Goal: Task Accomplishment & Management: Manage account settings

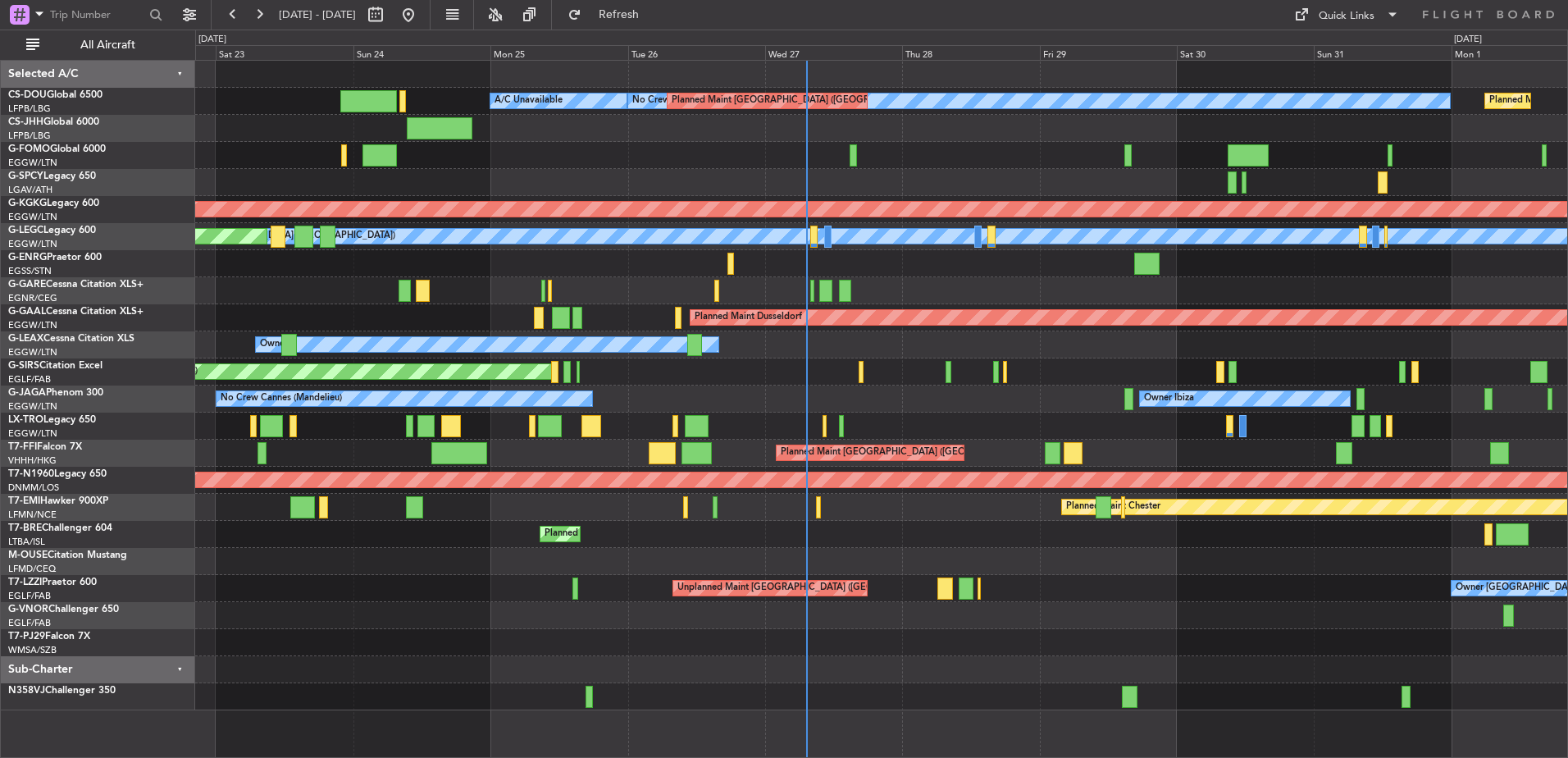
click at [875, 362] on div "No Crew Planned Maint [GEOGRAPHIC_DATA] ([GEOGRAPHIC_DATA]) A/C Unavailable Pla…" at bounding box center [881, 385] width 1372 height 650
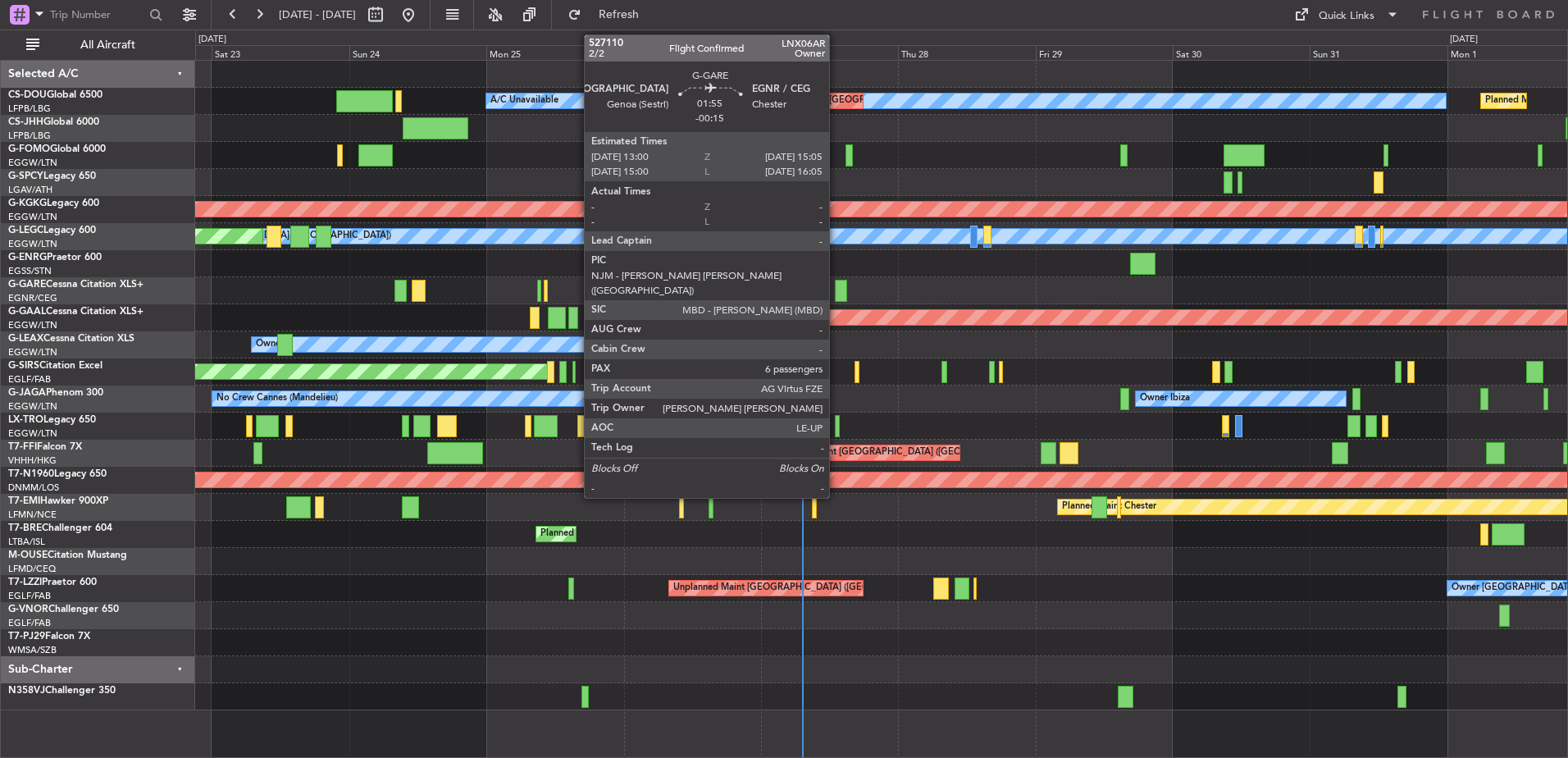
click at [836, 288] on div at bounding box center [841, 291] width 12 height 23
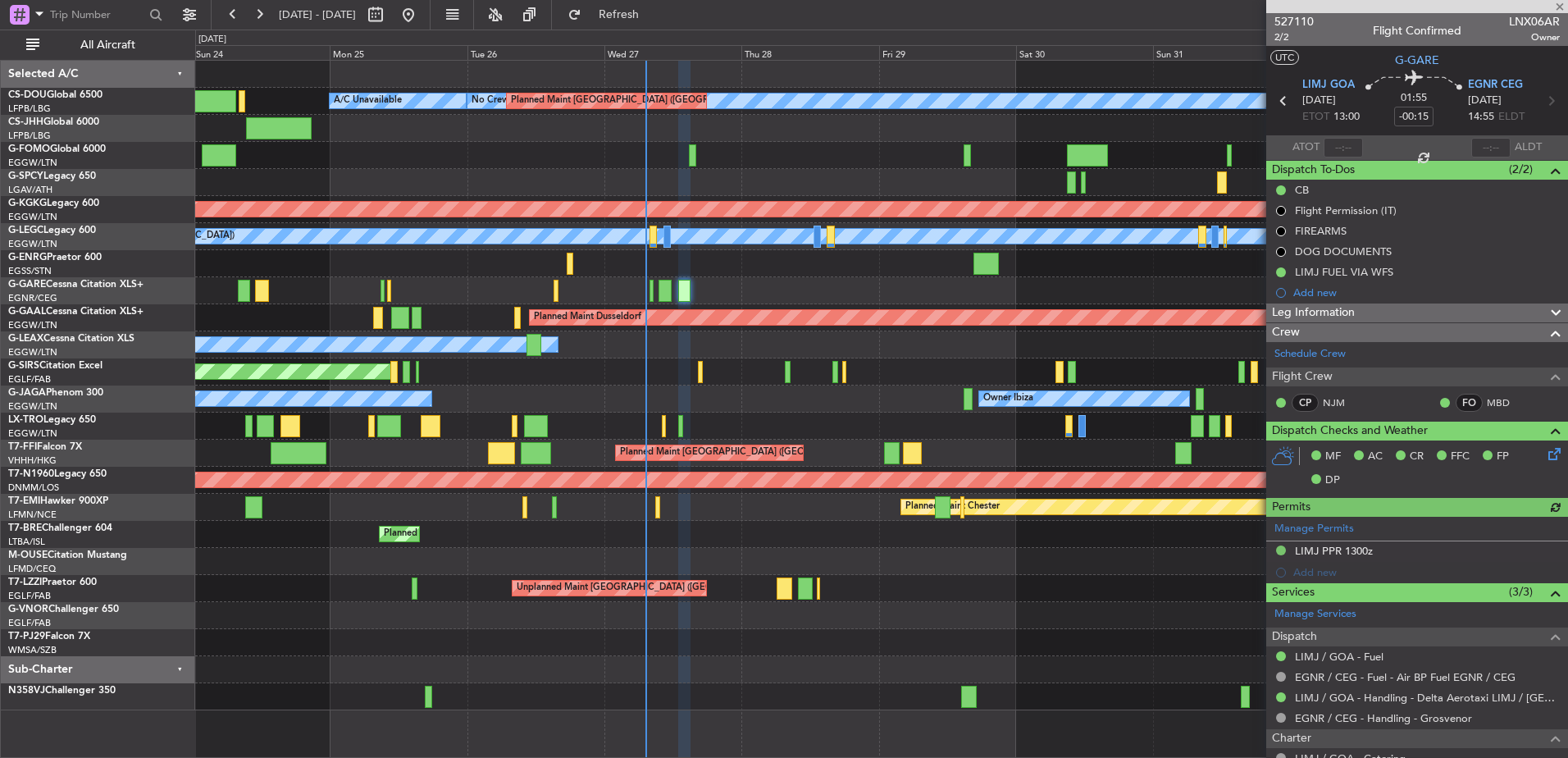
click at [519, 408] on div "Planned Maint [GEOGRAPHIC_DATA] ([GEOGRAPHIC_DATA]) No Crew Planned Maint [GEOG…" at bounding box center [881, 385] width 1372 height 650
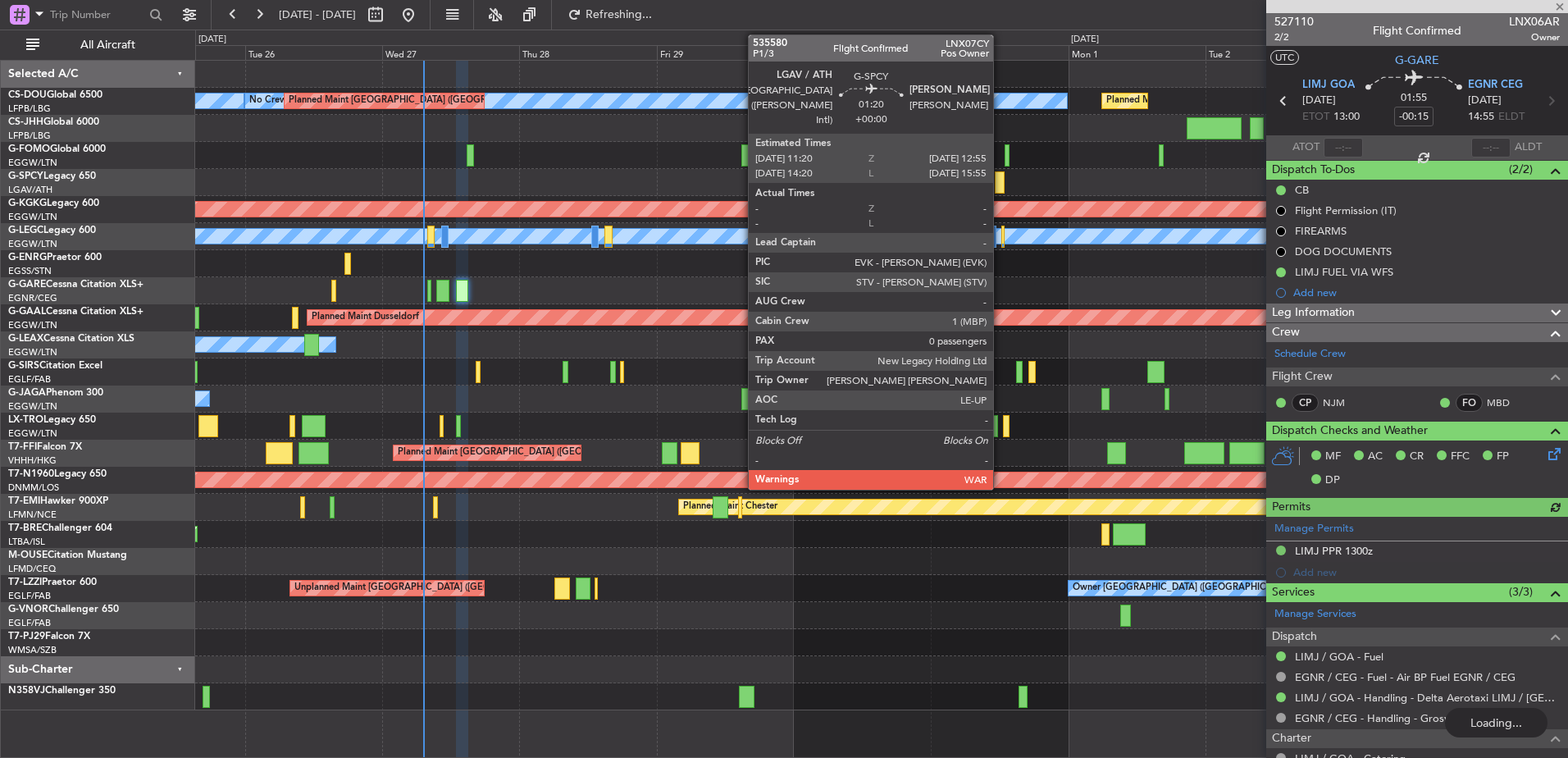
click at [1001, 181] on div at bounding box center [1000, 183] width 9 height 23
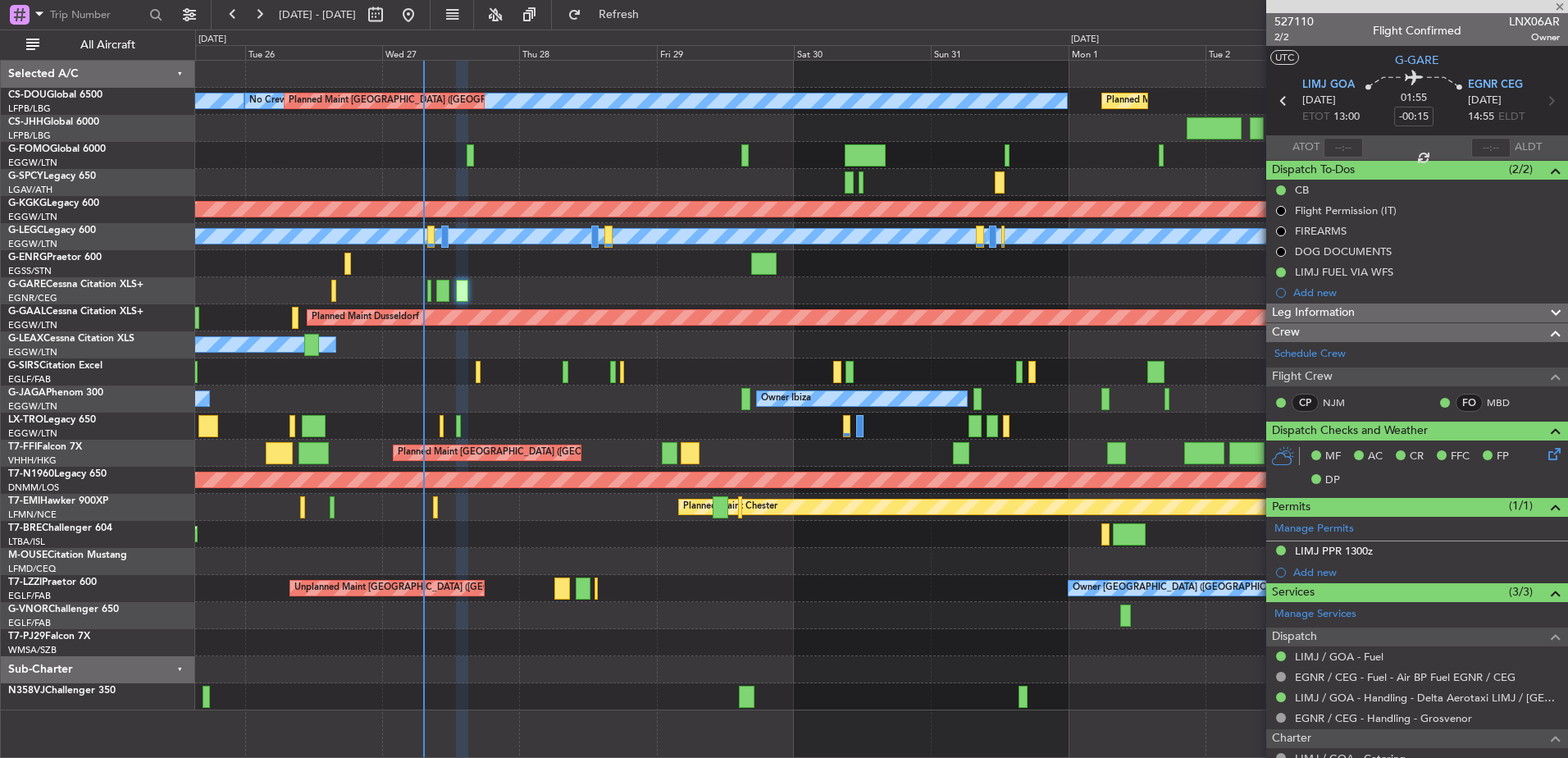
type input "0"
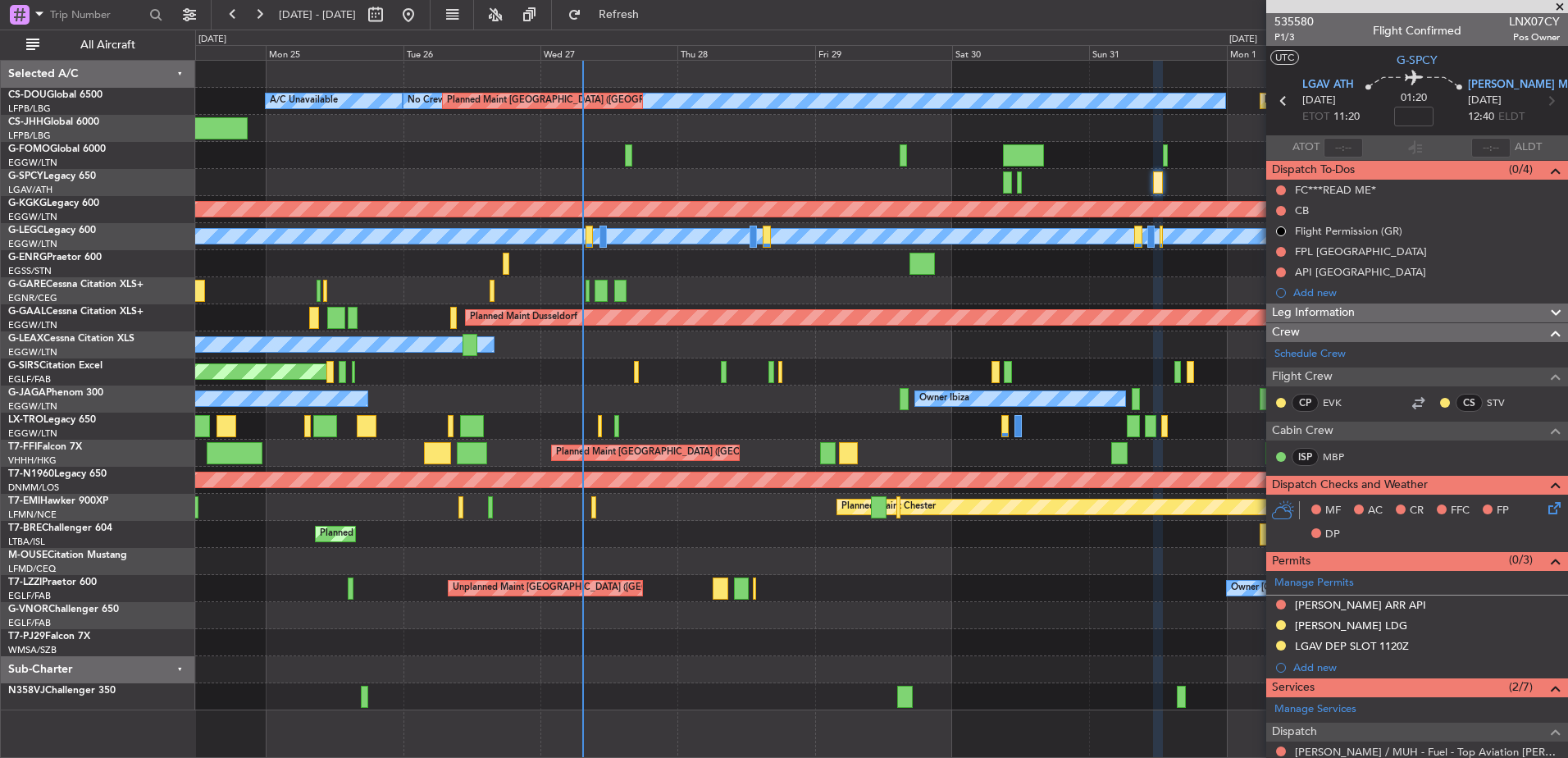
click at [1365, 194] on fb-app "[DATE] - [DATE] Refresh Quick Links All Aircraft Planned Maint [GEOGRAPHIC_DATA…" at bounding box center [784, 385] width 1568 height 746
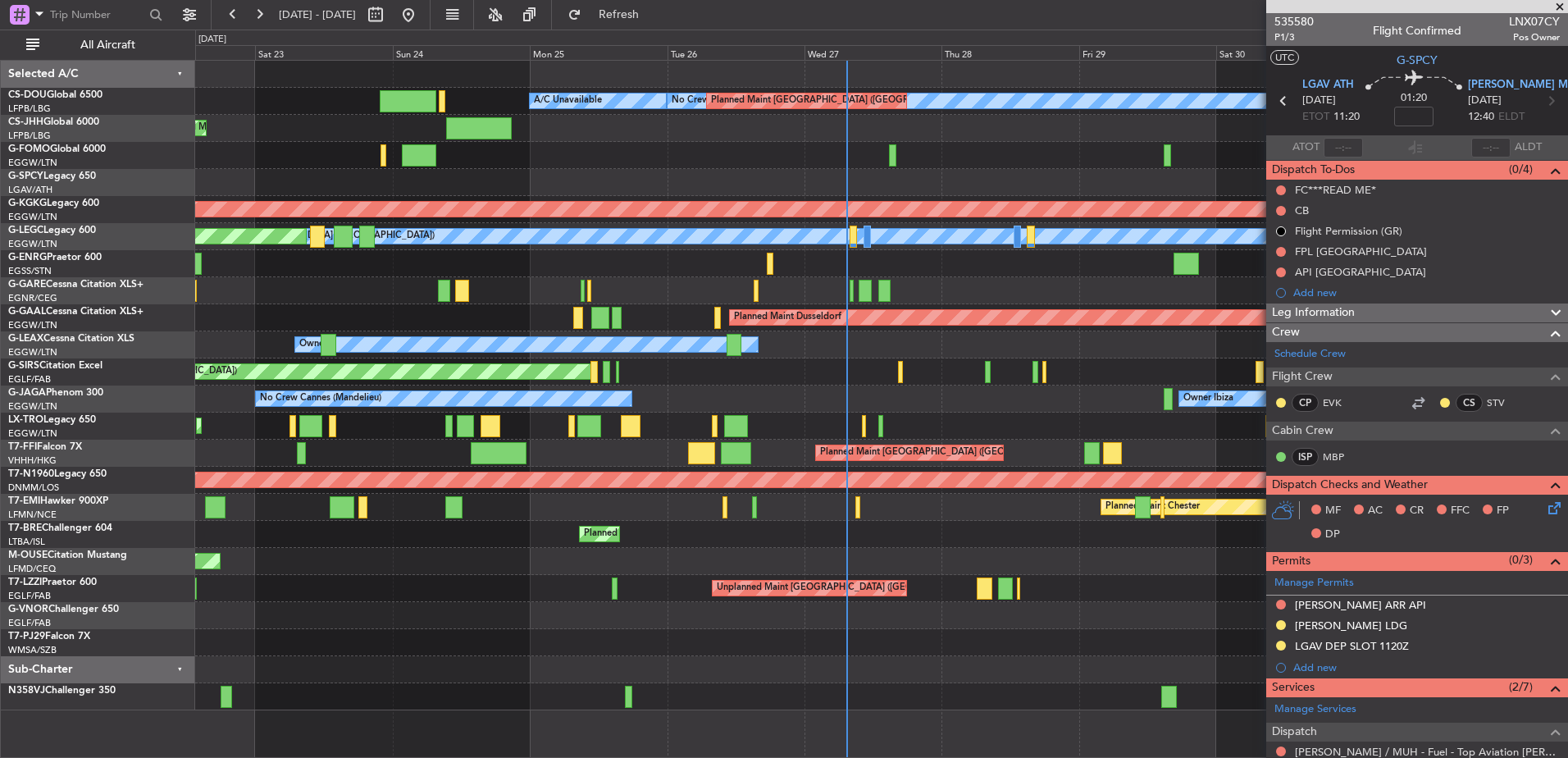
click at [469, 195] on div at bounding box center [881, 182] width 1372 height 27
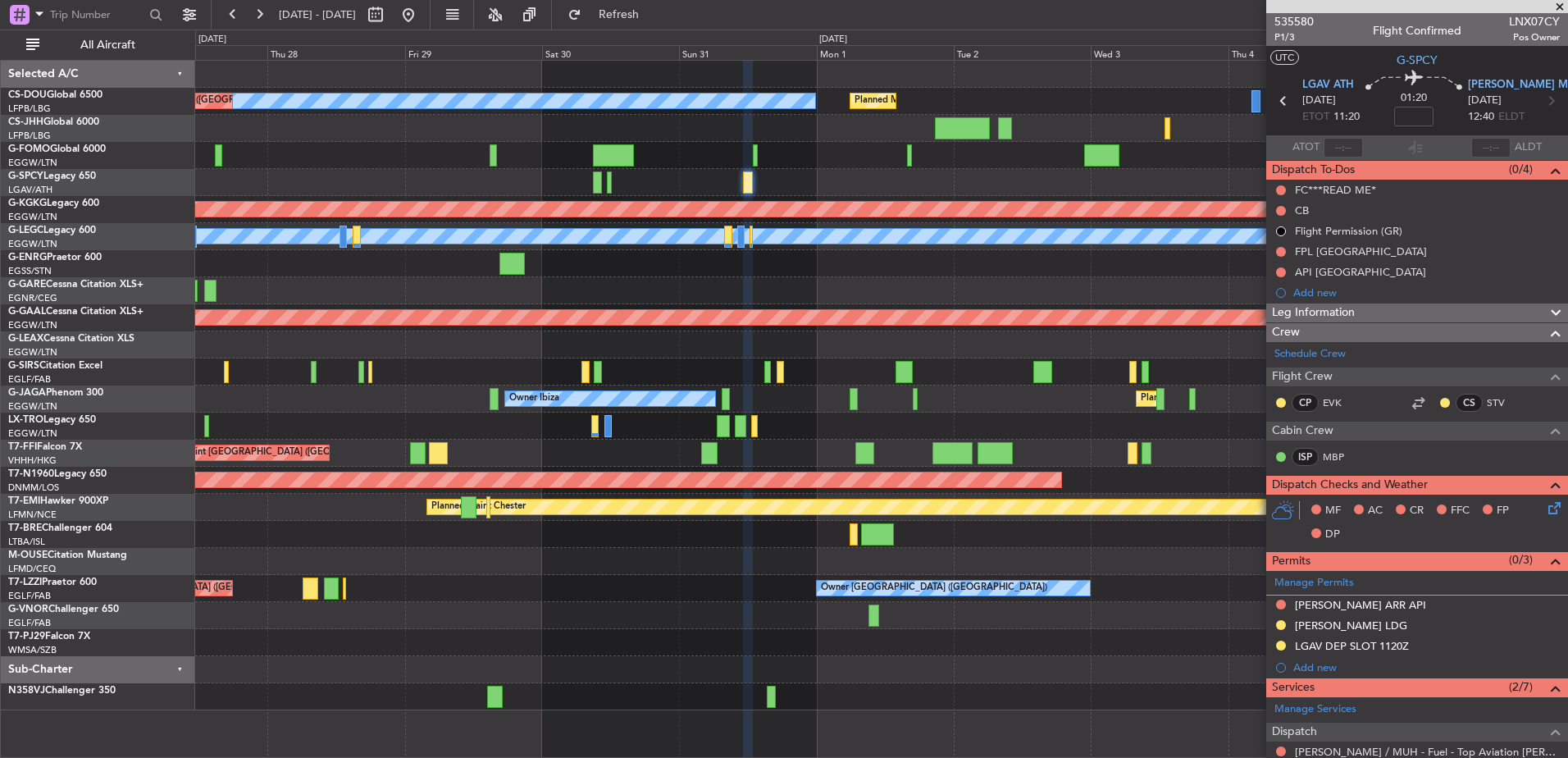
click at [868, 142] on div "Planned Maint [GEOGRAPHIC_DATA] ([GEOGRAPHIC_DATA]) No Crew Planned Maint [GEOG…" at bounding box center [881, 385] width 1372 height 650
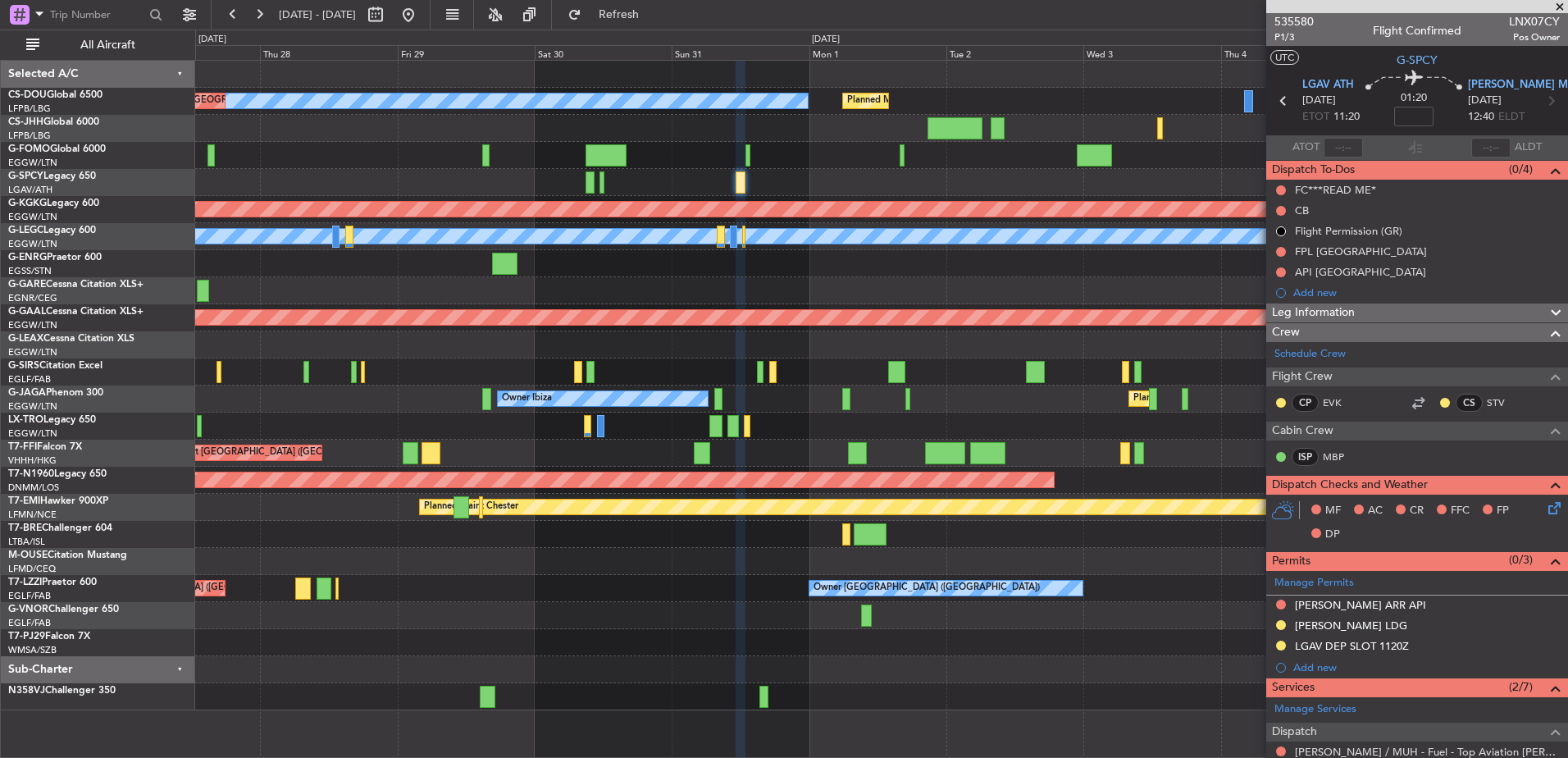
click at [1561, 3] on span at bounding box center [1560, 8] width 16 height 15
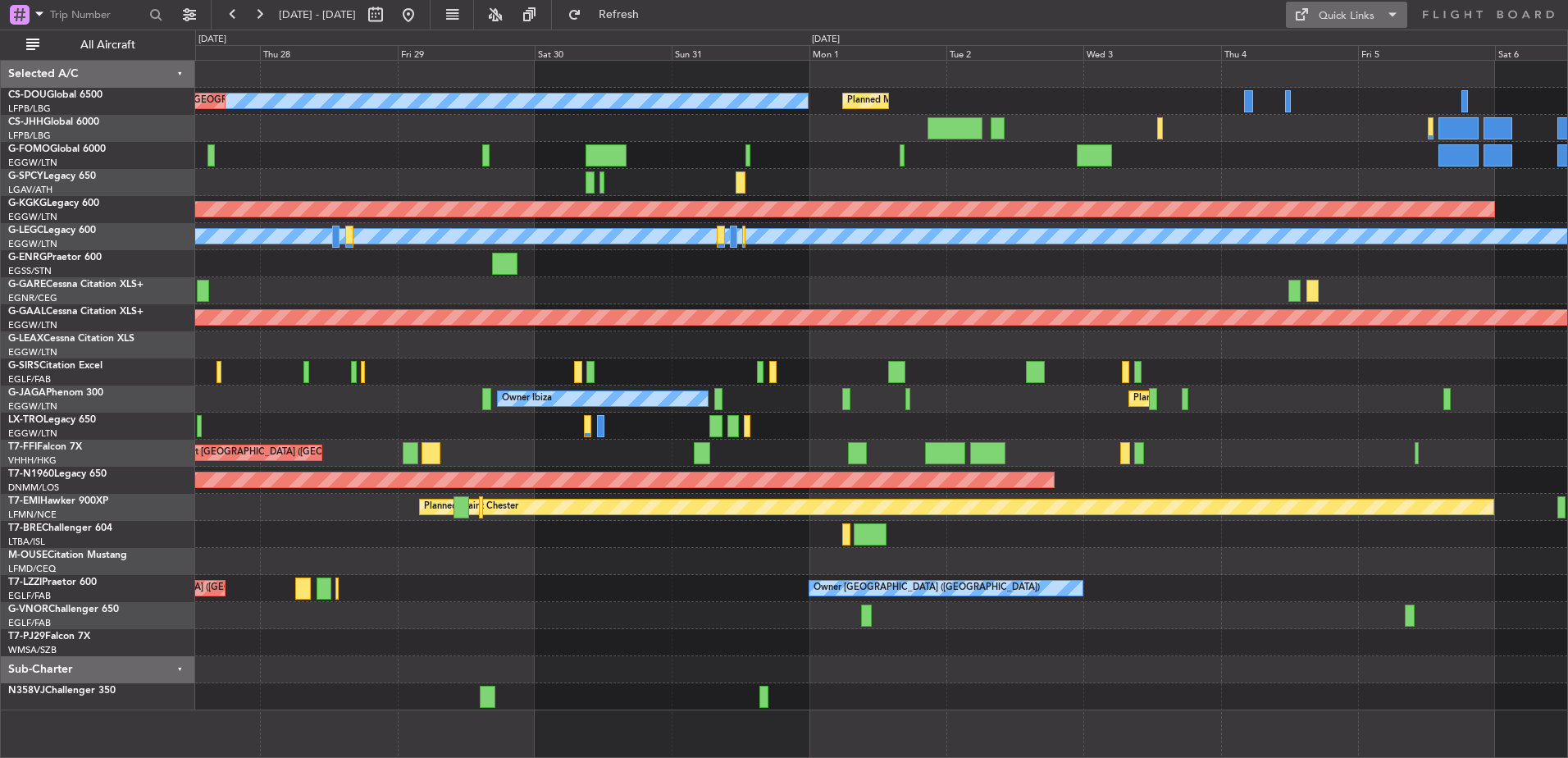
click at [1391, 15] on span at bounding box center [1393, 14] width 20 height 20
click at [1337, 54] on button "Trip Builder" at bounding box center [1348, 55] width 123 height 40
click at [1362, 22] on div "Quick Links" at bounding box center [1347, 16] width 56 height 16
click at [1325, 89] on button "Crew Board" at bounding box center [1348, 93] width 123 height 40
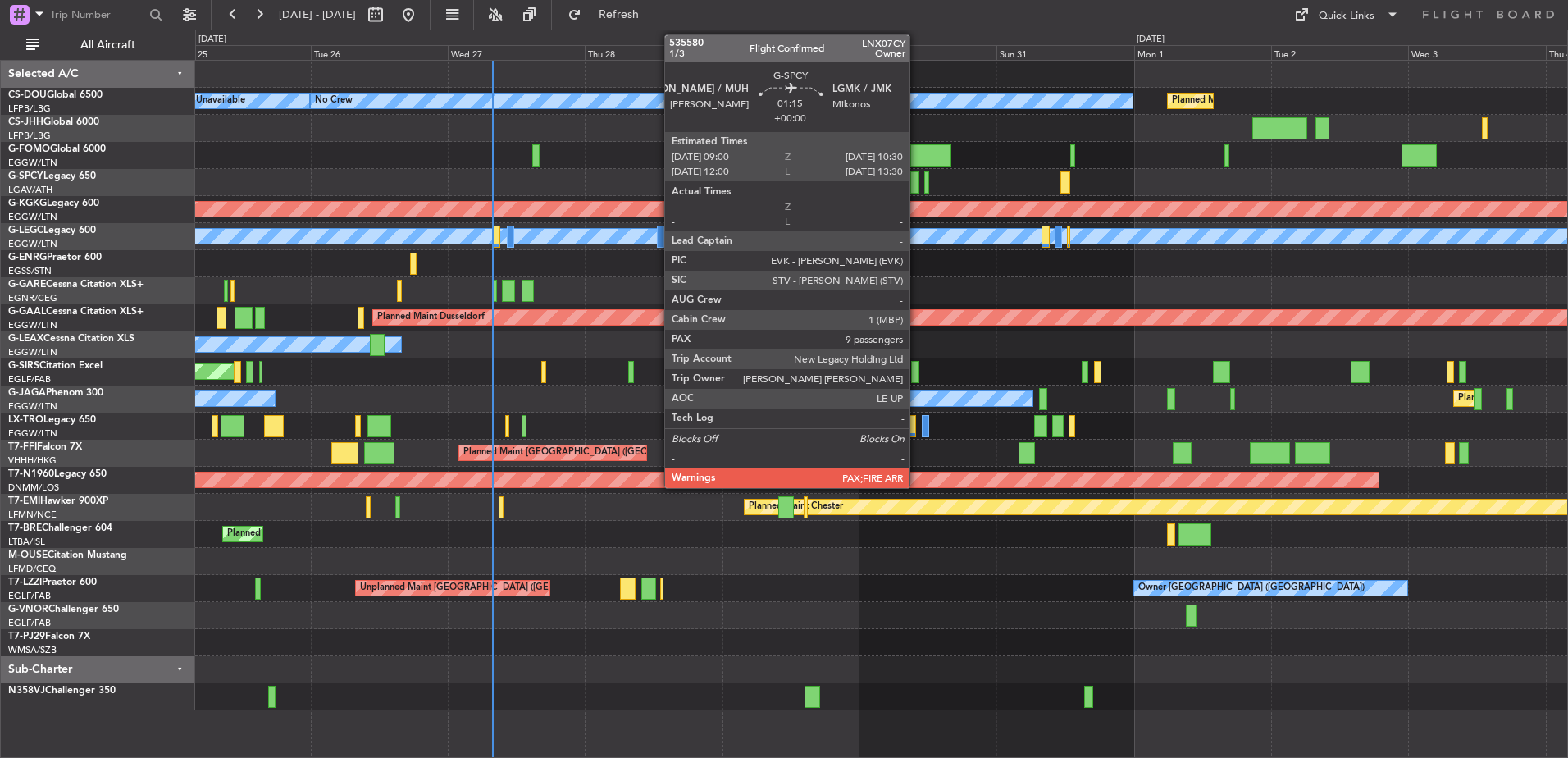
click at [917, 181] on div at bounding box center [915, 183] width 9 height 23
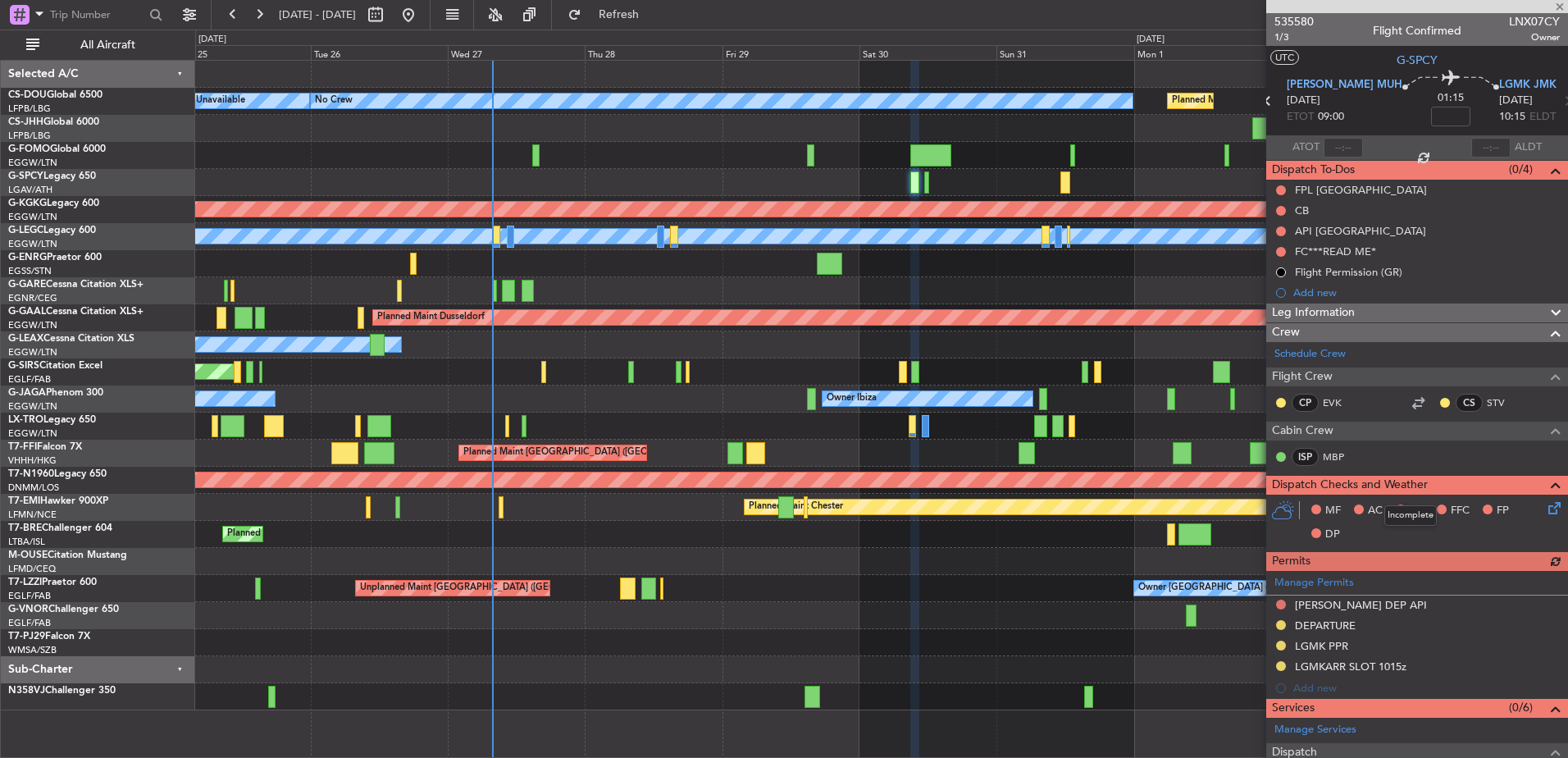
scroll to position [384, 0]
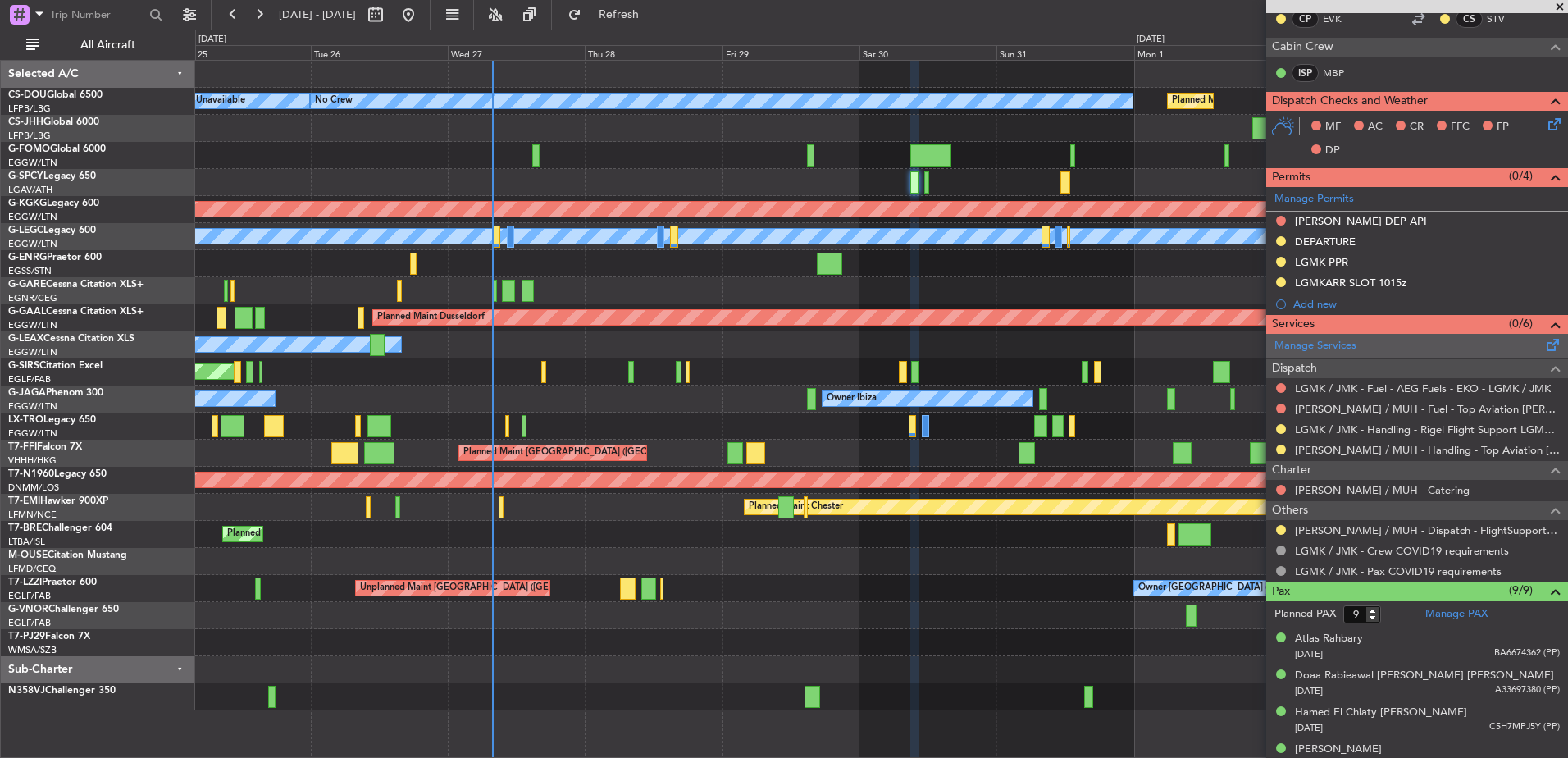
click at [1364, 339] on div "Manage Services" at bounding box center [1417, 347] width 302 height 24
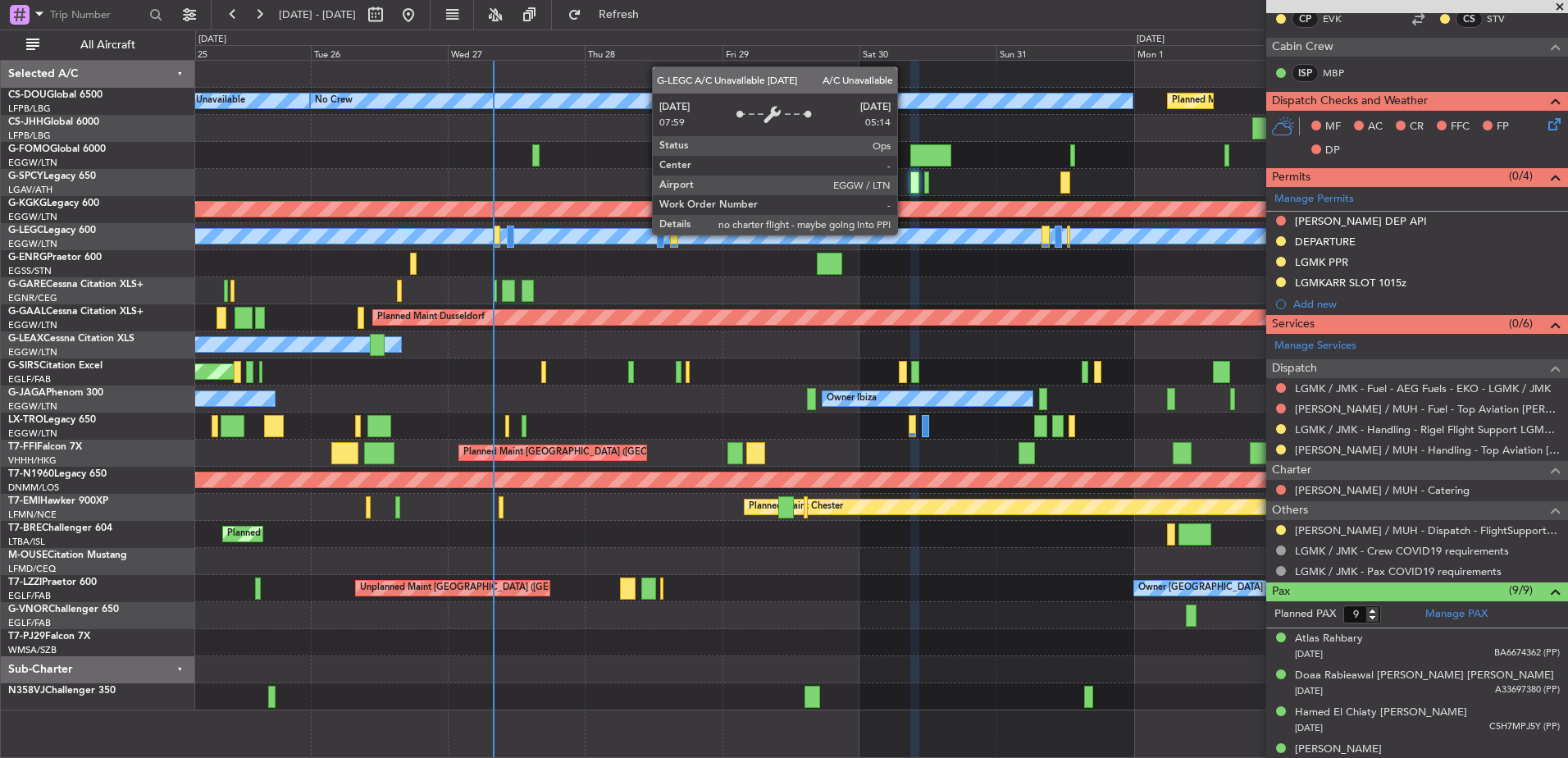
click at [1057, 269] on div "Planned Maint [GEOGRAPHIC_DATA] ([GEOGRAPHIC_DATA]) A/C Unavailable No Crew Pla…" at bounding box center [881, 385] width 1372 height 650
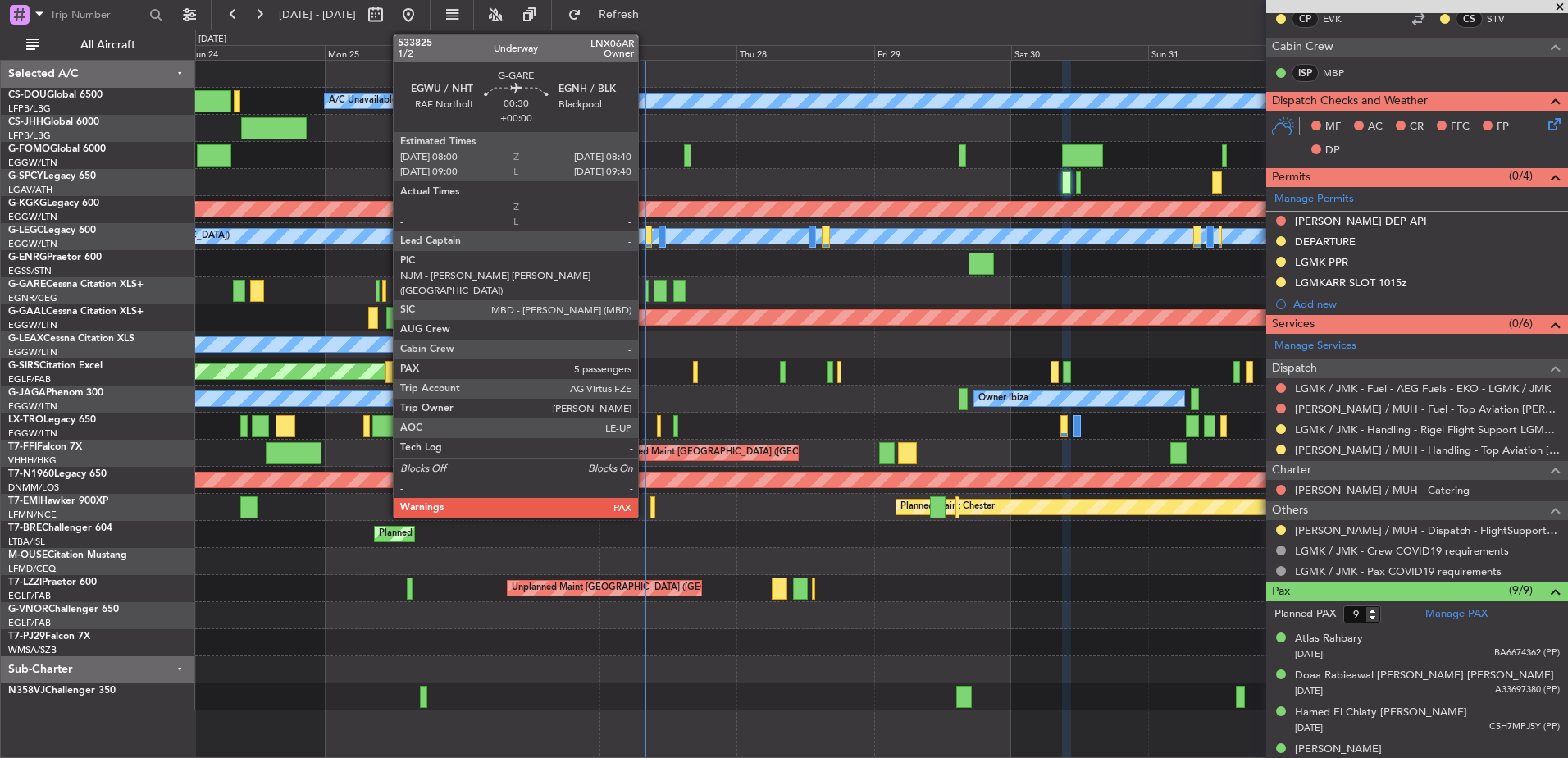
click at [645, 293] on div at bounding box center [647, 291] width 4 height 23
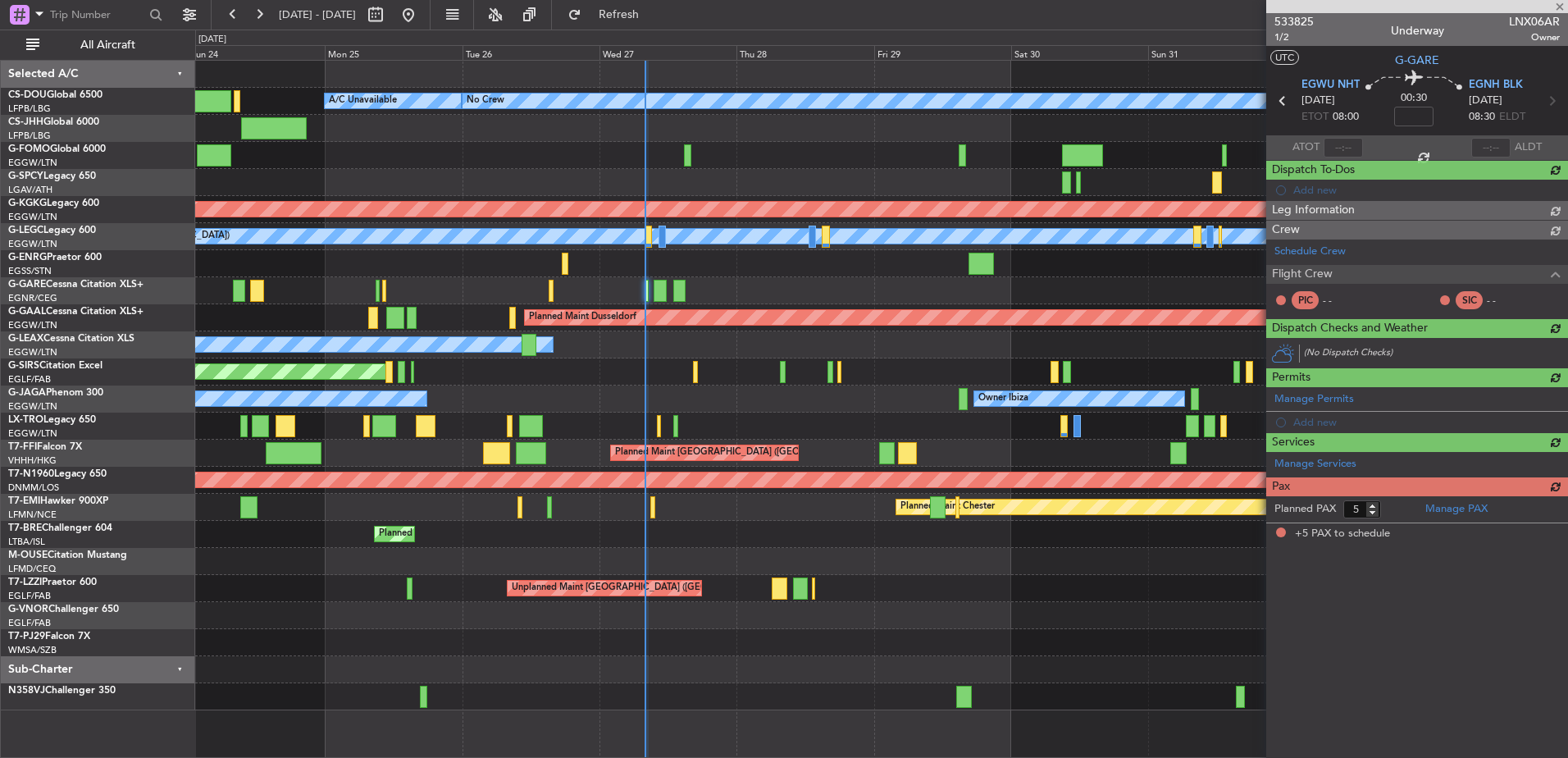
scroll to position [0, 0]
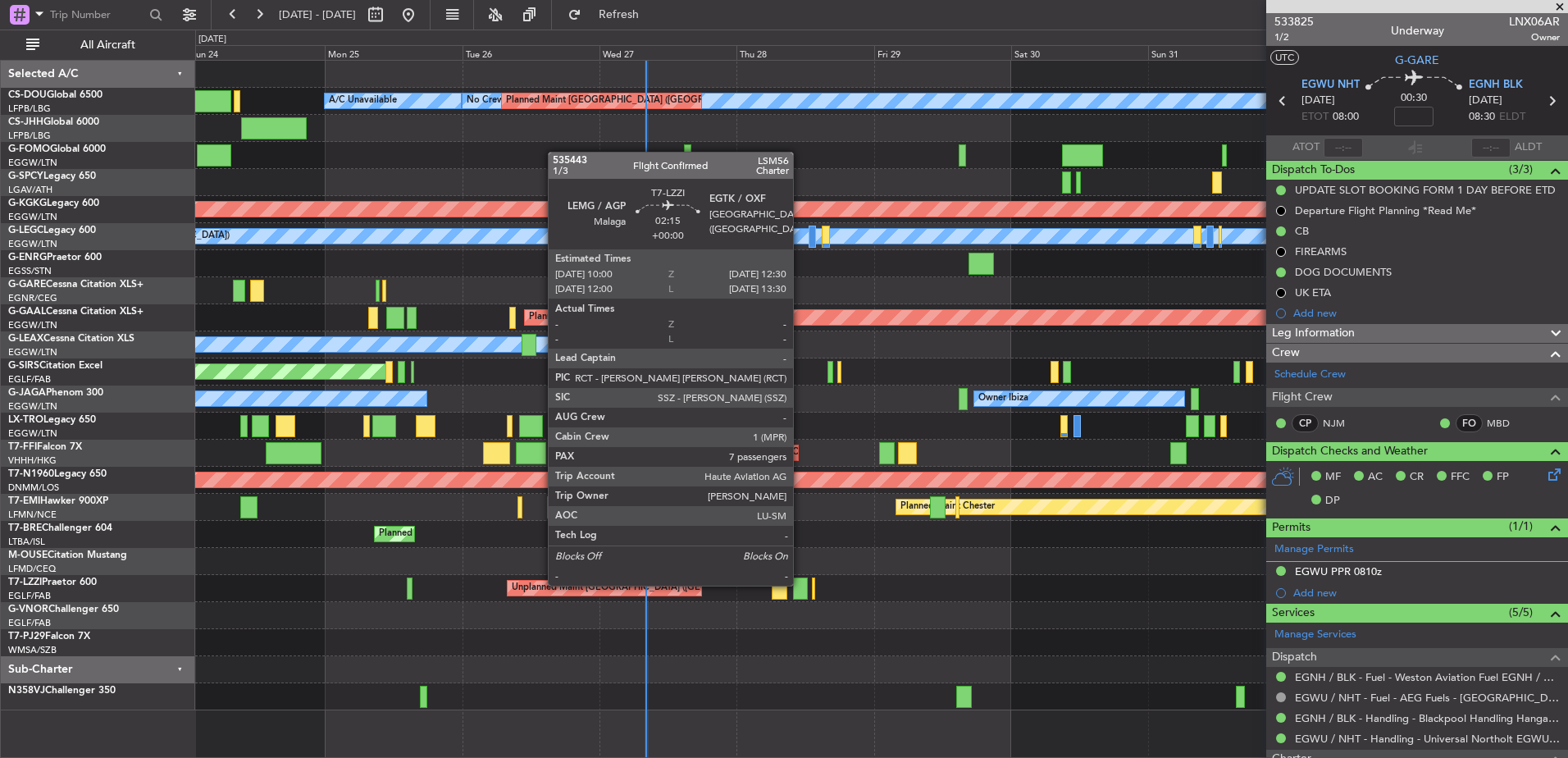
click at [800, 584] on div at bounding box center [800, 589] width 15 height 23
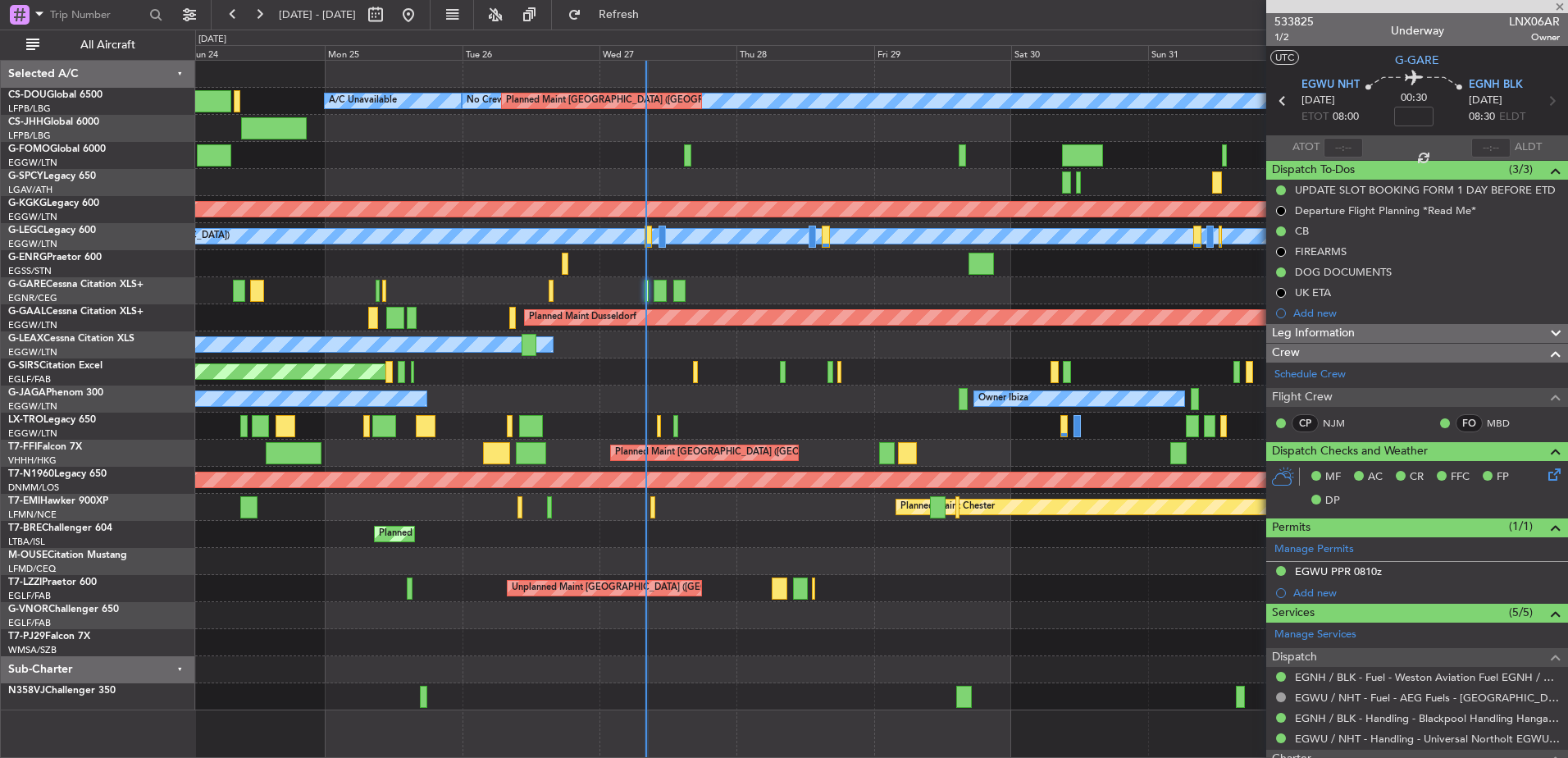
type input "7"
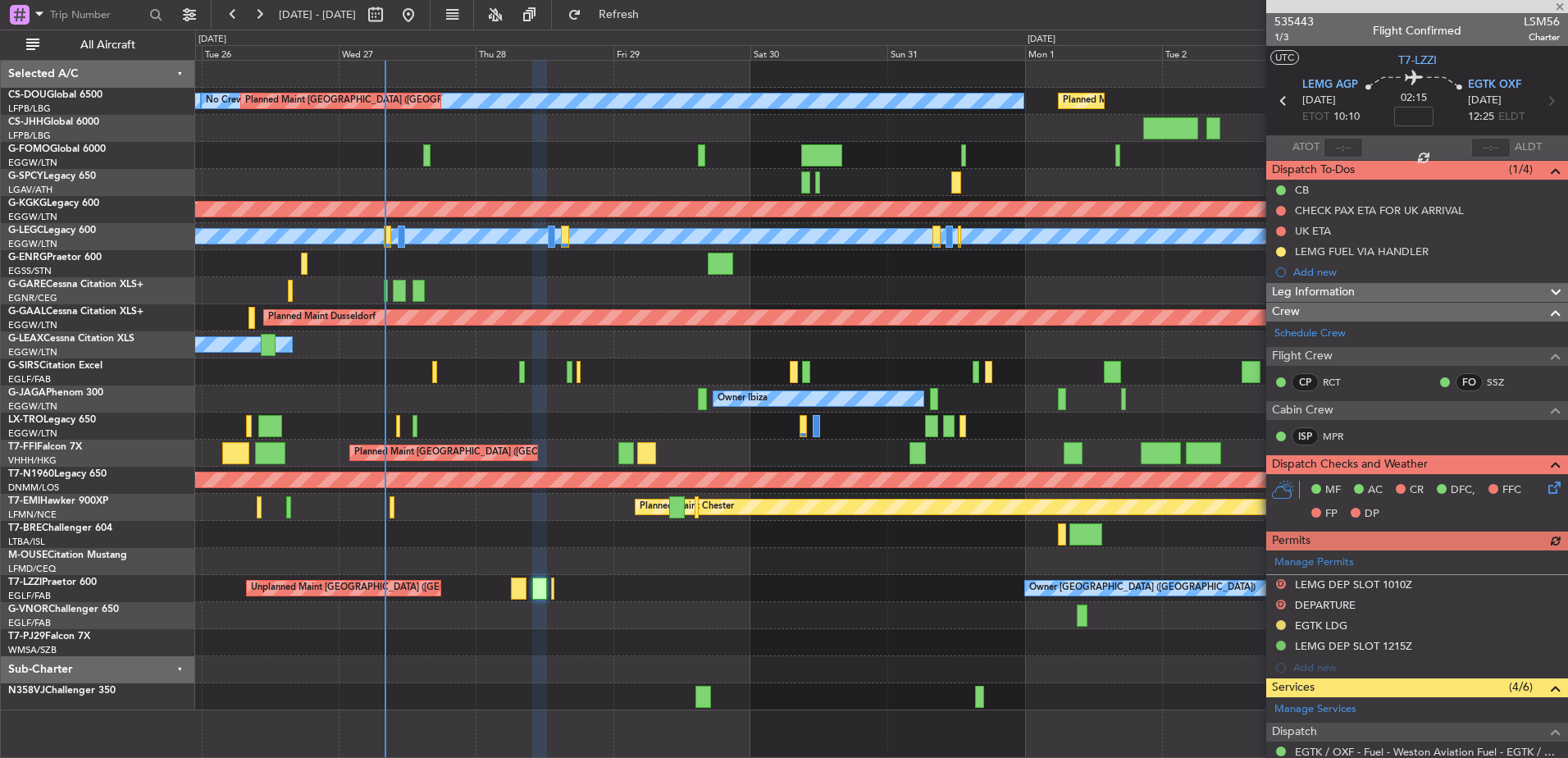
click at [632, 601] on div "Owner [GEOGRAPHIC_DATA] ([GEOGRAPHIC_DATA]) Unplanned Maint [GEOGRAPHIC_DATA] (…" at bounding box center [881, 589] width 1372 height 27
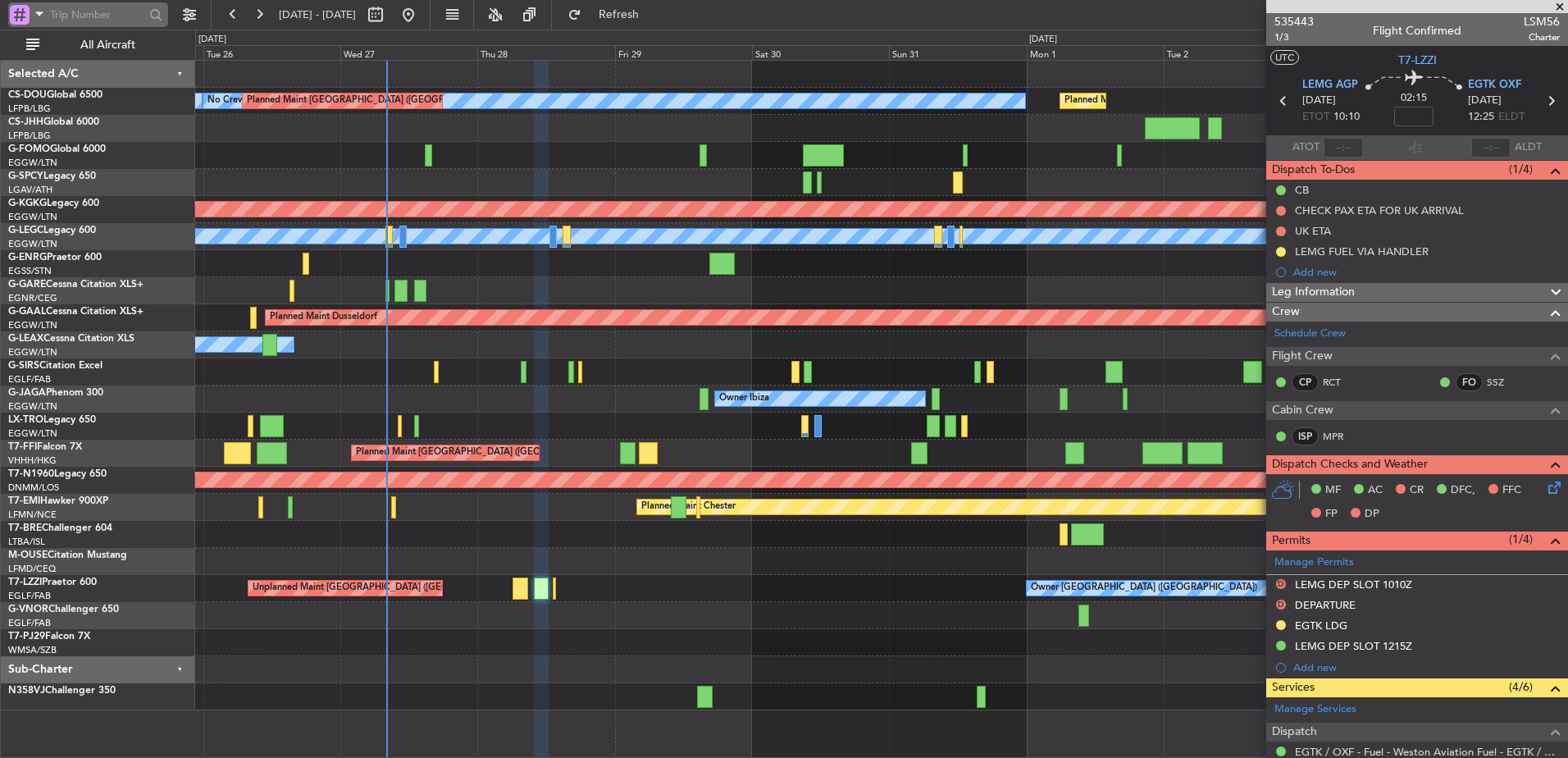
click at [96, 17] on input "text" at bounding box center [97, 15] width 94 height 24
click at [1288, 23] on span "535443" at bounding box center [1295, 22] width 40 height 17
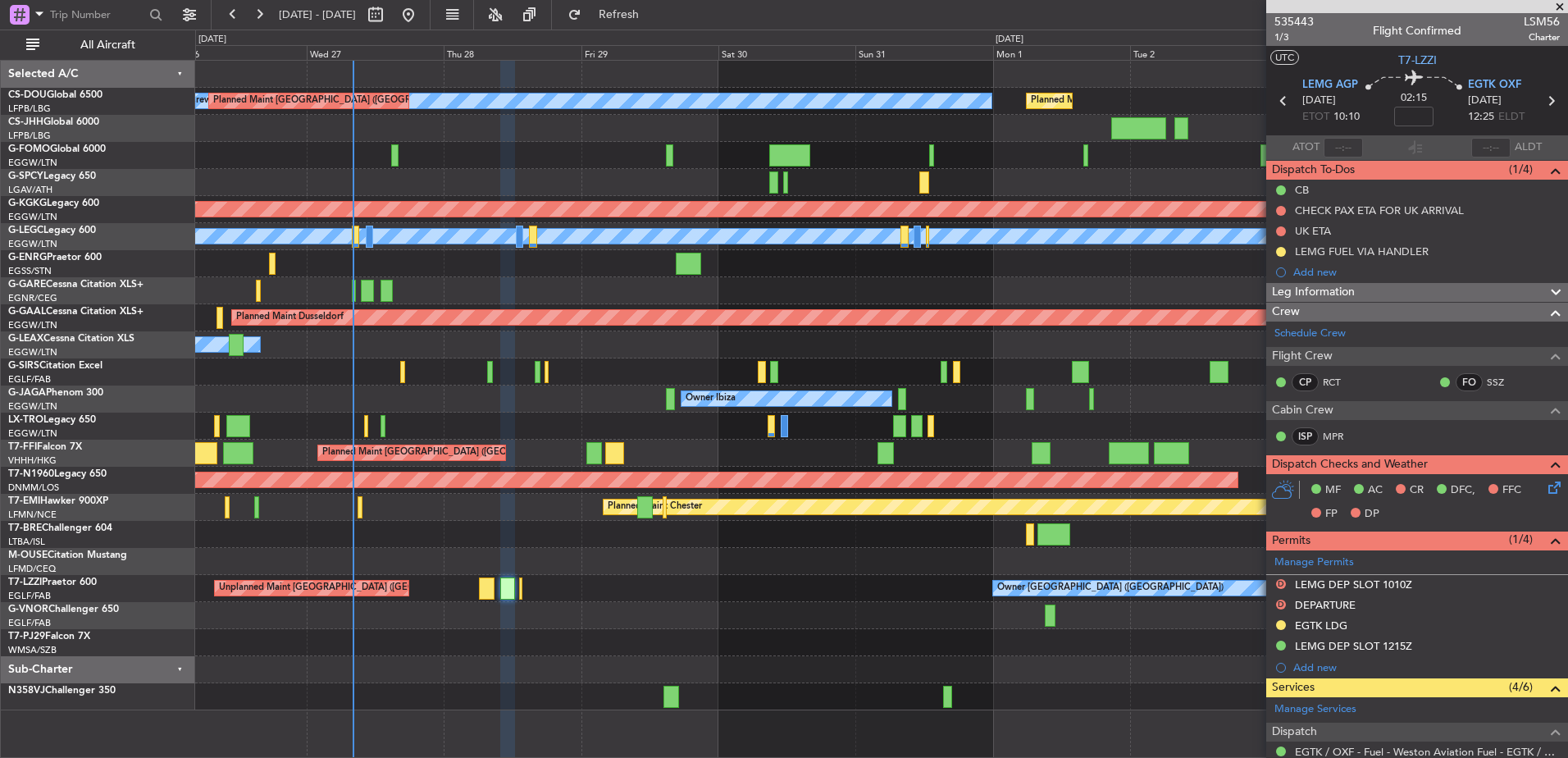
click at [845, 528] on div "Planned Maint Warsaw ([GEOGRAPHIC_DATA])" at bounding box center [881, 534] width 1372 height 27
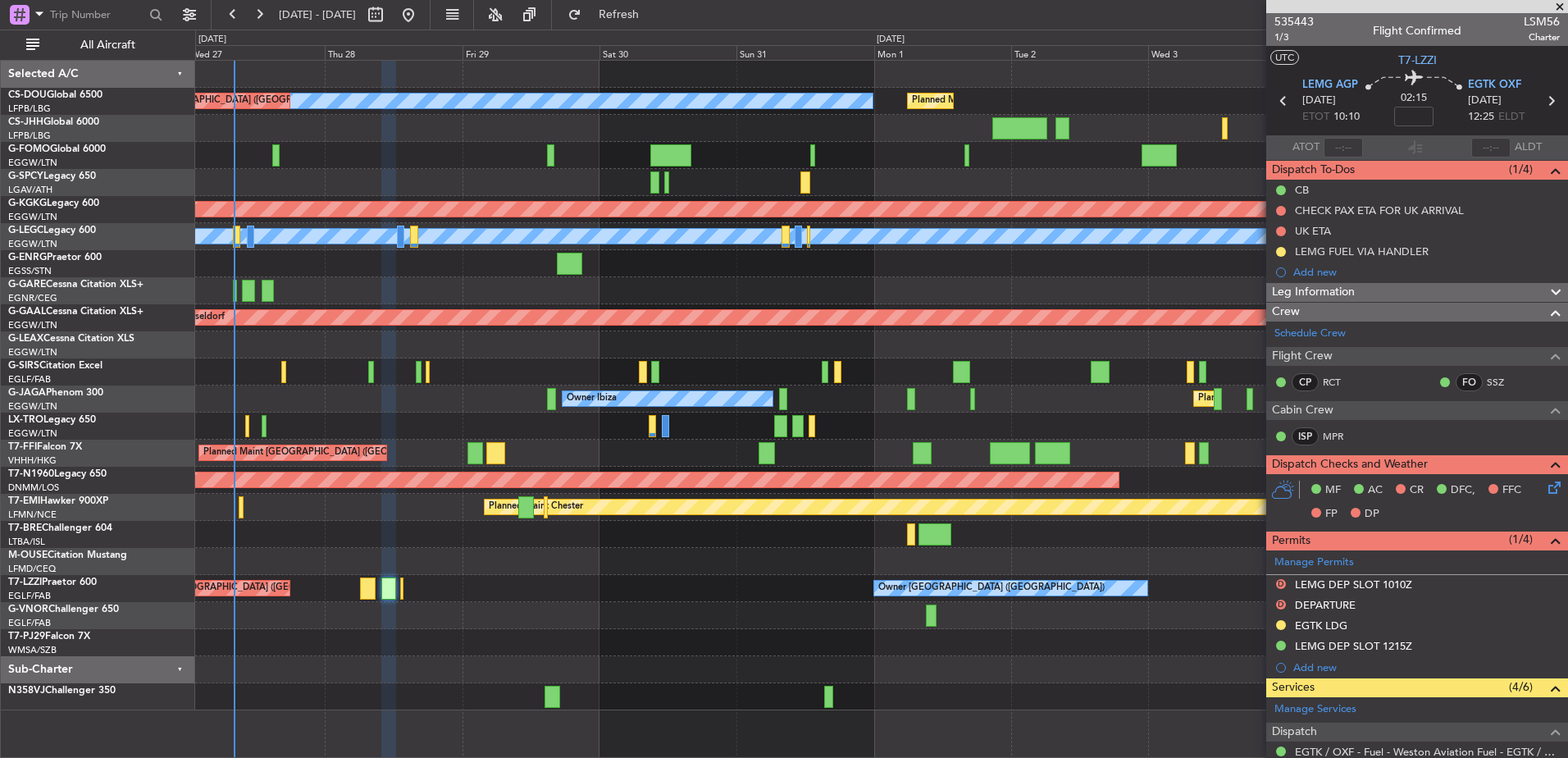
click at [748, 563] on div at bounding box center [881, 561] width 1372 height 27
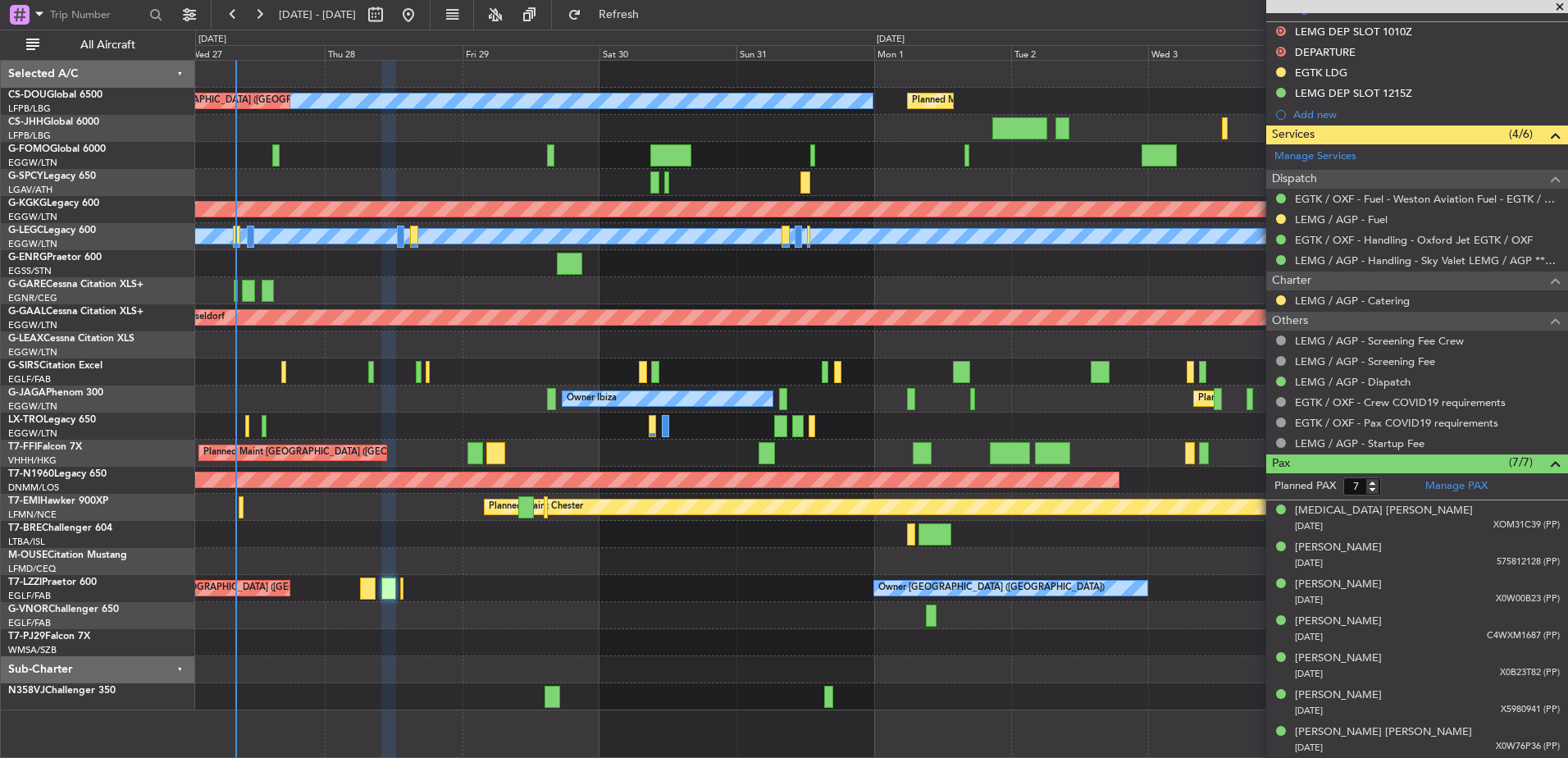
click at [1232, 576] on div "Planned Maint [GEOGRAPHIC_DATA] ([GEOGRAPHIC_DATA]) No Crew Planned Maint [GEOG…" at bounding box center [881, 385] width 1372 height 650
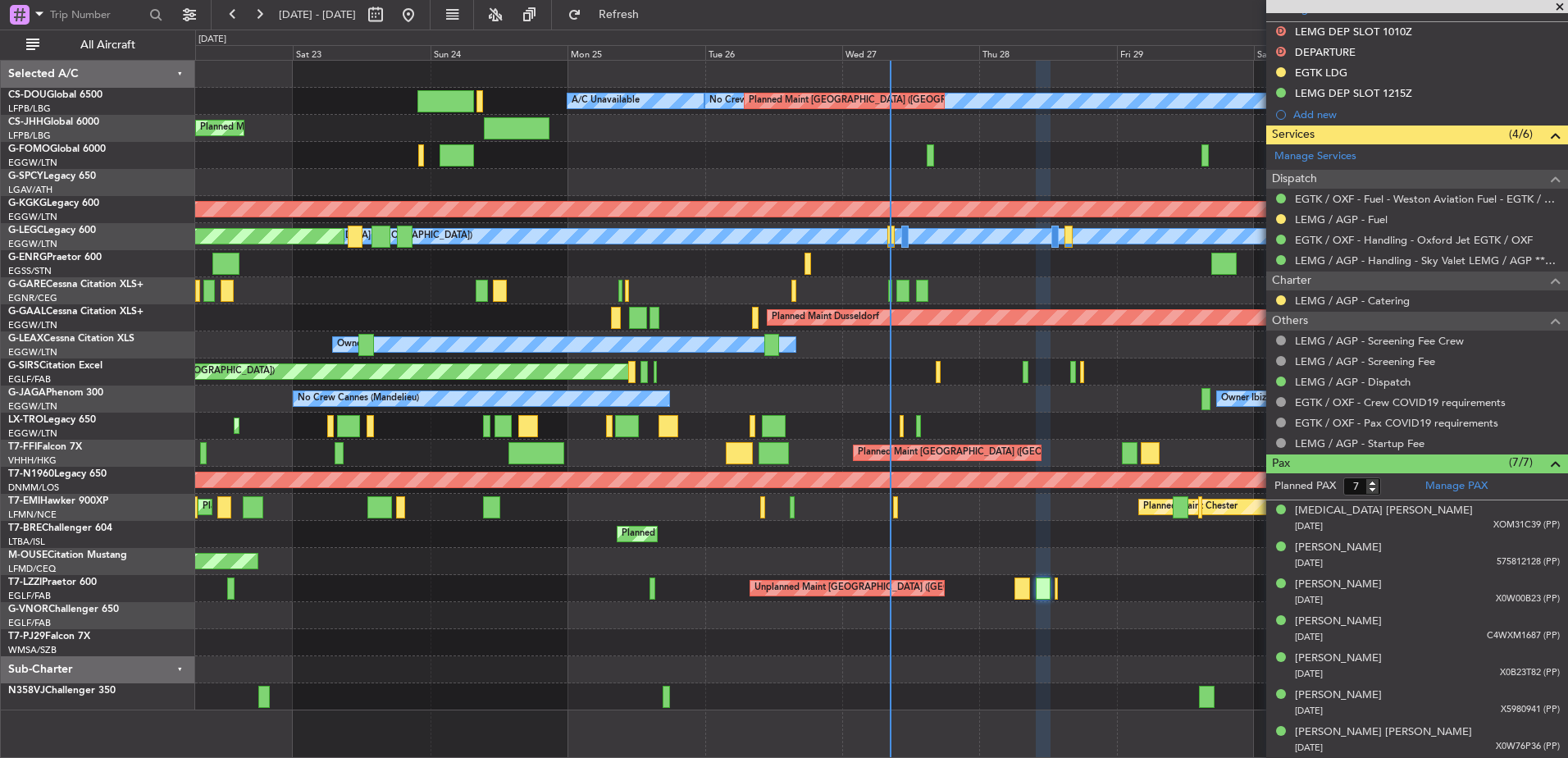
click at [951, 579] on div "Planned Maint [GEOGRAPHIC_DATA] ([GEOGRAPHIC_DATA]) No Crew Planned Maint [GEOG…" at bounding box center [881, 385] width 1372 height 650
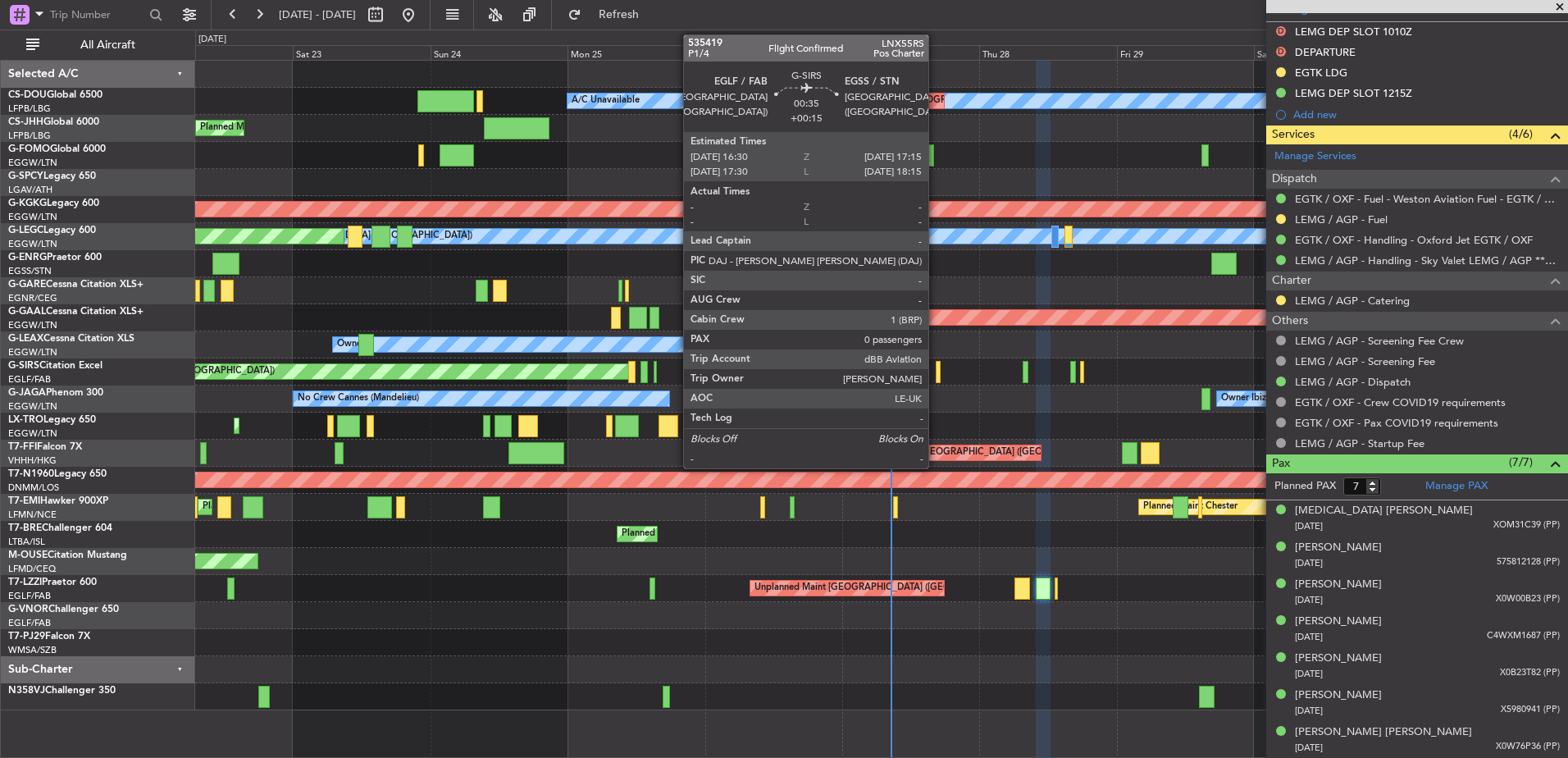
click at [936, 373] on div at bounding box center [938, 372] width 5 height 23
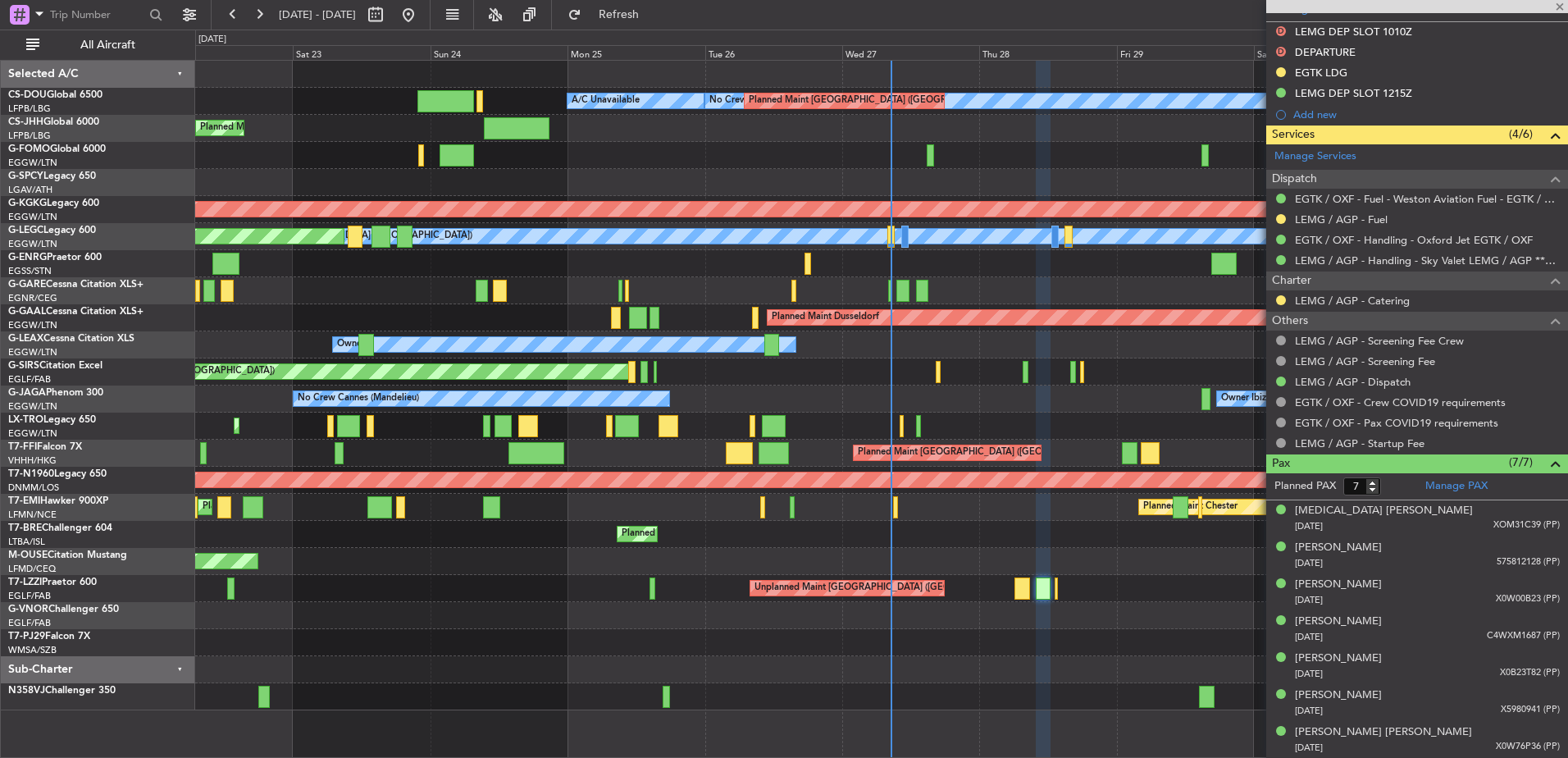
type input "+00:15"
type input "0"
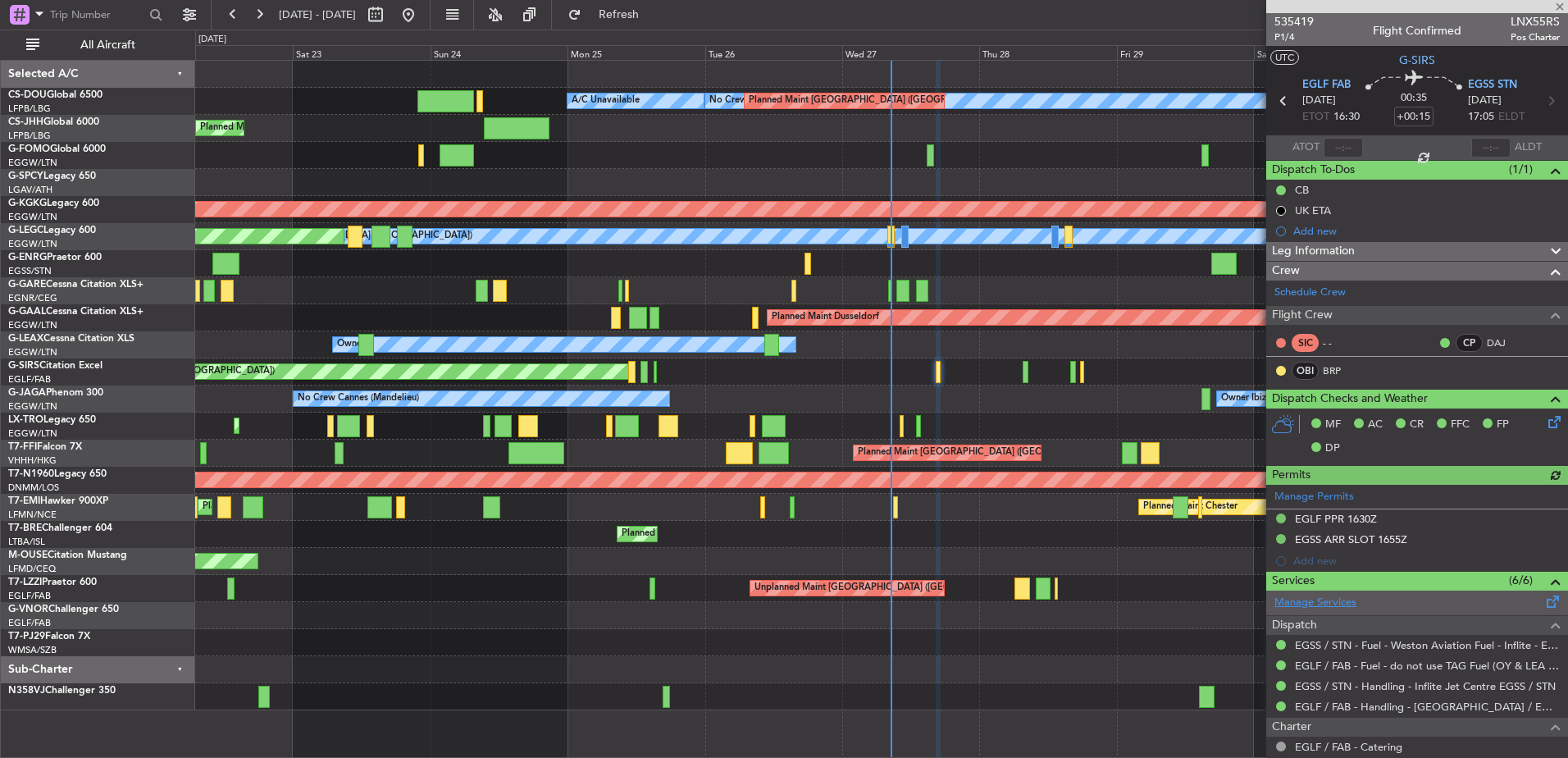
scroll to position [147, 0]
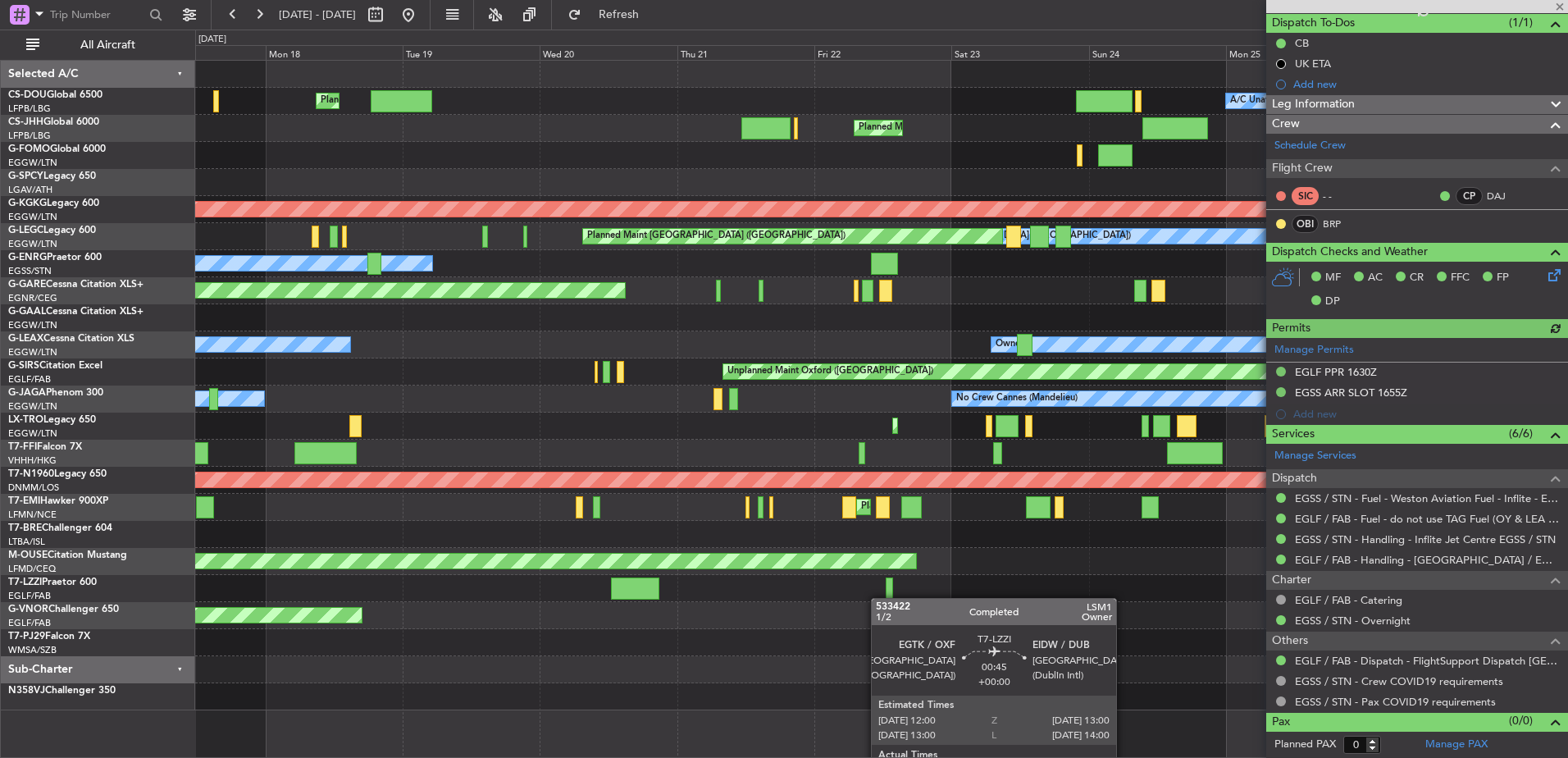
click at [881, 598] on div "Unplanned Maint [GEOGRAPHIC_DATA] ([GEOGRAPHIC_DATA])" at bounding box center [881, 589] width 1372 height 27
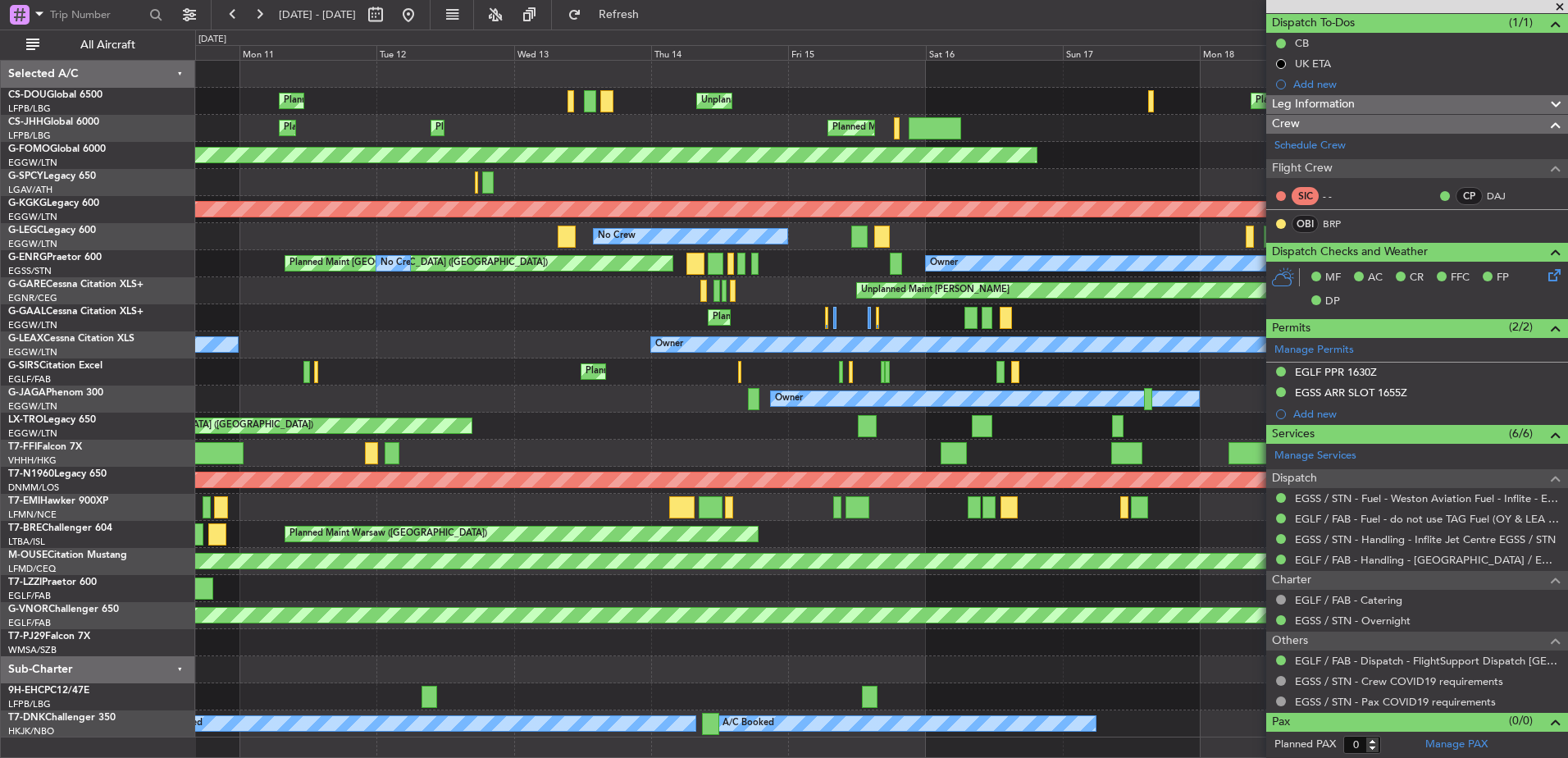
click at [1251, 556] on div "Planned Maint [GEOGRAPHIC_DATA] ([GEOGRAPHIC_DATA]) Unplanned Maint [GEOGRAPHIC…" at bounding box center [881, 398] width 1372 height 677
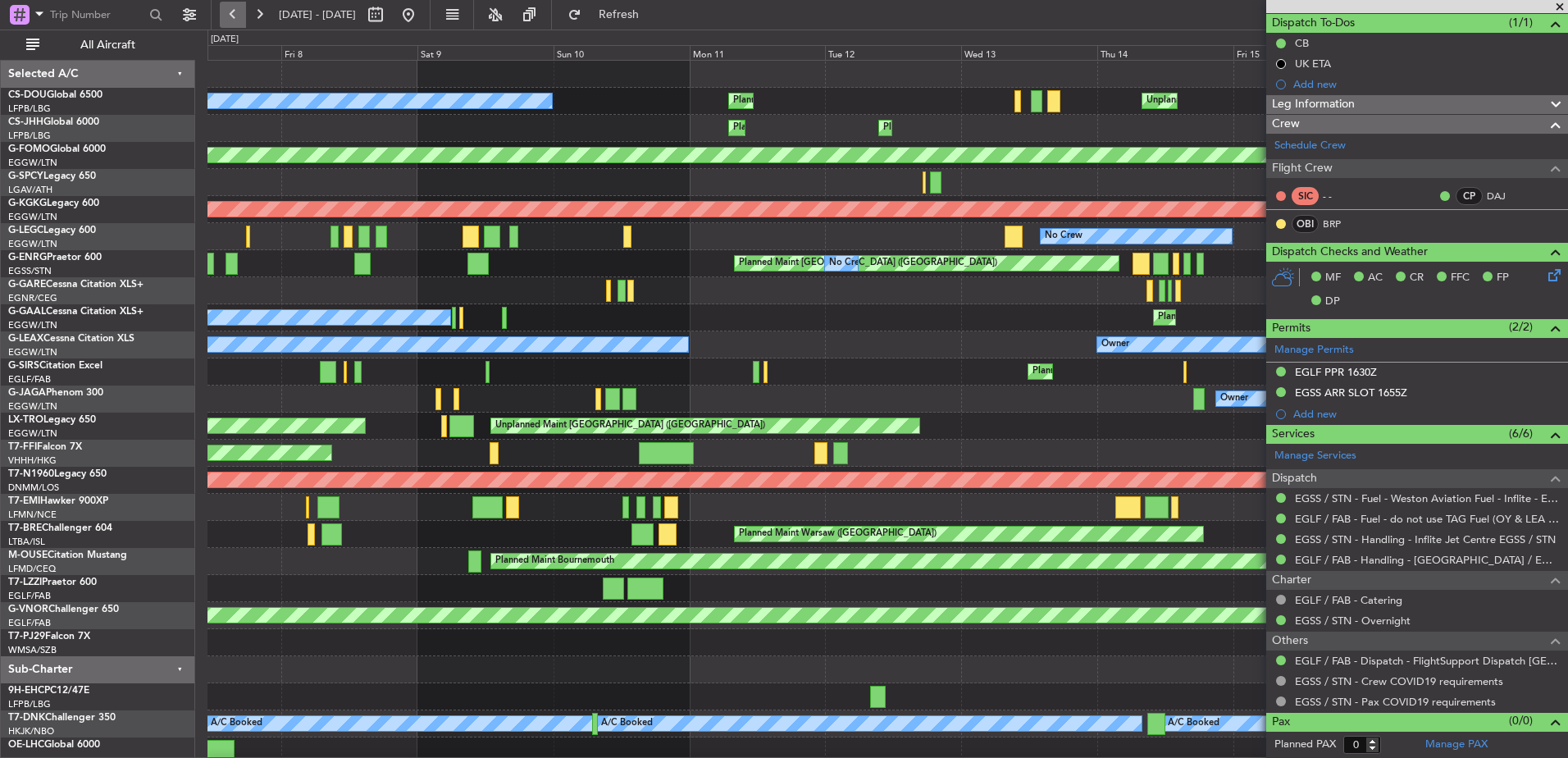
click at [233, 17] on button at bounding box center [233, 15] width 26 height 26
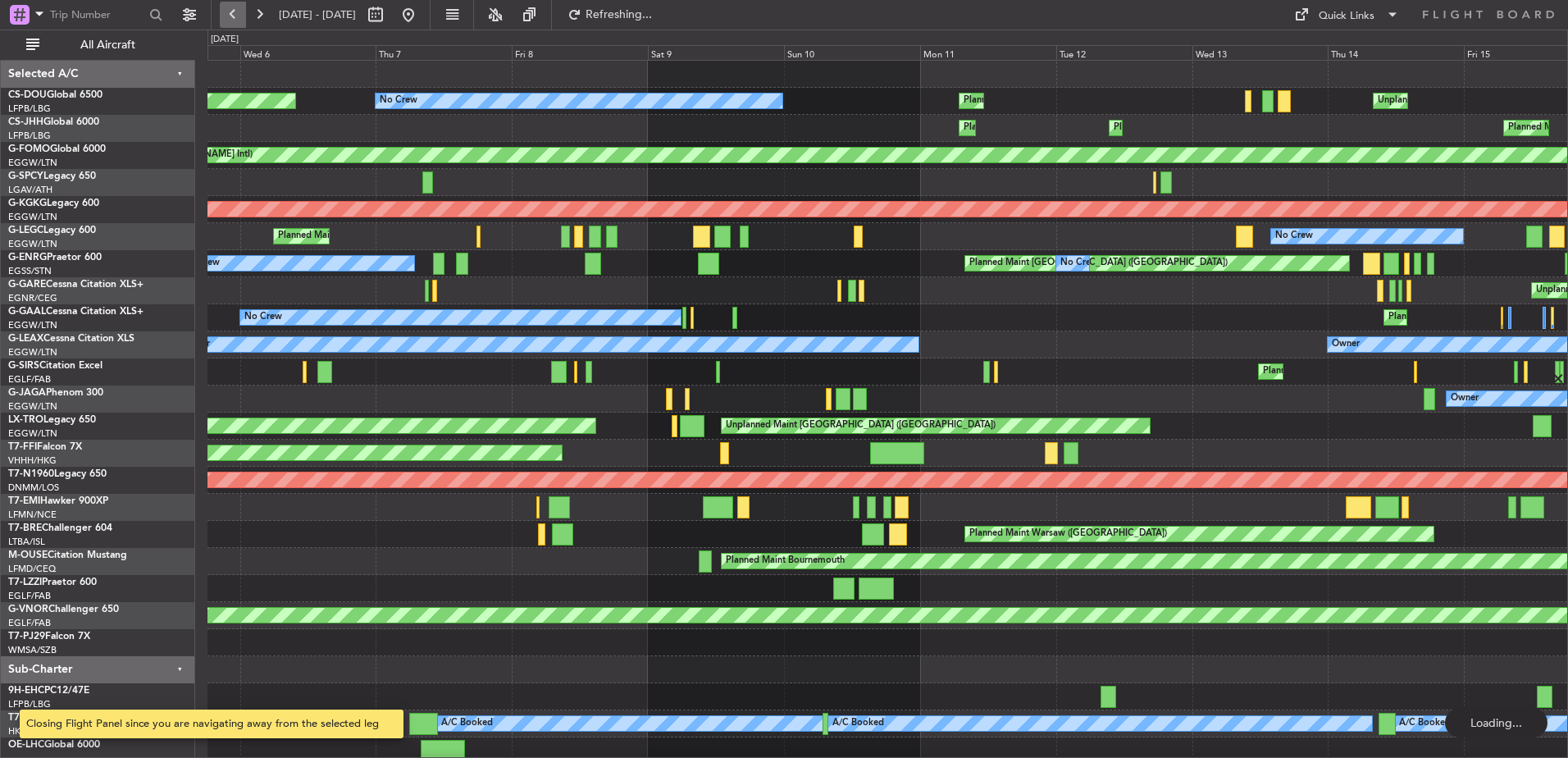
scroll to position [0, 0]
click at [233, 17] on button at bounding box center [233, 15] width 26 height 26
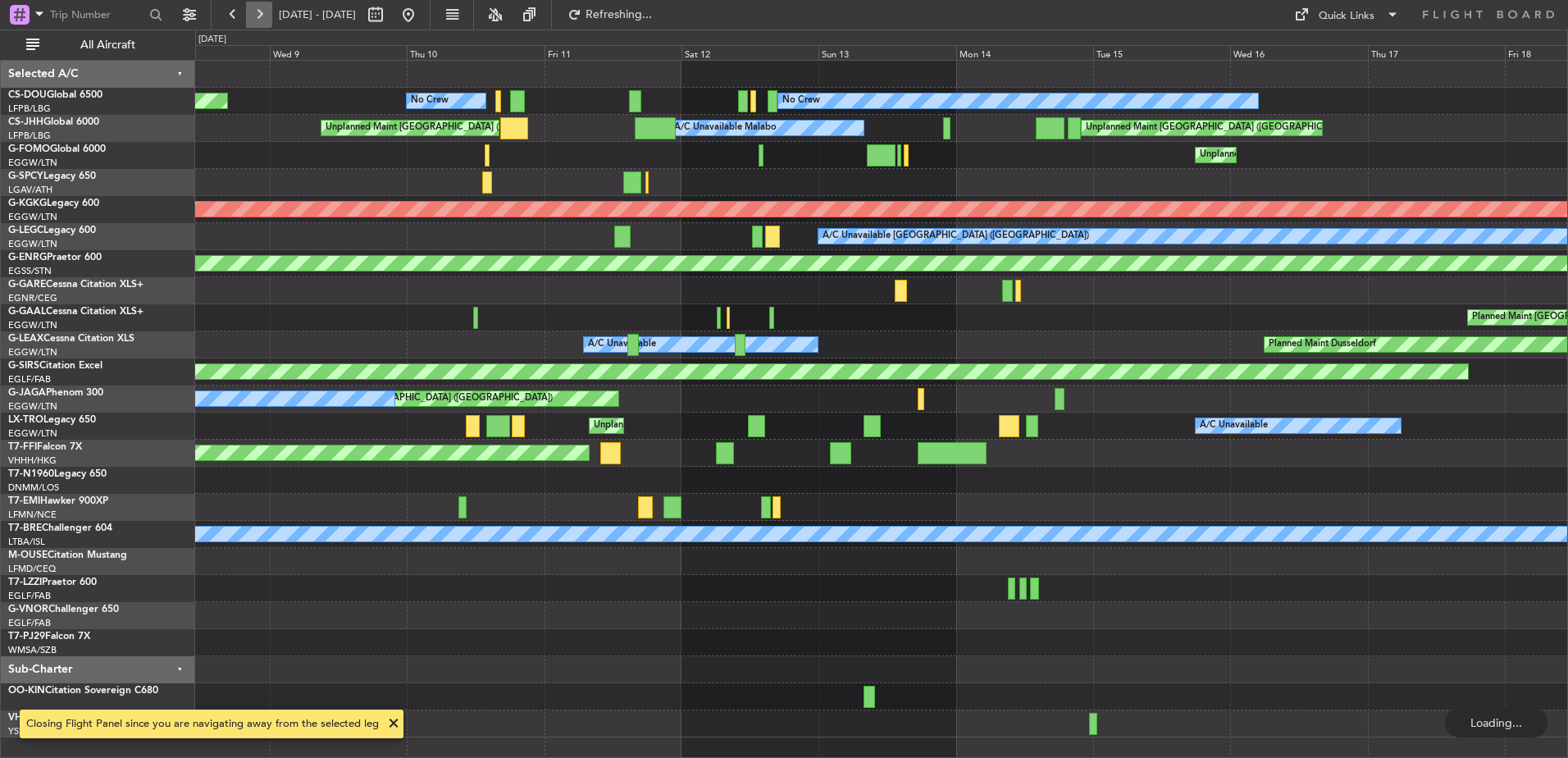
click at [251, 9] on button at bounding box center [259, 15] width 26 height 26
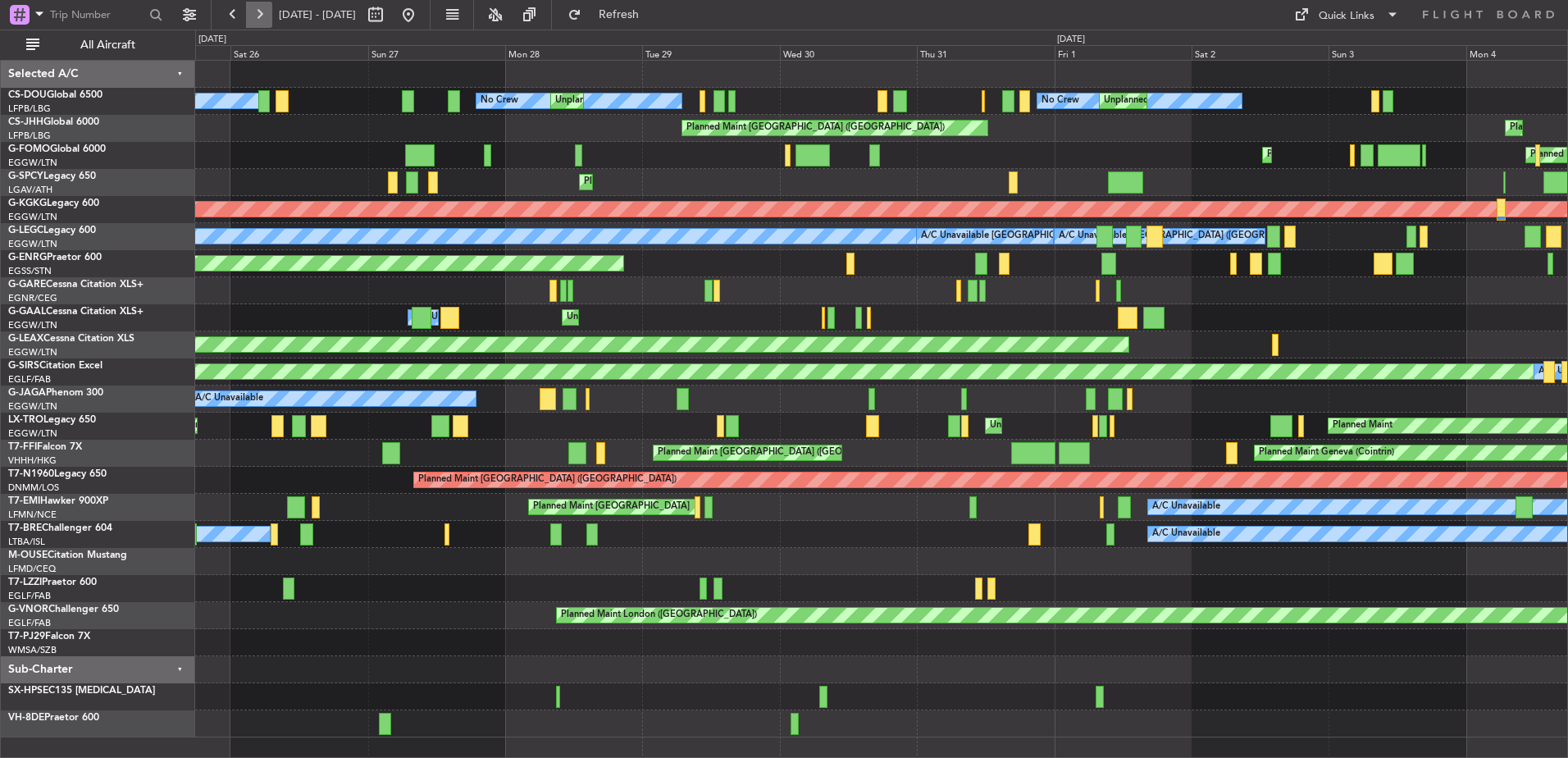
click at [264, 24] on button at bounding box center [259, 15] width 26 height 26
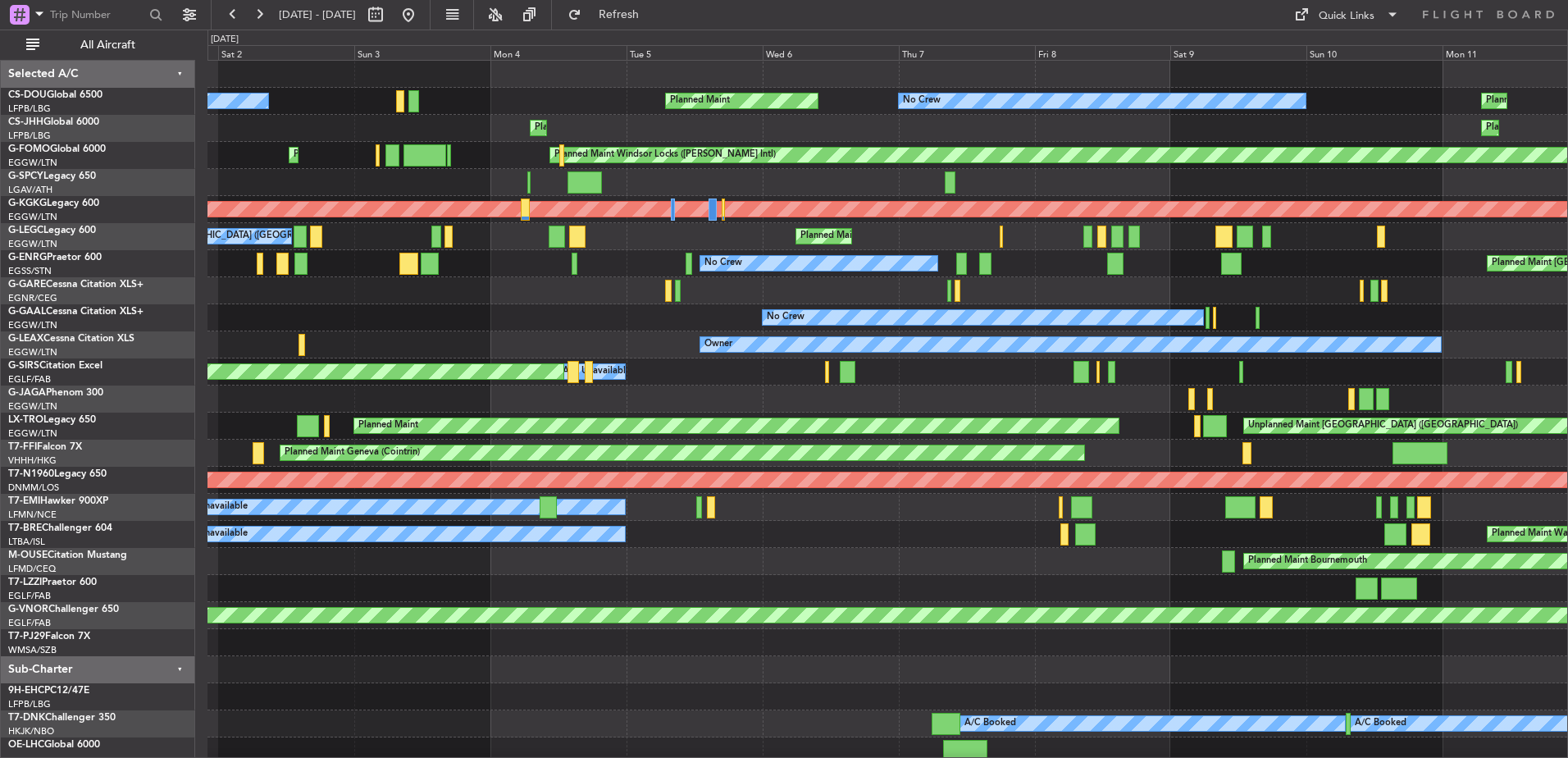
click at [1561, 510] on div "Planned Maint [GEOGRAPHIC_DATA] ([GEOGRAPHIC_DATA]) No Crew Planned Maint No Cr…" at bounding box center [887, 411] width 1360 height 703
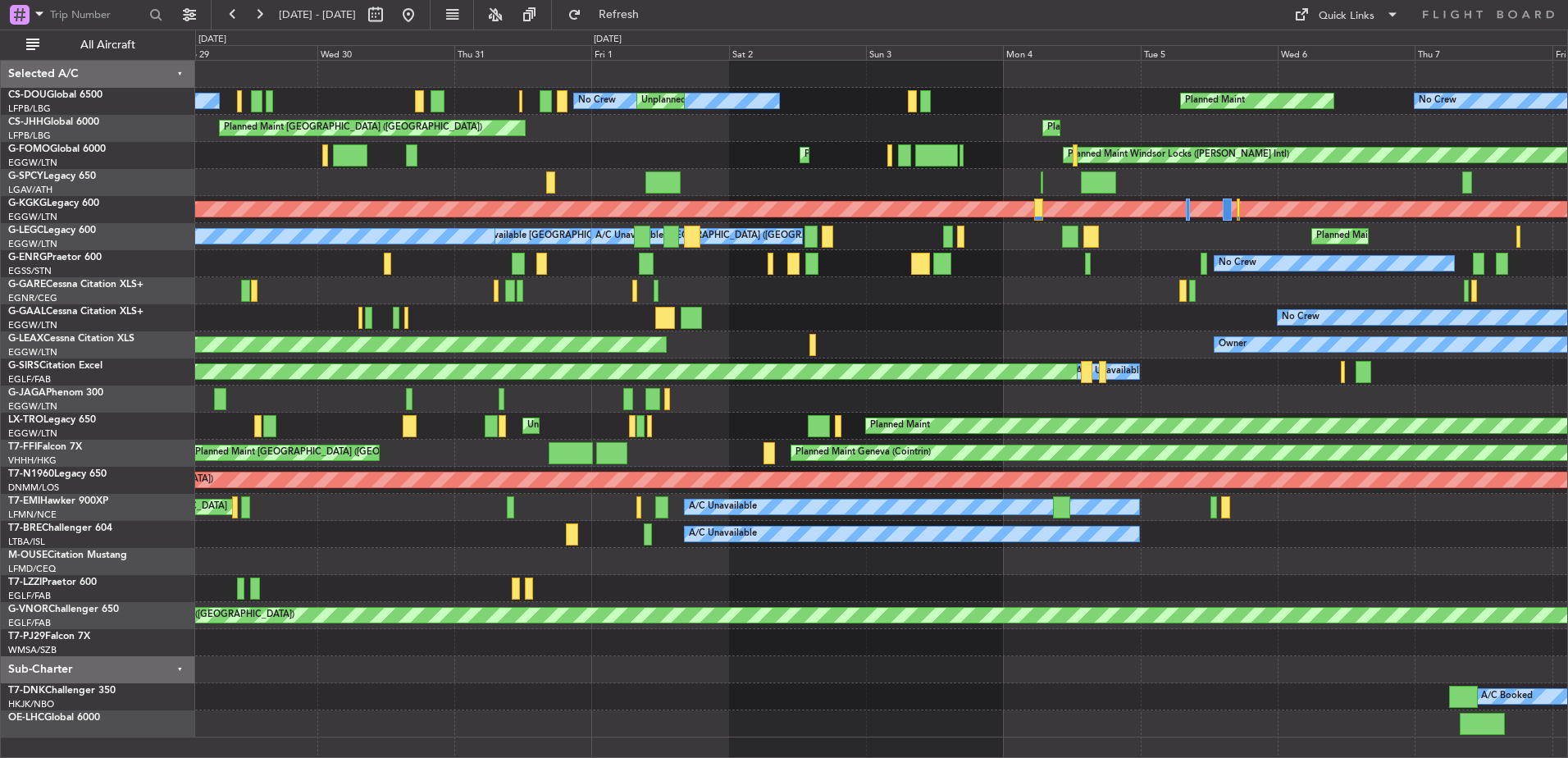
click at [1380, 522] on div "No Crew Planned Maint No Crew Unplanned Maint [GEOGRAPHIC_DATA] ([GEOGRAPHIC_DA…" at bounding box center [881, 398] width 1372 height 677
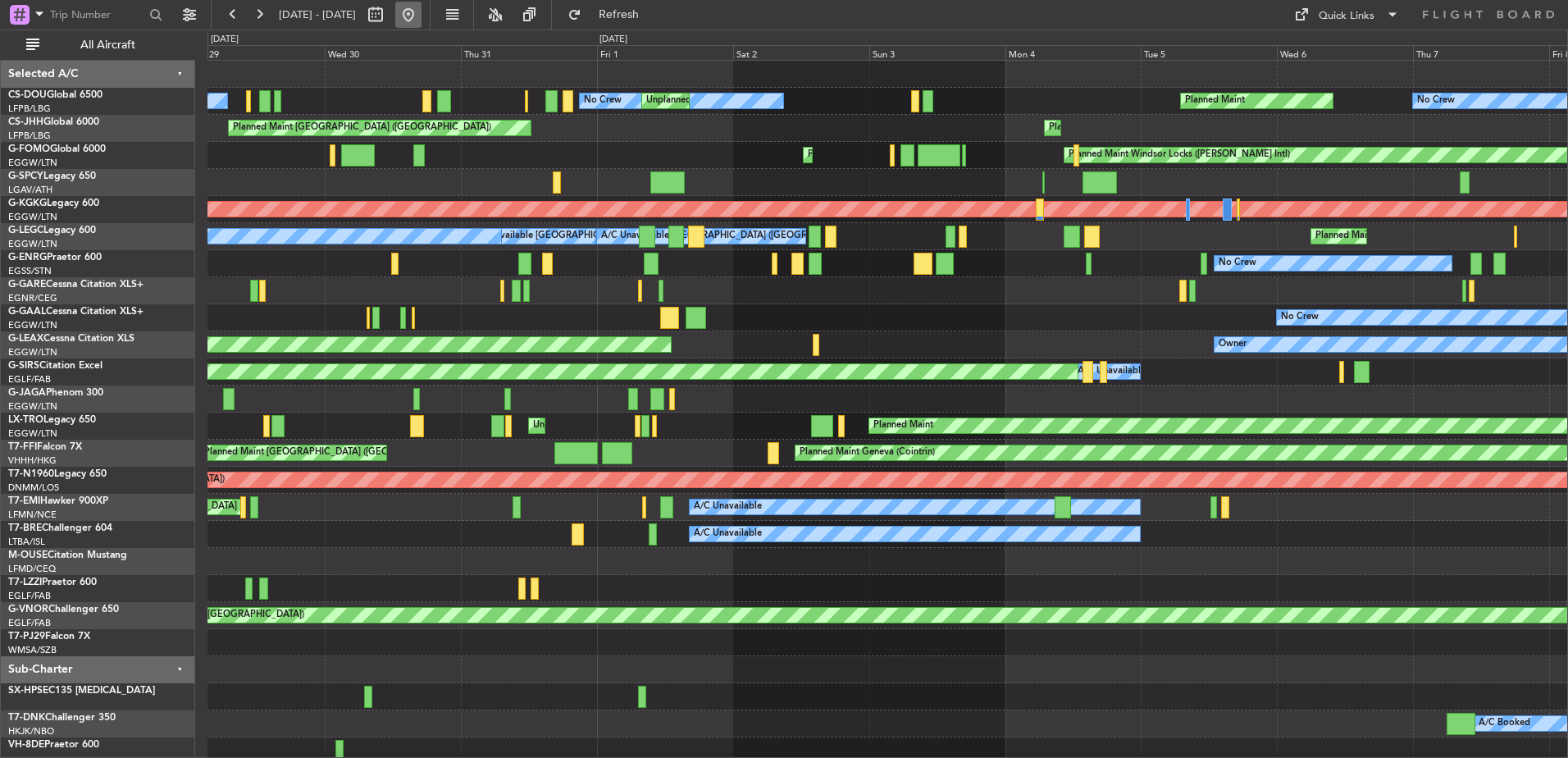
click at [422, 23] on button at bounding box center [409, 15] width 26 height 26
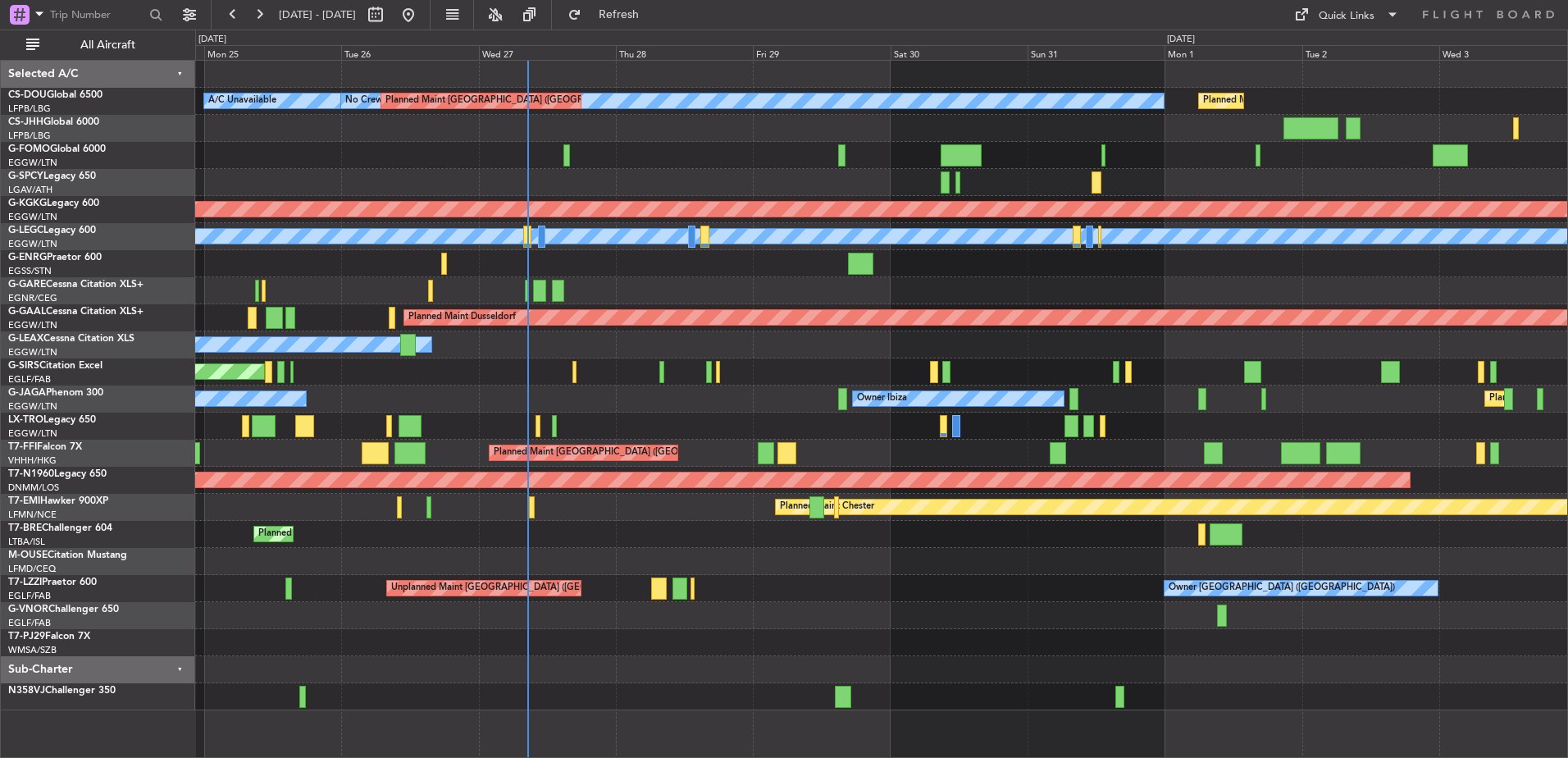
click at [524, 437] on div "No Crew Planned Maint [GEOGRAPHIC_DATA] ([GEOGRAPHIC_DATA]) Planned Maint [GEOG…" at bounding box center [881, 385] width 1372 height 650
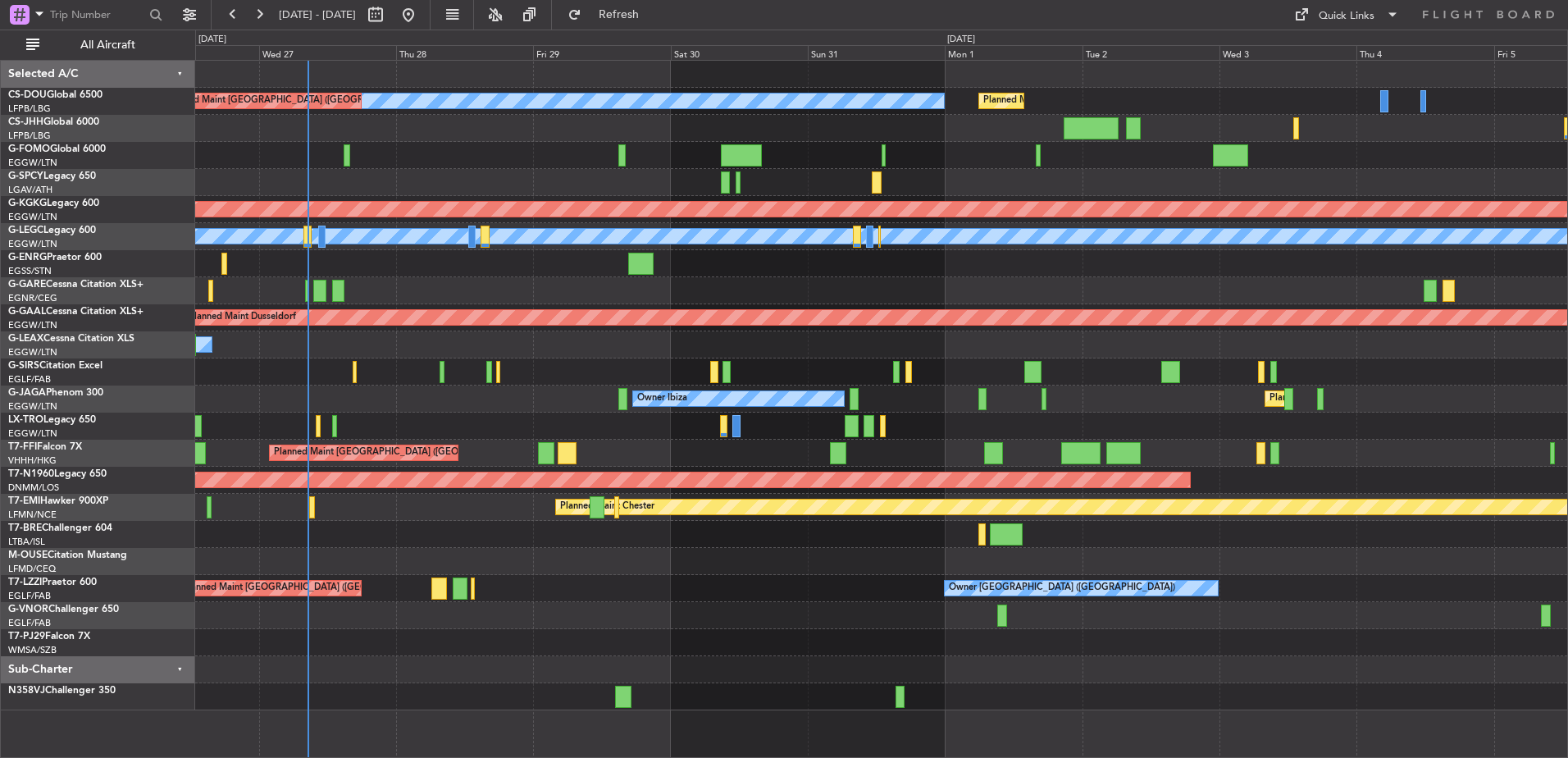
click at [699, 532] on div "No Crew Planned Maint [GEOGRAPHIC_DATA] ([GEOGRAPHIC_DATA]) Planned Maint [GEOG…" at bounding box center [881, 385] width 1372 height 650
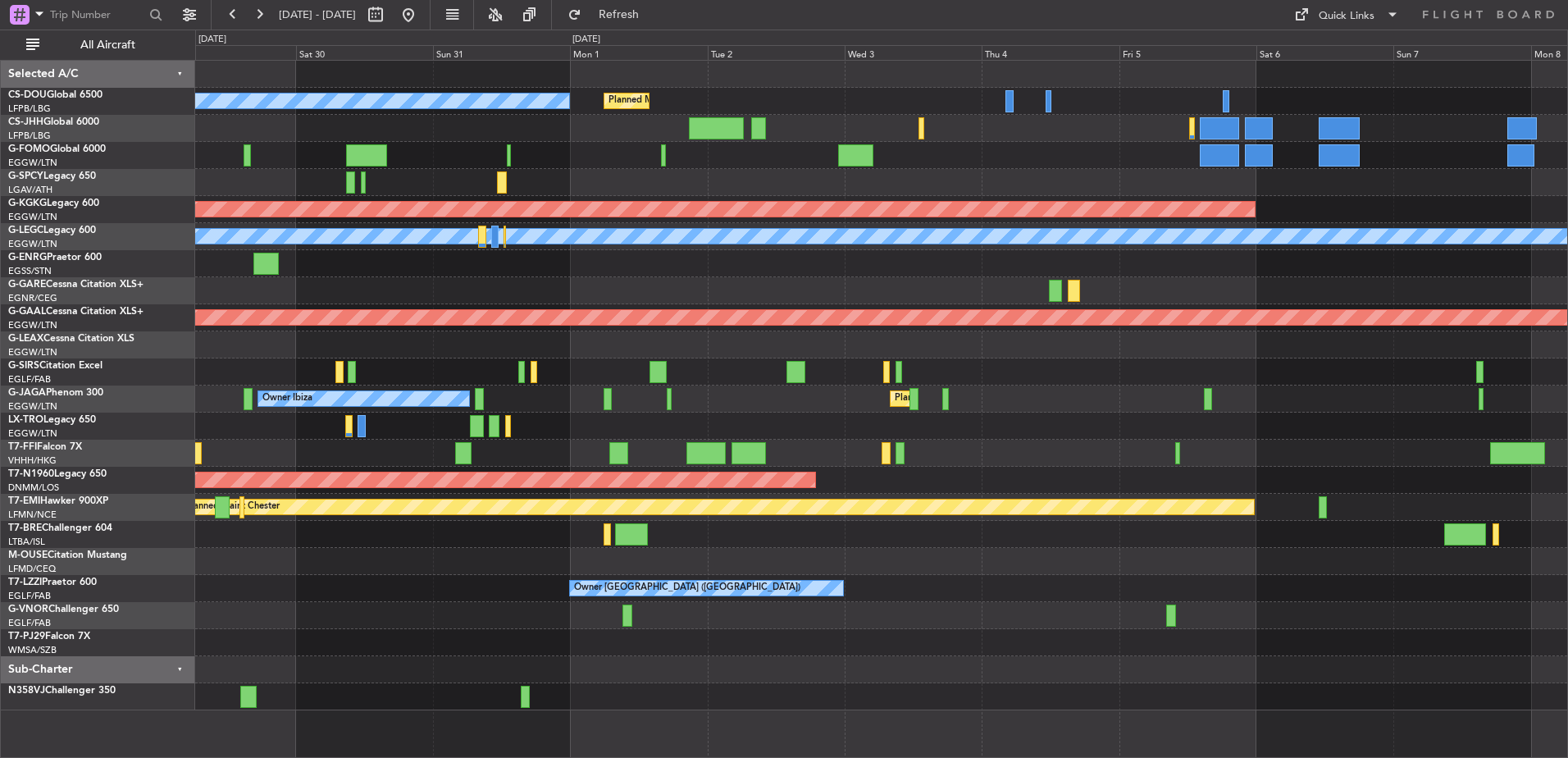
click at [491, 397] on div "Planned Maint [GEOGRAPHIC_DATA] ([GEOGRAPHIC_DATA]) Owner Ibiza" at bounding box center [881, 398] width 1372 height 27
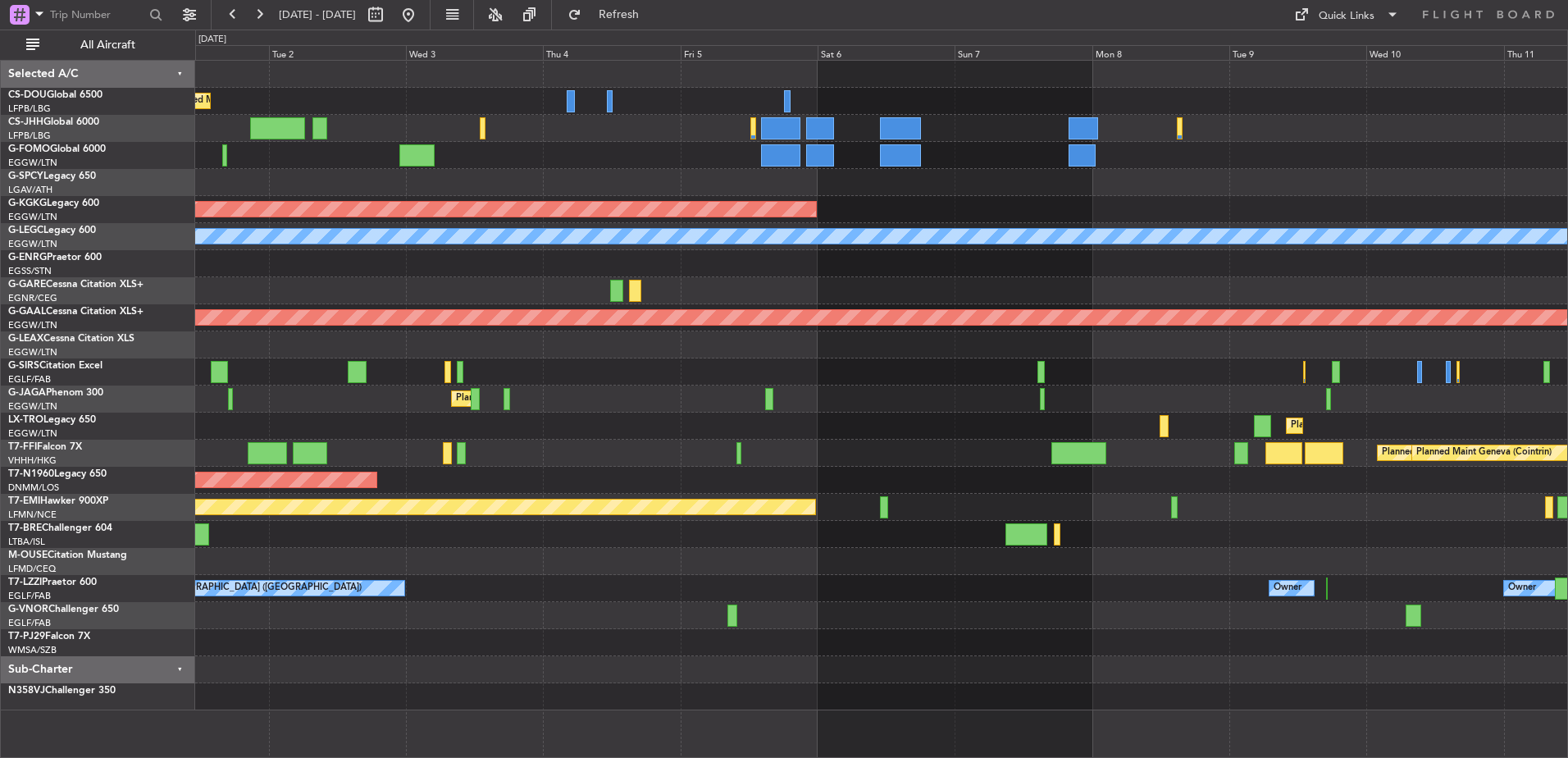
click at [115, 578] on div "Planned Maint [GEOGRAPHIC_DATA] ([GEOGRAPHIC_DATA]) No Crew AOG Maint [GEOGRAPH…" at bounding box center [784, 393] width 1568 height 728
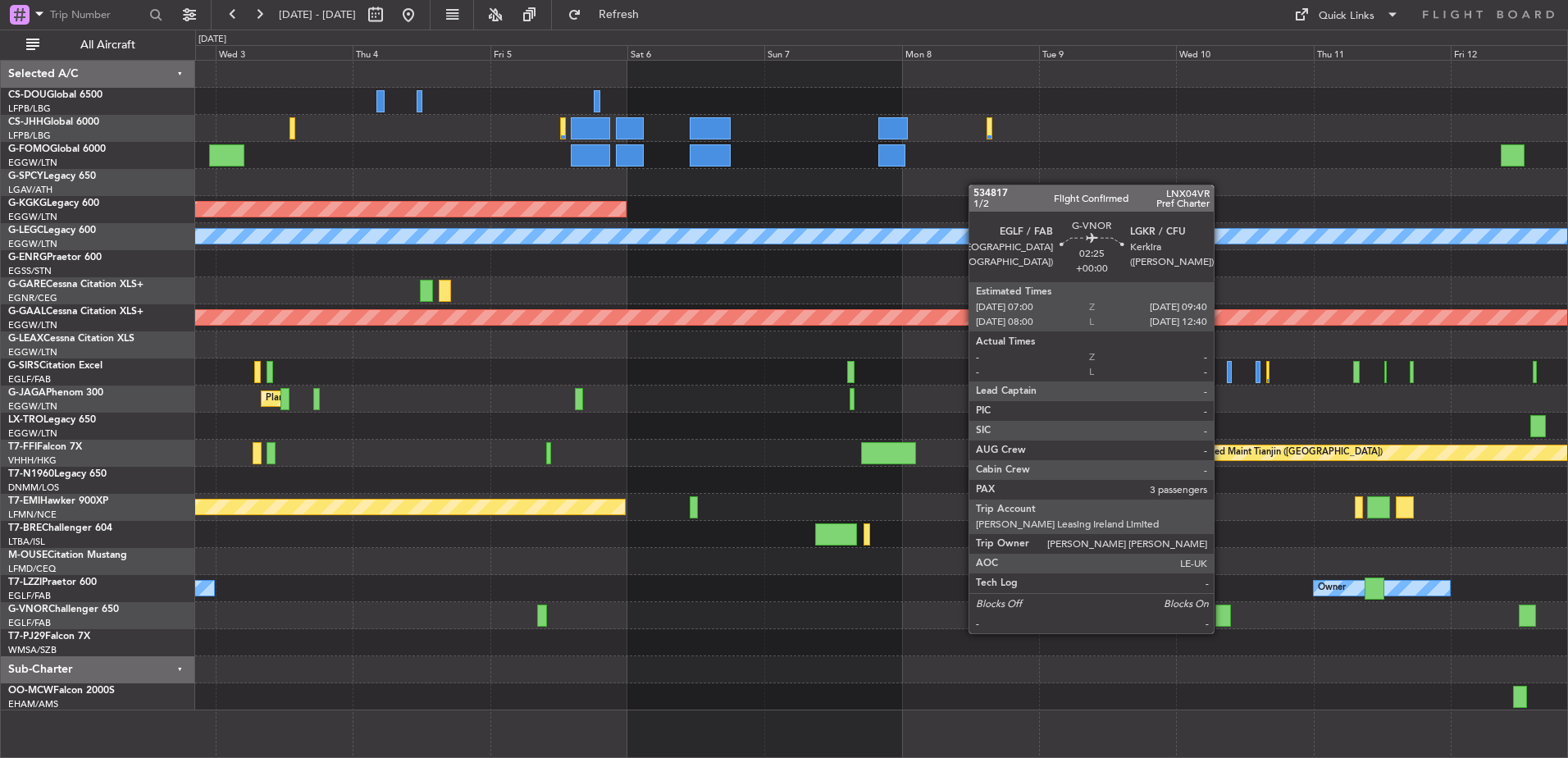
click at [1221, 617] on div at bounding box center [1223, 616] width 16 height 23
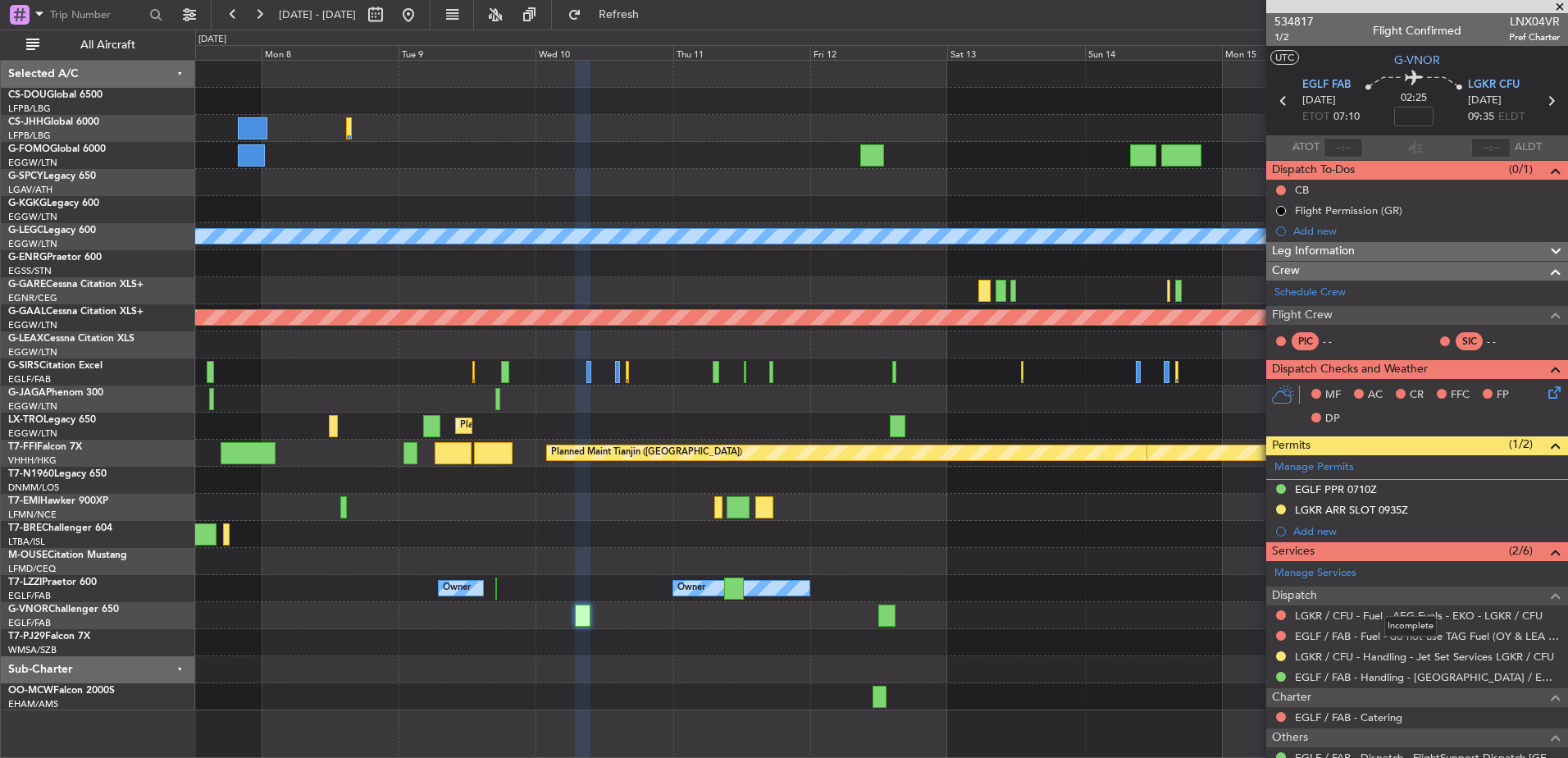
scroll to position [207, 0]
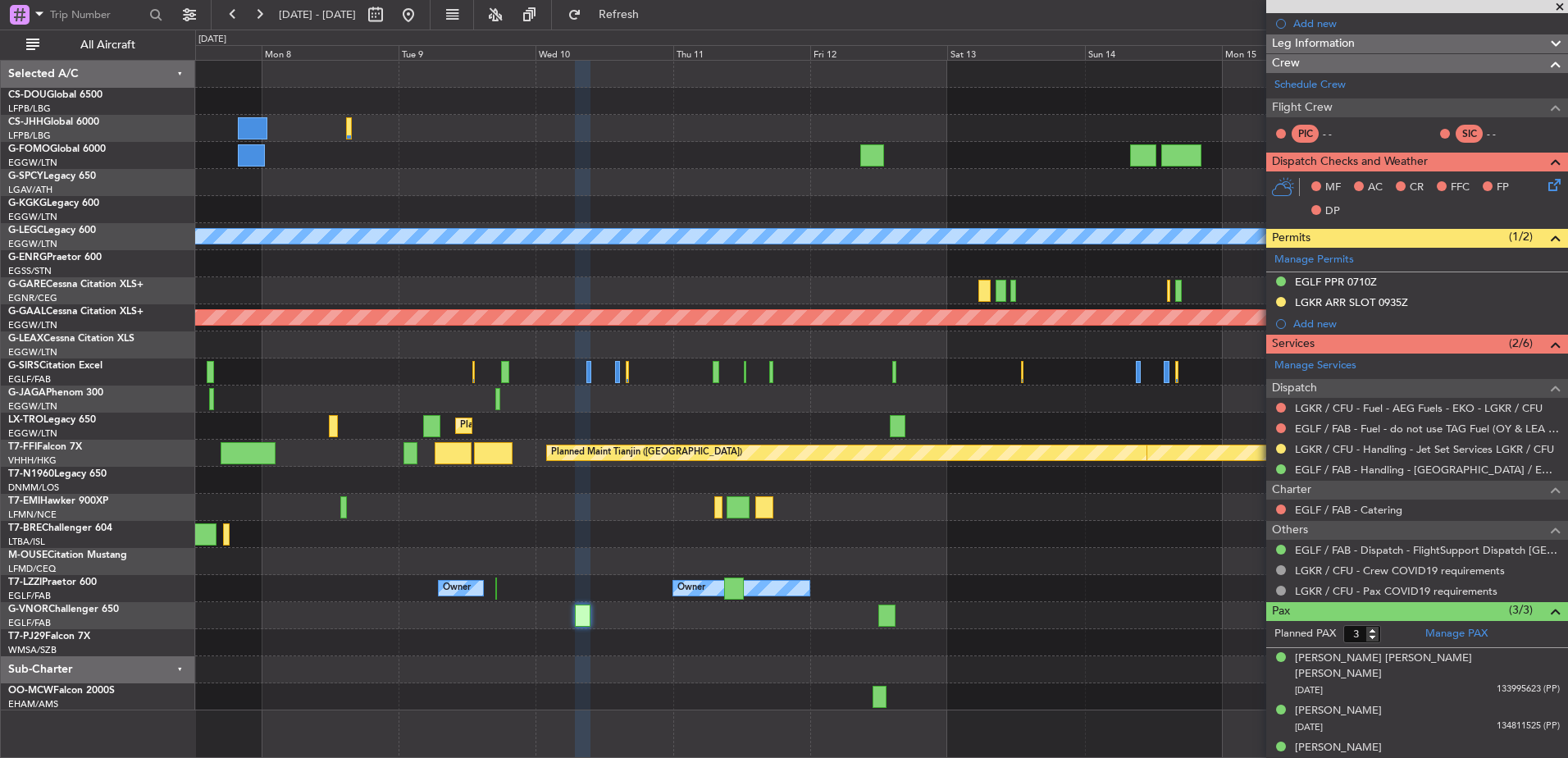
click at [760, 550] on div at bounding box center [881, 561] width 1372 height 27
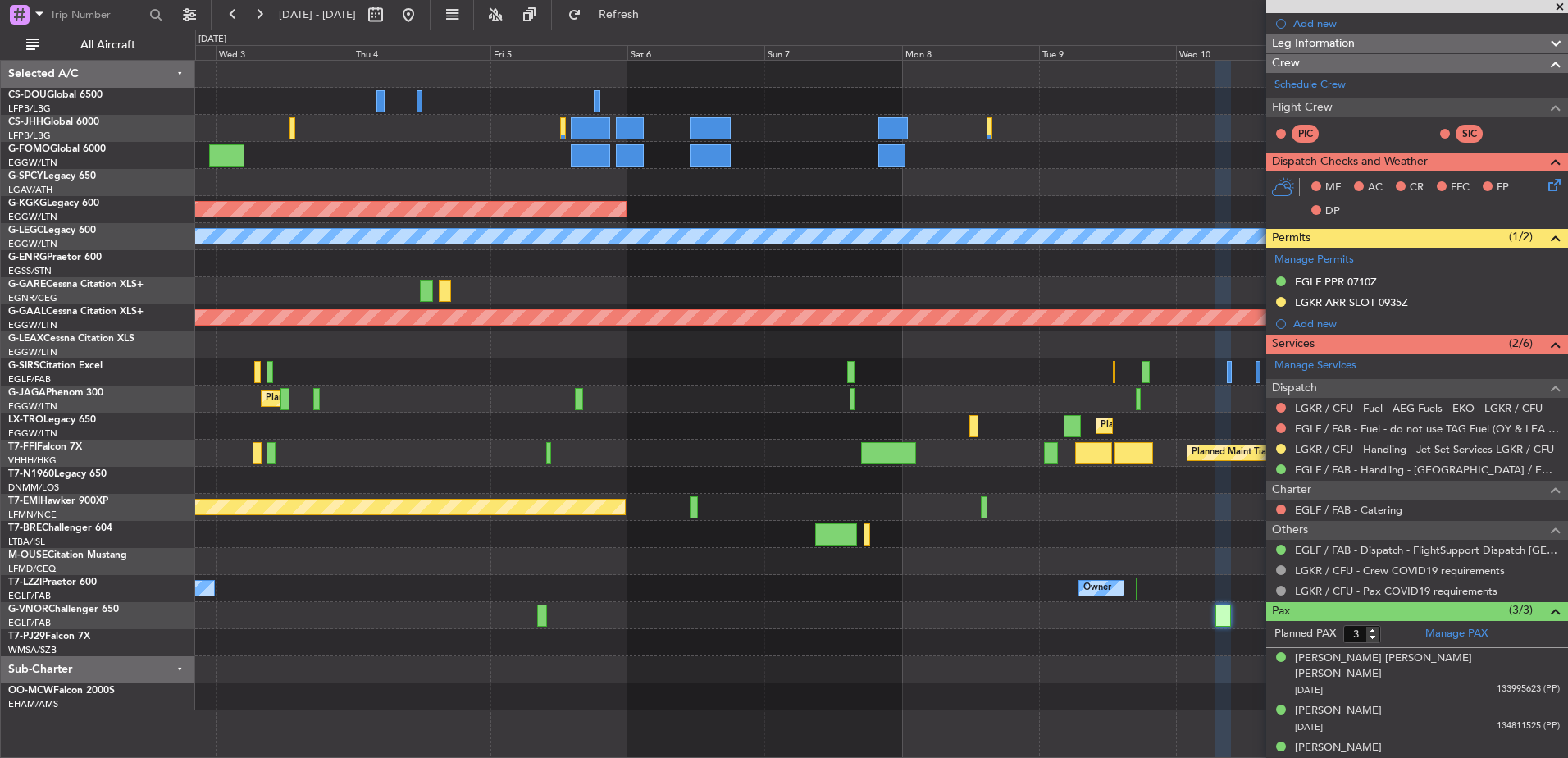
click at [1180, 616] on div "Planned Maint [GEOGRAPHIC_DATA] ([GEOGRAPHIC_DATA]) No Crew AOG Maint [GEOGRAPH…" at bounding box center [881, 385] width 1372 height 650
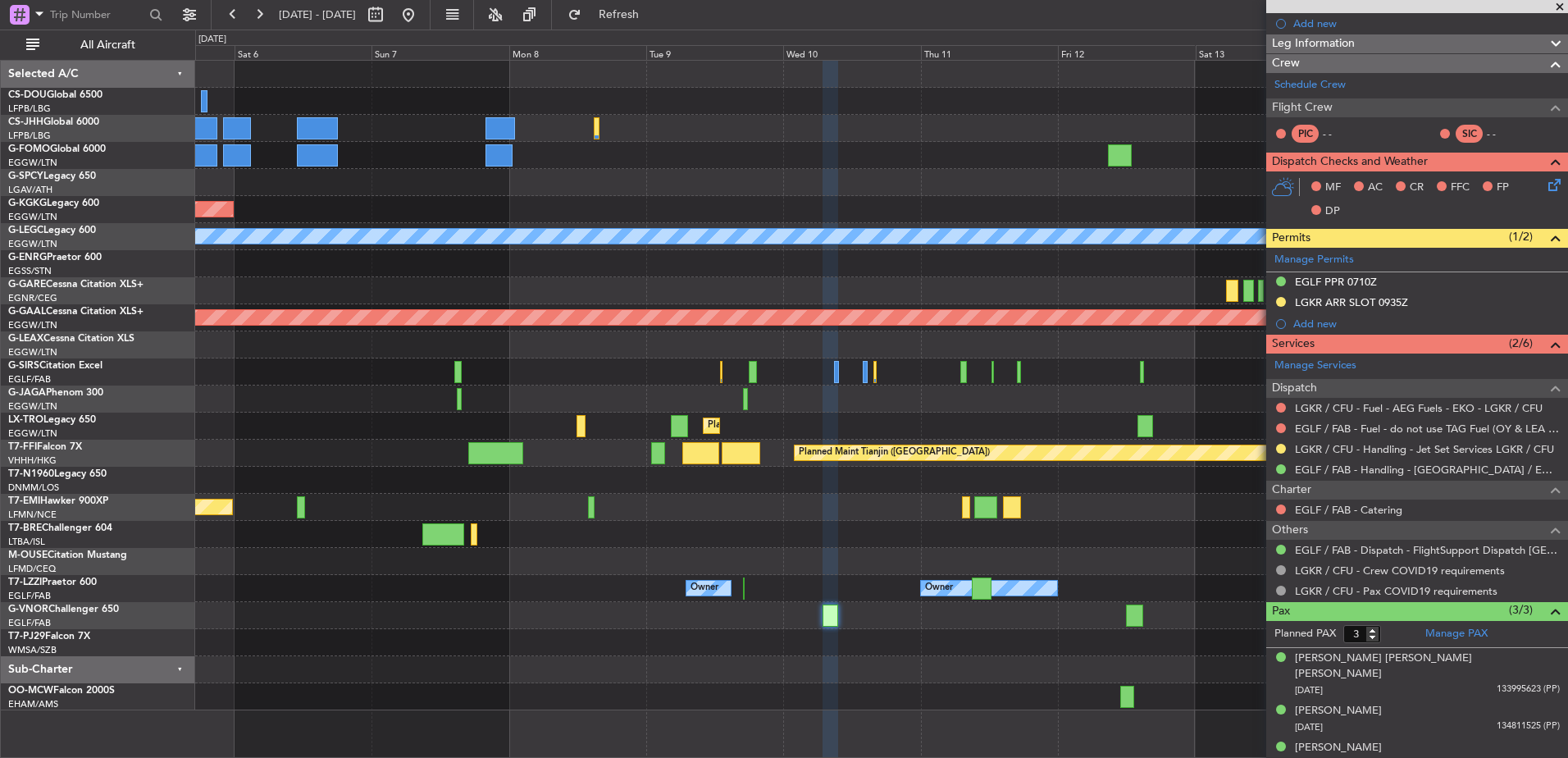
click at [953, 652] on div "AOG Maint [GEOGRAPHIC_DATA] (Ataturk) A/C Unavailable [GEOGRAPHIC_DATA] ([GEOGR…" at bounding box center [881, 385] width 1372 height 650
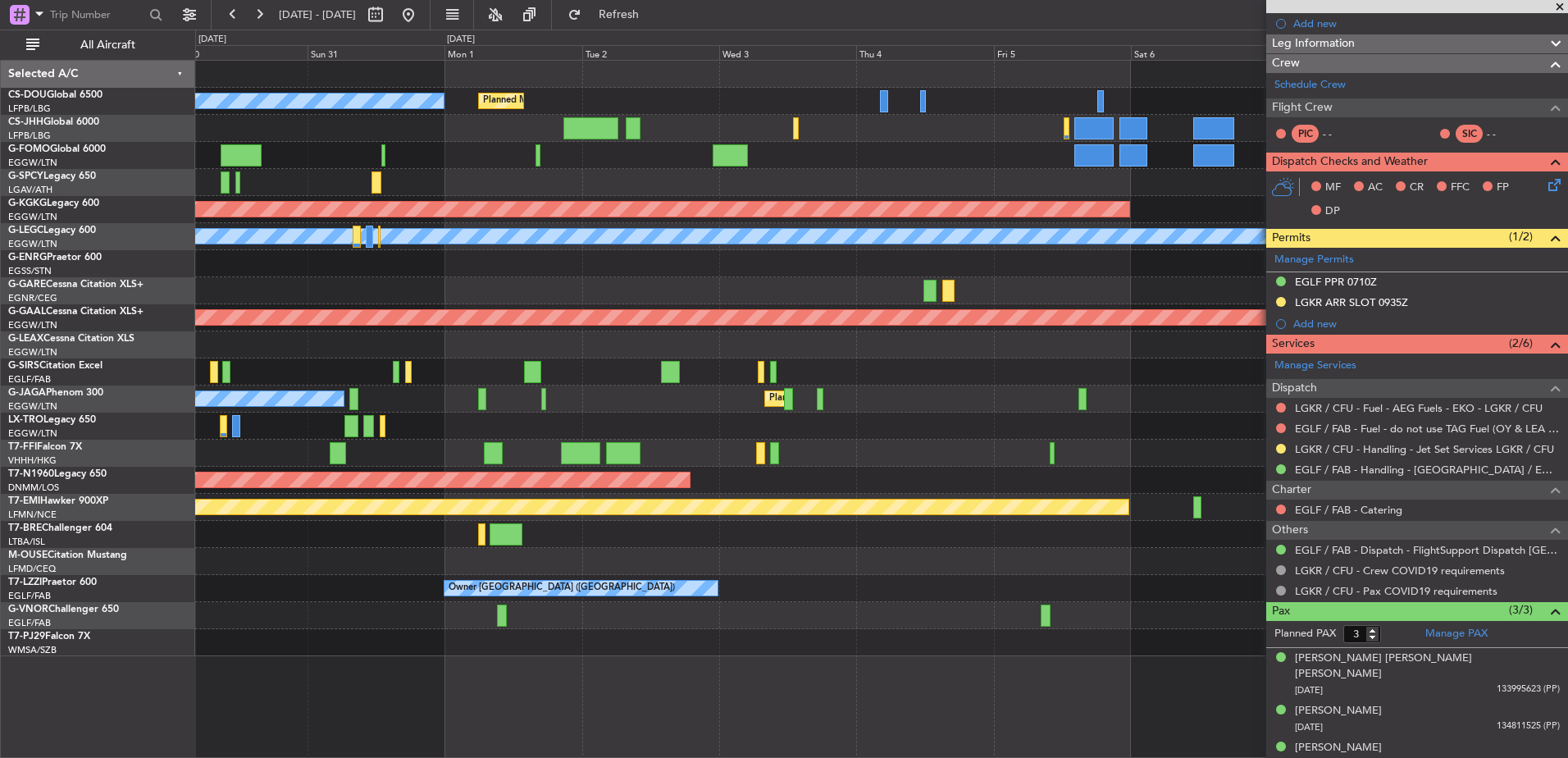
click at [898, 545] on div "Planned Maint [GEOGRAPHIC_DATA] ([GEOGRAPHIC_DATA]) No Crew Planned Maint [GEOG…" at bounding box center [881, 358] width 1372 height 595
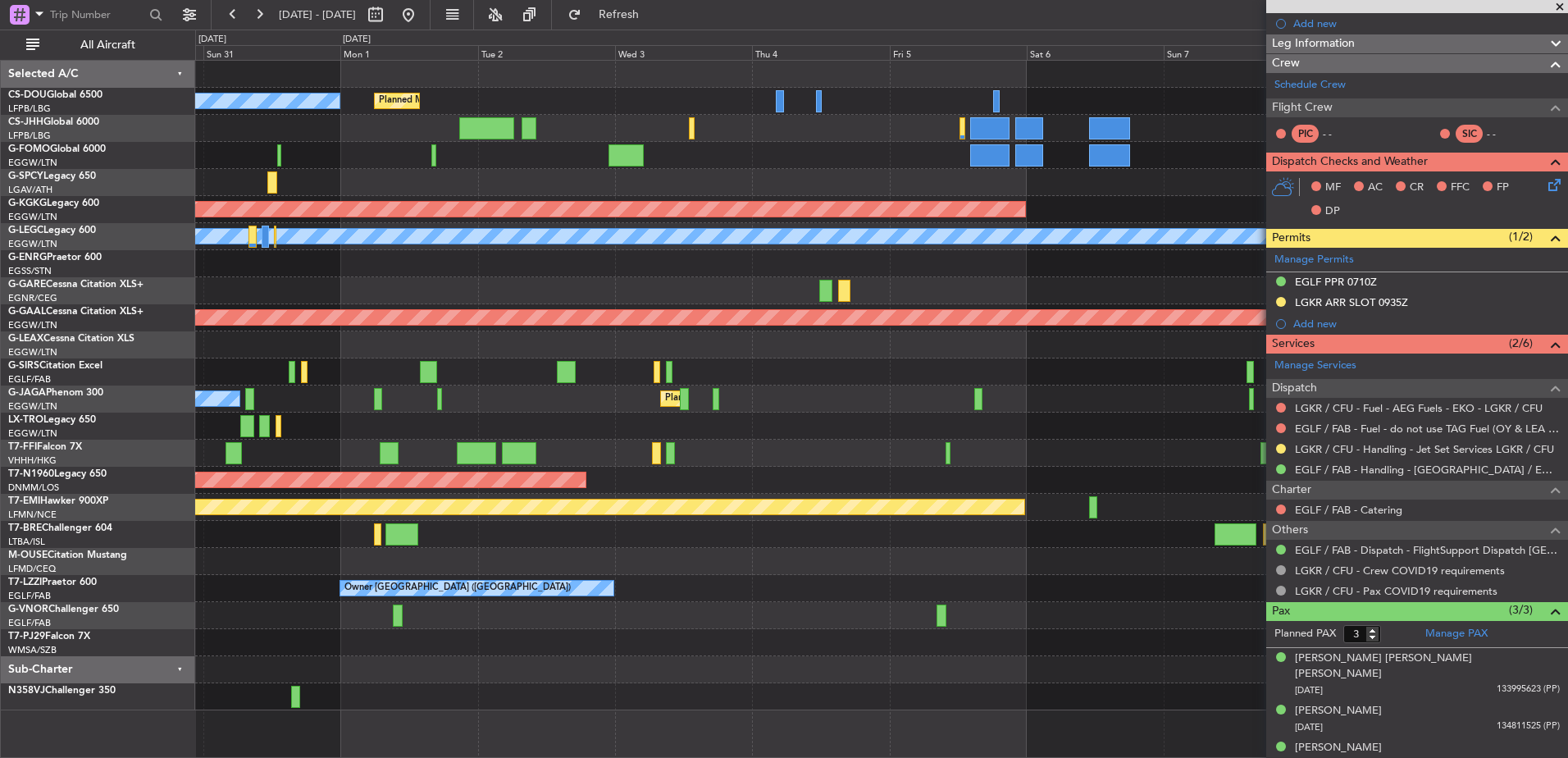
click at [899, 452] on div "No Crew Planned Maint [GEOGRAPHIC_DATA] ([GEOGRAPHIC_DATA]) AOG Maint [GEOGRAPH…" at bounding box center [881, 385] width 1372 height 650
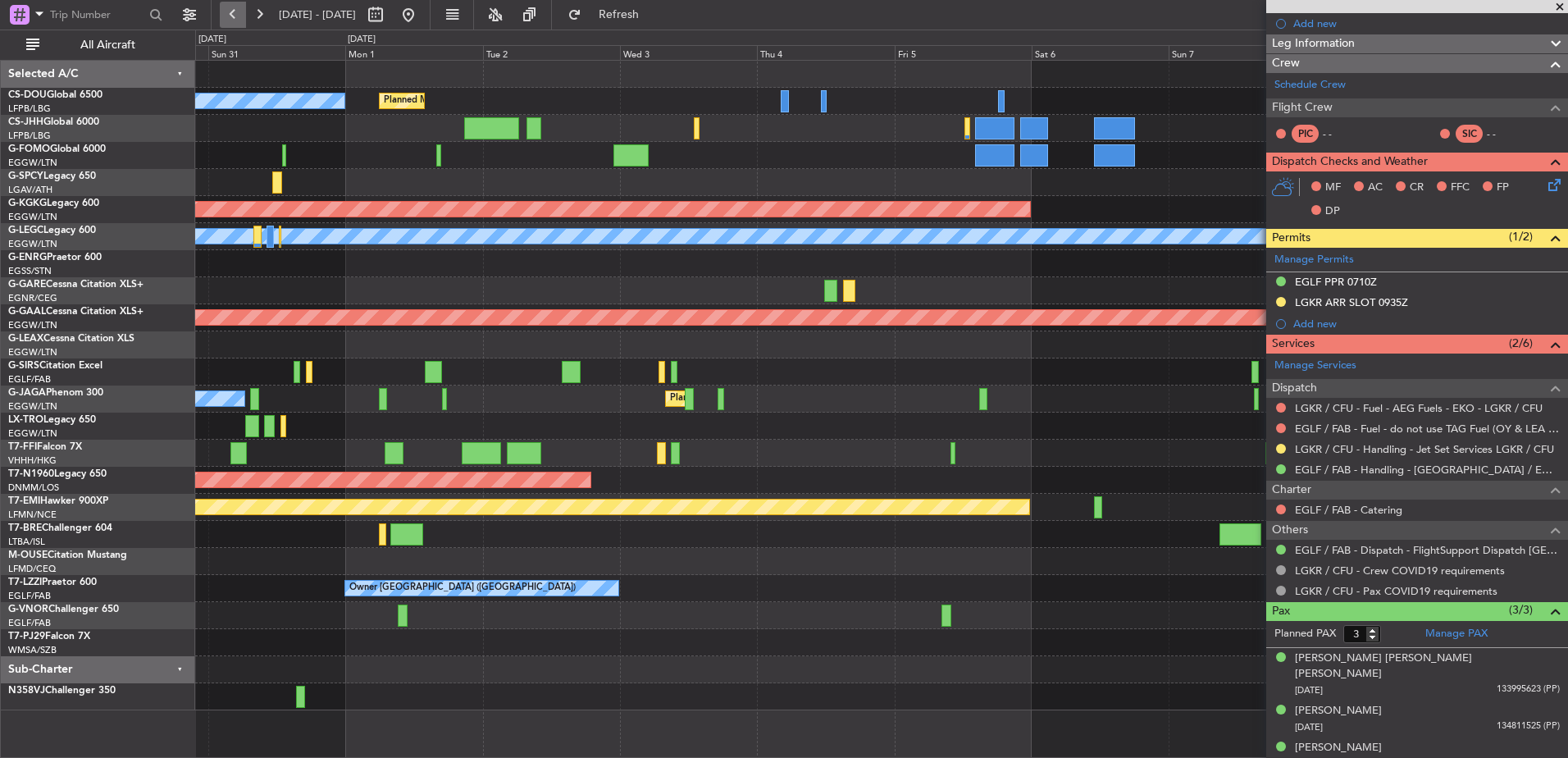
click at [233, 15] on button at bounding box center [233, 15] width 26 height 26
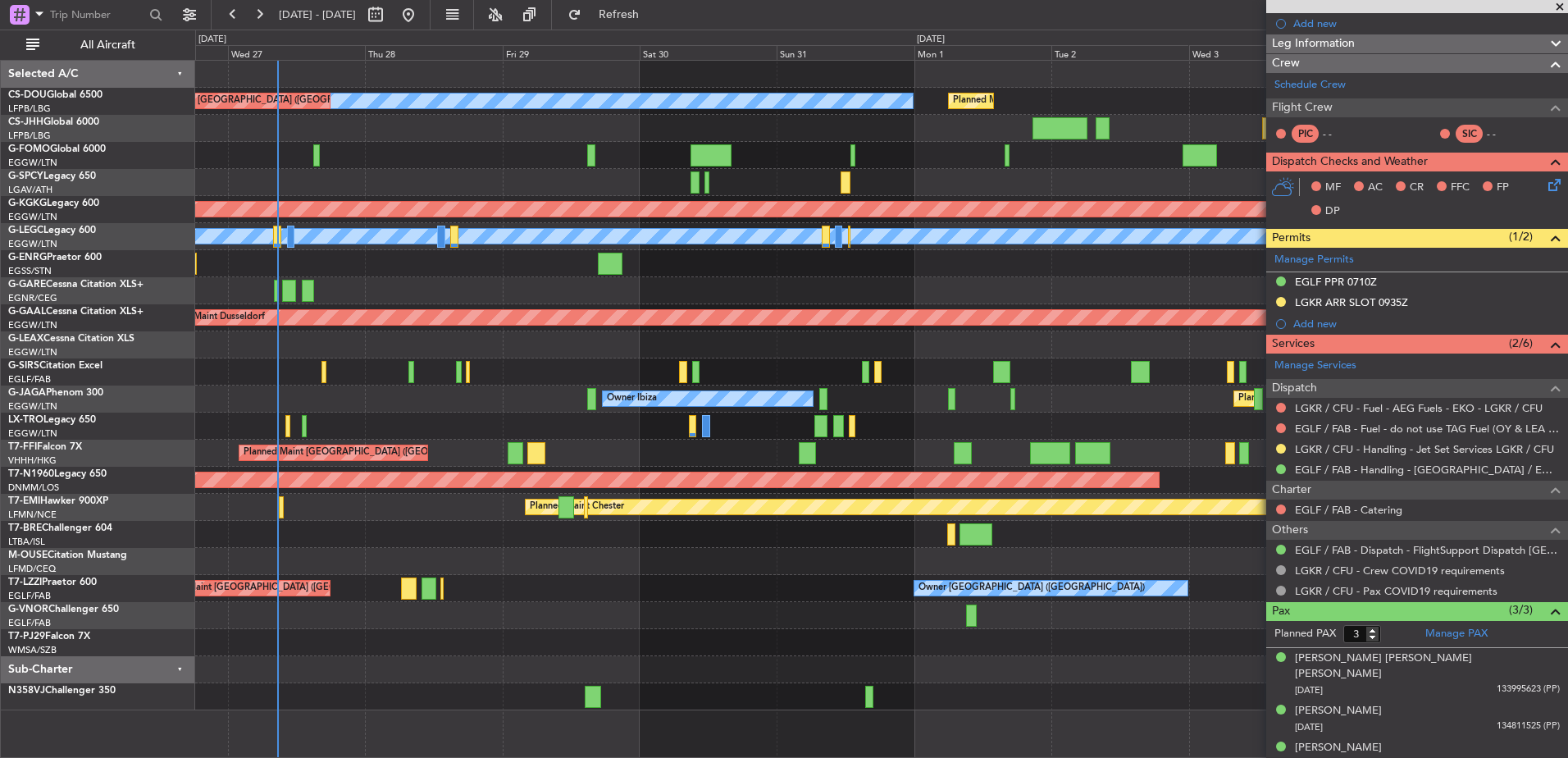
click at [606, 575] on div "No Crew Planned Maint [GEOGRAPHIC_DATA] ([GEOGRAPHIC_DATA]) Planned Maint [GEOG…" at bounding box center [881, 385] width 1372 height 650
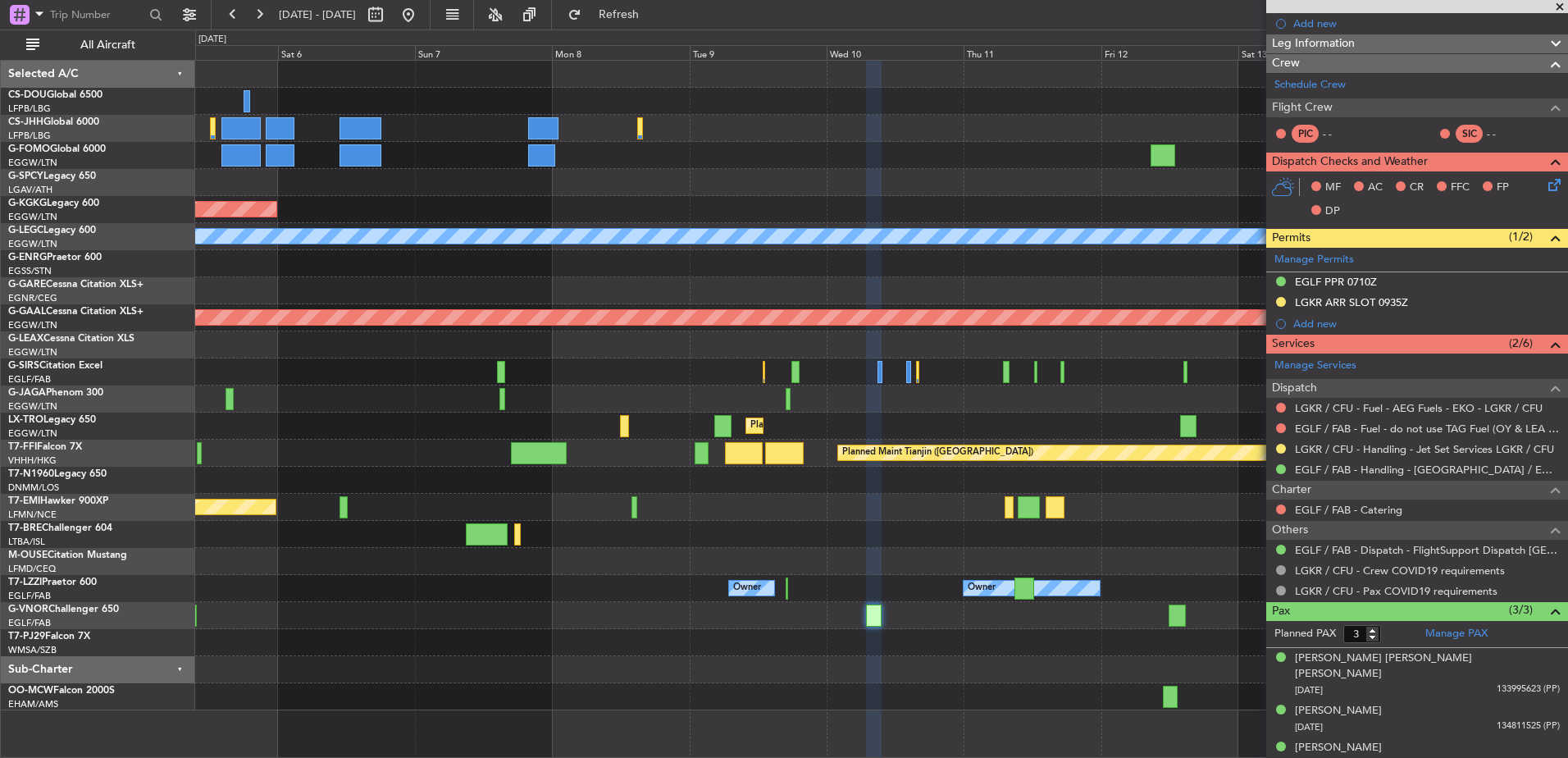
click at [831, 569] on div "AOG Maint [GEOGRAPHIC_DATA] (Ataturk) A/C Unavailable [GEOGRAPHIC_DATA] ([GEOGR…" at bounding box center [881, 385] width 1372 height 650
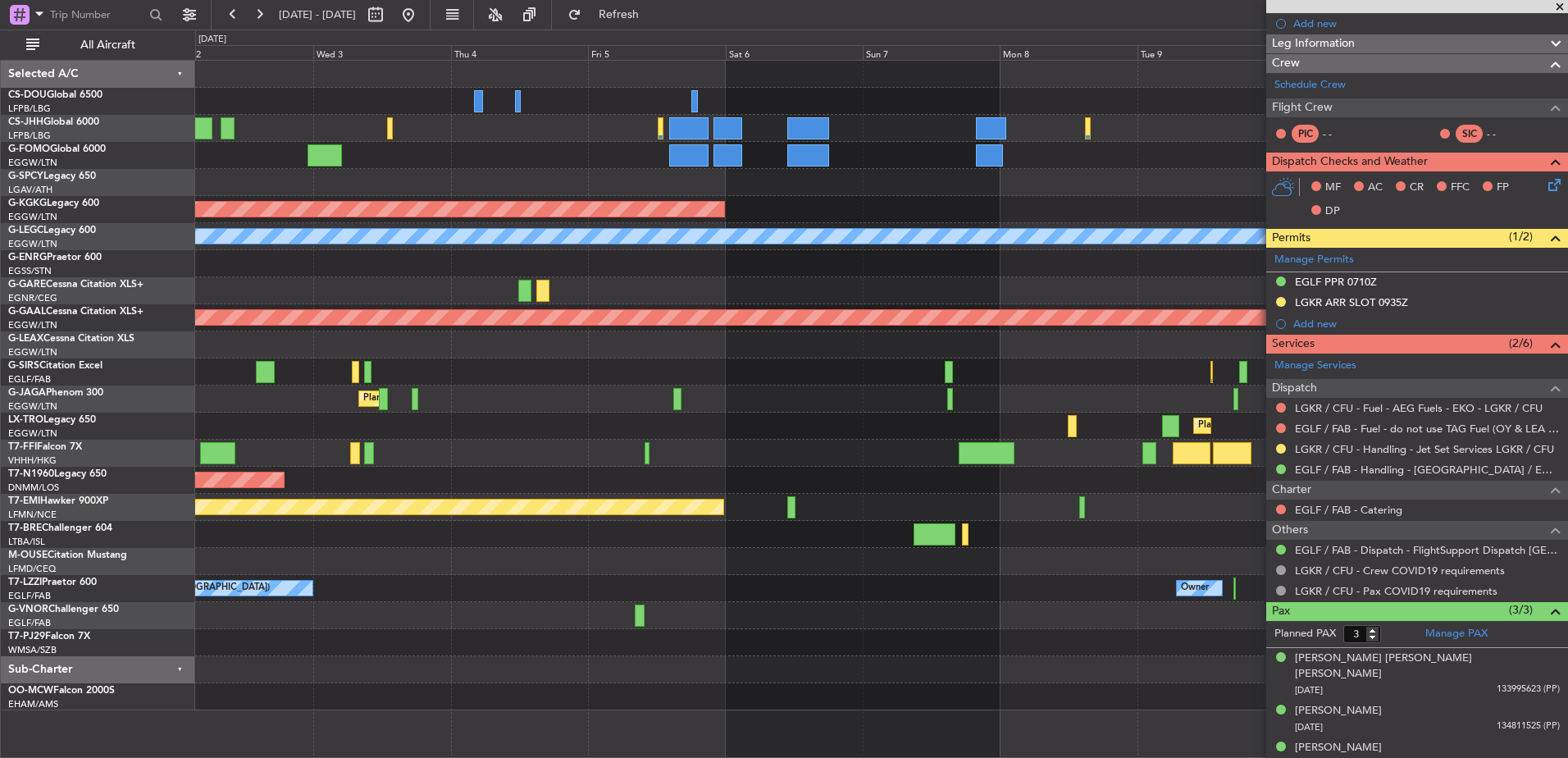
click at [796, 616] on div at bounding box center [881, 615] width 1372 height 27
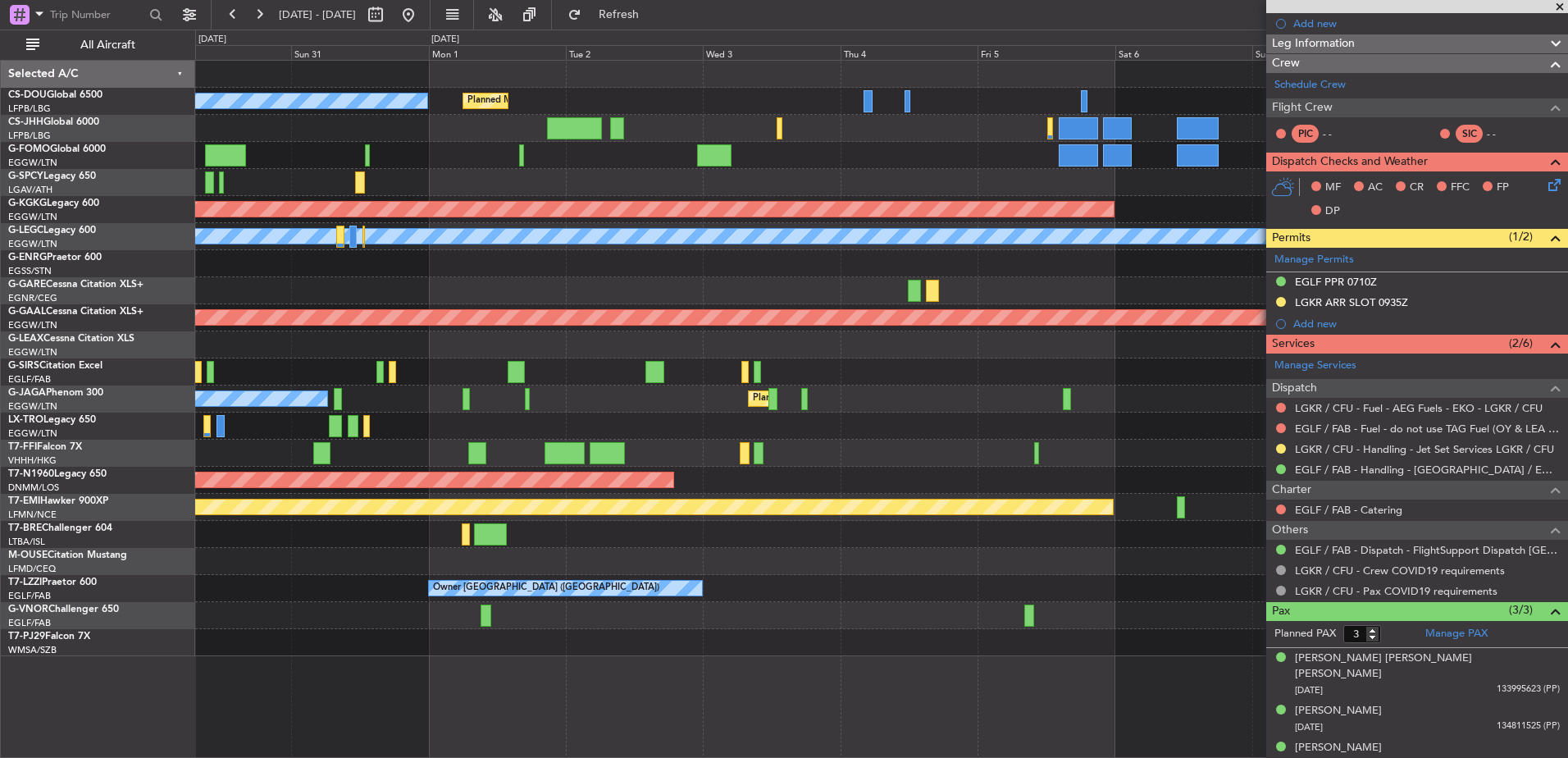
click at [729, 621] on div at bounding box center [881, 615] width 1372 height 27
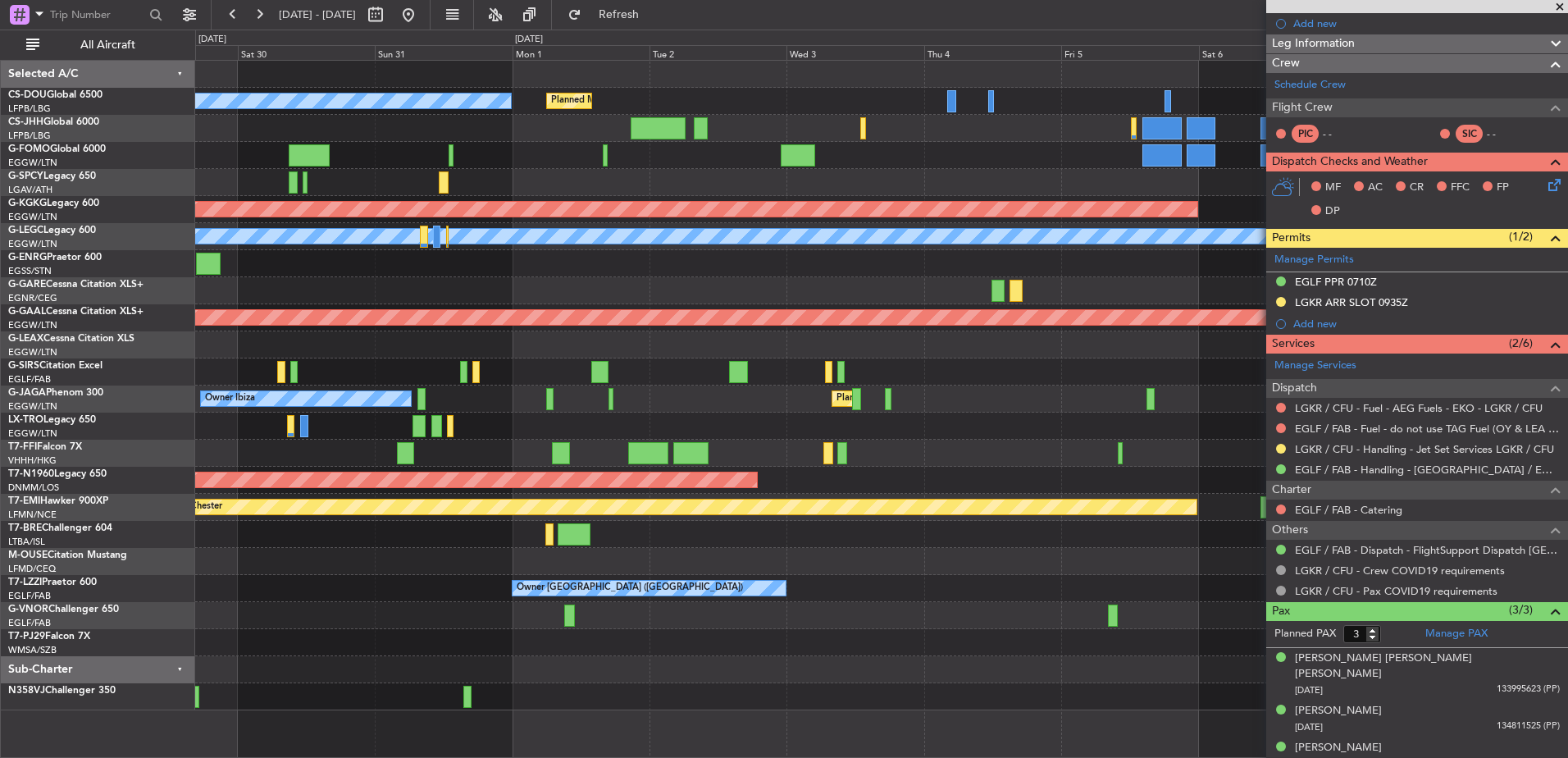
click at [790, 619] on div at bounding box center [881, 615] width 1372 height 27
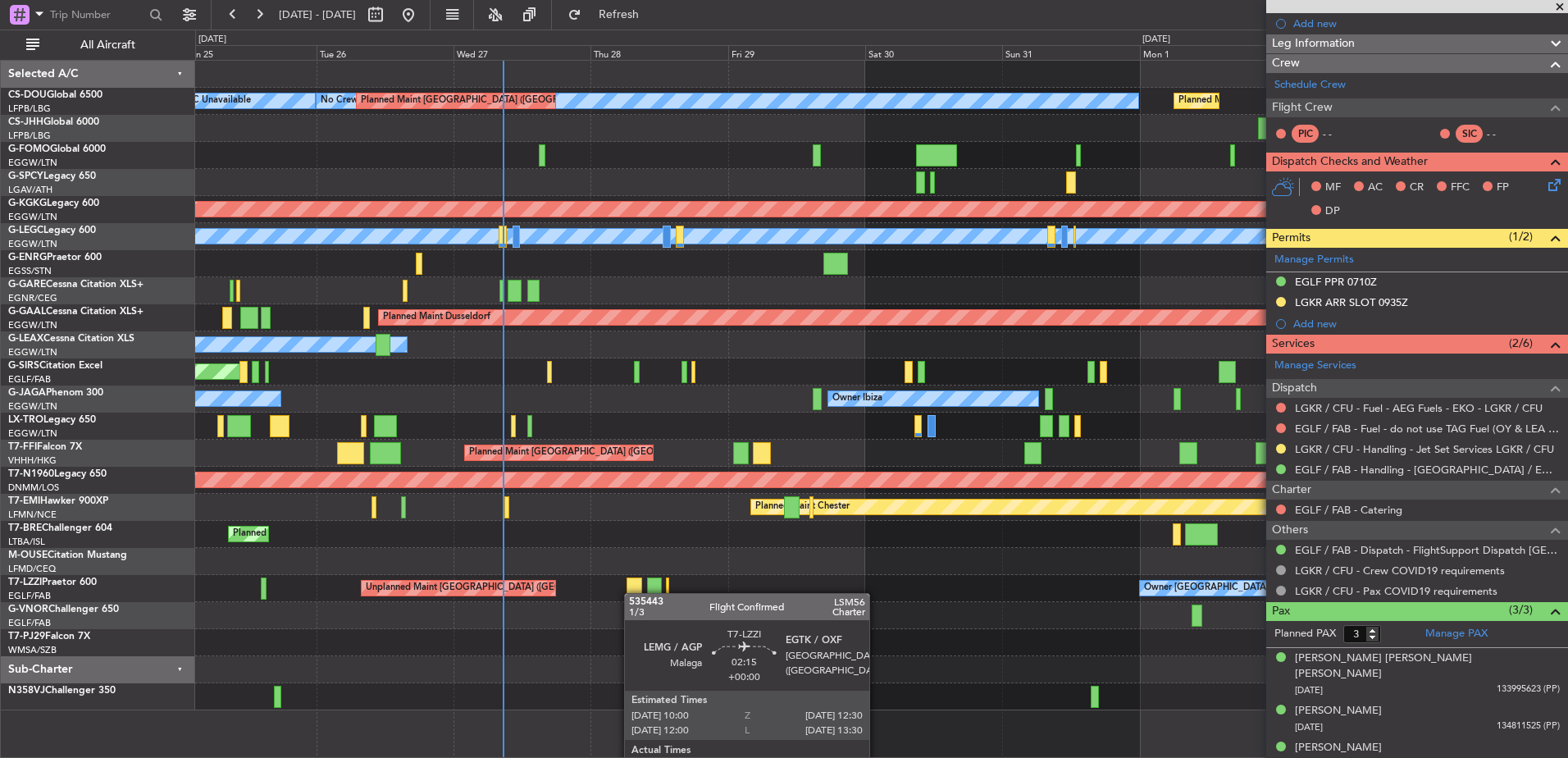
click at [689, 596] on div "Planned Maint [GEOGRAPHIC_DATA] ([GEOGRAPHIC_DATA]) No Crew Planned Maint [GEOG…" at bounding box center [881, 385] width 1372 height 650
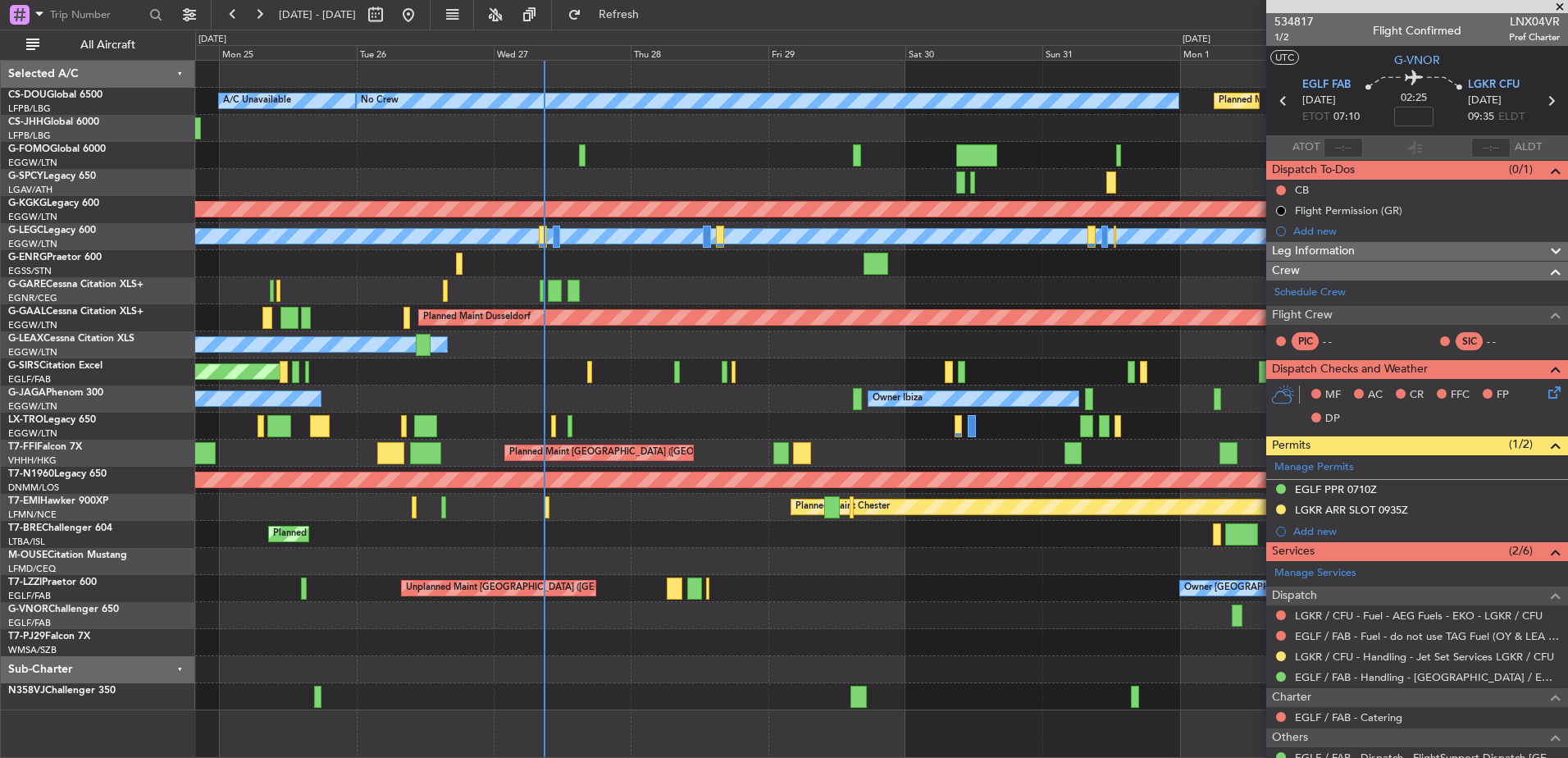
scroll to position [207, 0]
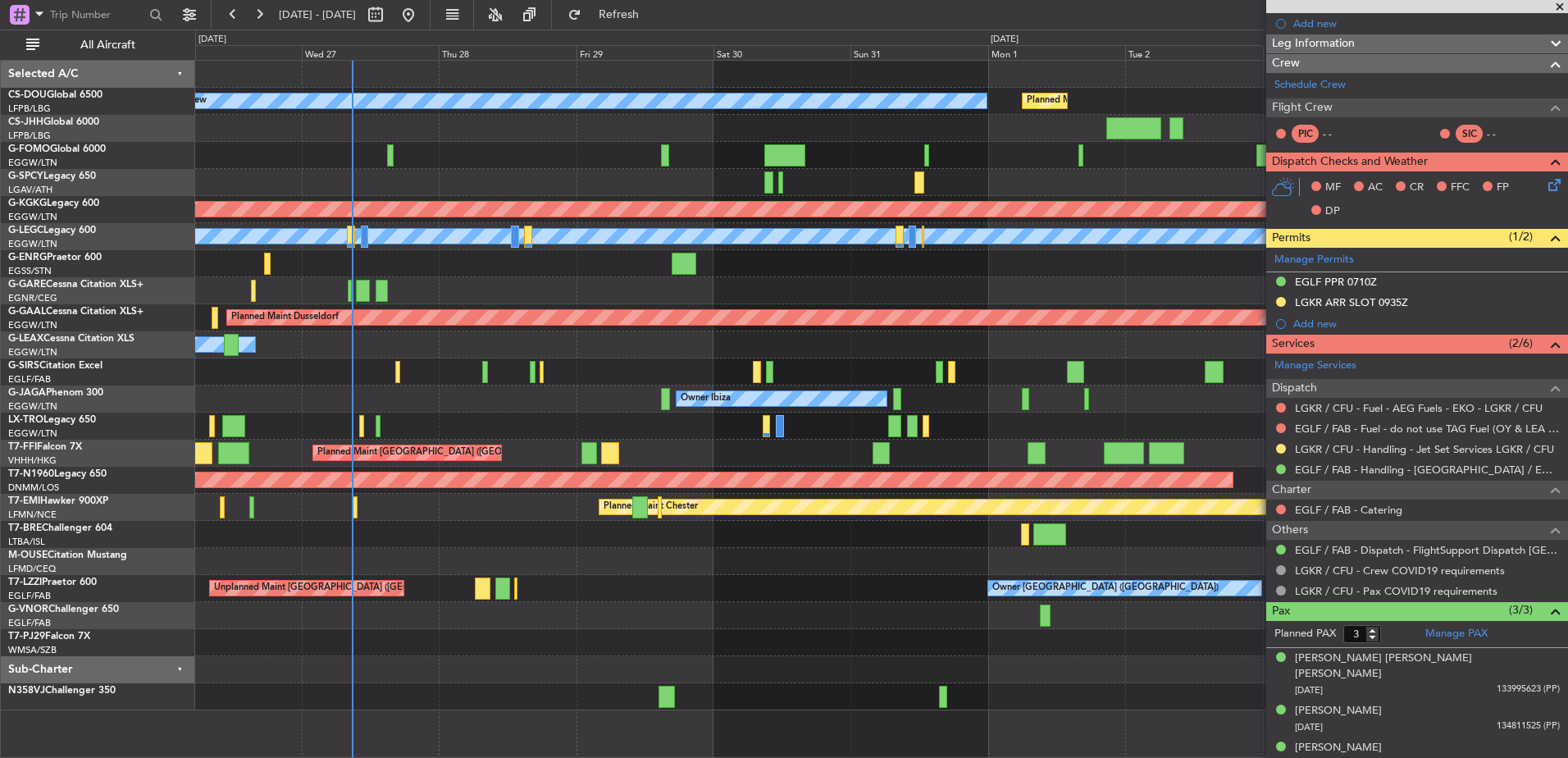
click at [831, 556] on div "Planned Maint Paris (Le Bourget) No Crew Planned Maint Paris (Le Bourget) A/C U…" at bounding box center [881, 385] width 1372 height 650
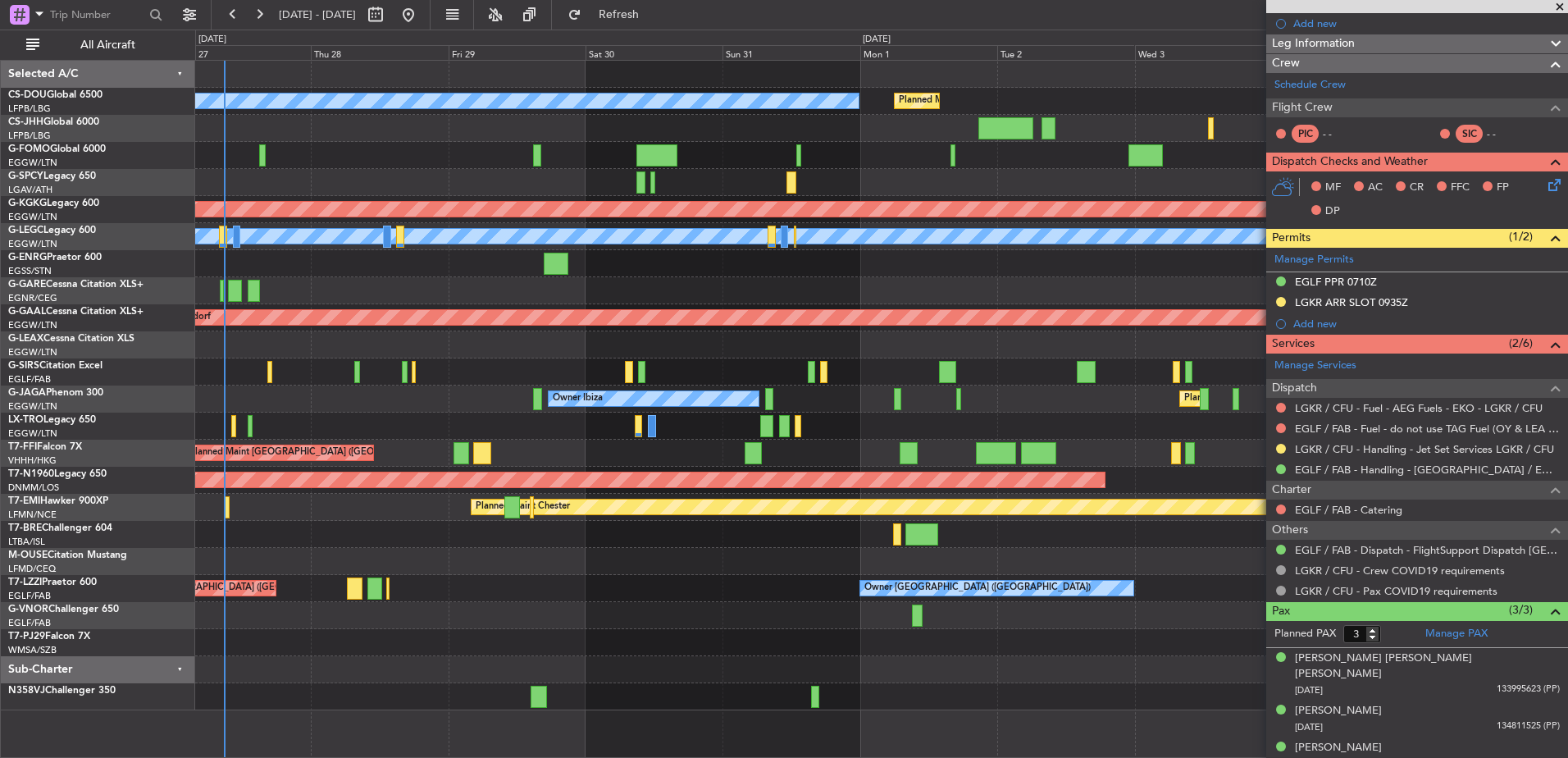
click at [645, 533] on div "Planned Maint Paris (Le Bourget) No Crew Planned Maint Paris (Le Bourget) A/C U…" at bounding box center [881, 385] width 1372 height 650
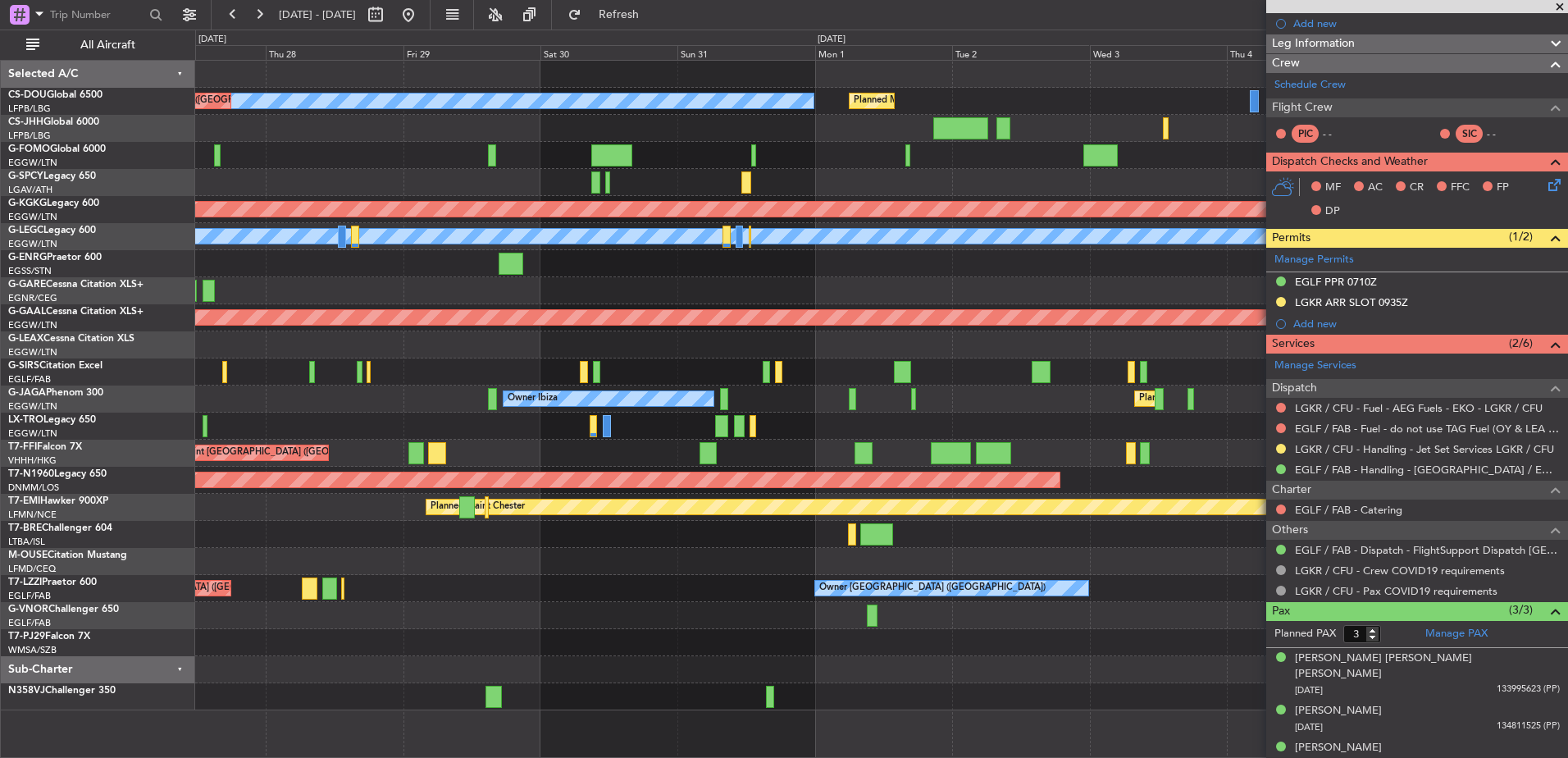
click at [1025, 560] on div at bounding box center [881, 561] width 1372 height 27
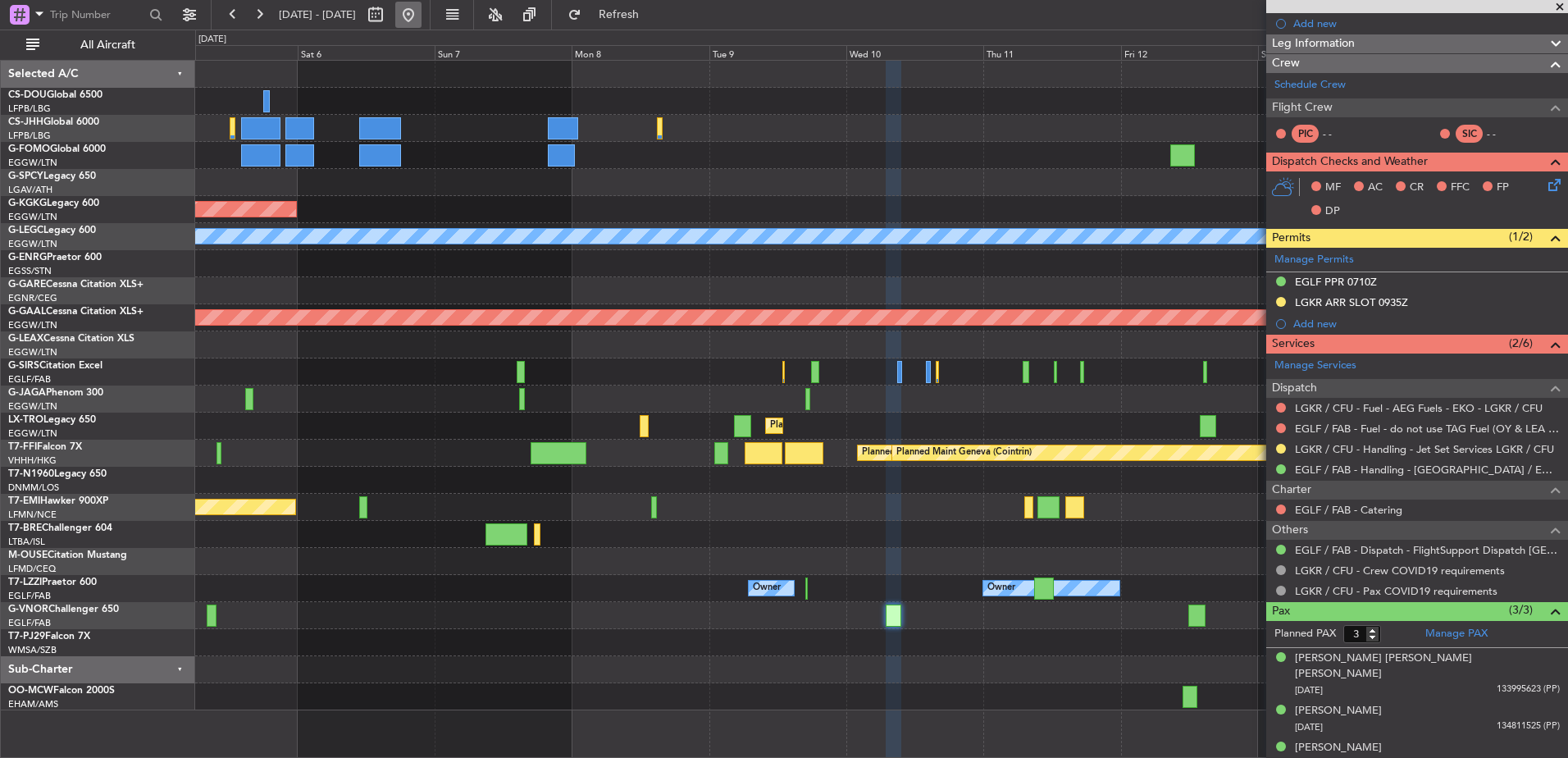
click at [422, 11] on button at bounding box center [409, 15] width 26 height 26
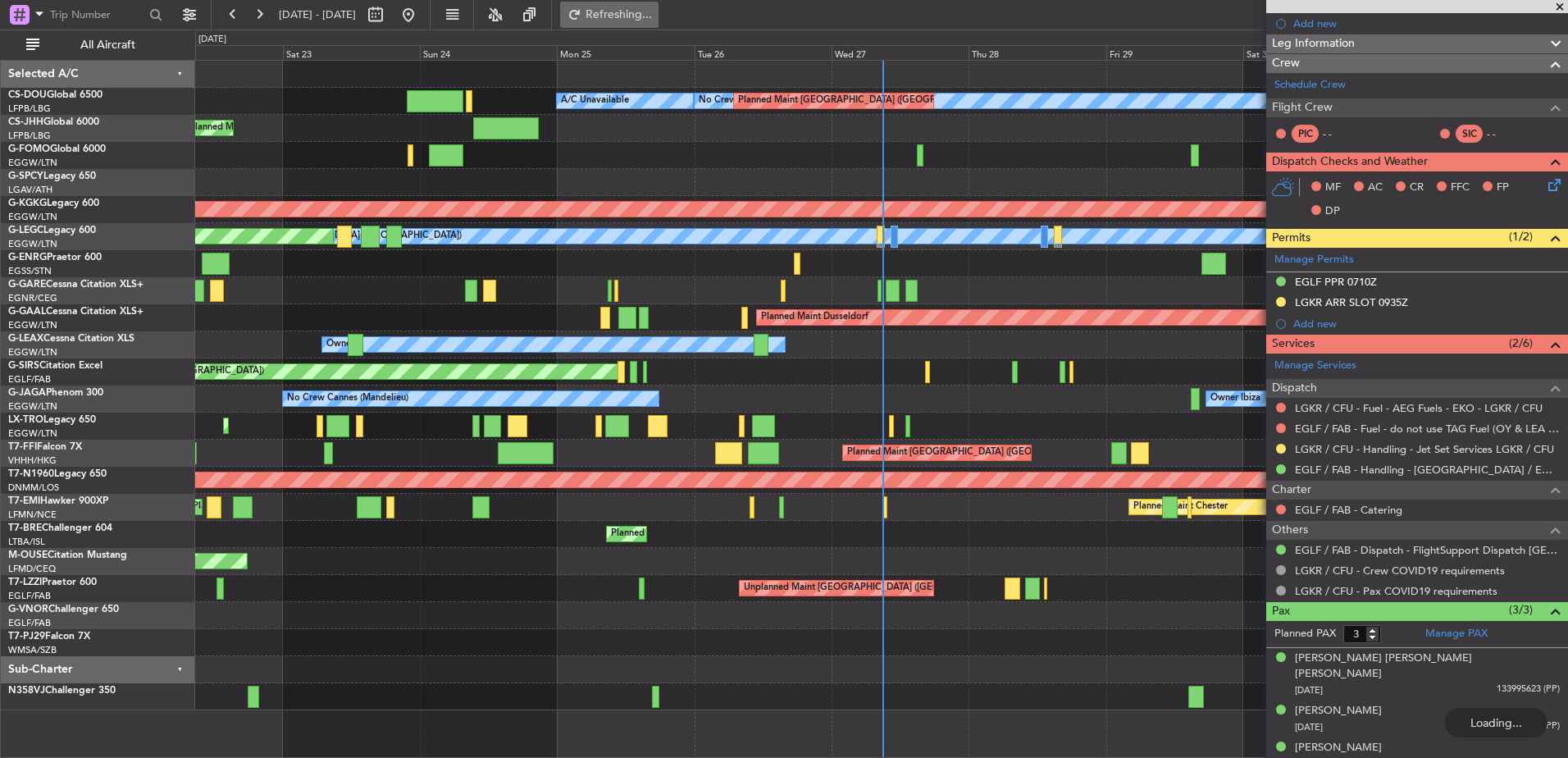
click at [658, 24] on button "Refreshing..." at bounding box center [609, 15] width 99 height 26
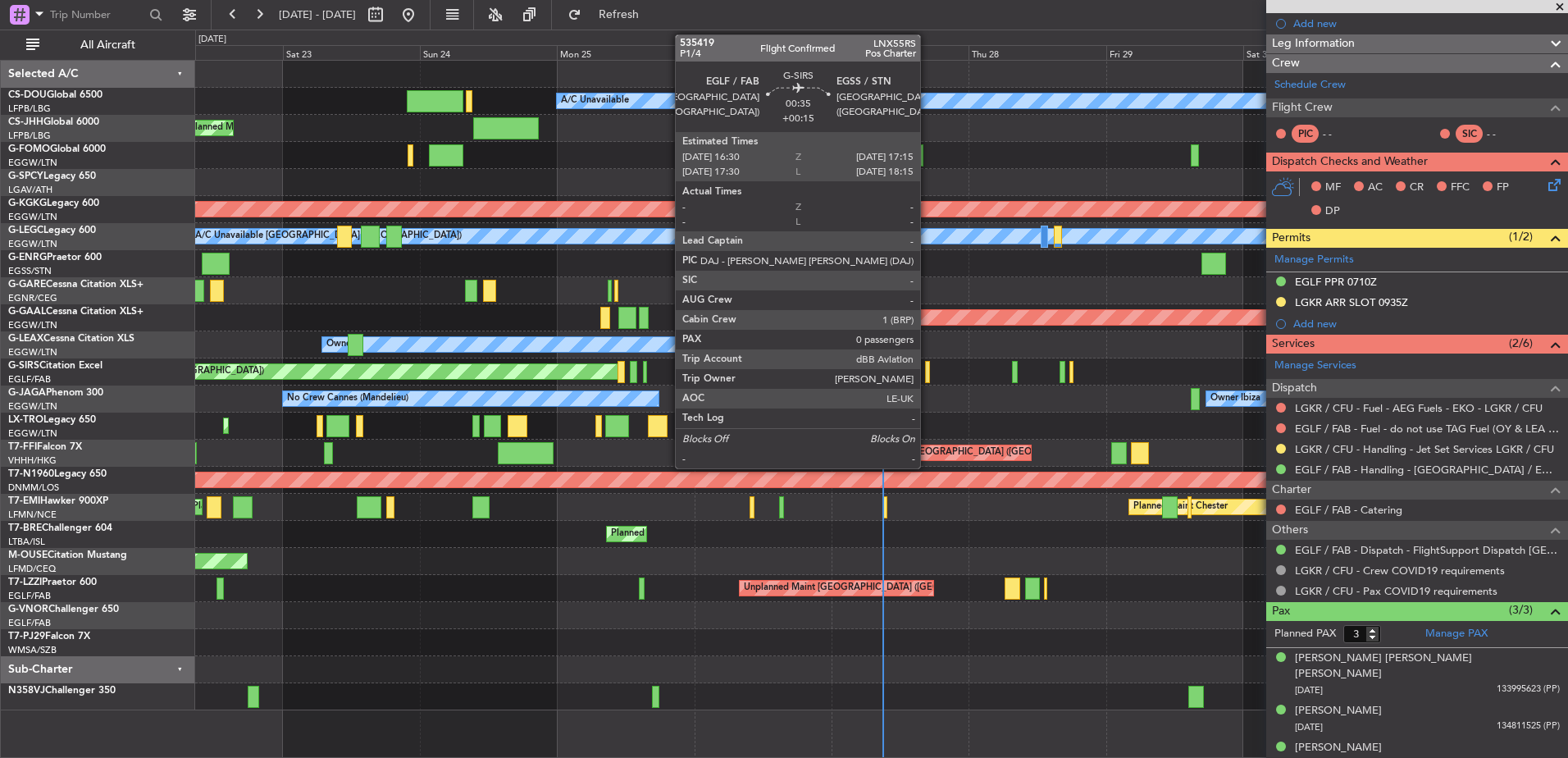
click at [928, 365] on div at bounding box center [928, 372] width 5 height 23
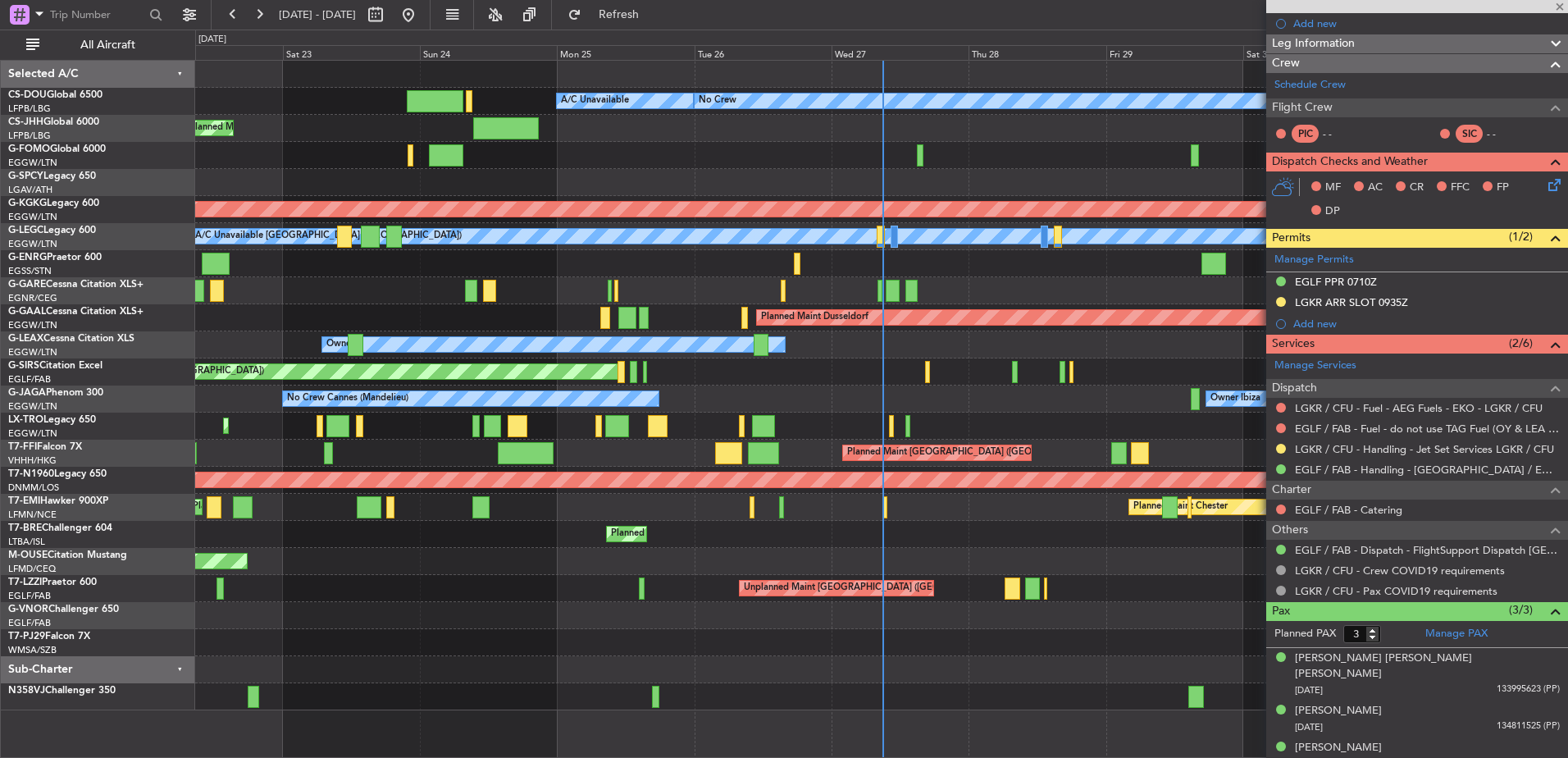
type input "+00:15"
type input "0"
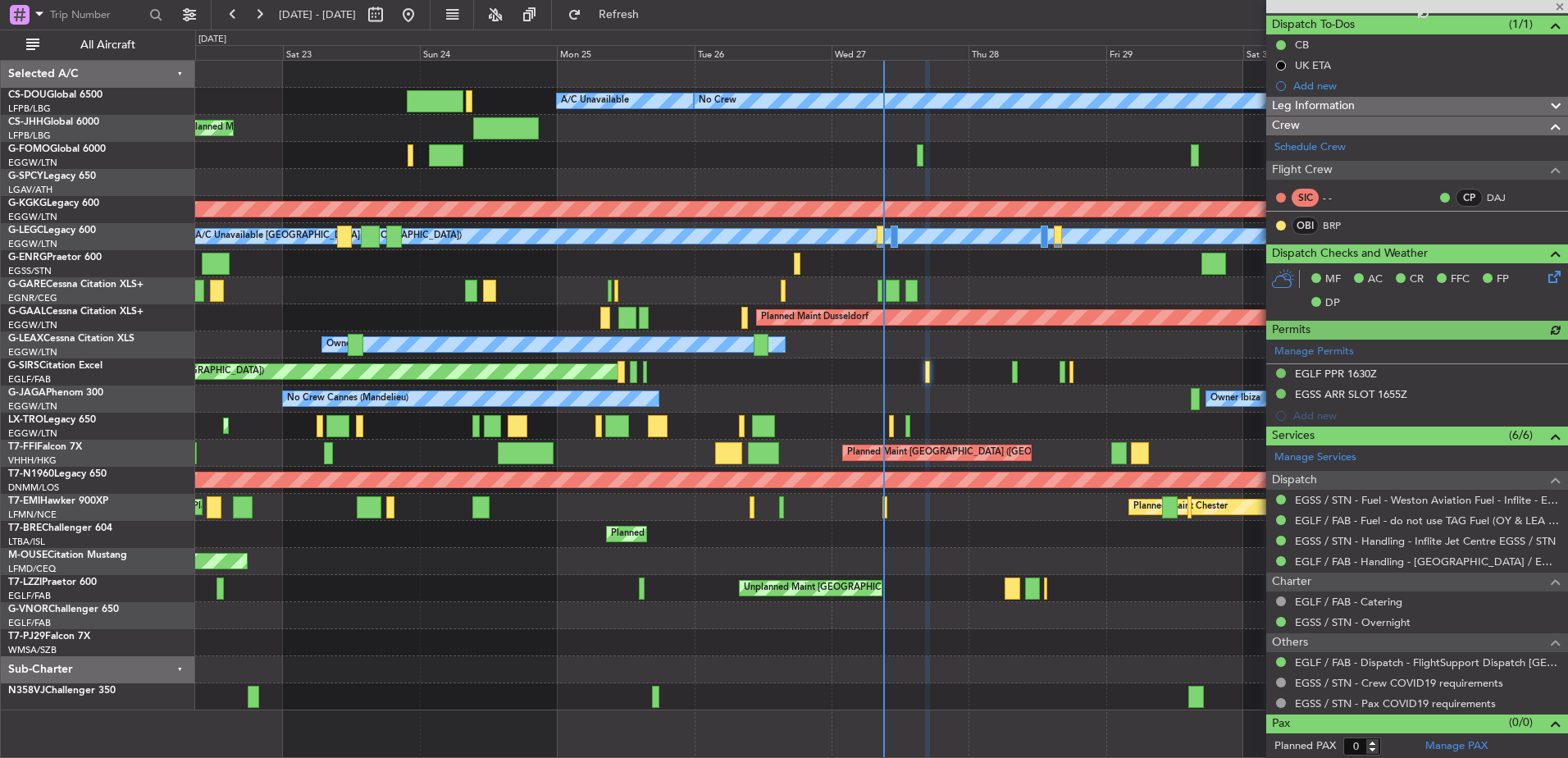
scroll to position [146, 0]
click at [1344, 453] on link "Manage Services" at bounding box center [1316, 456] width 82 height 16
click at [652, 11] on span "Refresh" at bounding box center [619, 15] width 69 height 11
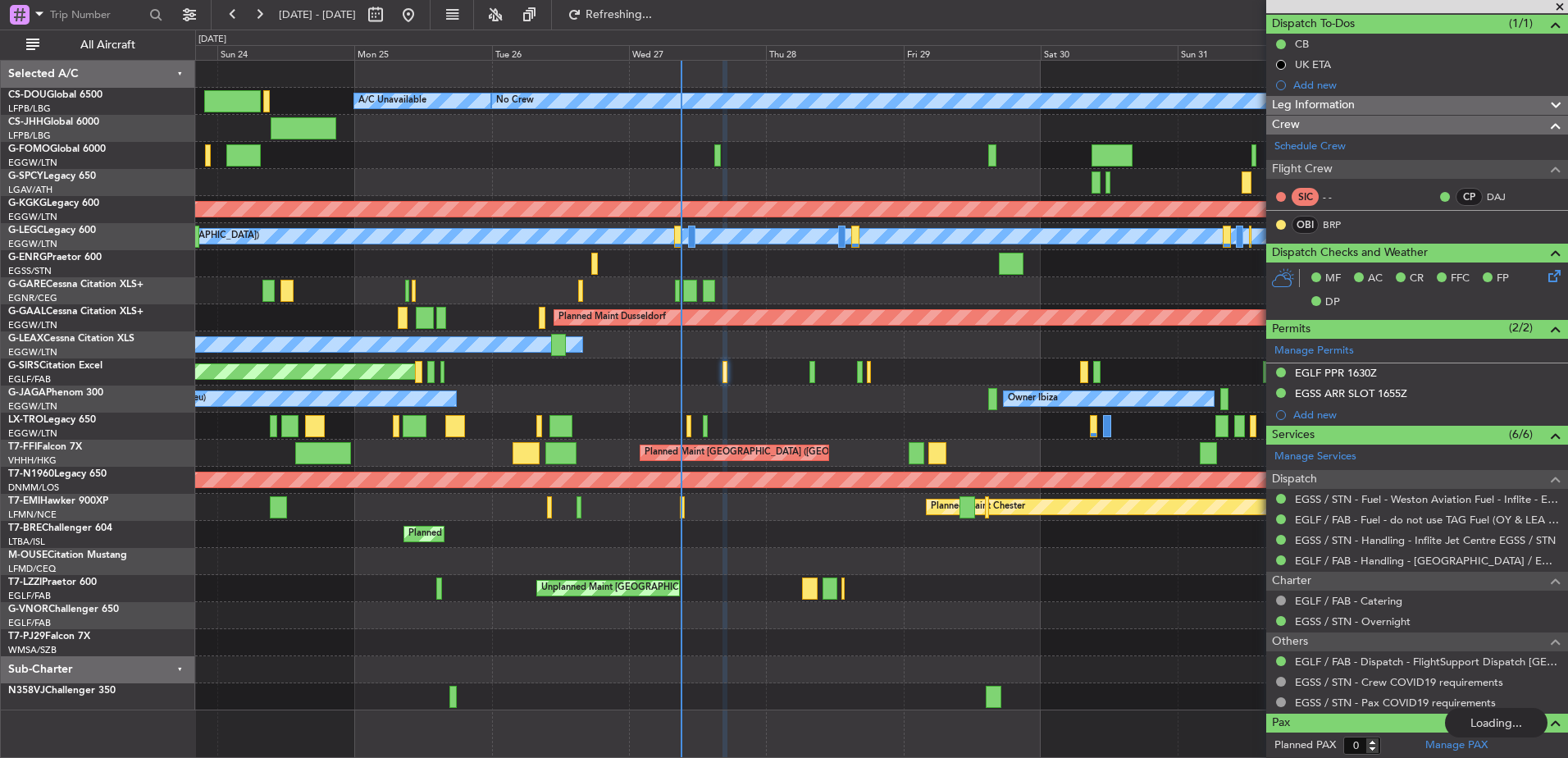
click at [666, 362] on div "Planned Maint Paris (Le Bourget) A/C Unavailable No Crew Planned Maint Paris (L…" at bounding box center [881, 385] width 1372 height 650
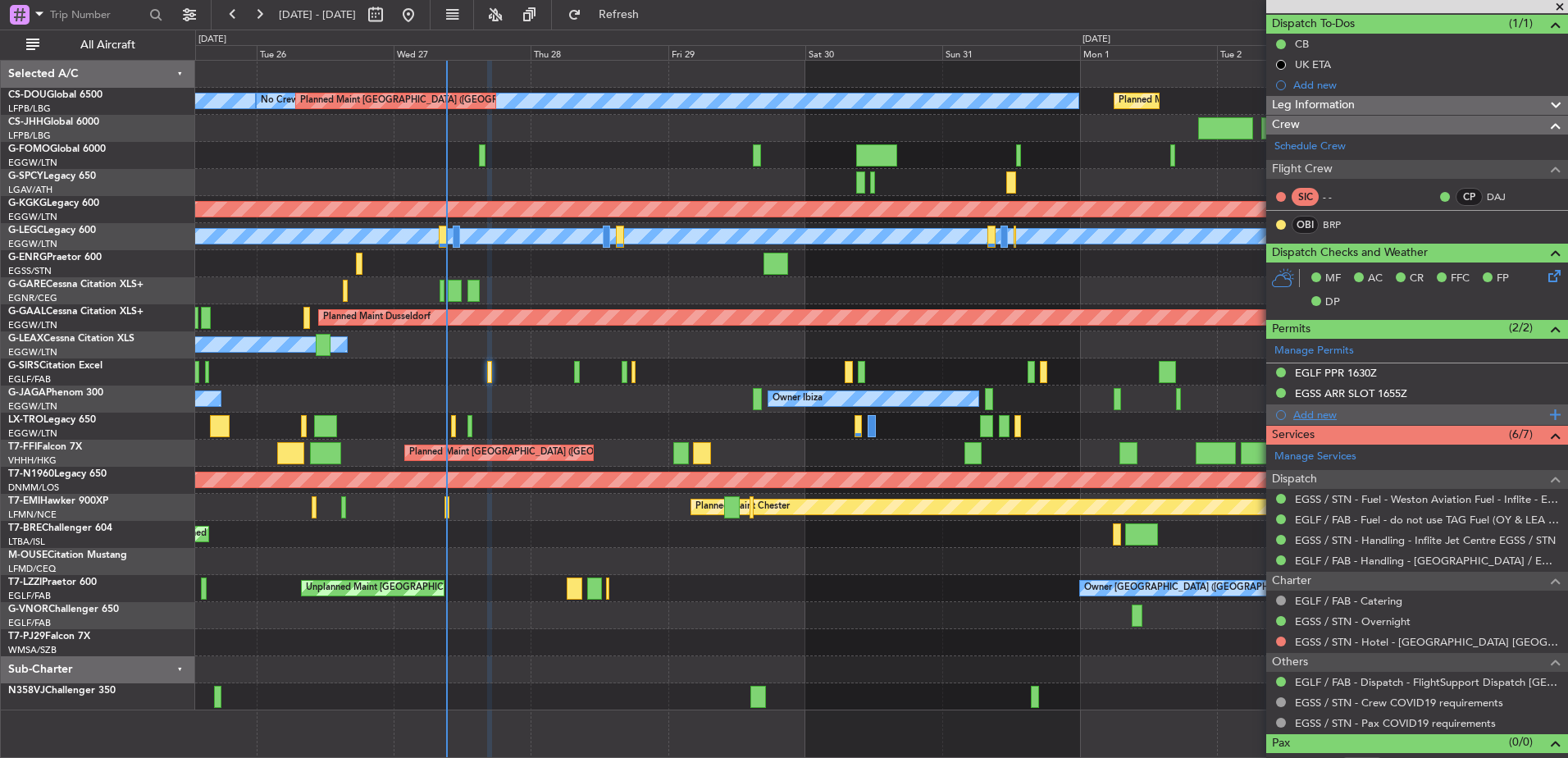
scroll to position [168, 0]
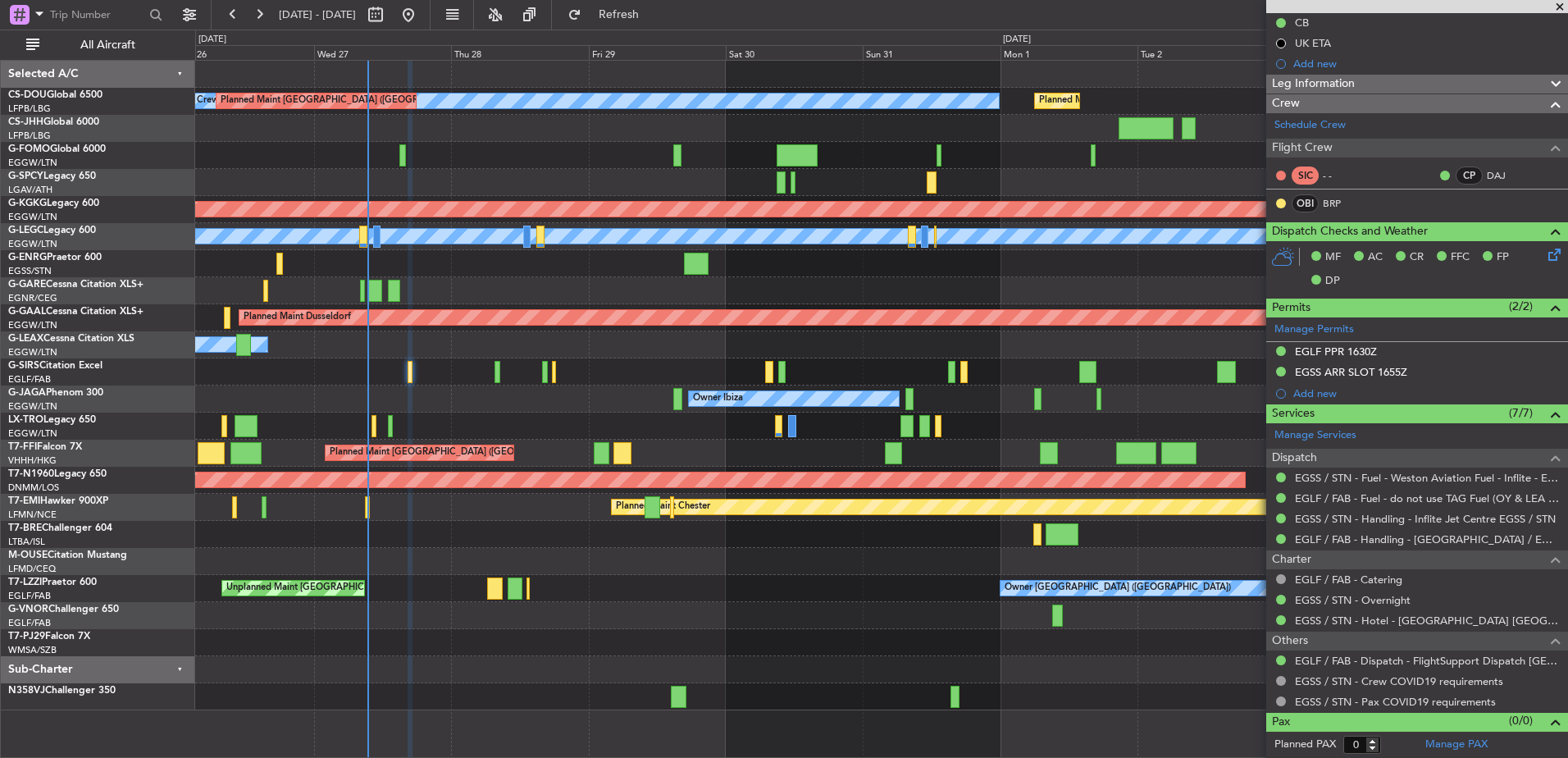
click at [482, 179] on div "Planned Maint [GEOGRAPHIC_DATA] ([GEOGRAPHIC_DATA]) No Crew Planned Maint [GEOG…" at bounding box center [881, 385] width 1372 height 650
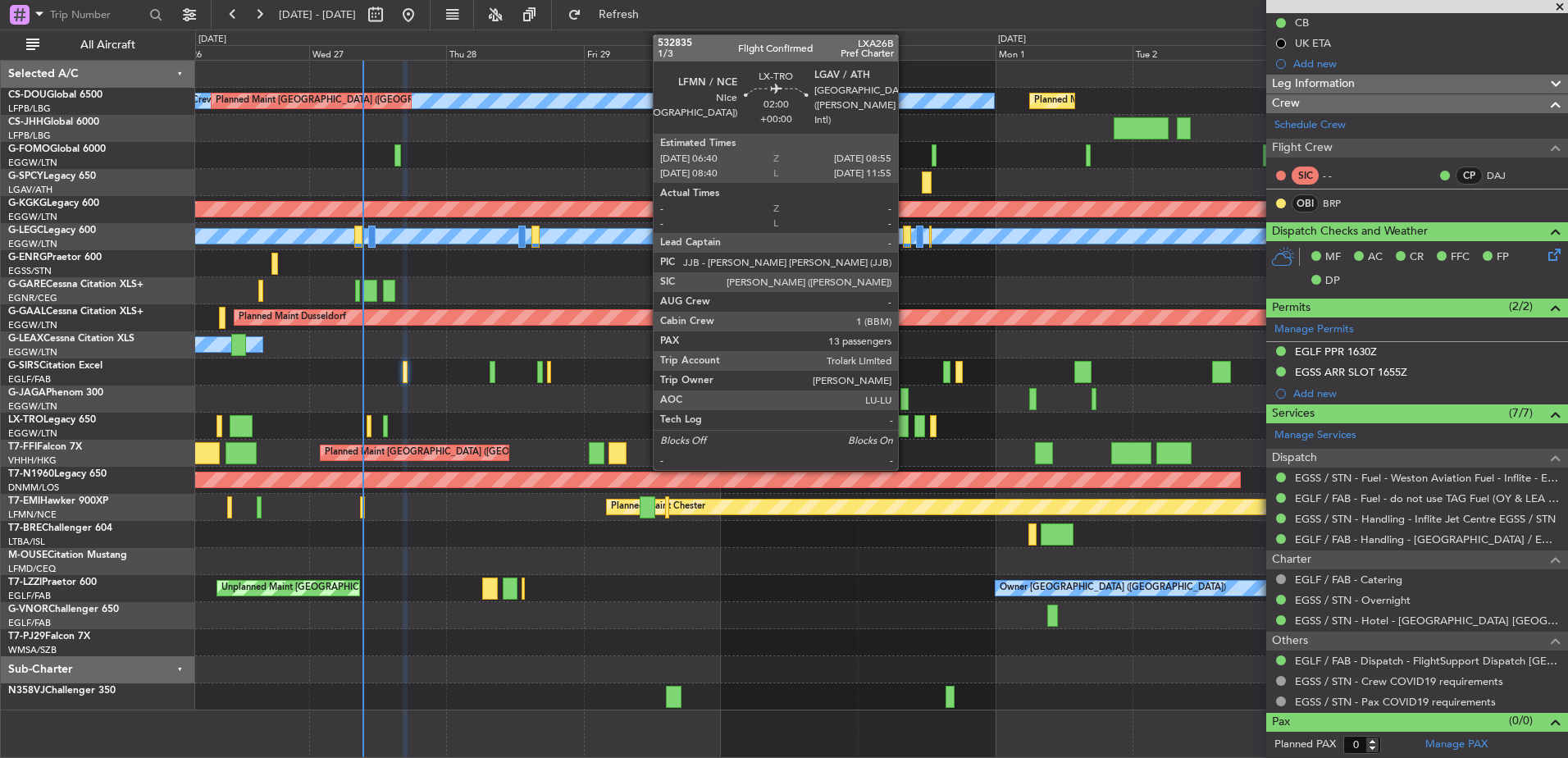
click at [906, 424] on div at bounding box center [902, 427] width 13 height 23
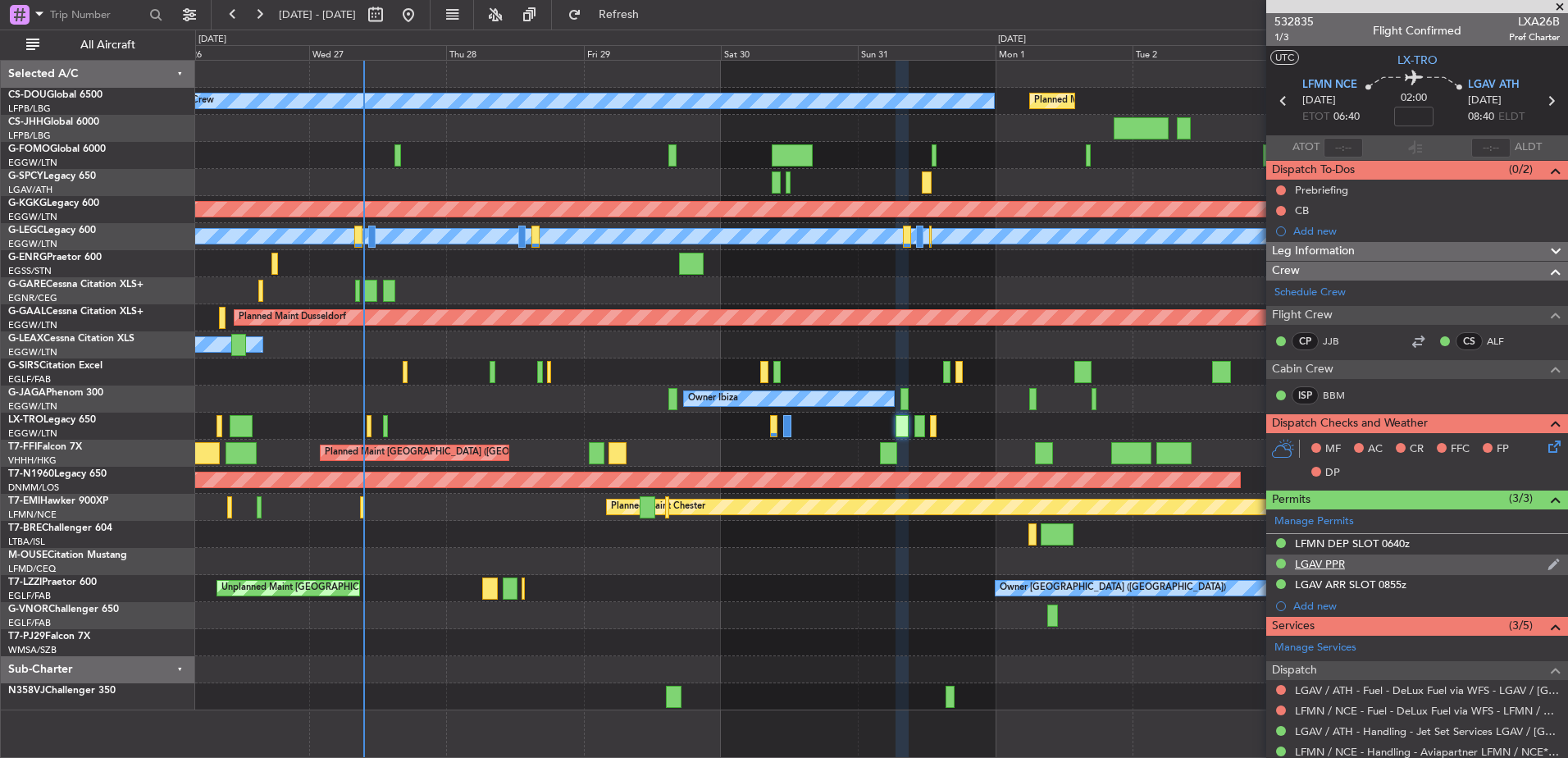
scroll to position [435, 0]
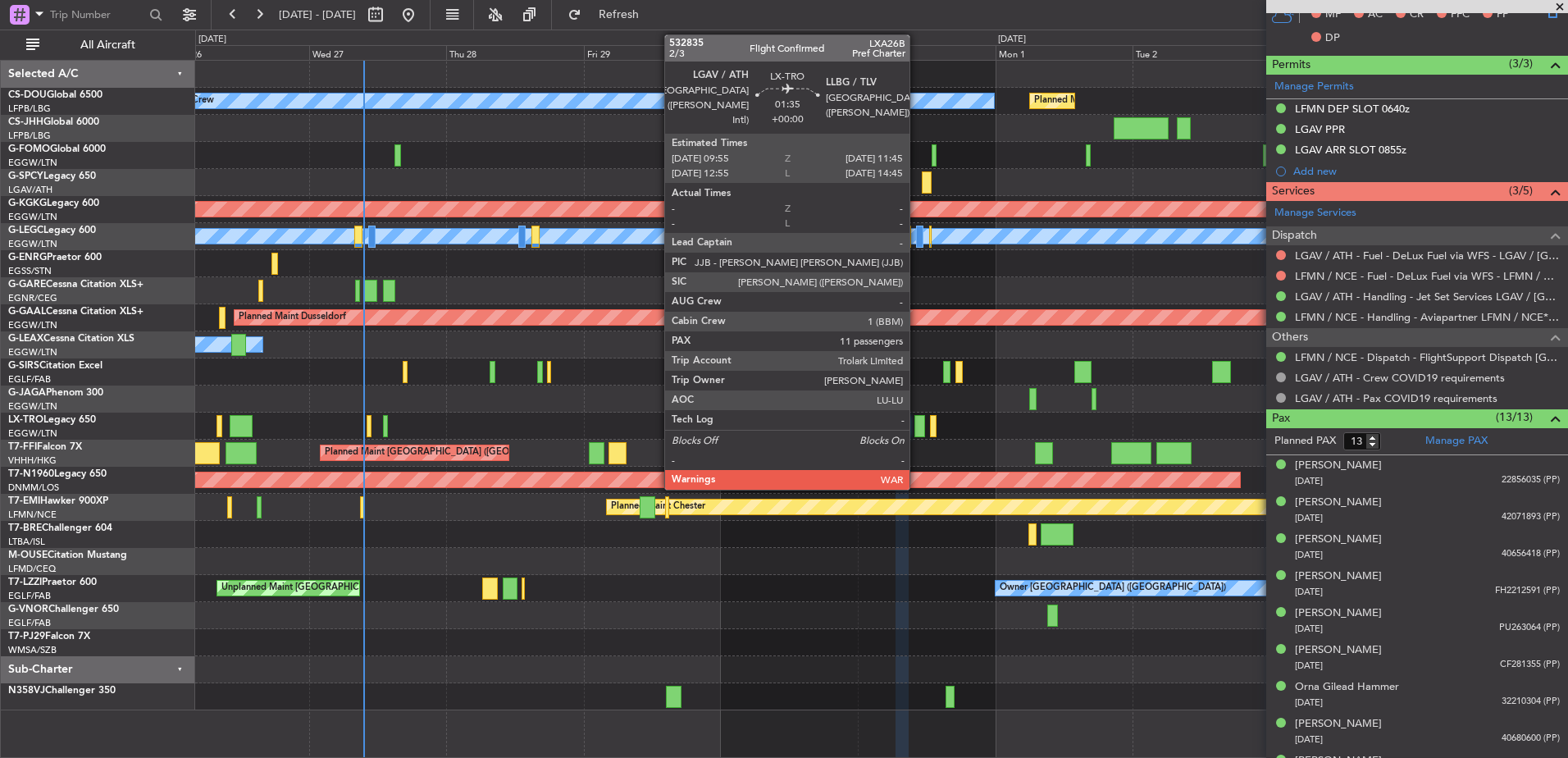
click at [917, 426] on div at bounding box center [919, 427] width 10 height 23
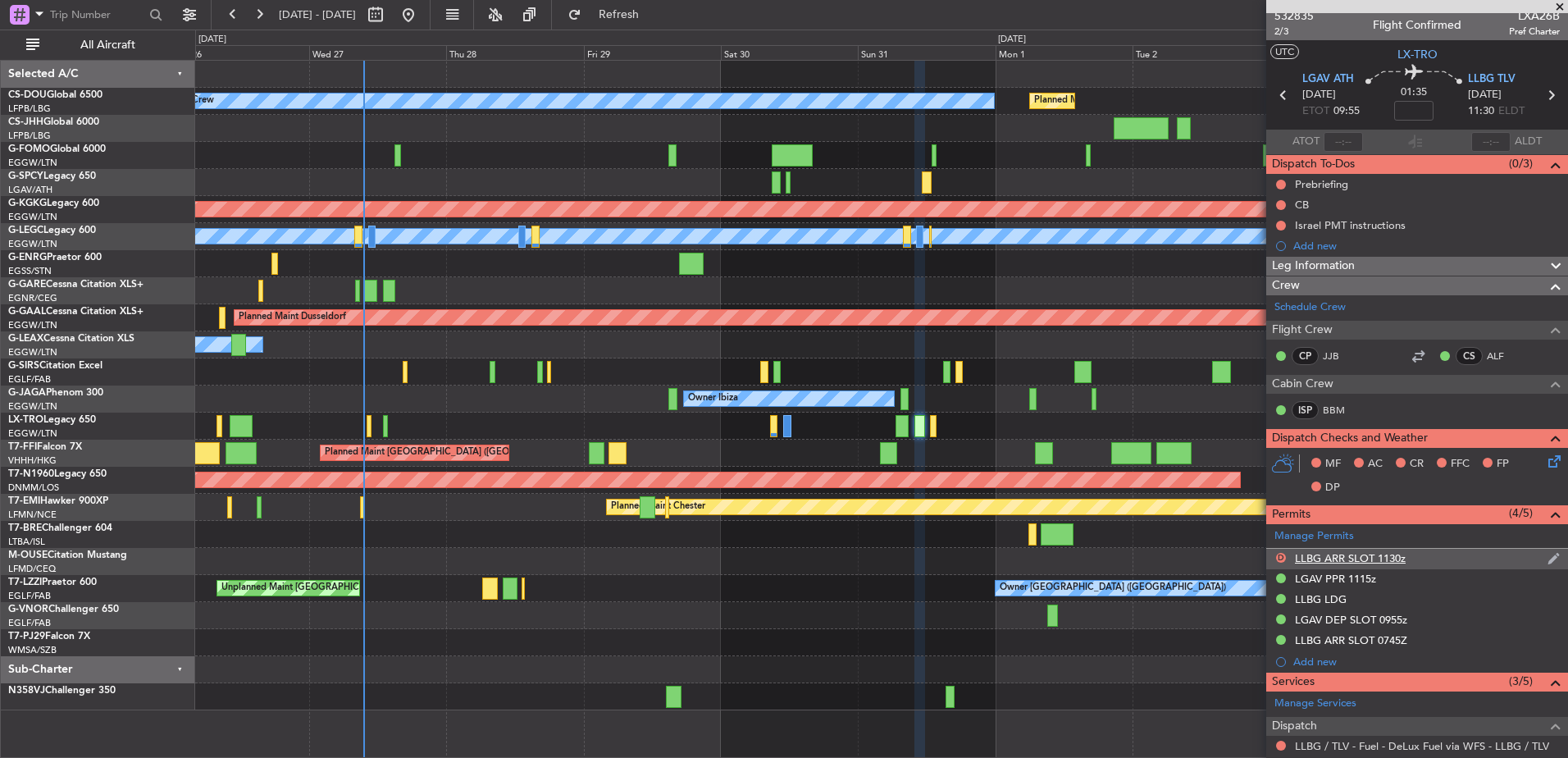
scroll to position [5, 0]
click at [1129, 532] on div "Planned Maint Warsaw ([GEOGRAPHIC_DATA])" at bounding box center [881, 534] width 1372 height 27
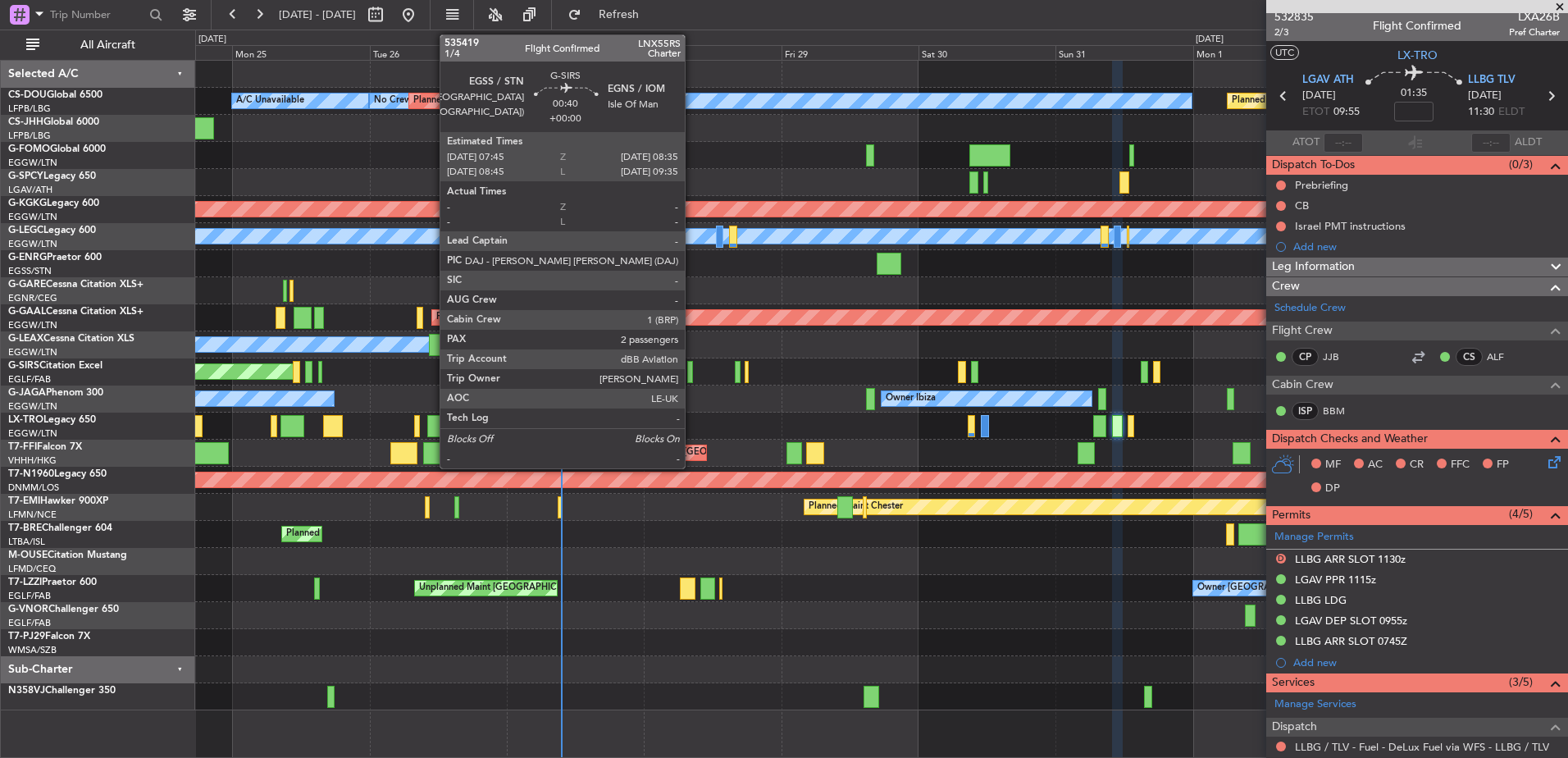
click at [692, 372] on div at bounding box center [689, 372] width 5 height 23
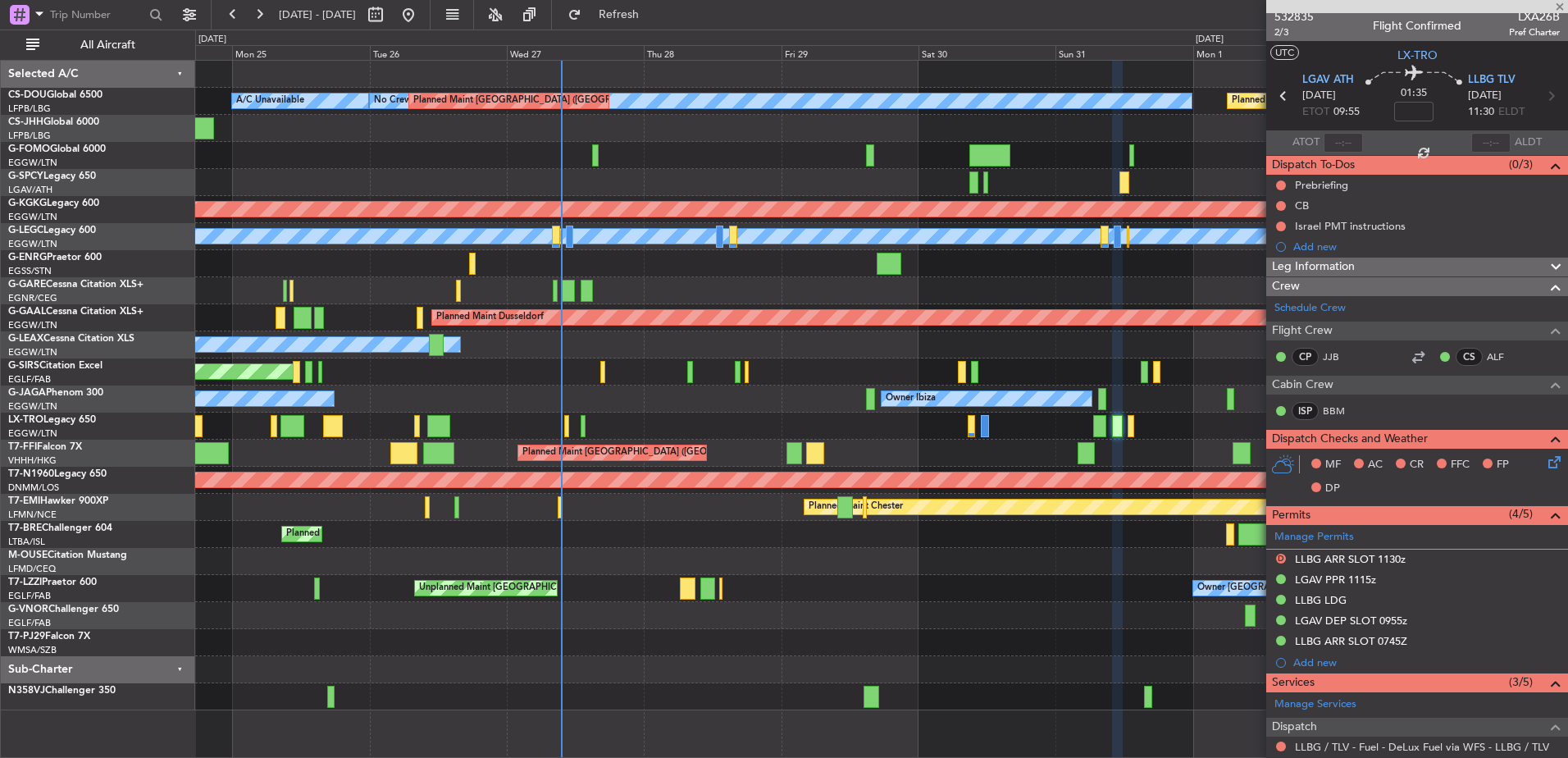
type input "2"
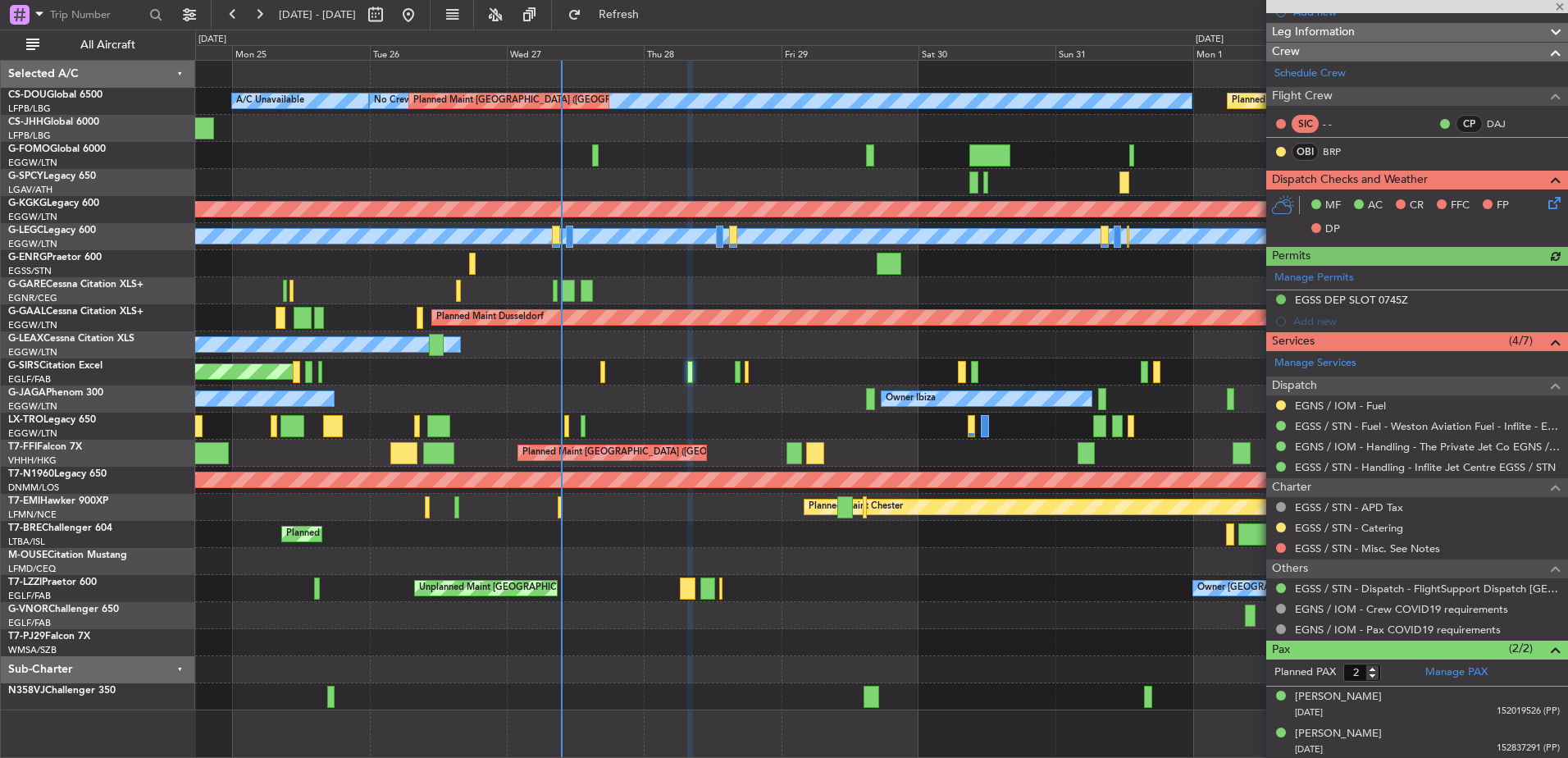
scroll to position [240, 0]
click at [1334, 528] on link "EGSS / STN - Catering" at bounding box center [1349, 526] width 108 height 14
click at [722, 274] on div "Planned Maint Paris (Le Bourget) A/C Unavailable No Crew Planned Maint Paris (L…" at bounding box center [881, 385] width 1372 height 650
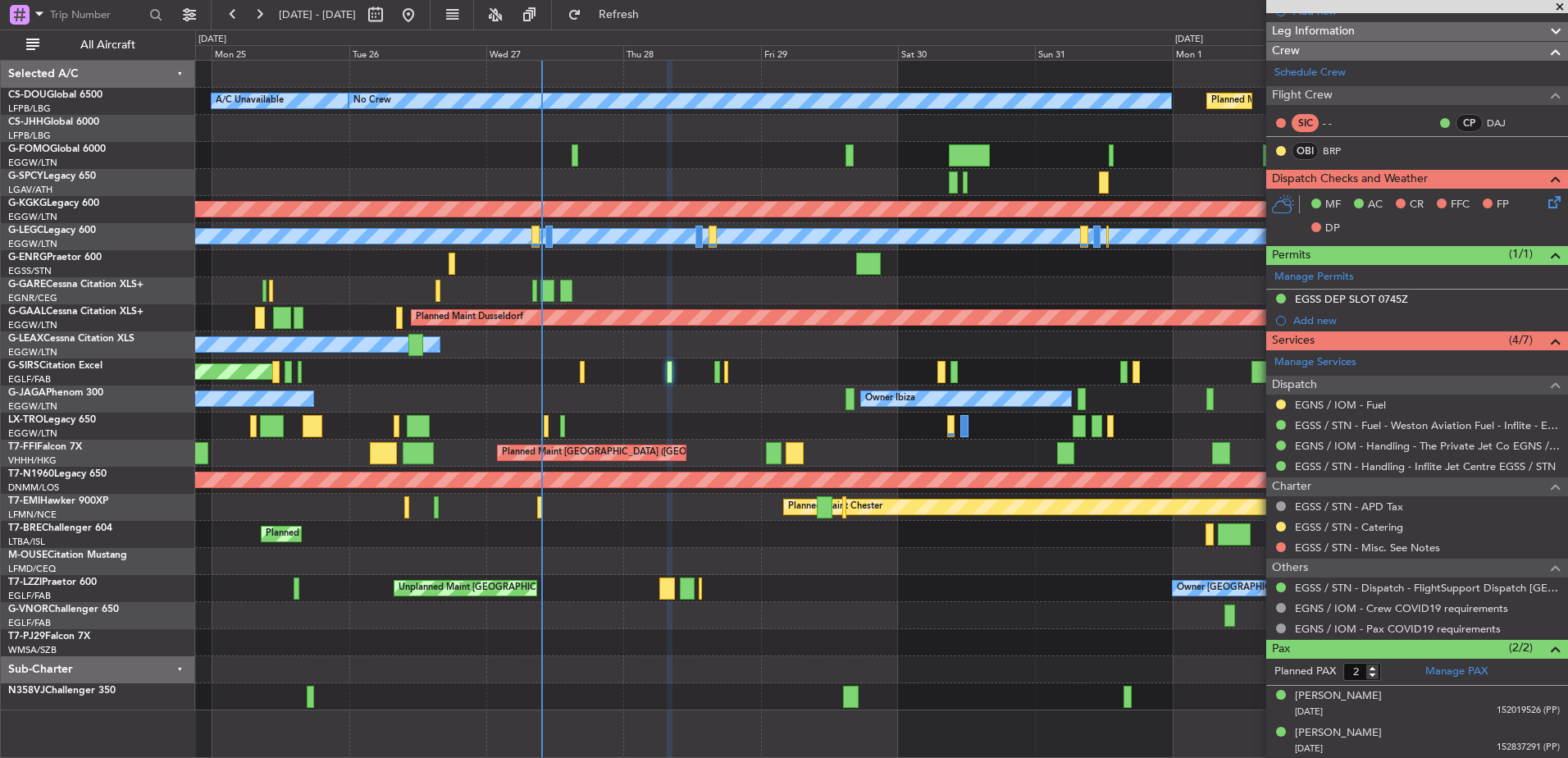
click at [558, 175] on div at bounding box center [881, 182] width 1372 height 27
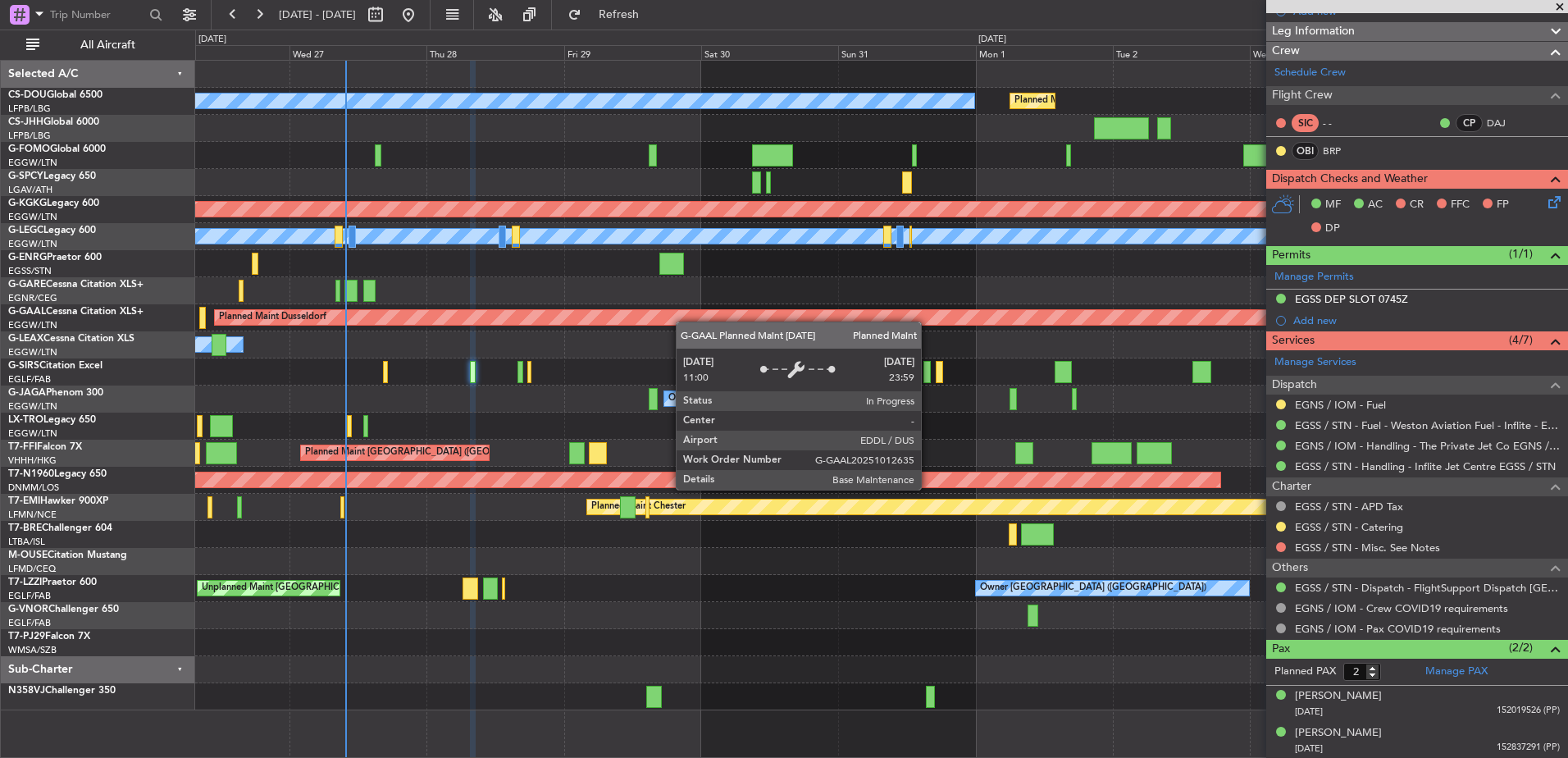
click at [644, 321] on div "Planned Maint Paris (Le Bourget) No Crew Planned Maint Paris (Le Bourget) A/C U…" at bounding box center [881, 385] width 1372 height 650
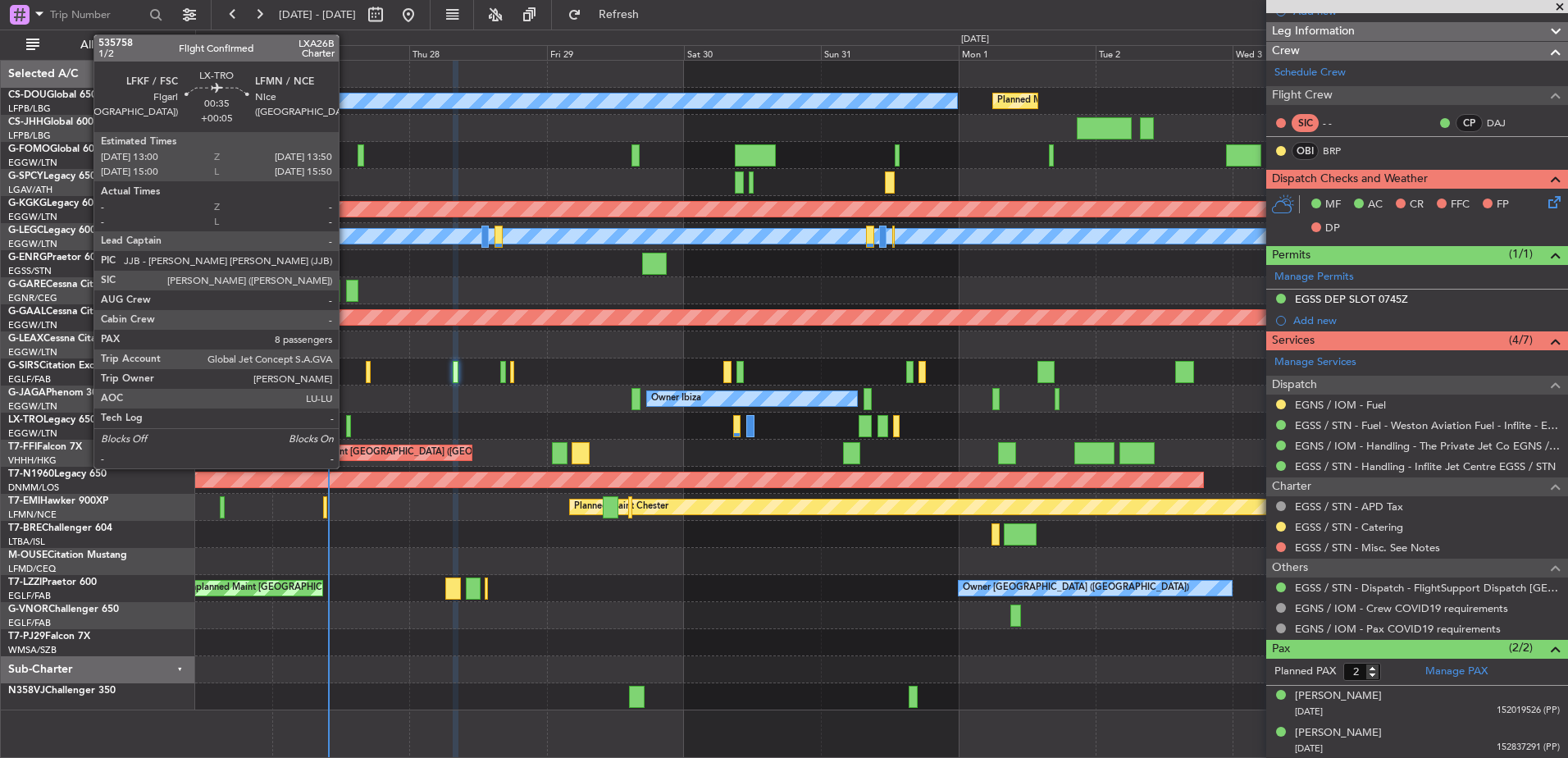
click at [347, 423] on div at bounding box center [348, 427] width 5 height 23
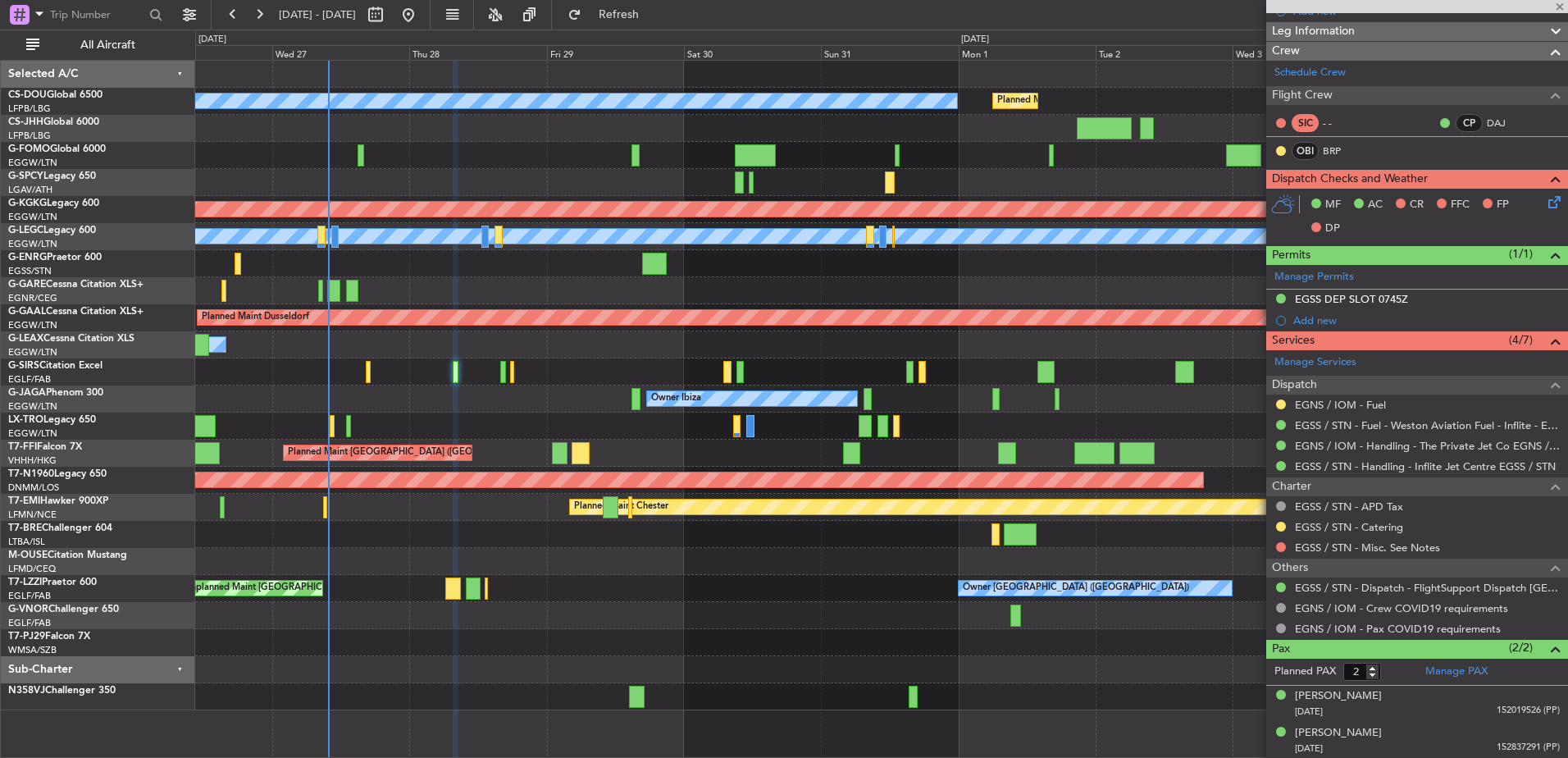
type input "+00:05"
type input "8"
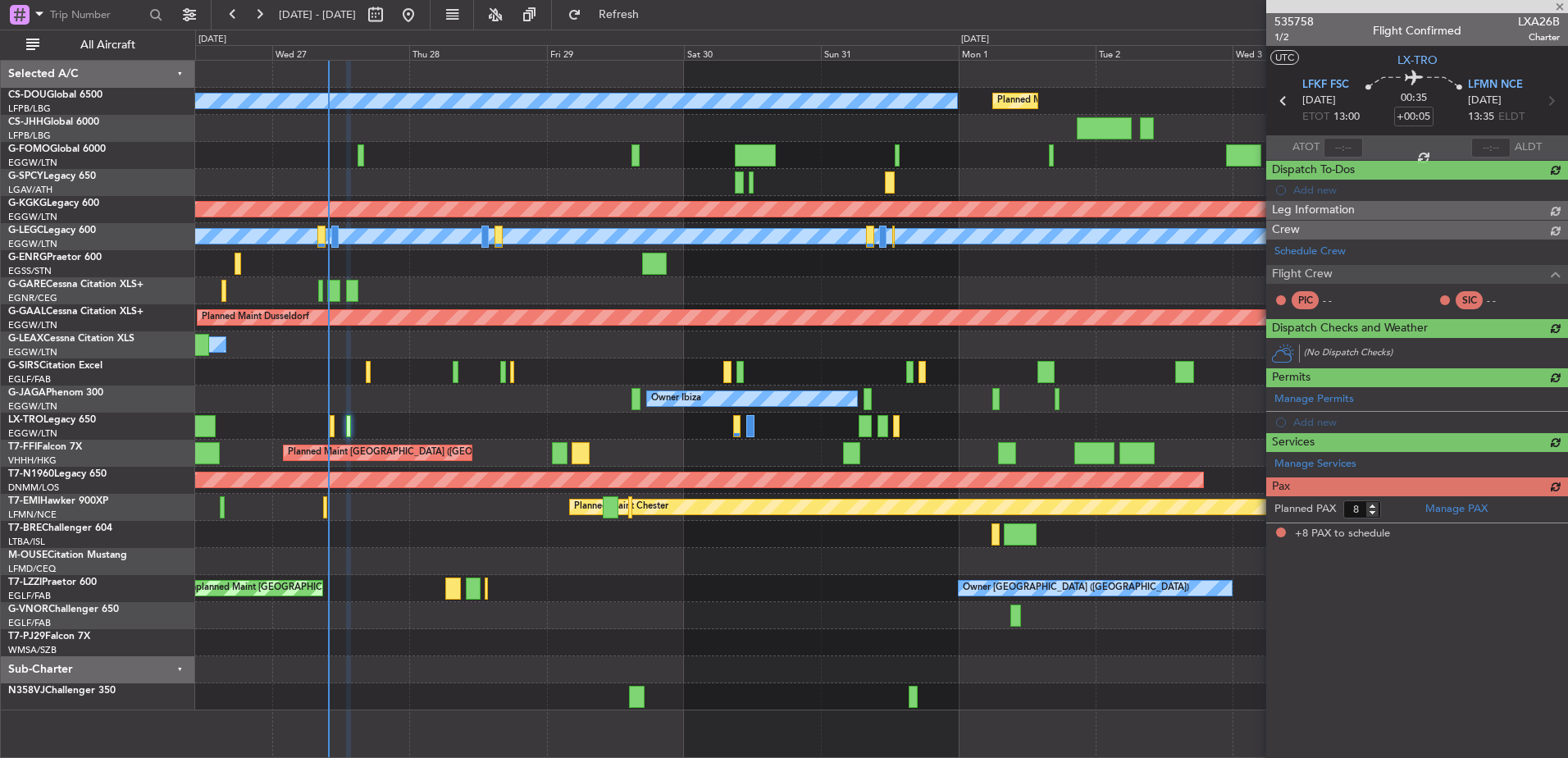
scroll to position [0, 0]
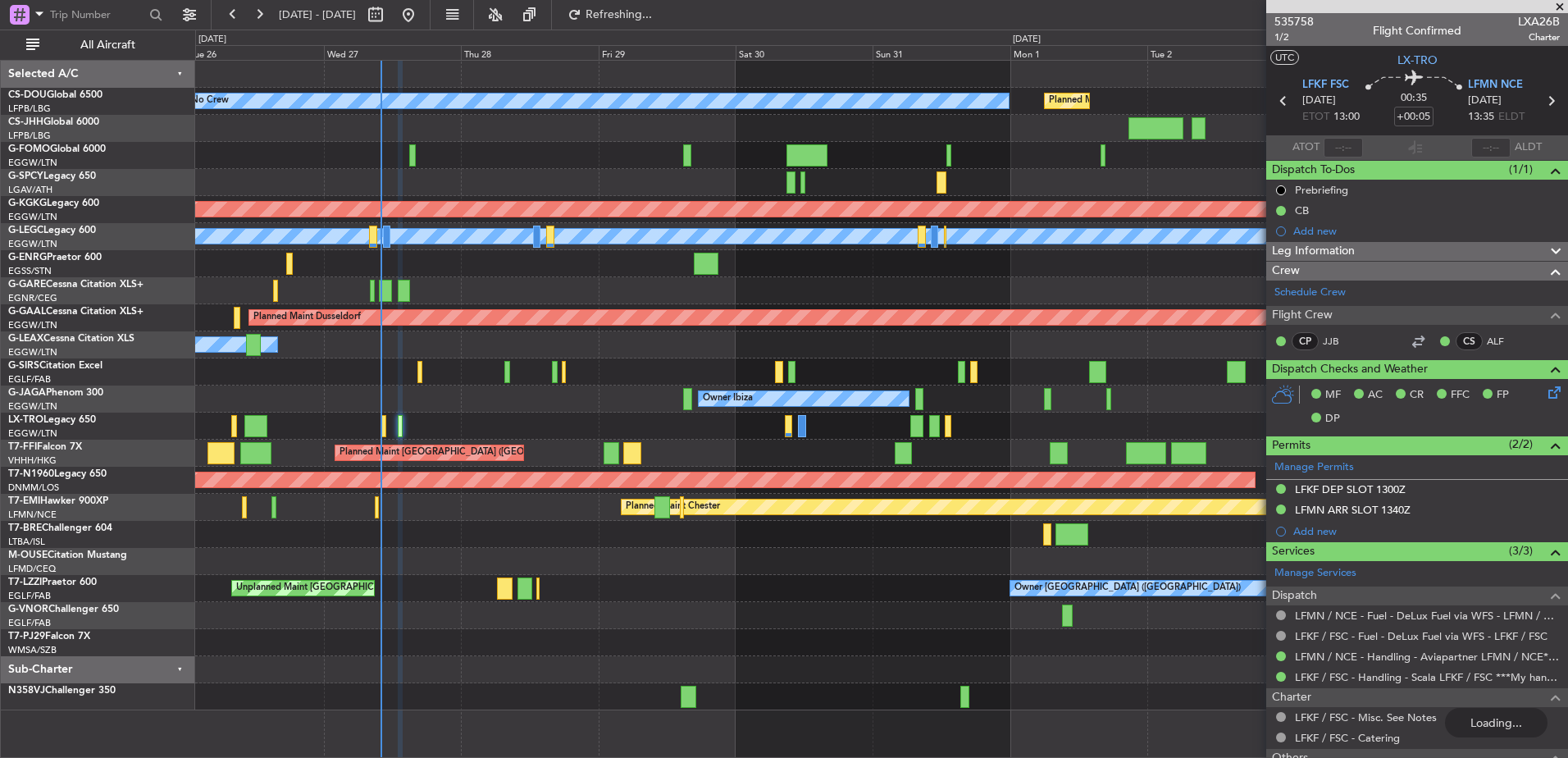
click at [849, 449] on div "Planned Maint Paris (Le Bourget) No Crew Planned Maint Paris (Le Bourget) A/C U…" at bounding box center [881, 385] width 1372 height 650
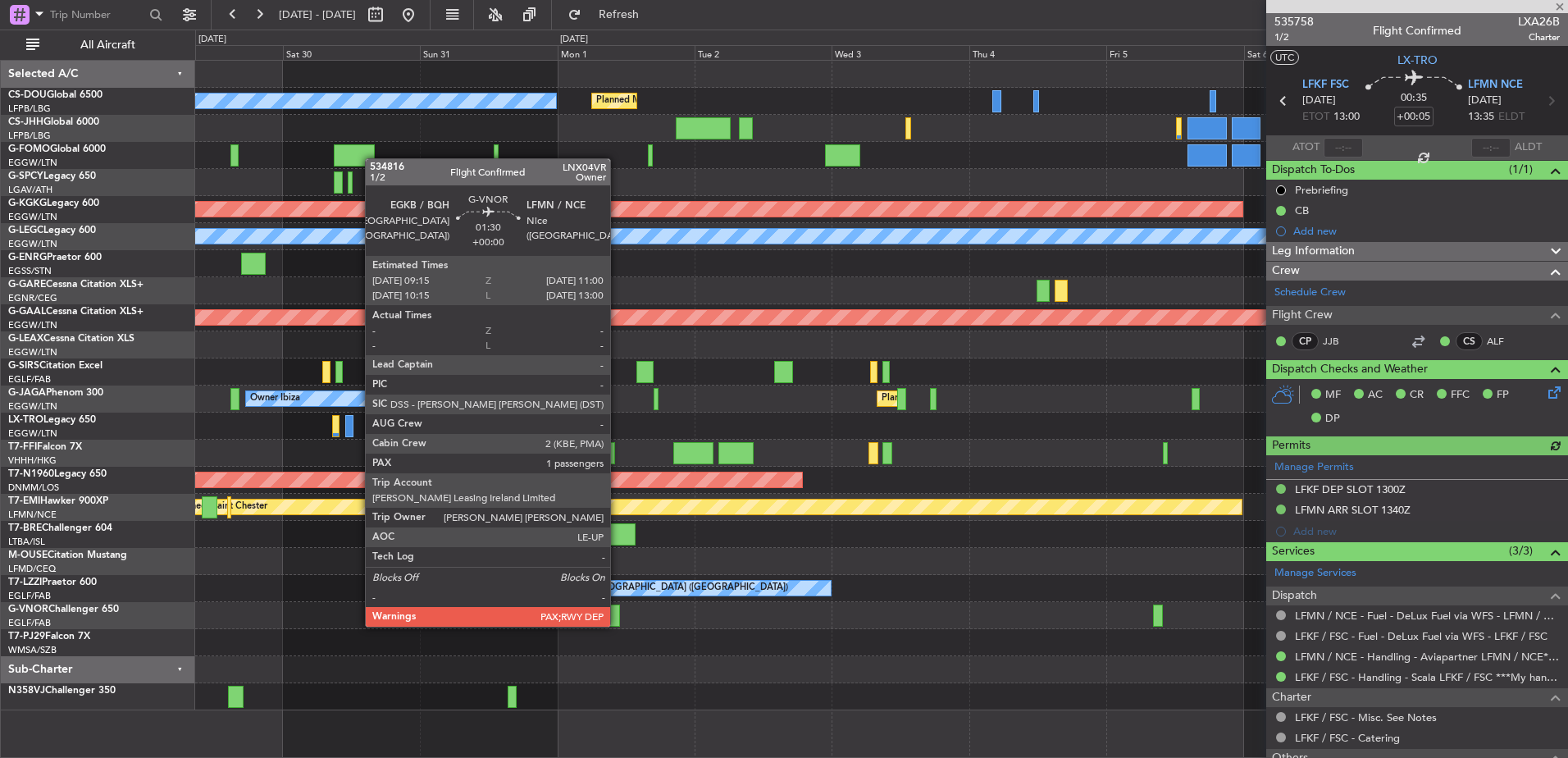
click at [618, 610] on div at bounding box center [614, 616] width 10 height 23
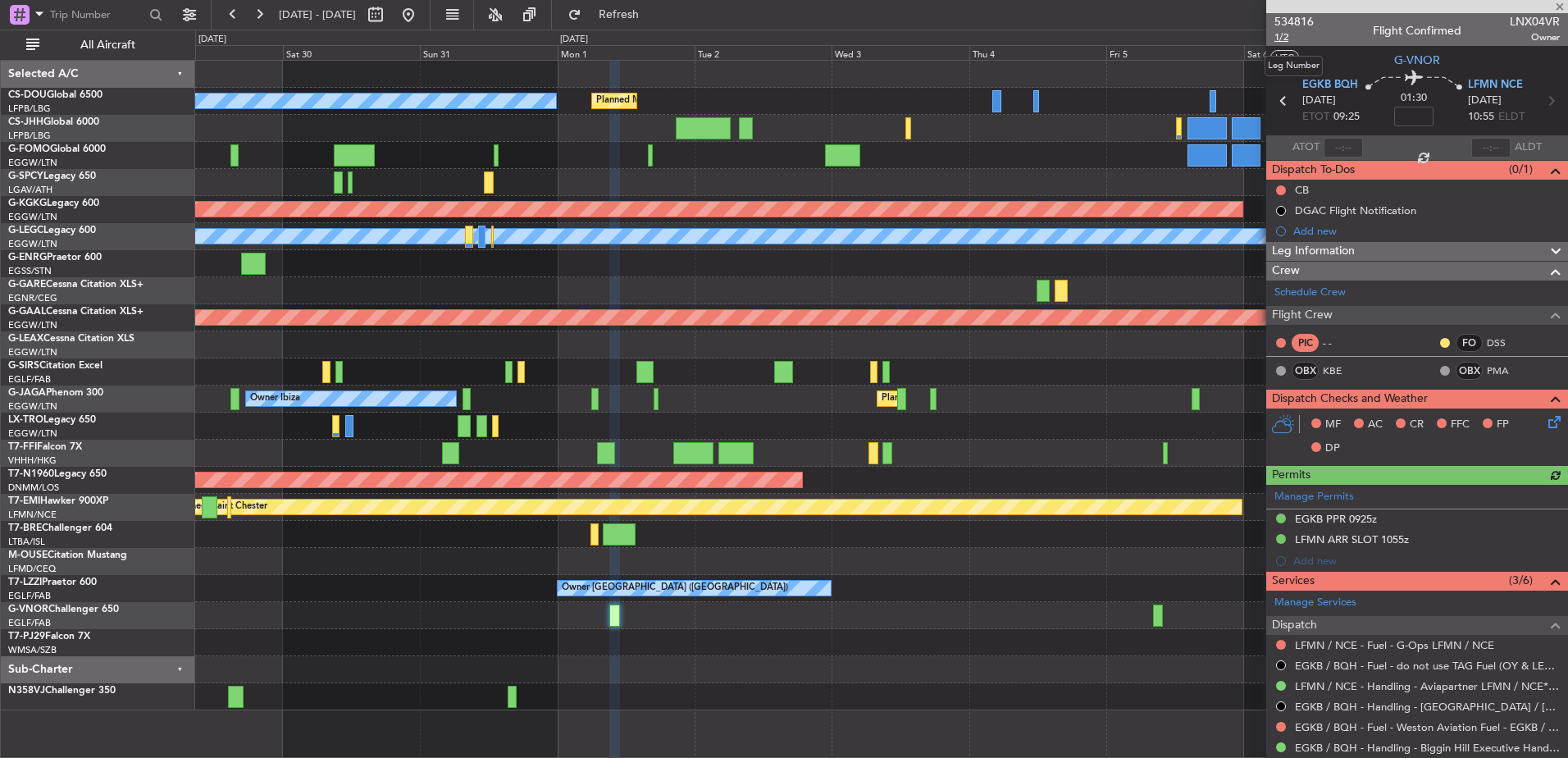
click at [1293, 37] on span "1/2" at bounding box center [1295, 37] width 40 height 14
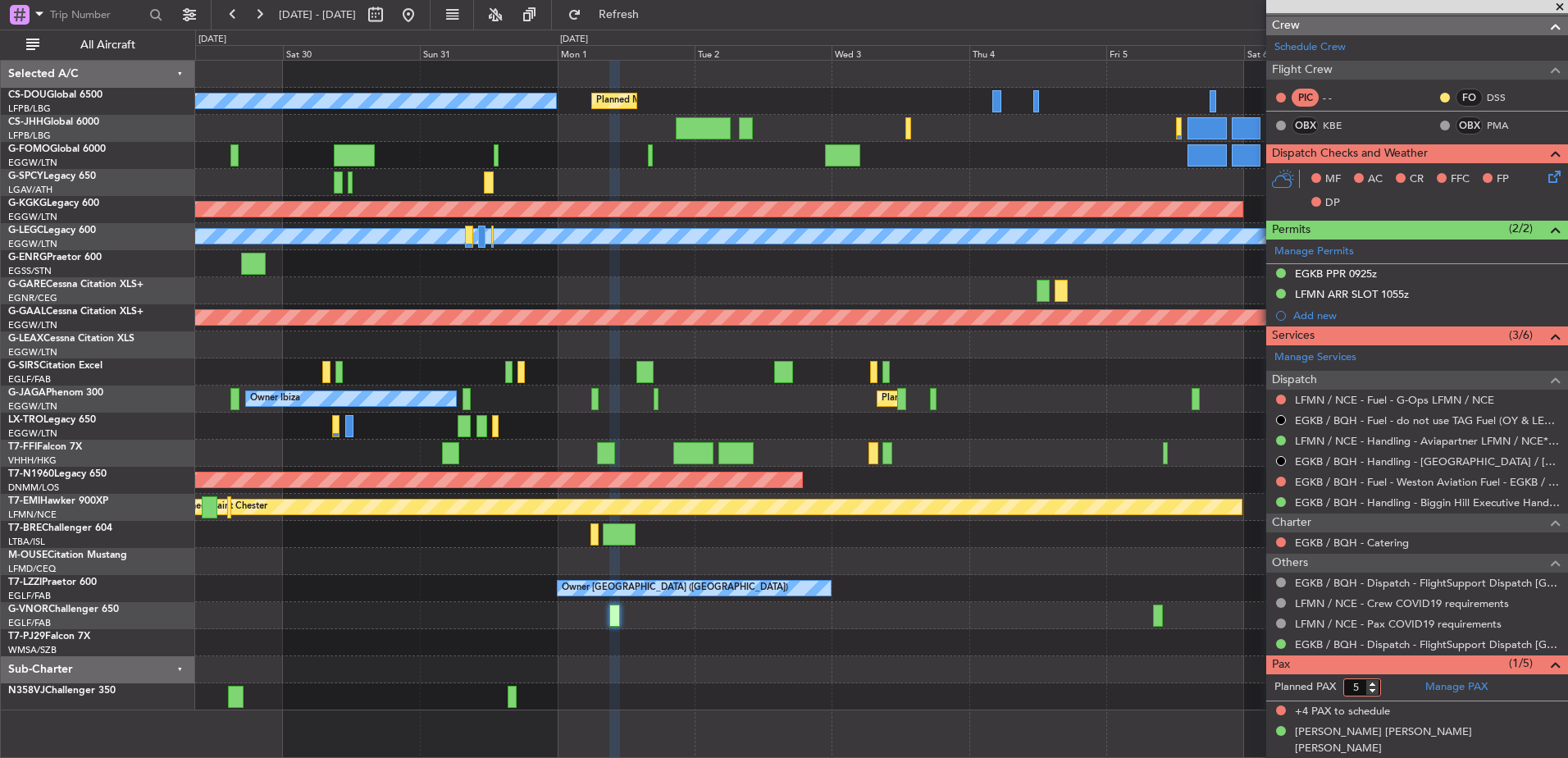
click at [1363, 688] on input "5" at bounding box center [1363, 686] width 38 height 18
click at [1447, 690] on link "Manage PAX" at bounding box center [1457, 686] width 62 height 16
click at [652, 6] on button "Refresh" at bounding box center [609, 15] width 99 height 26
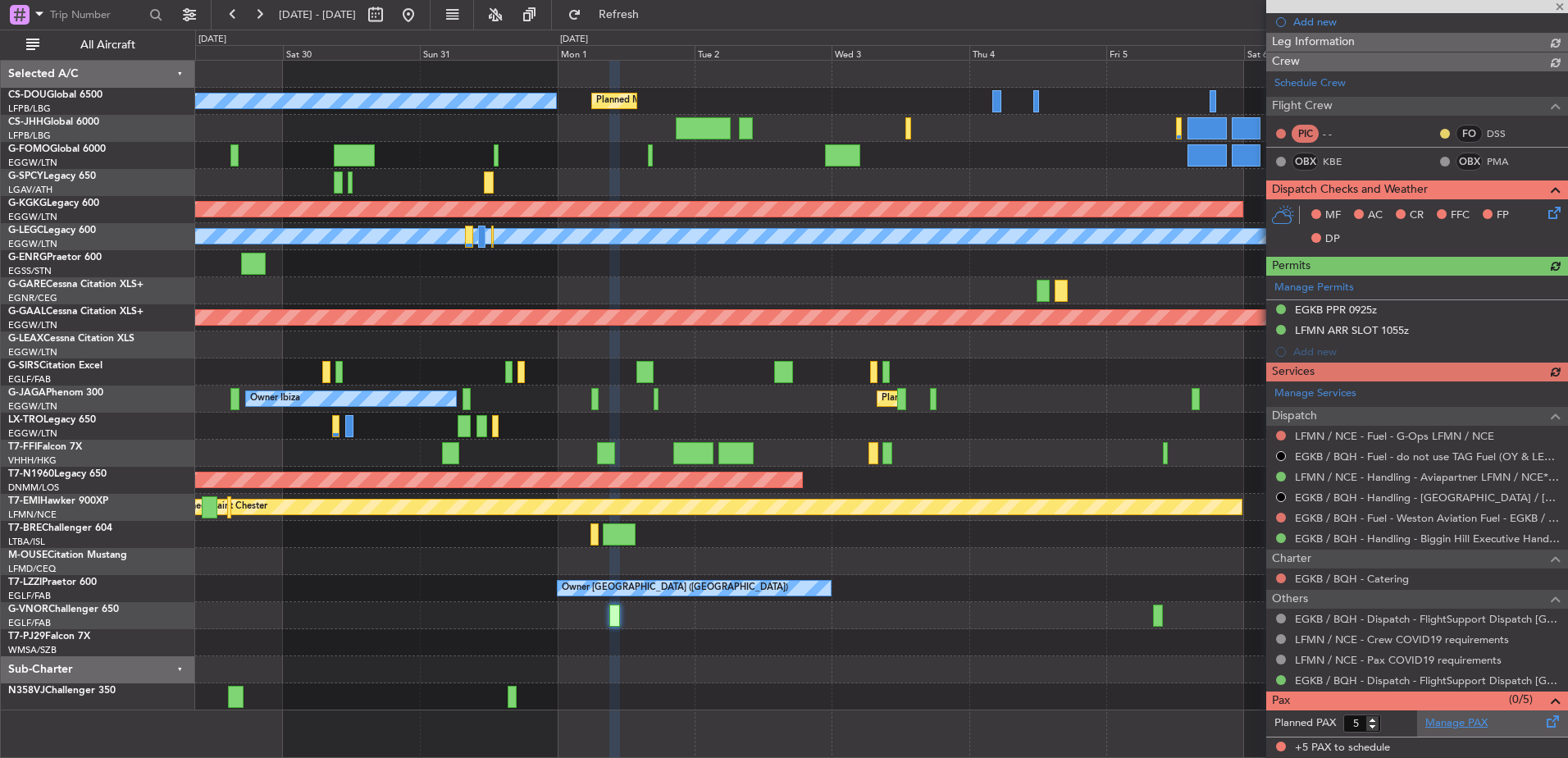
scroll to position [208, 0]
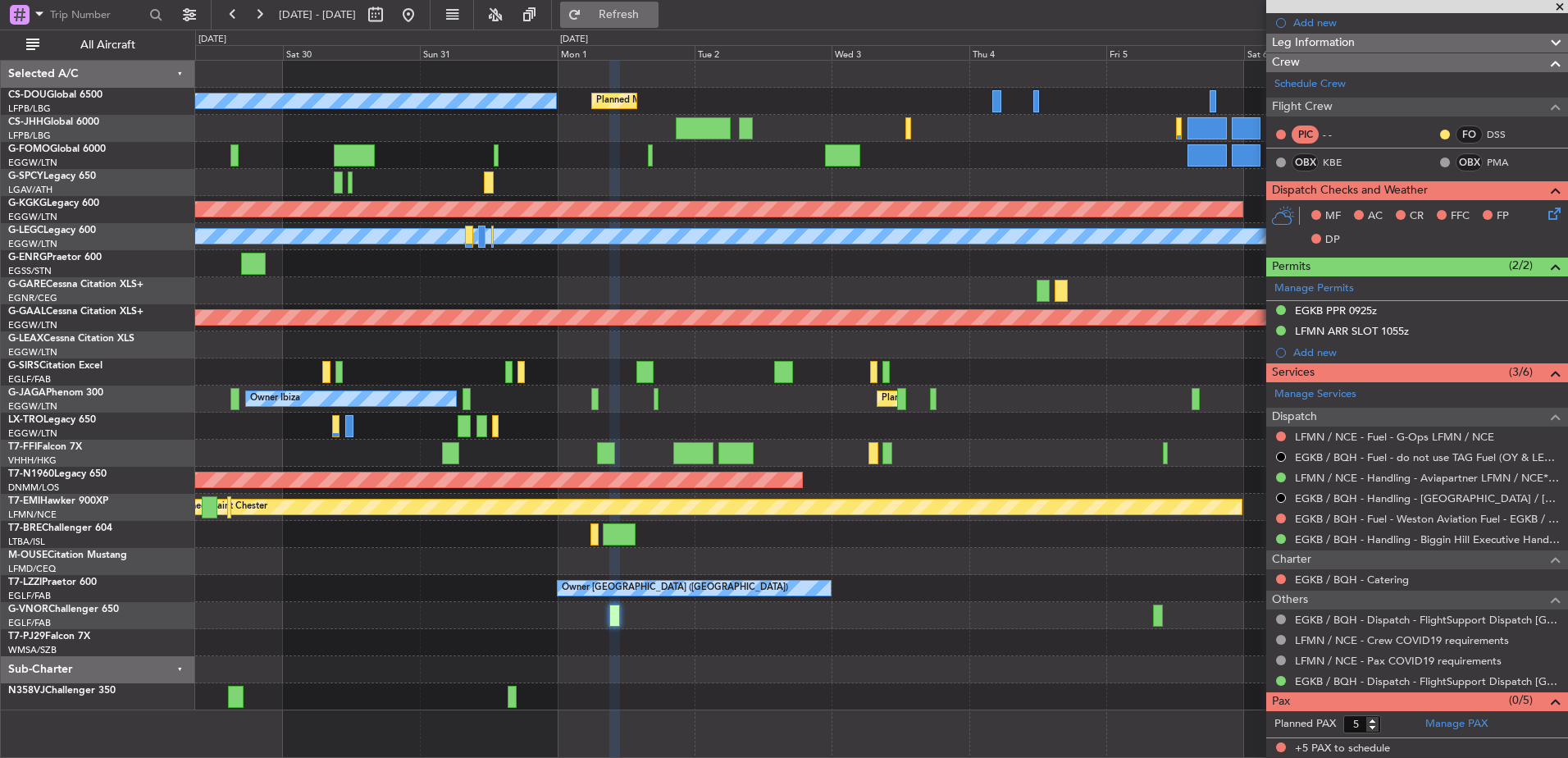
click at [654, 19] on span "Refresh" at bounding box center [619, 15] width 69 height 11
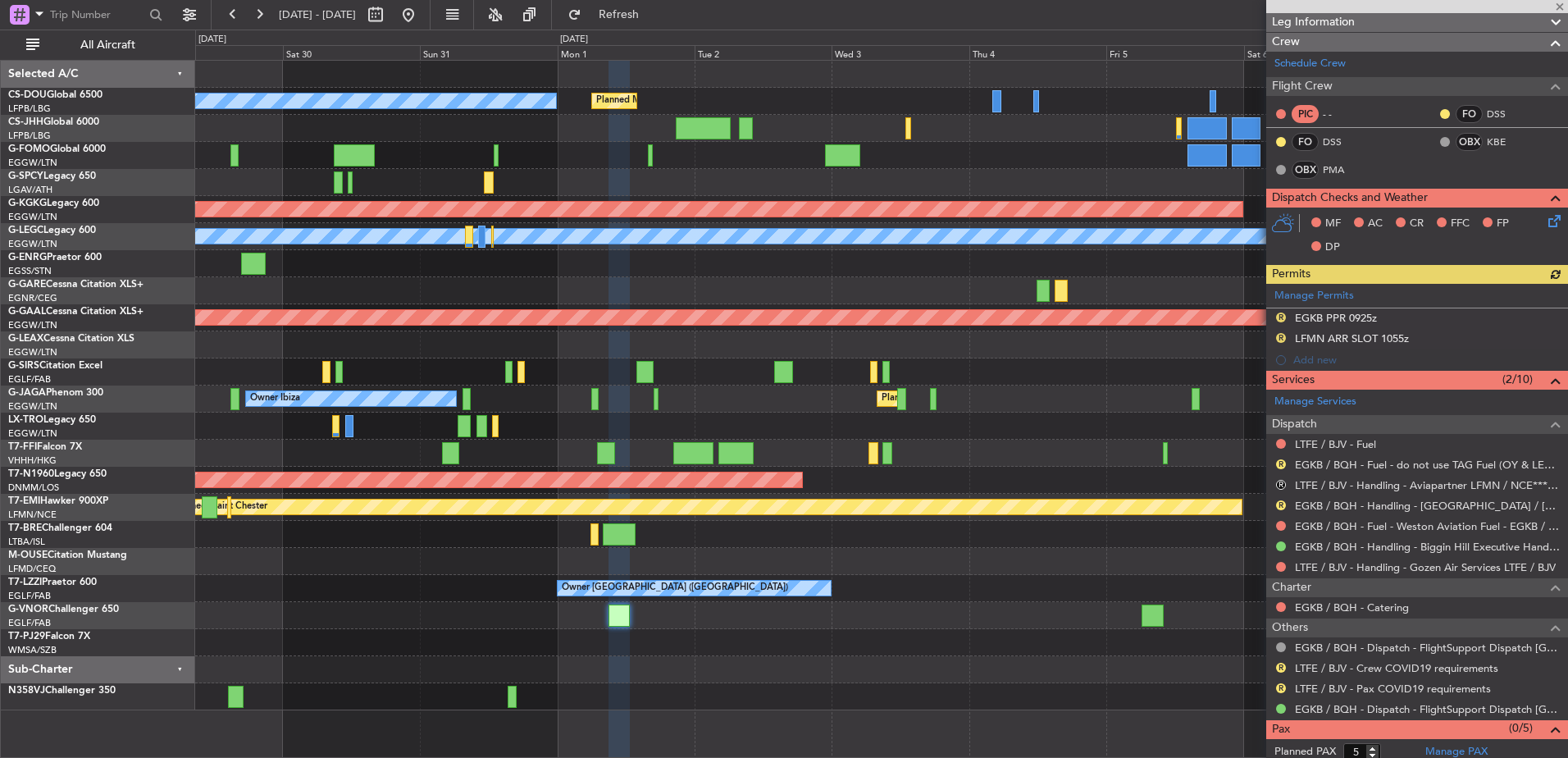
scroll to position [257, 0]
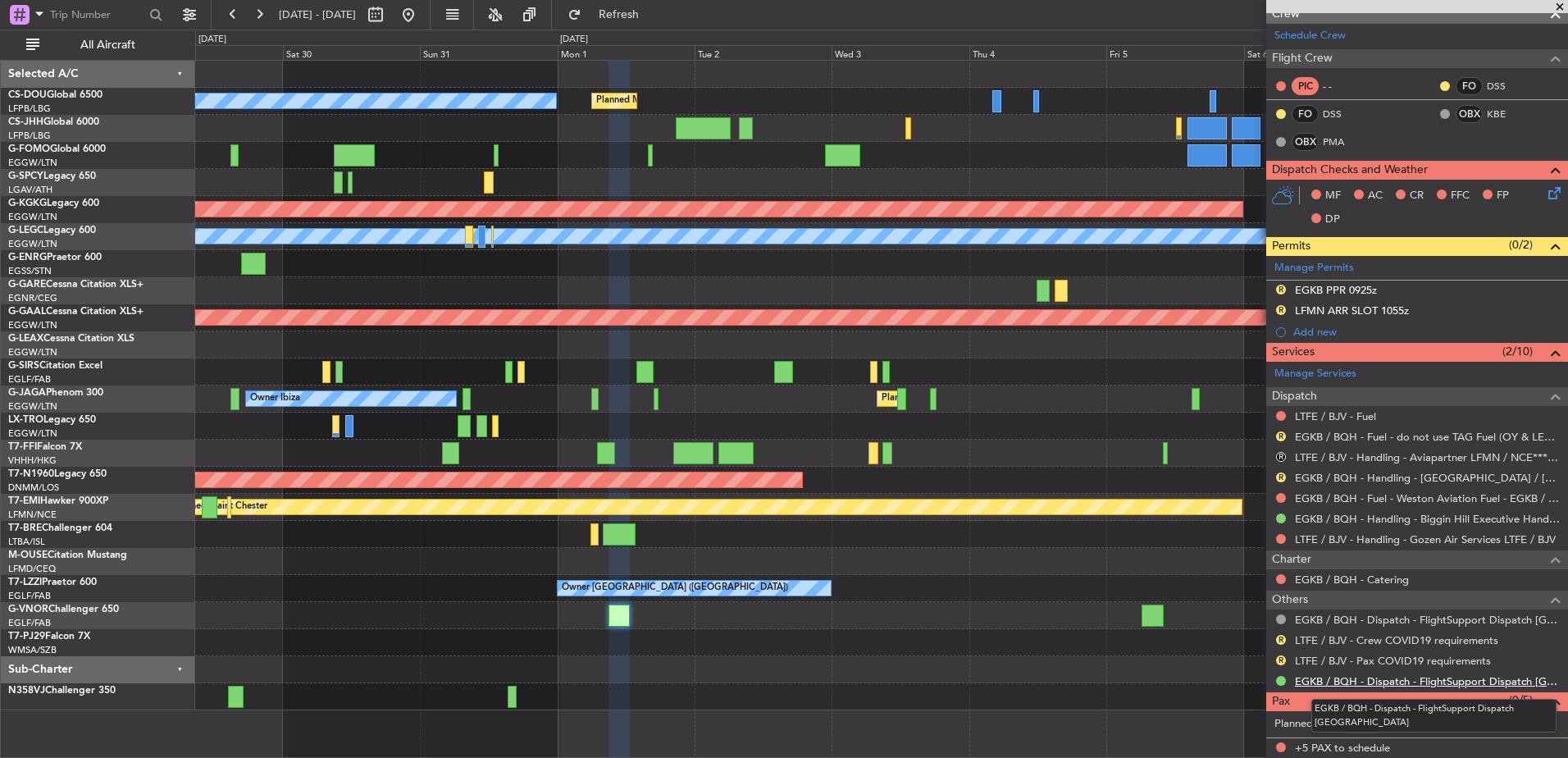
click at [1358, 677] on link "EGKB / BQH - Dispatch - FlightSupport Dispatch UK" at bounding box center [1427, 681] width 265 height 14
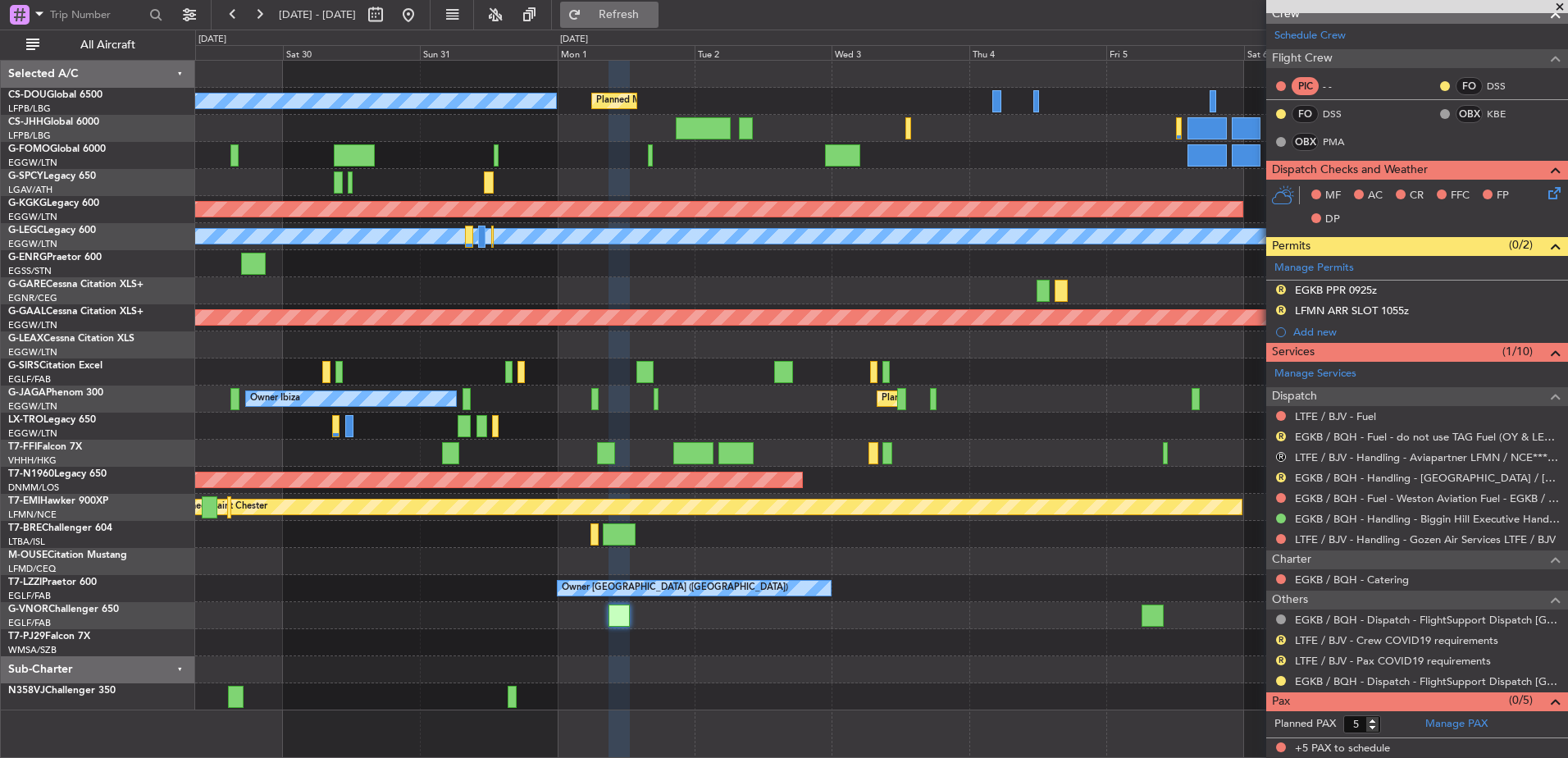
click at [654, 19] on span "Refresh" at bounding box center [619, 15] width 69 height 11
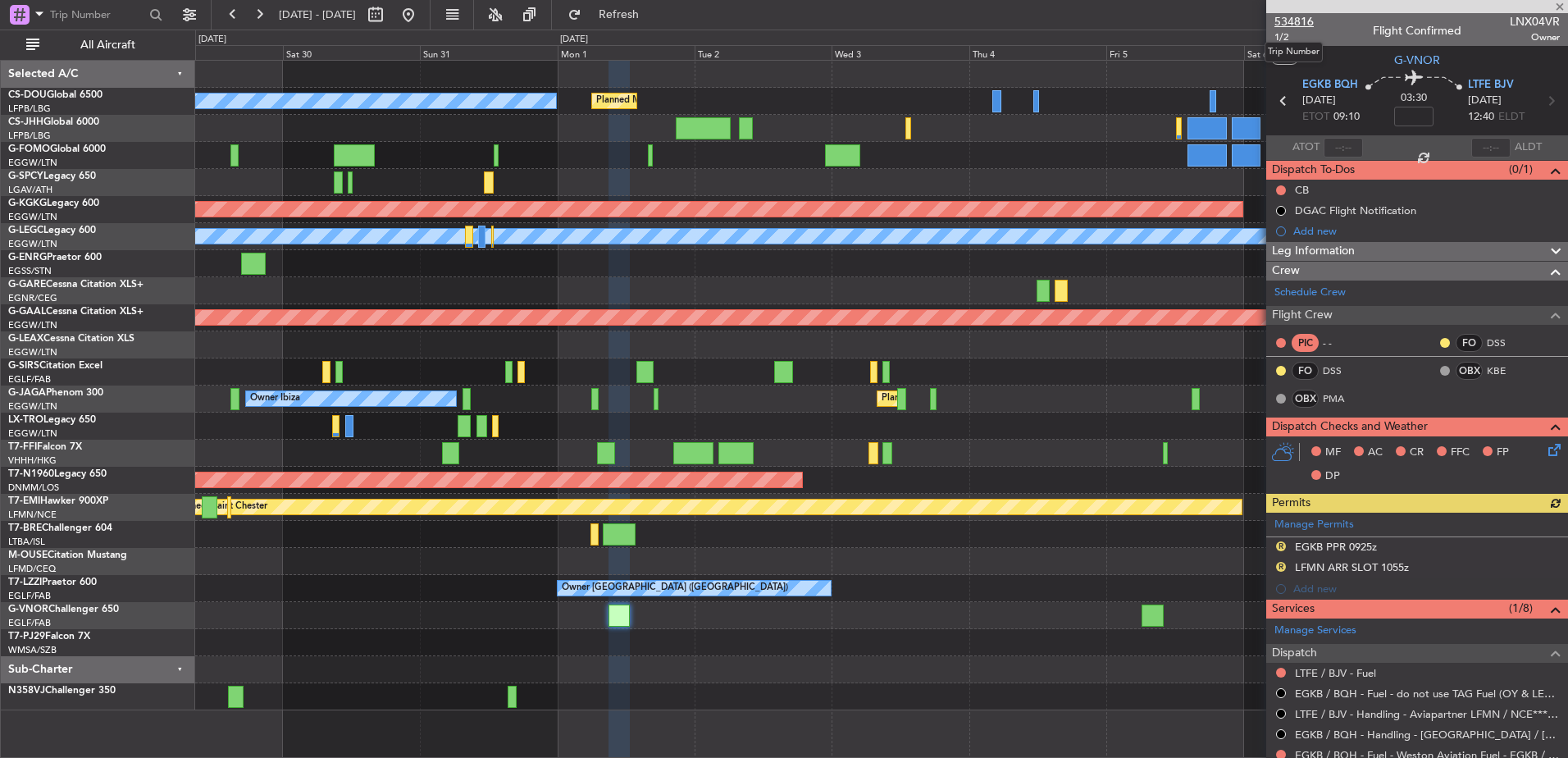
click at [1297, 21] on span "534816" at bounding box center [1295, 22] width 40 height 17
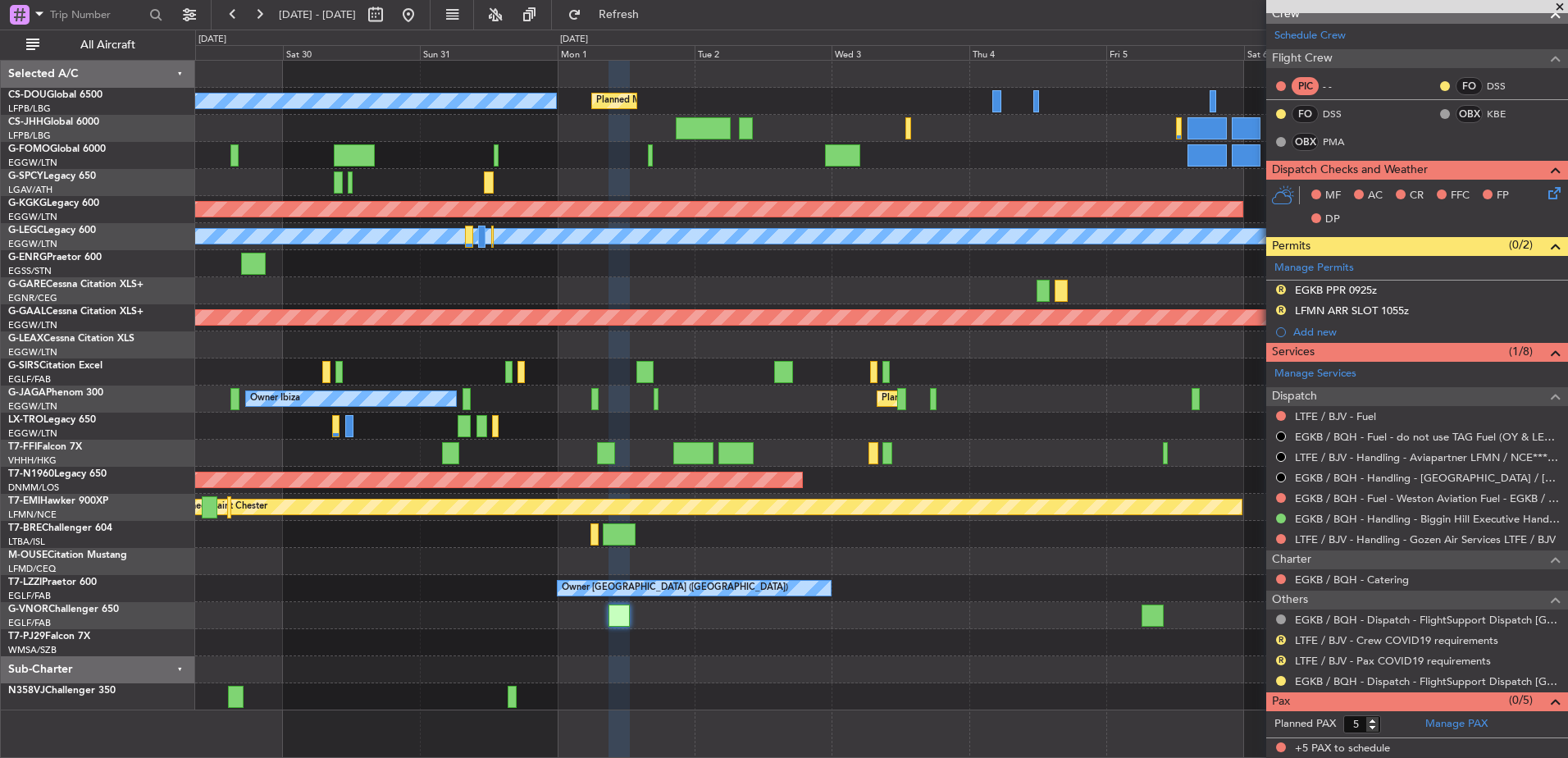
scroll to position [253, 0]
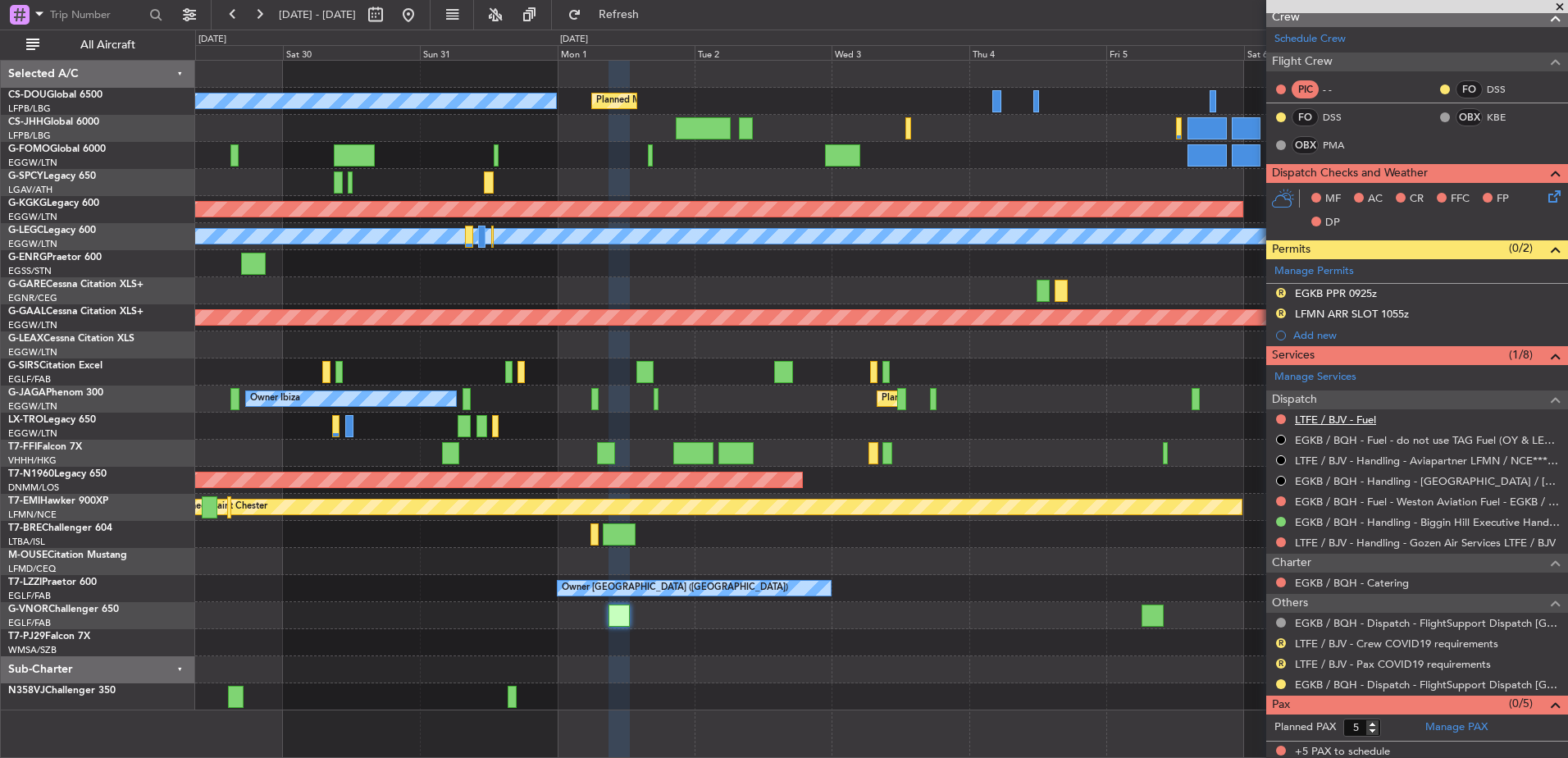
click at [1326, 414] on link "LTFE / BJV - Fuel" at bounding box center [1335, 419] width 81 height 14
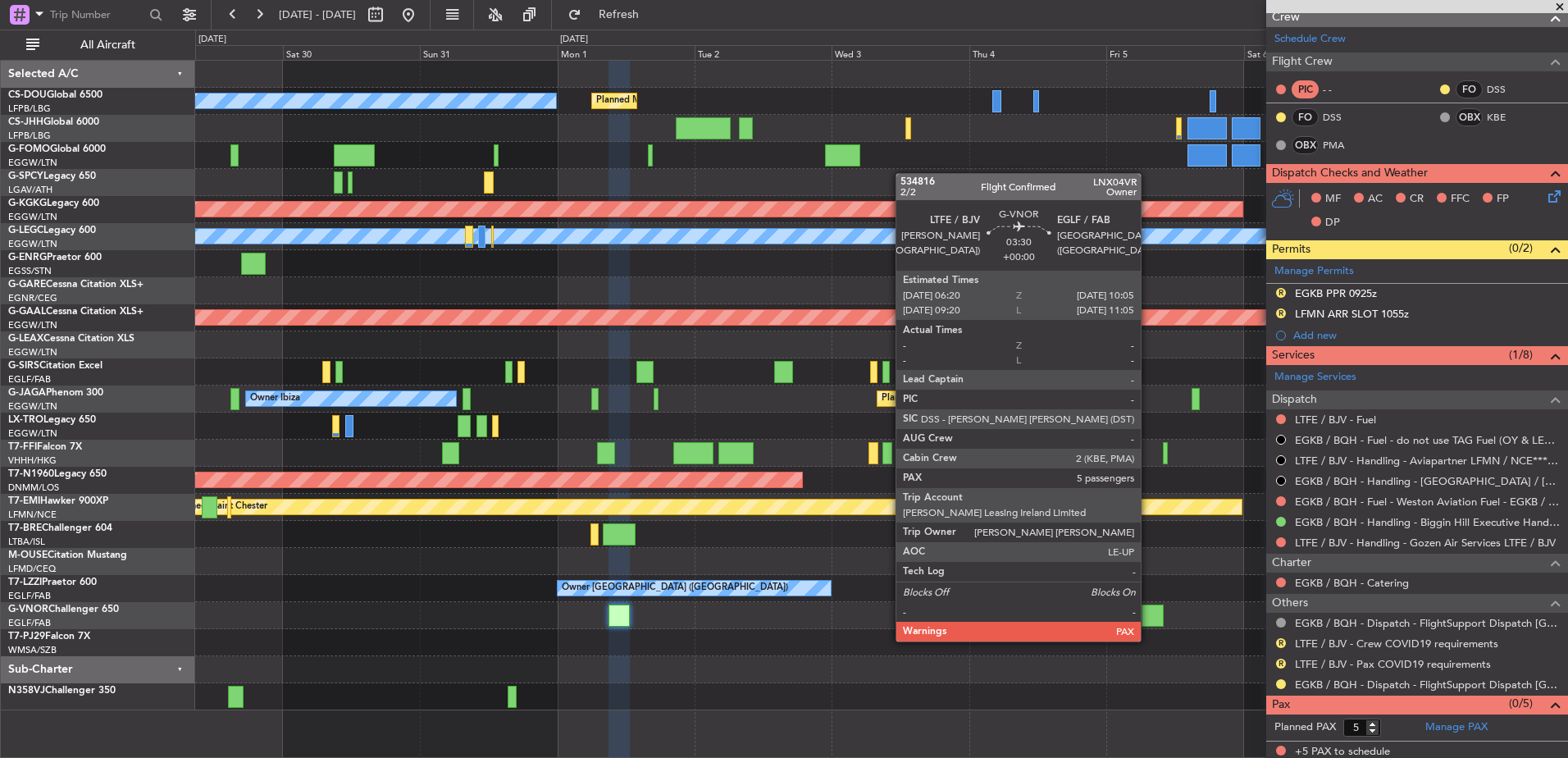
click at [1152, 623] on div at bounding box center [1153, 616] width 23 height 23
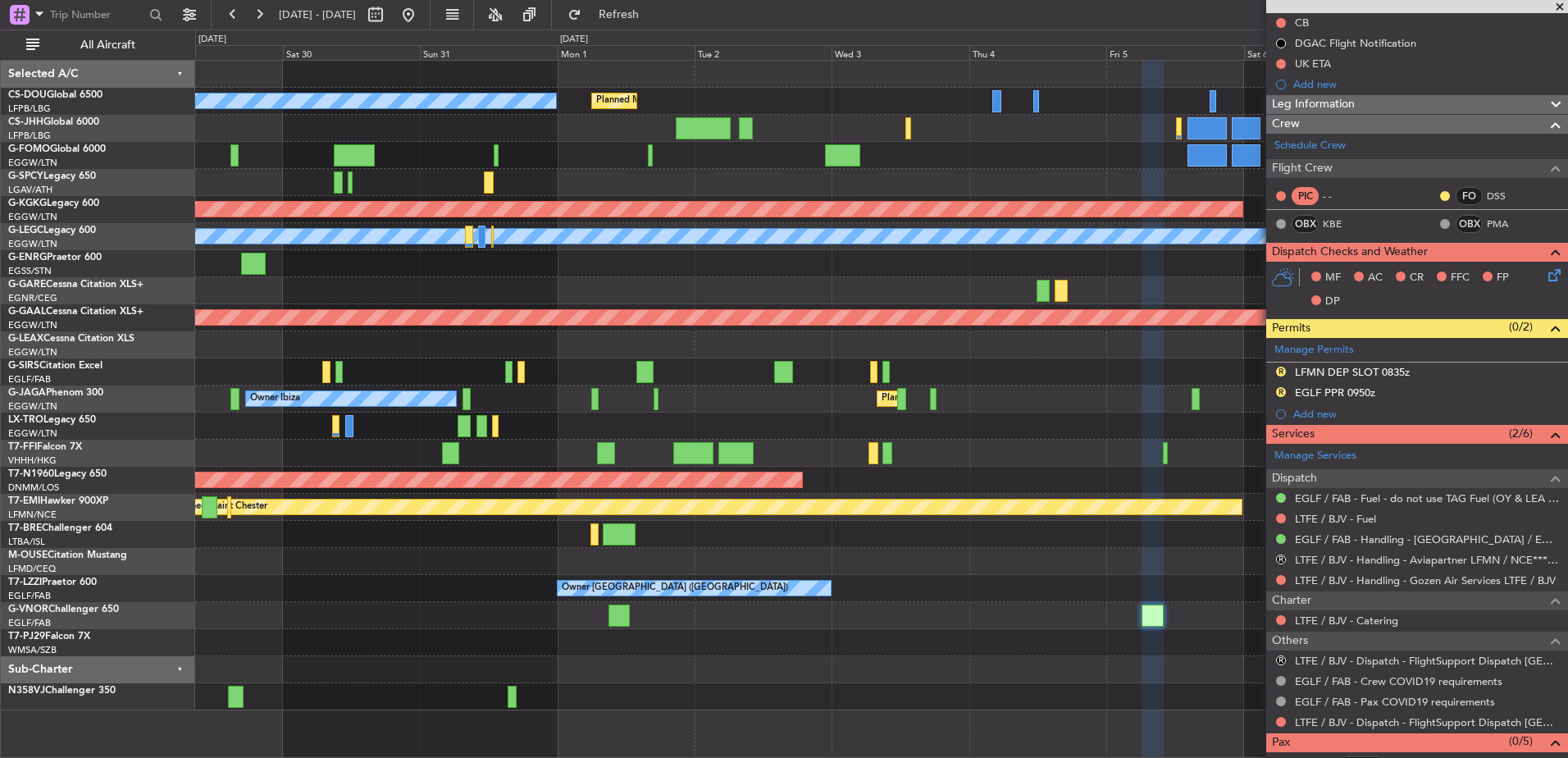
scroll to position [169, 0]
click at [1344, 518] on link "LTFE / BJV - Fuel" at bounding box center [1335, 518] width 81 height 14
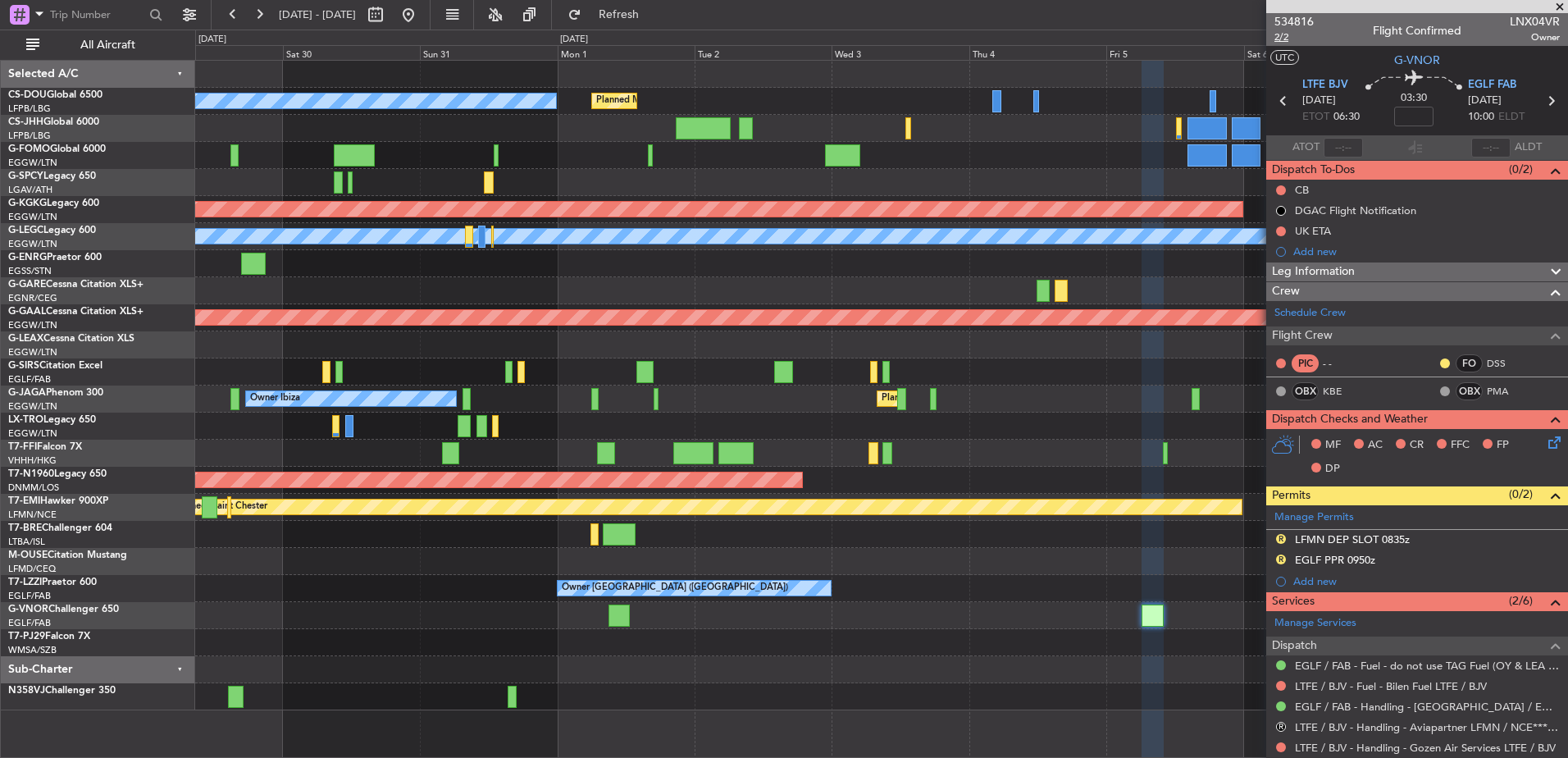
click at [1282, 38] on span "2/2" at bounding box center [1295, 37] width 40 height 14
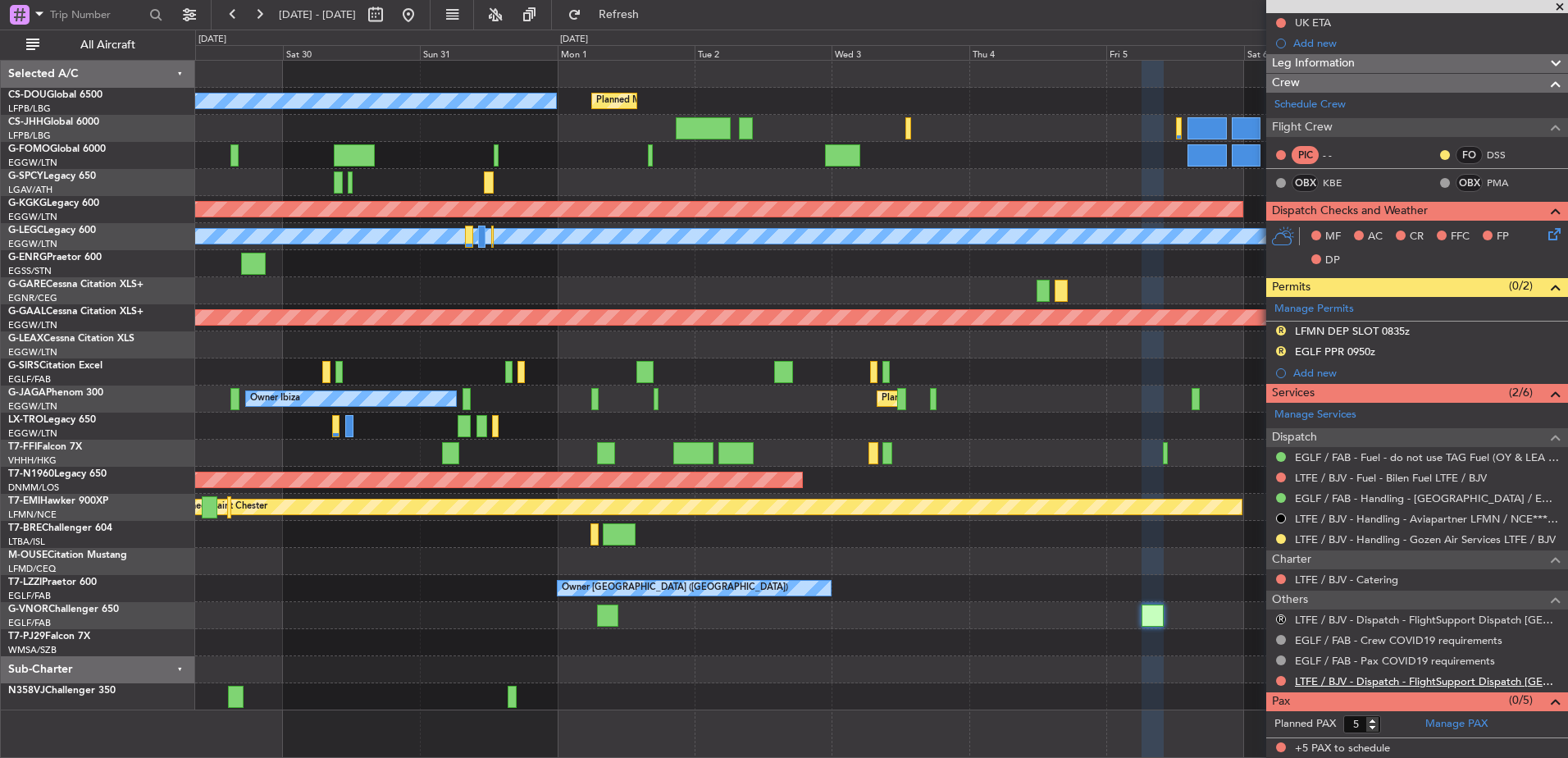
click at [1356, 677] on link "LTFE / BJV - Dispatch - FlightSupport Dispatch UK" at bounding box center [1427, 681] width 265 height 14
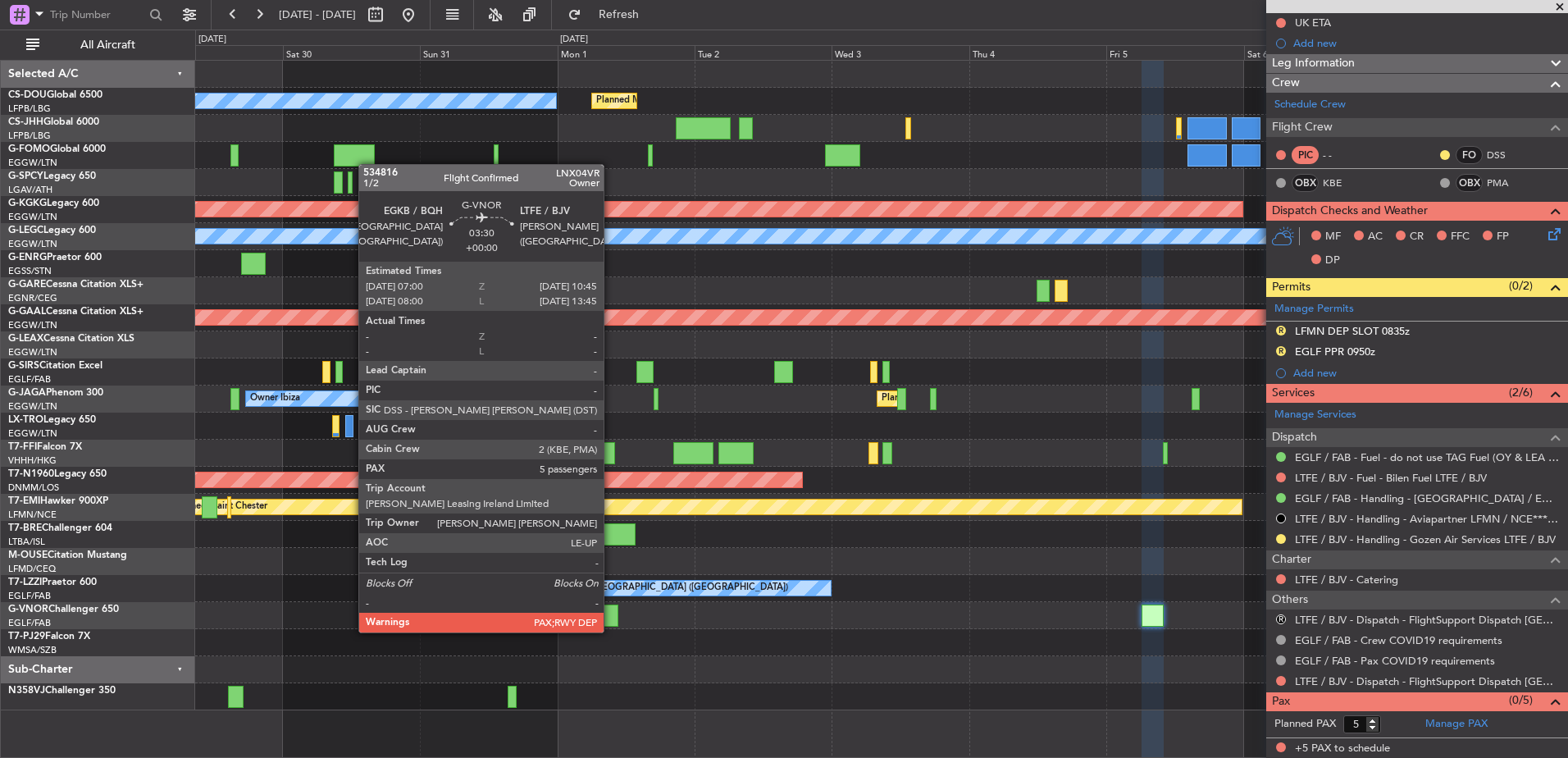
click at [611, 616] on div at bounding box center [608, 616] width 23 height 23
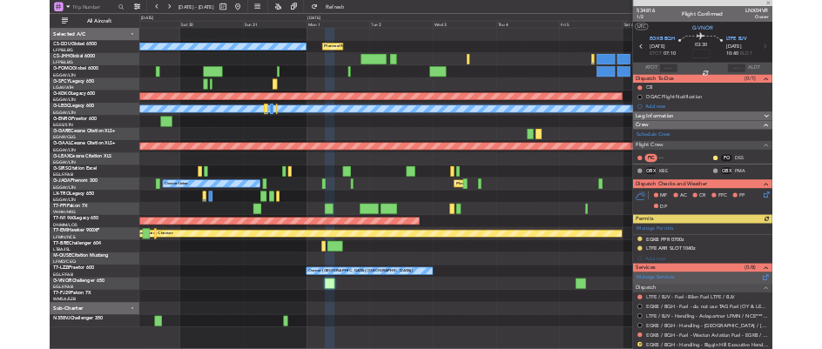
scroll to position [243, 0]
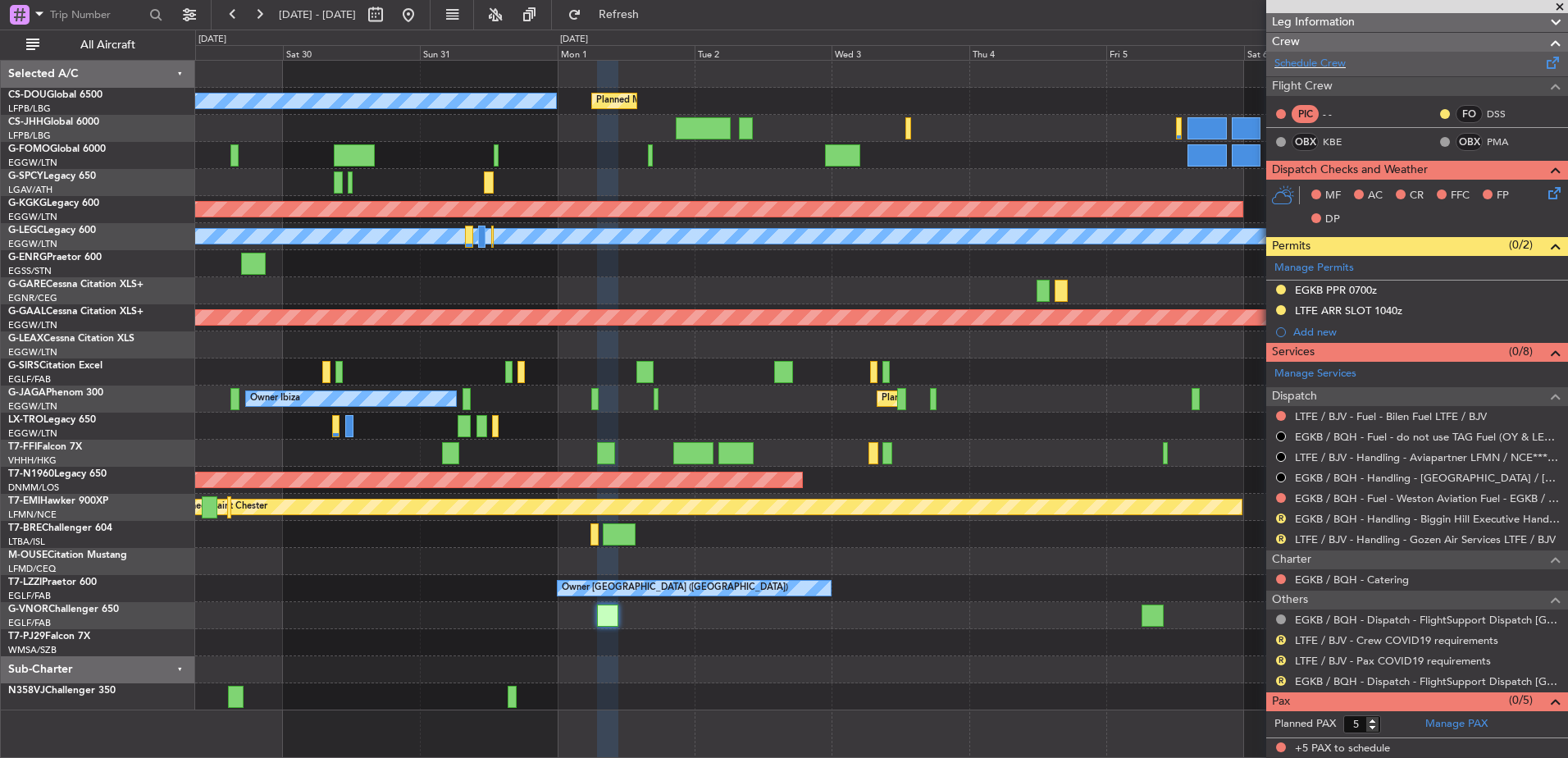
click at [1366, 69] on div "Schedule Crew" at bounding box center [1417, 64] width 302 height 24
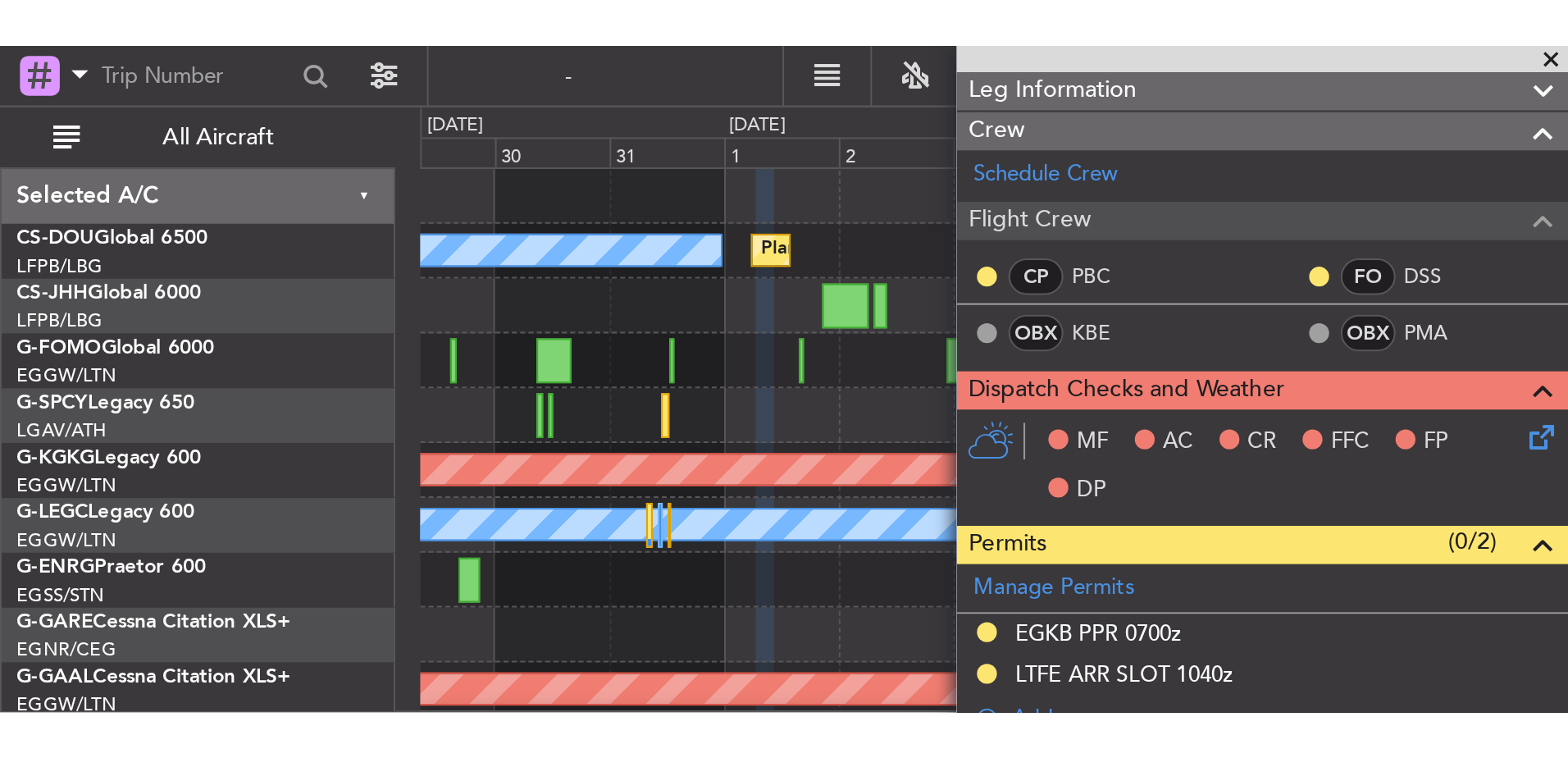
scroll to position [227, 0]
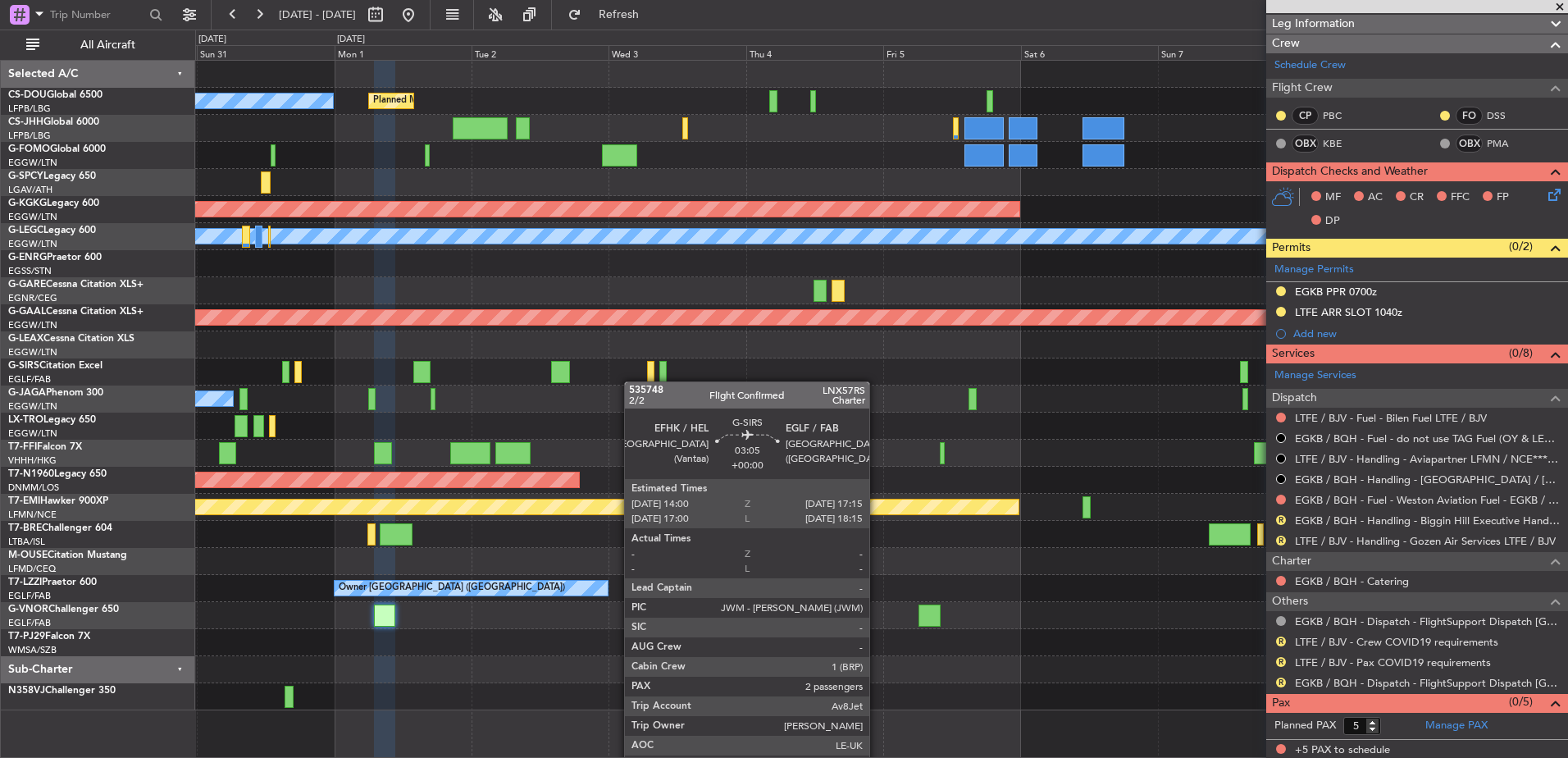
click at [575, 375] on div at bounding box center [881, 372] width 1372 height 27
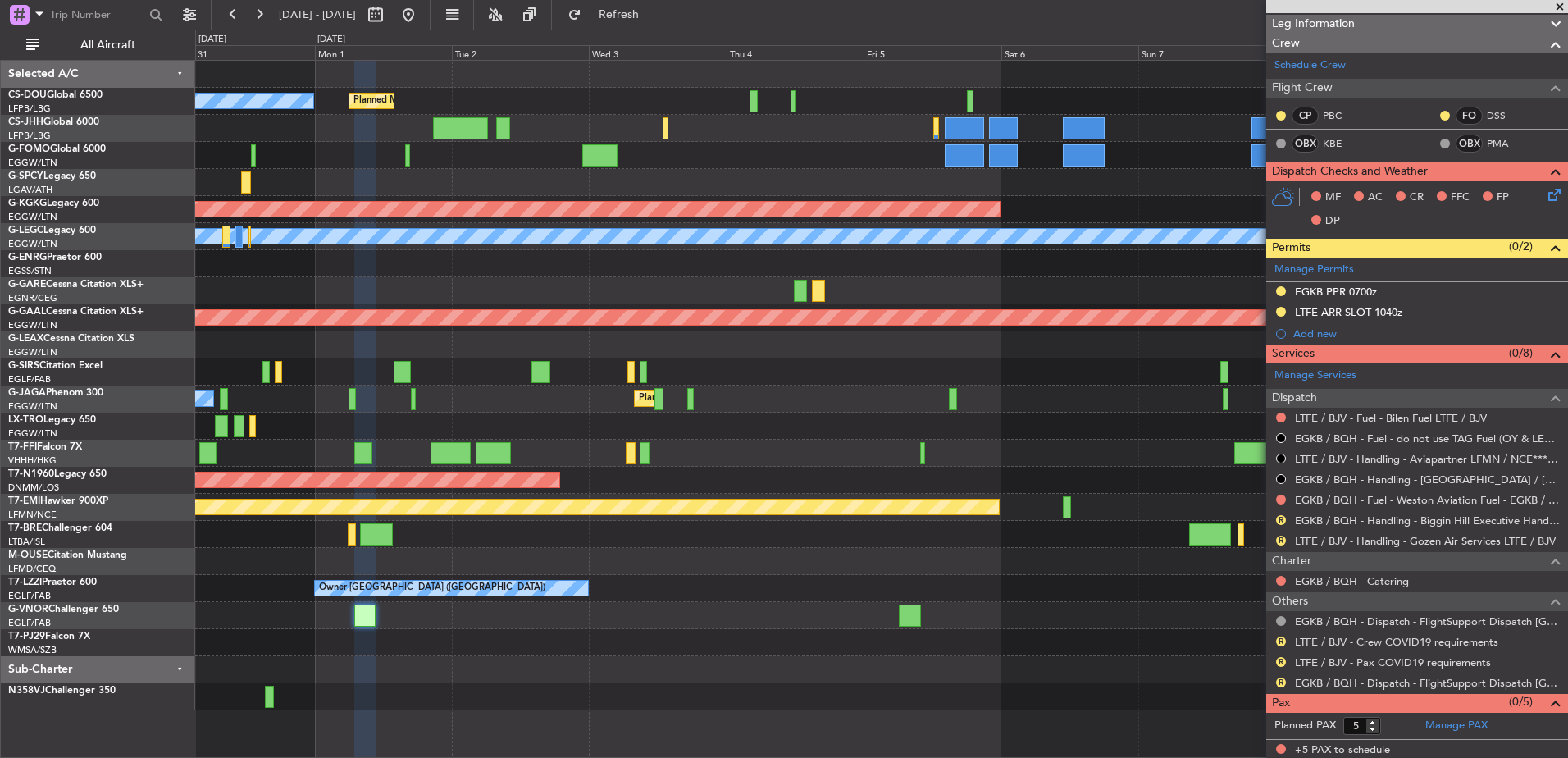
click at [671, 310] on div "Planned Maint Paris (Le Bourget) No Crew AOG Maint Istanbul (Ataturk) A/C Unava…" at bounding box center [881, 385] width 1372 height 650
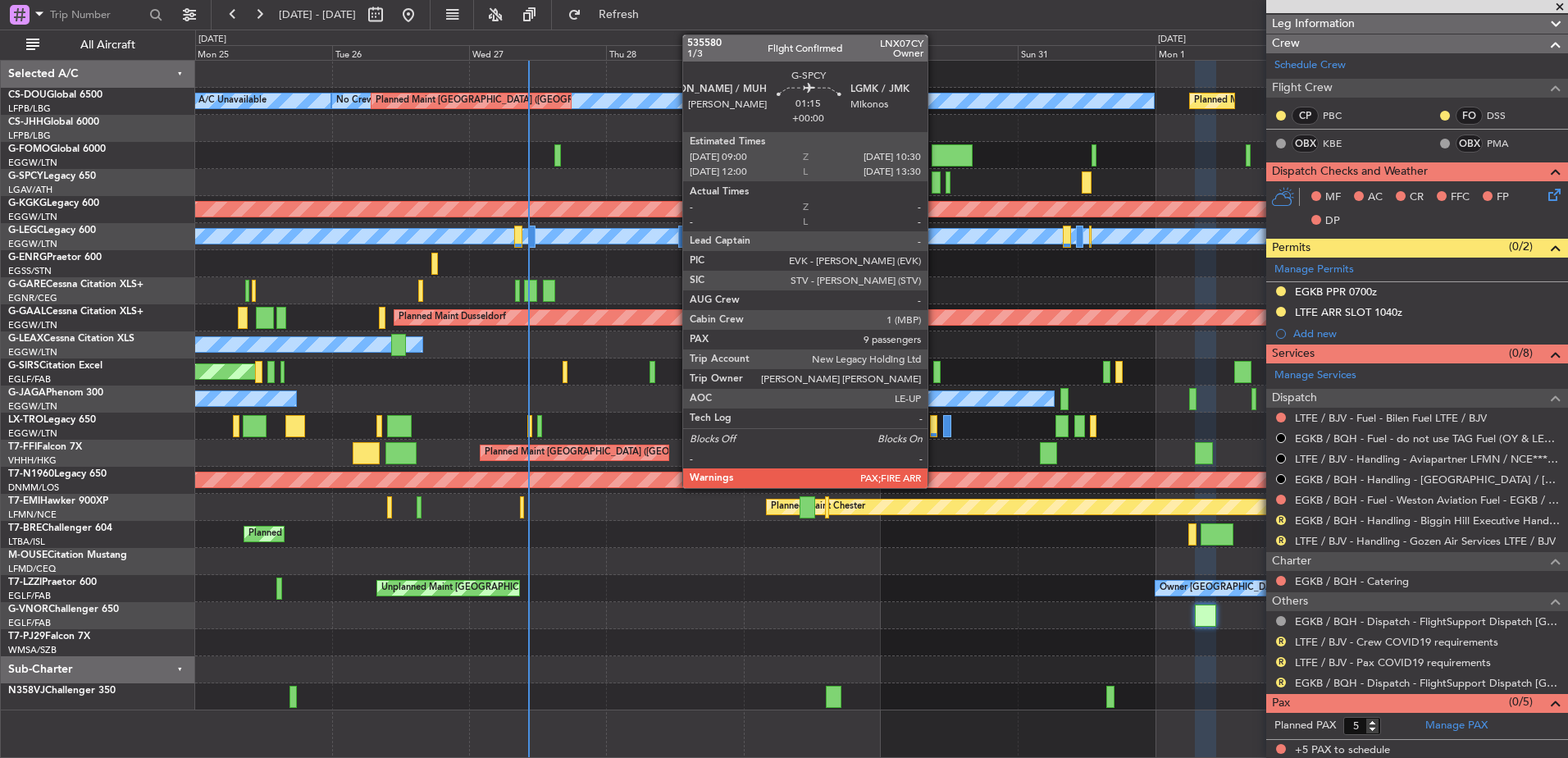
click at [935, 184] on div at bounding box center [936, 183] width 9 height 23
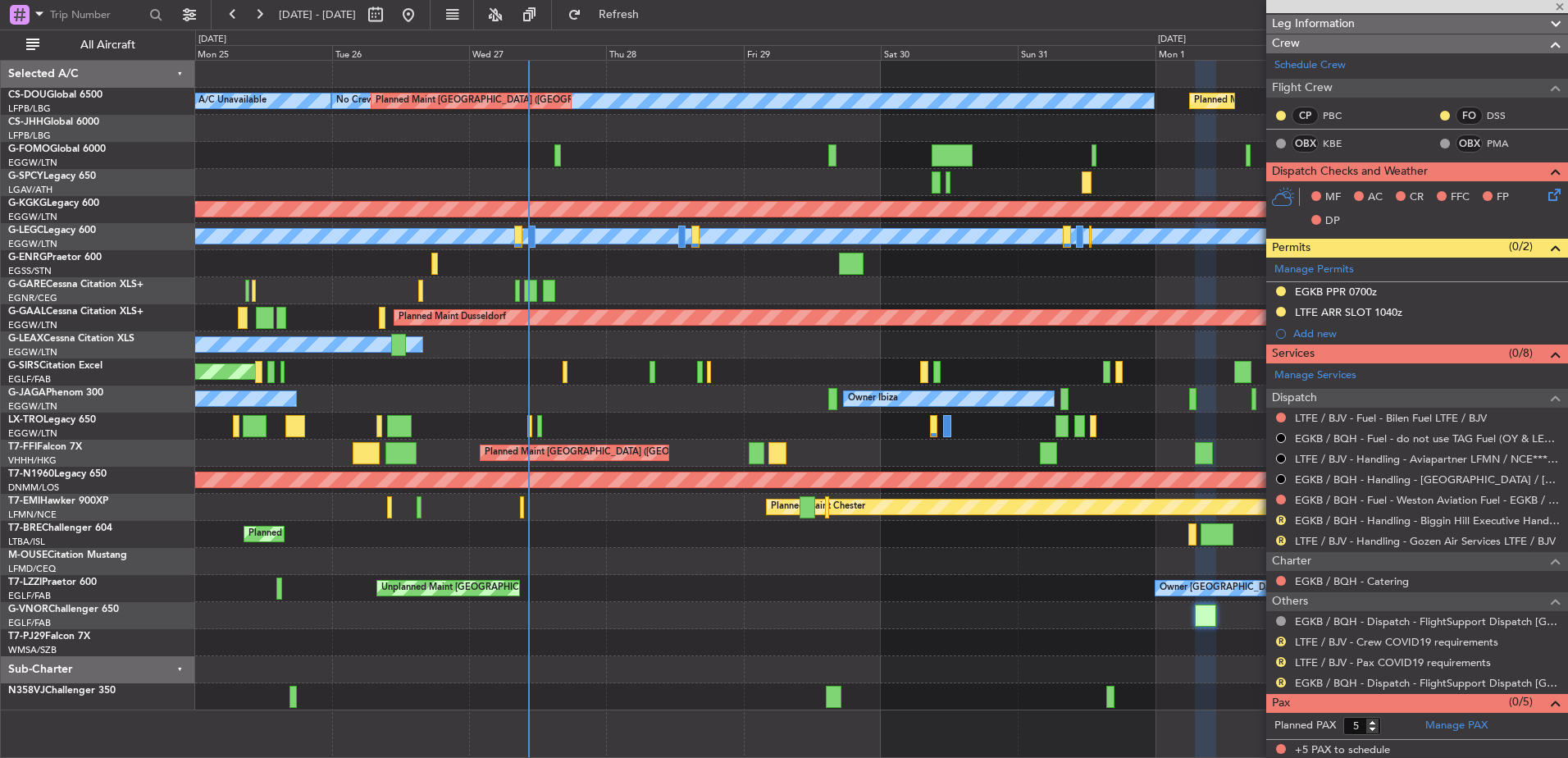
type input "9"
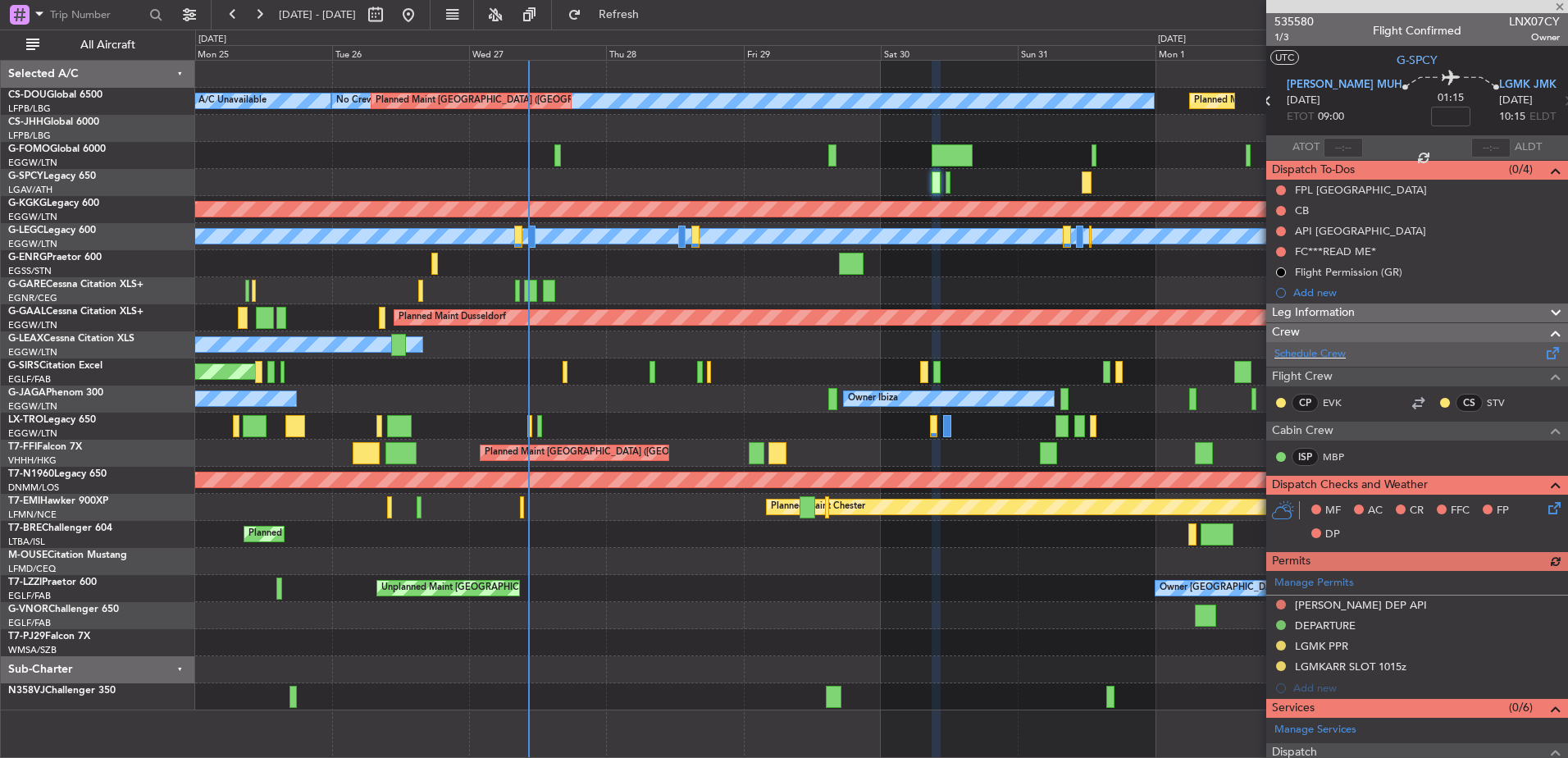
click at [1377, 349] on div "Schedule Crew" at bounding box center [1417, 354] width 302 height 24
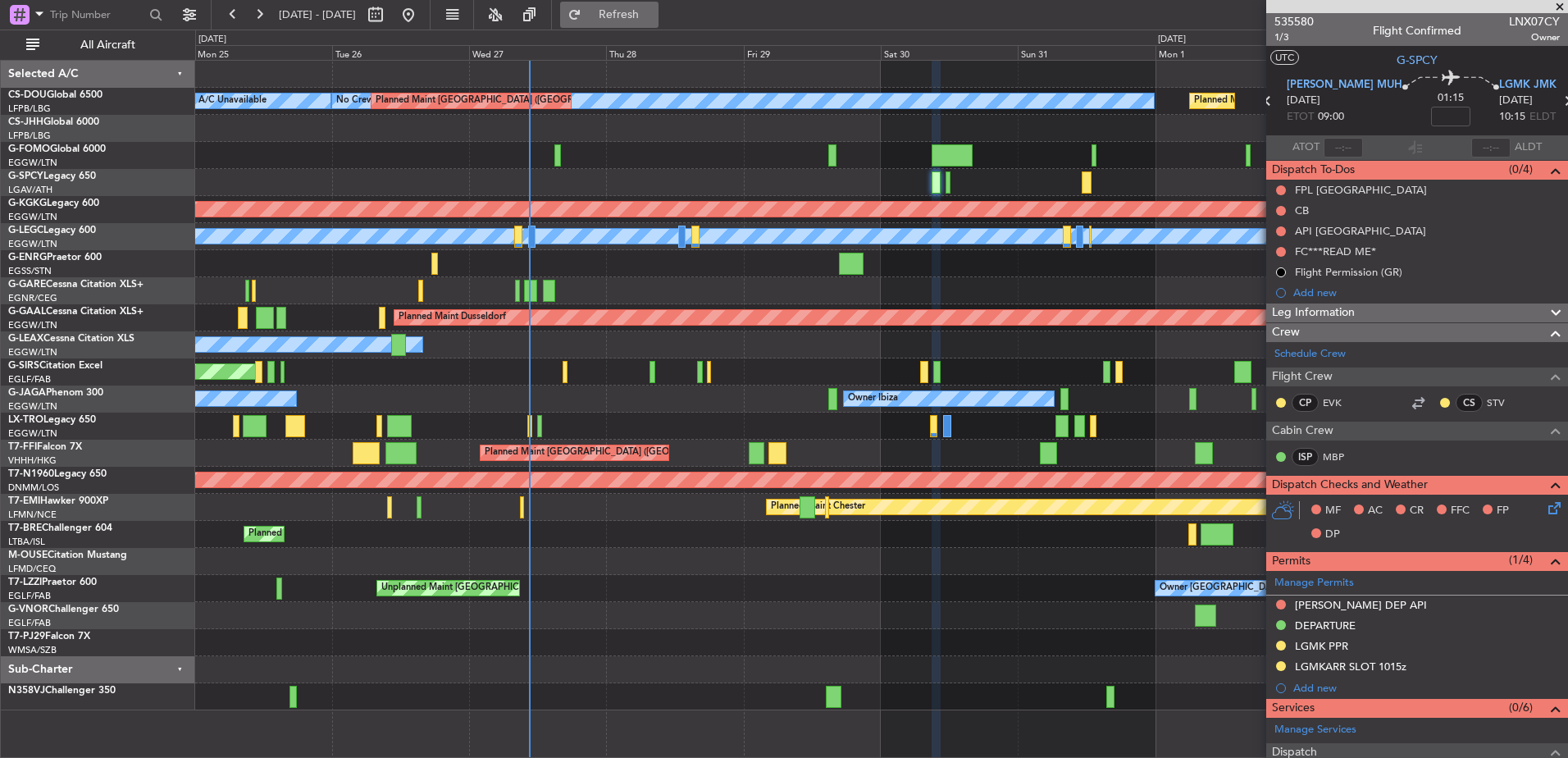
click at [654, 18] on span "Refresh" at bounding box center [619, 15] width 69 height 11
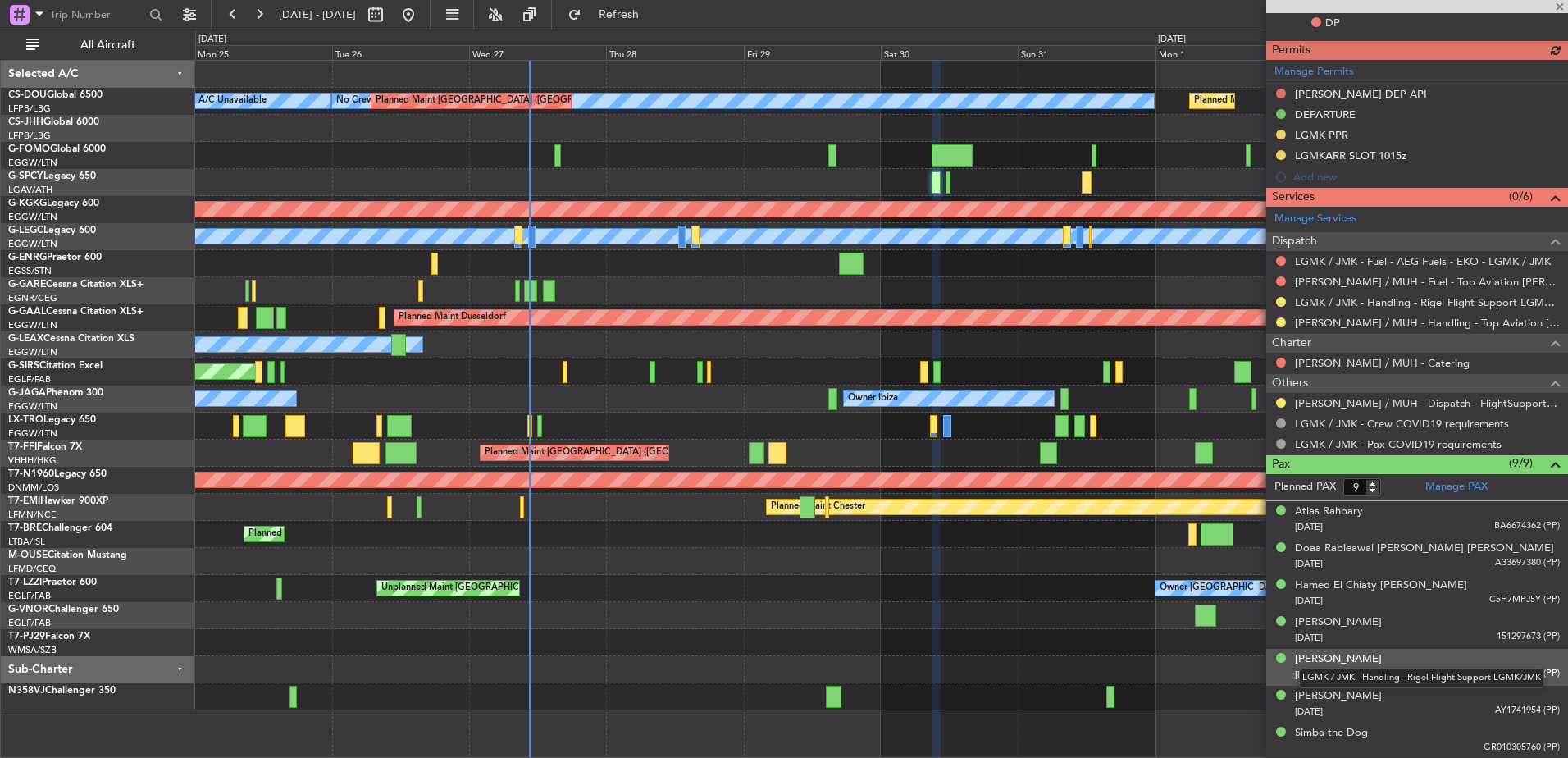
scroll to position [541, 0]
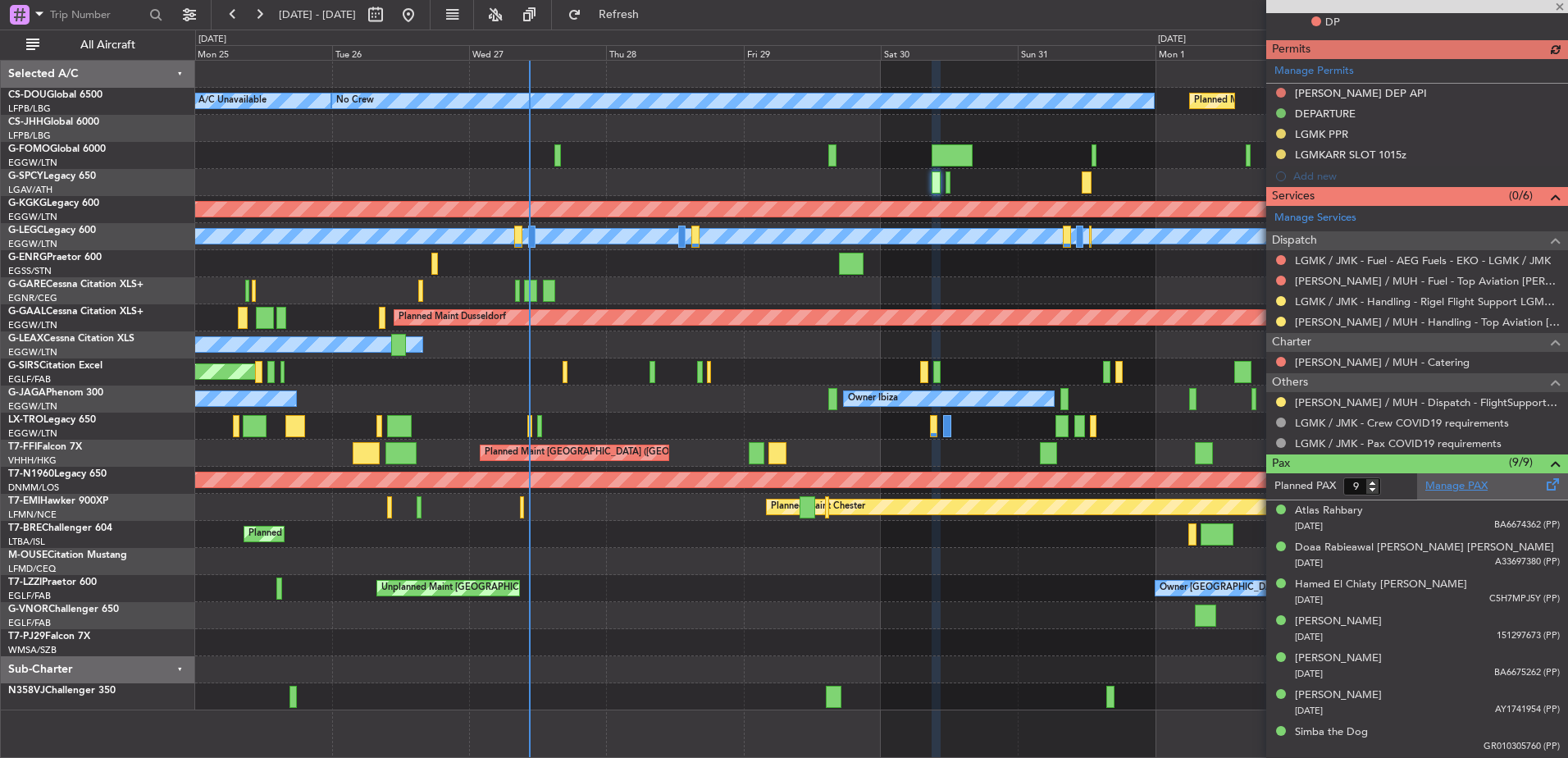
click at [1439, 491] on link "Manage PAX" at bounding box center [1457, 486] width 62 height 16
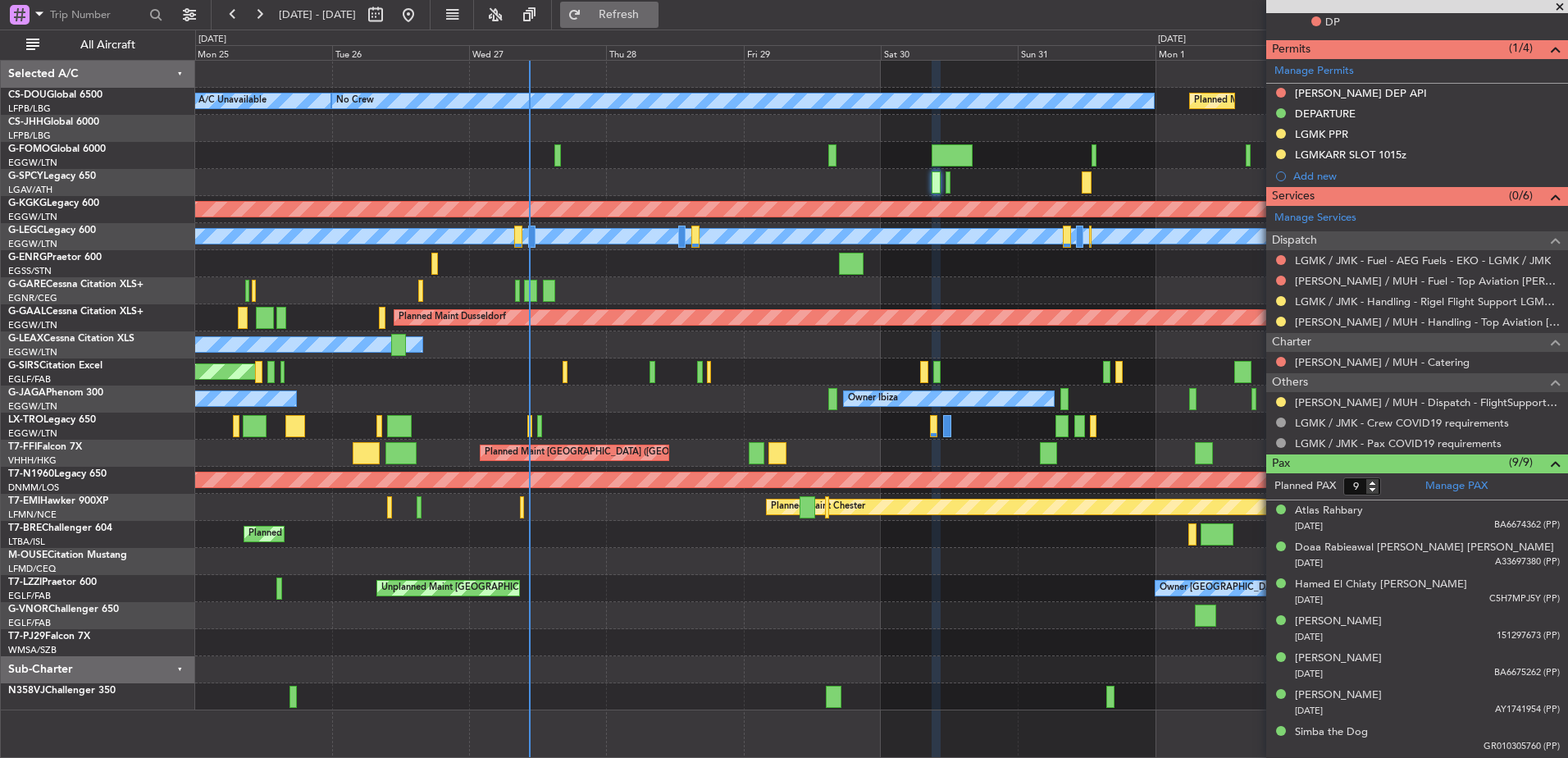
click at [631, 22] on button "Refresh" at bounding box center [609, 15] width 99 height 26
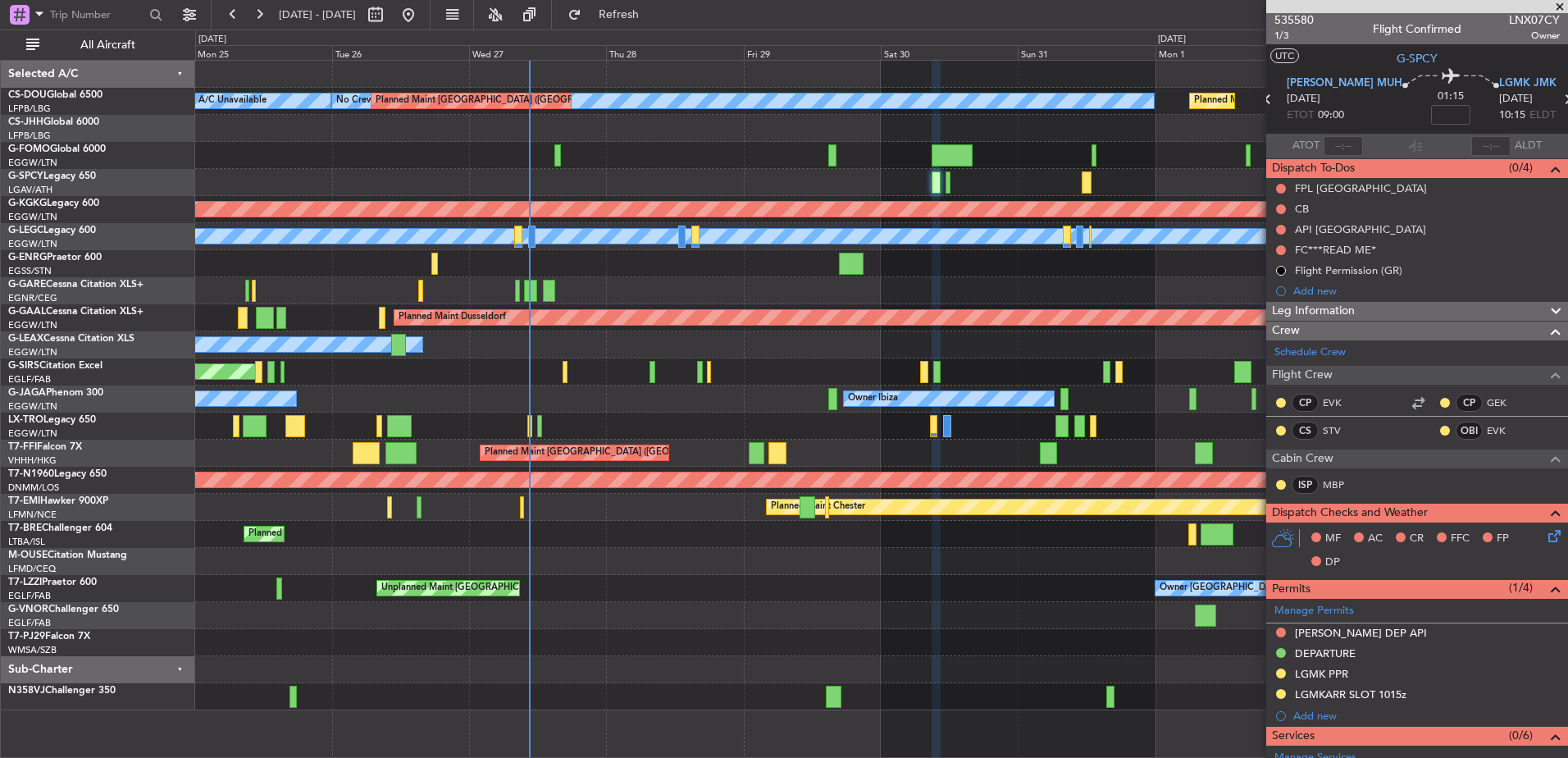
scroll to position [0, 0]
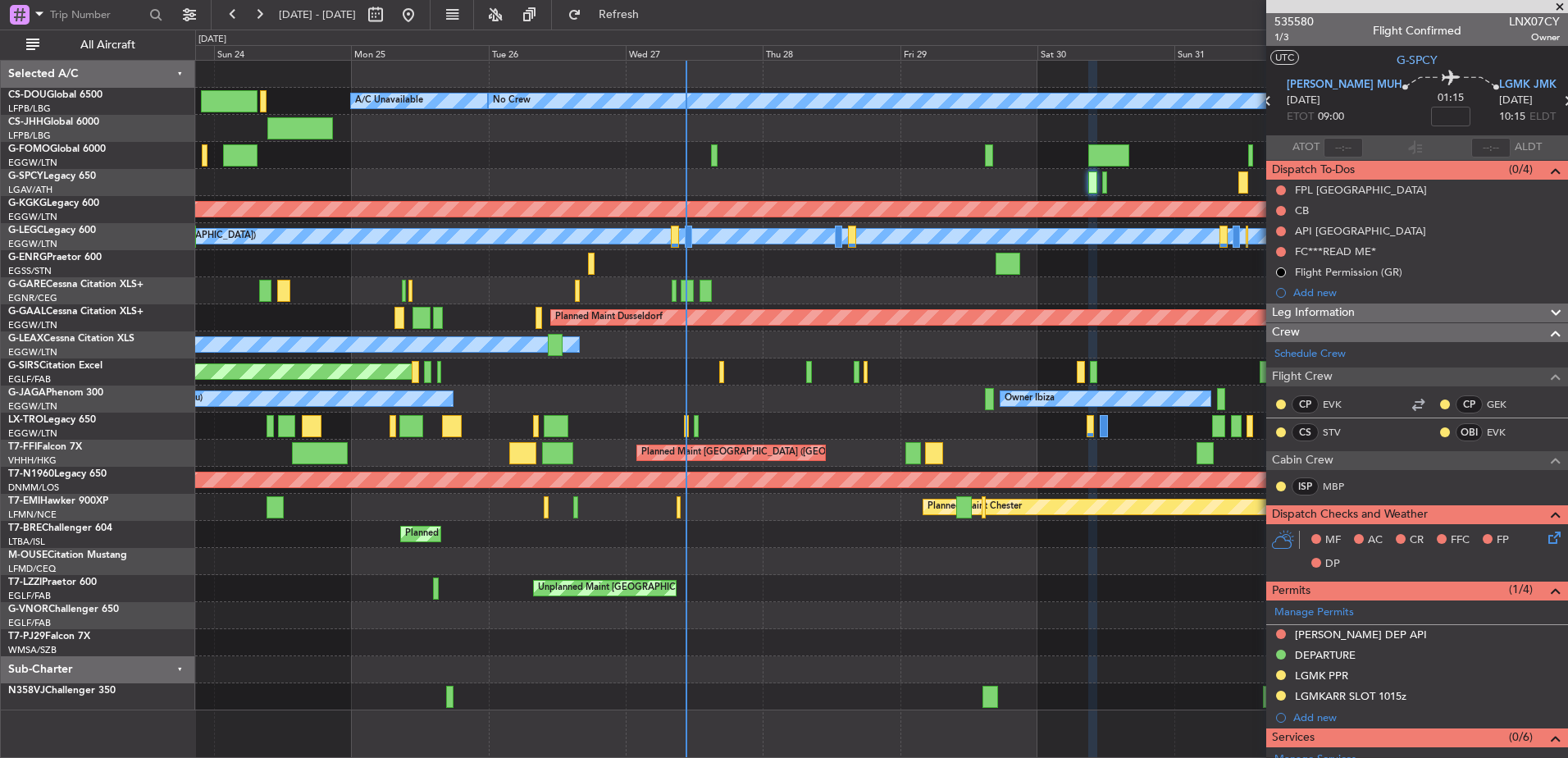
click at [932, 527] on div "Planned Maint Paris (Le Bourget) A/C Unavailable No Crew Planned Maint Paris (L…" at bounding box center [881, 385] width 1372 height 650
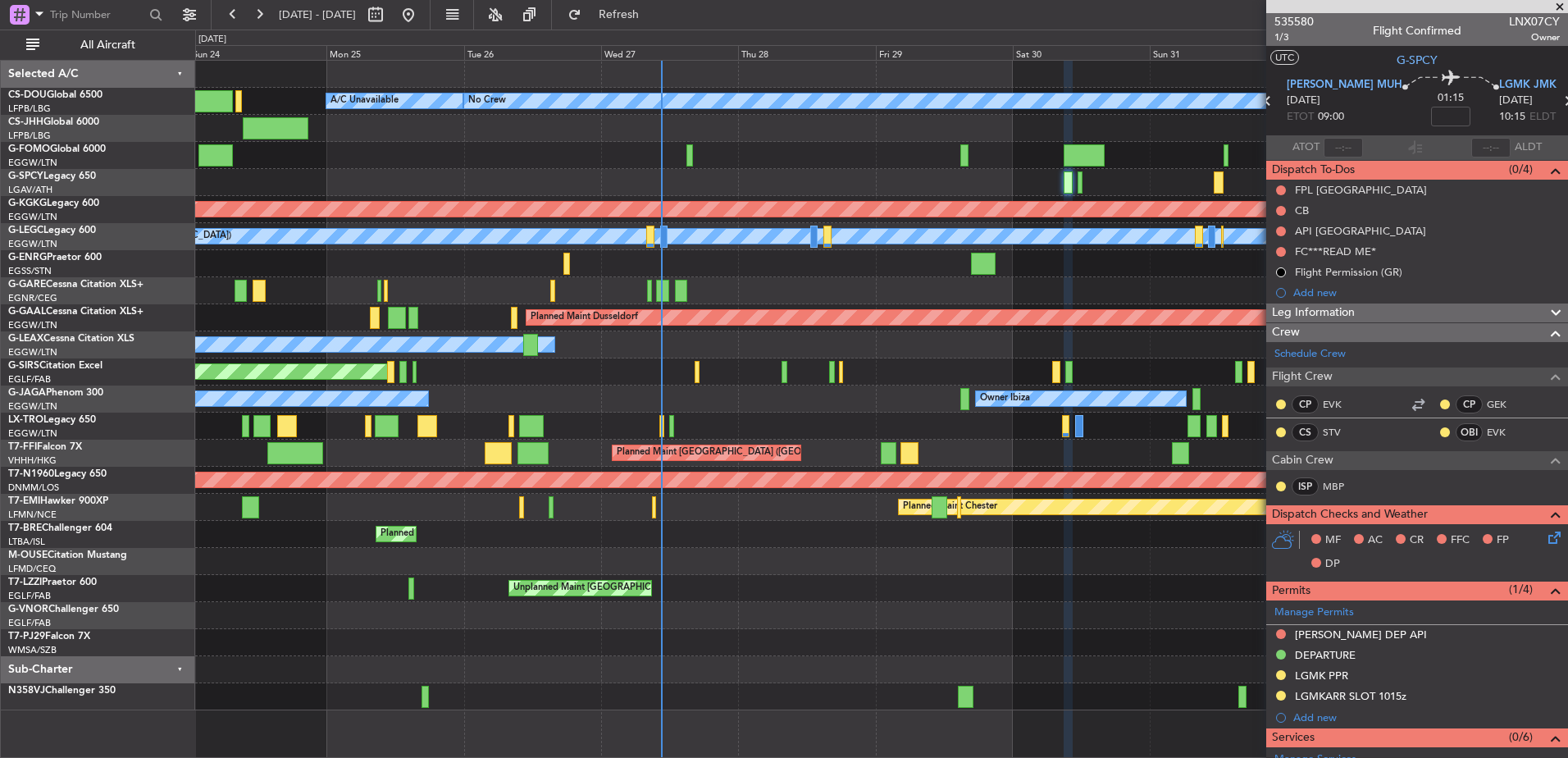
click at [744, 248] on div "Planned Maint Paris (Le Bourget) A/C Unavailable No Crew Planned Maint Paris (L…" at bounding box center [881, 385] width 1372 height 650
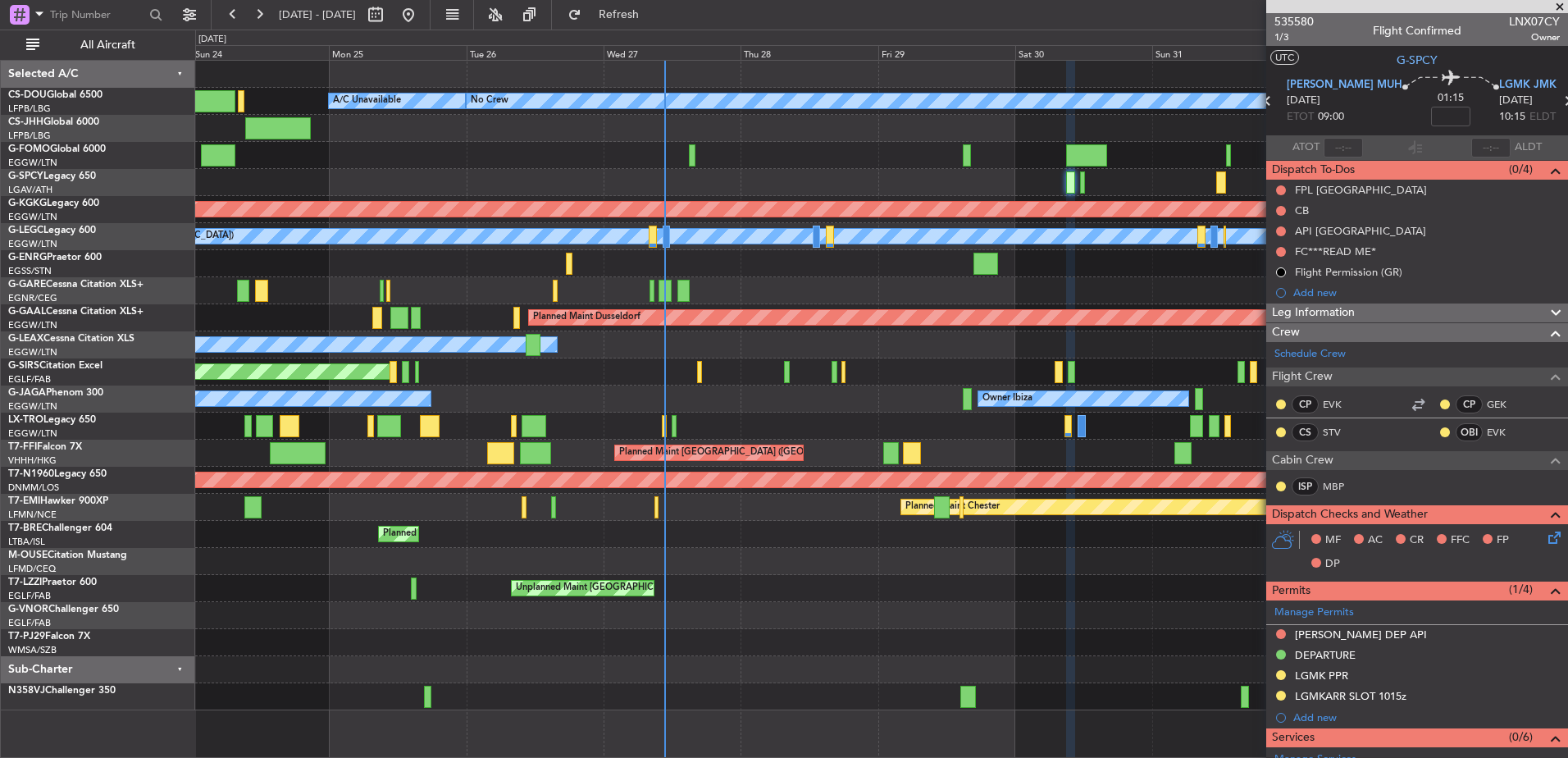
click at [1560, 3] on span at bounding box center [1560, 8] width 16 height 15
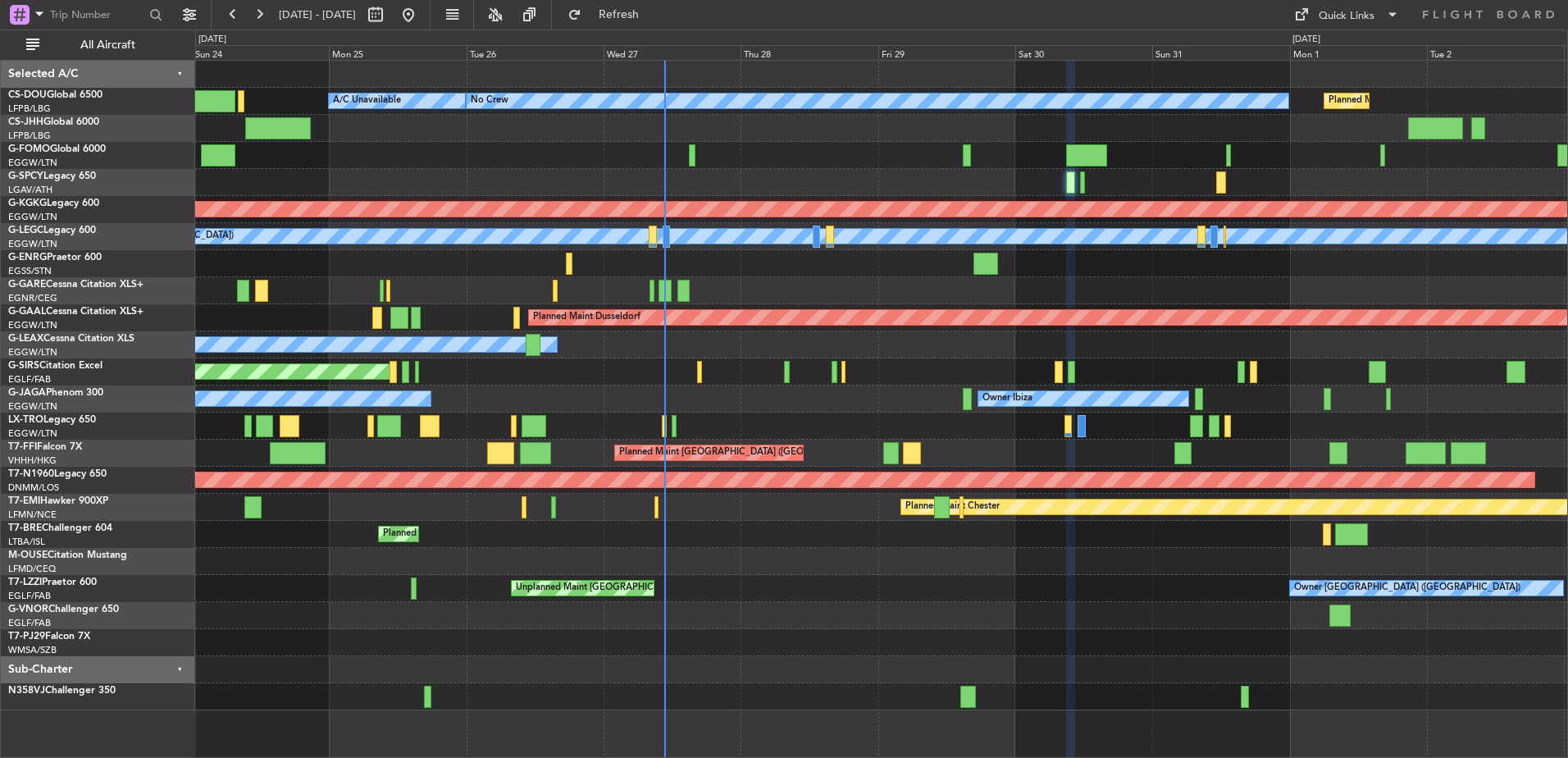
type input "0"
click at [1328, 4] on button "Quick Links" at bounding box center [1347, 15] width 121 height 26
click at [1319, 105] on button "Crew Board" at bounding box center [1348, 93] width 123 height 40
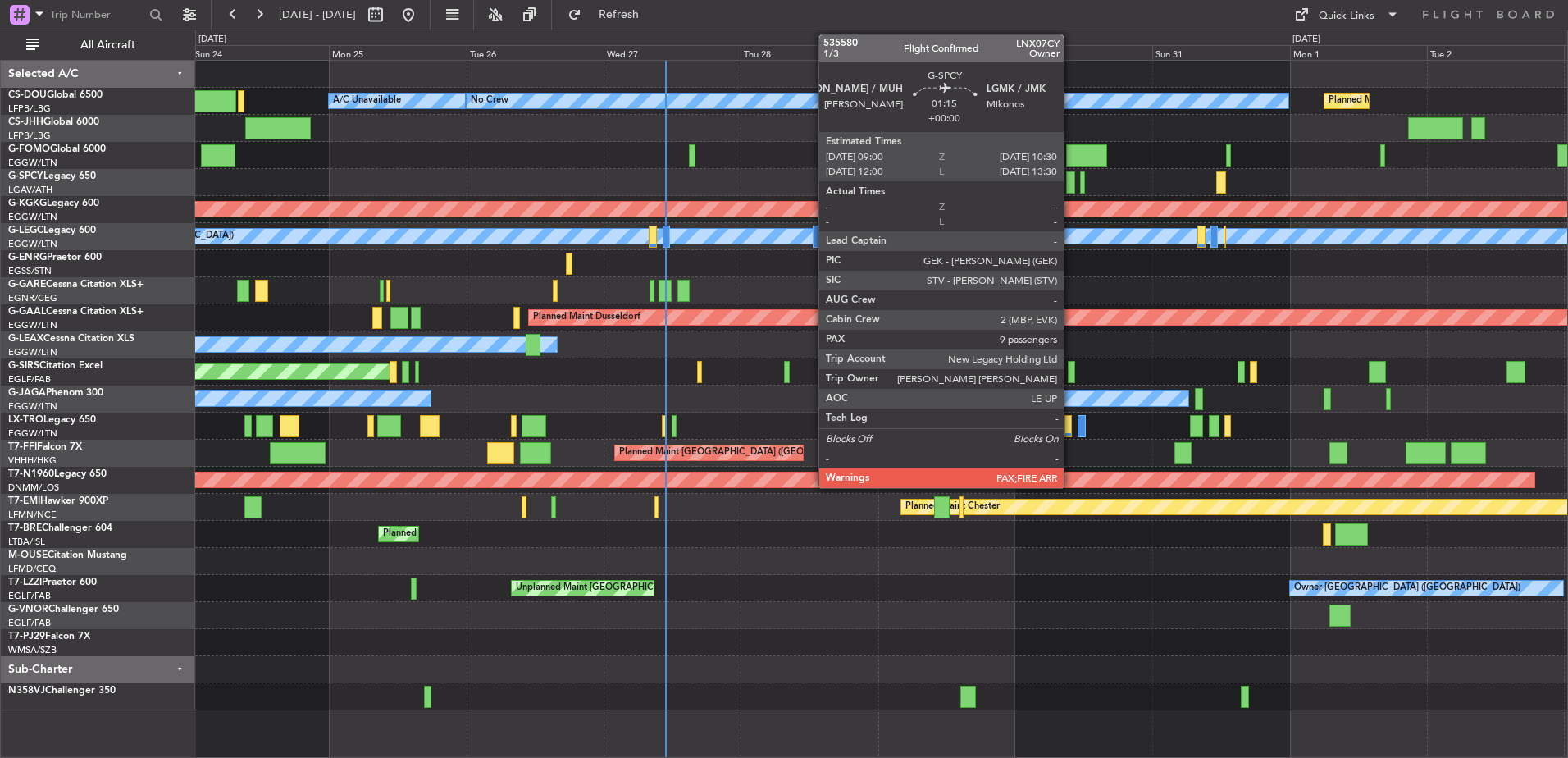
click at [1072, 182] on div at bounding box center [1071, 183] width 9 height 23
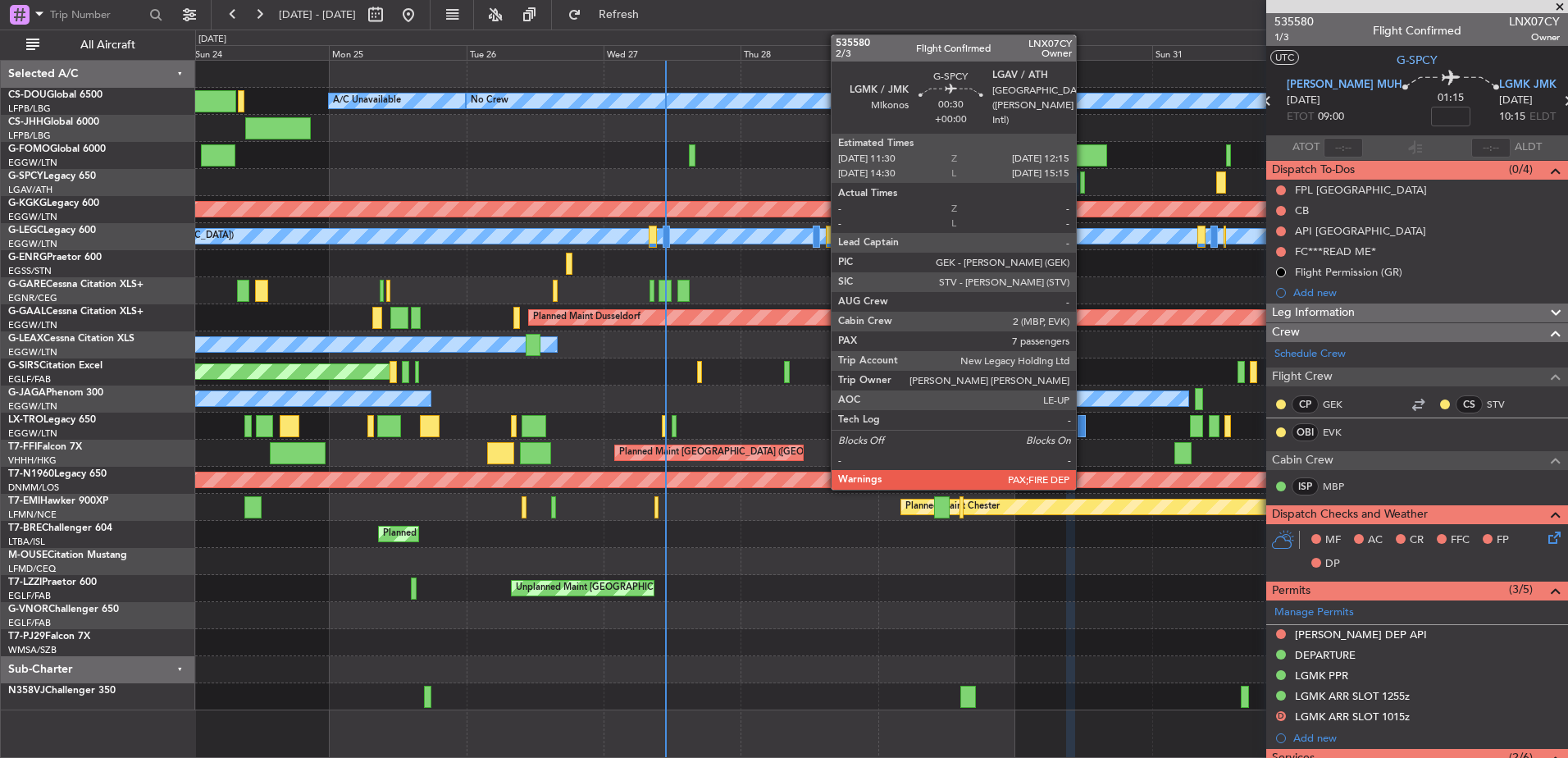
click at [1084, 178] on div at bounding box center [1082, 183] width 5 height 23
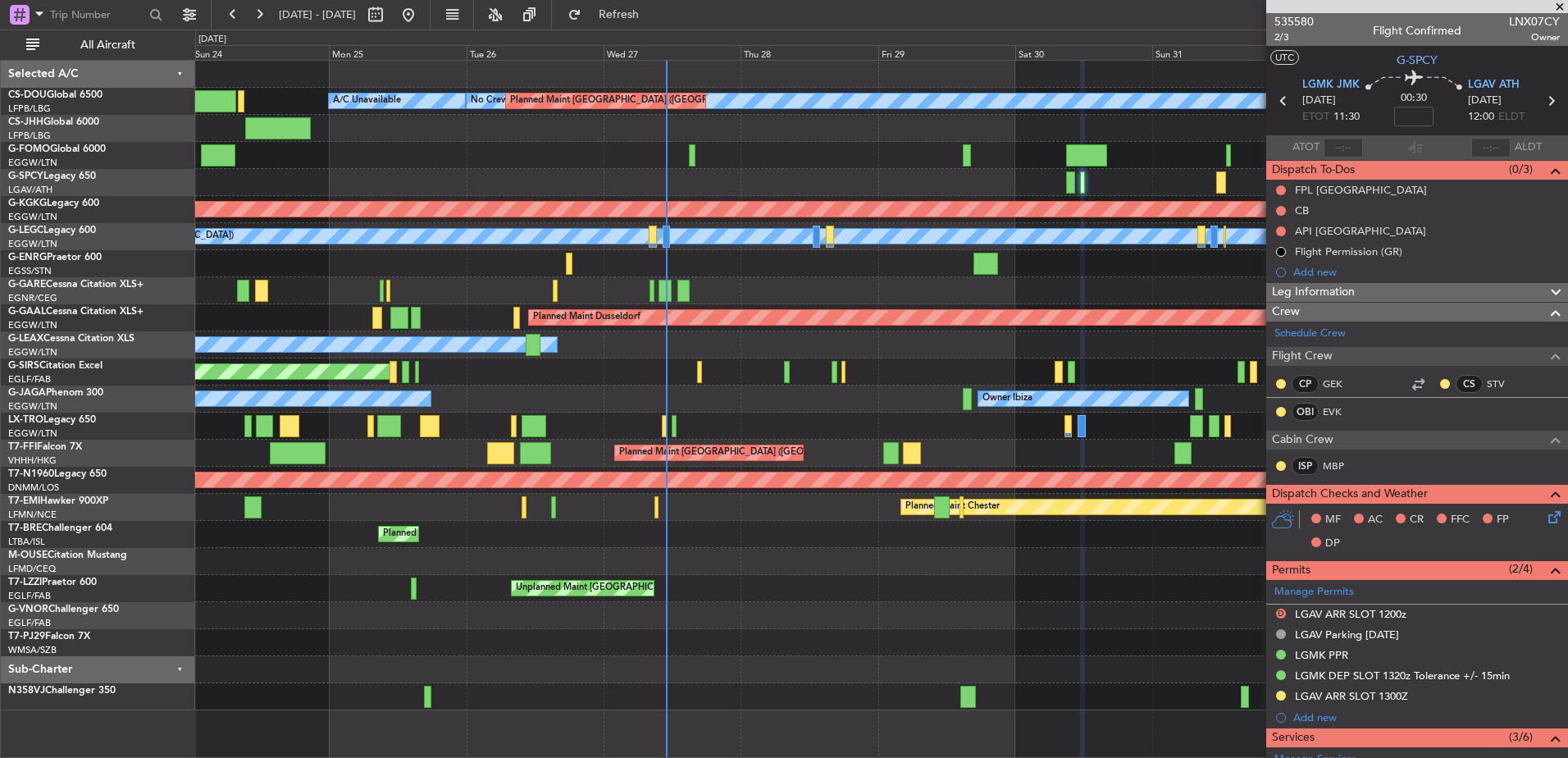
click at [1091, 290] on div at bounding box center [881, 290] width 1372 height 27
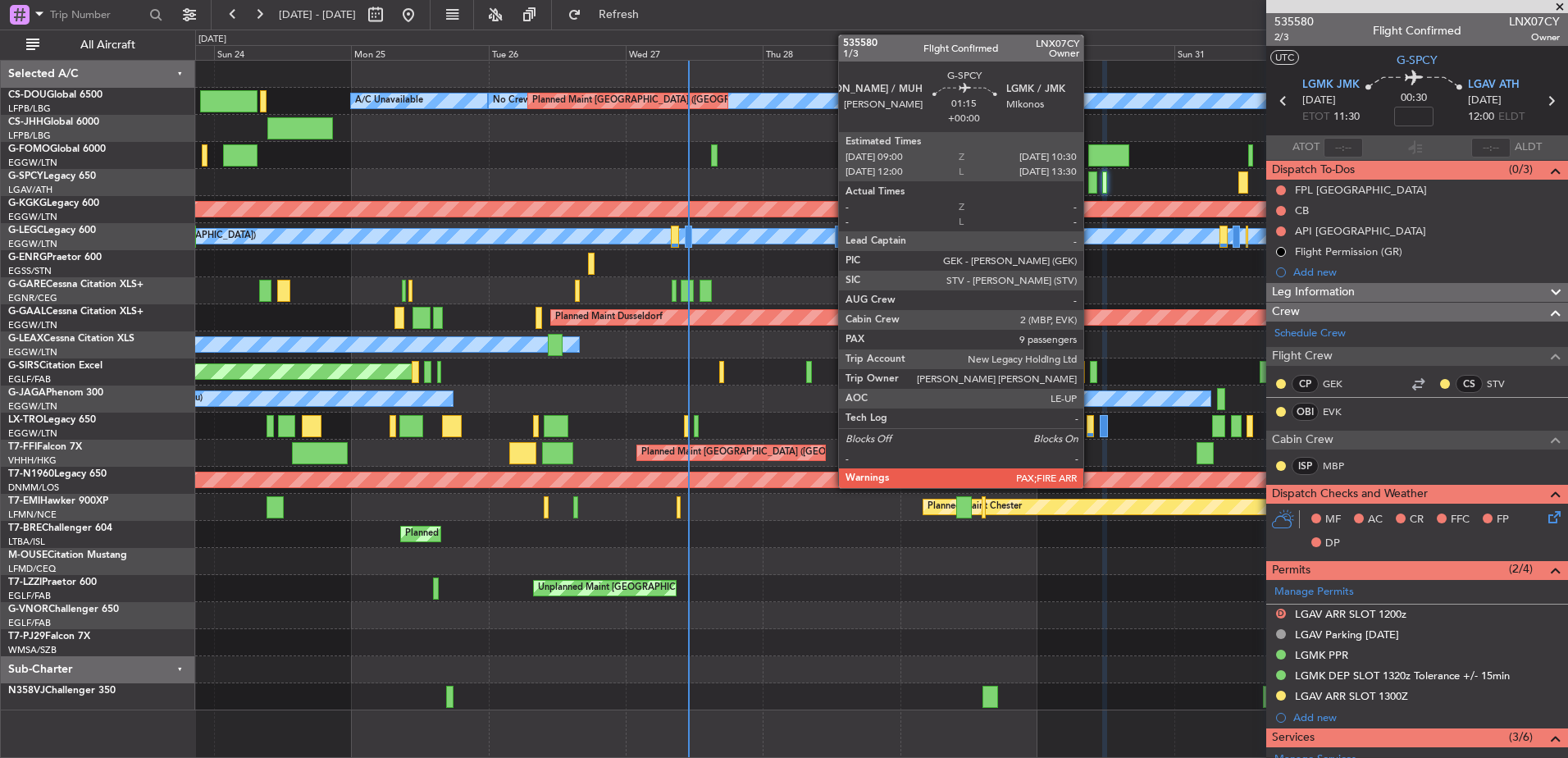
click at [1091, 180] on div at bounding box center [1093, 183] width 9 height 23
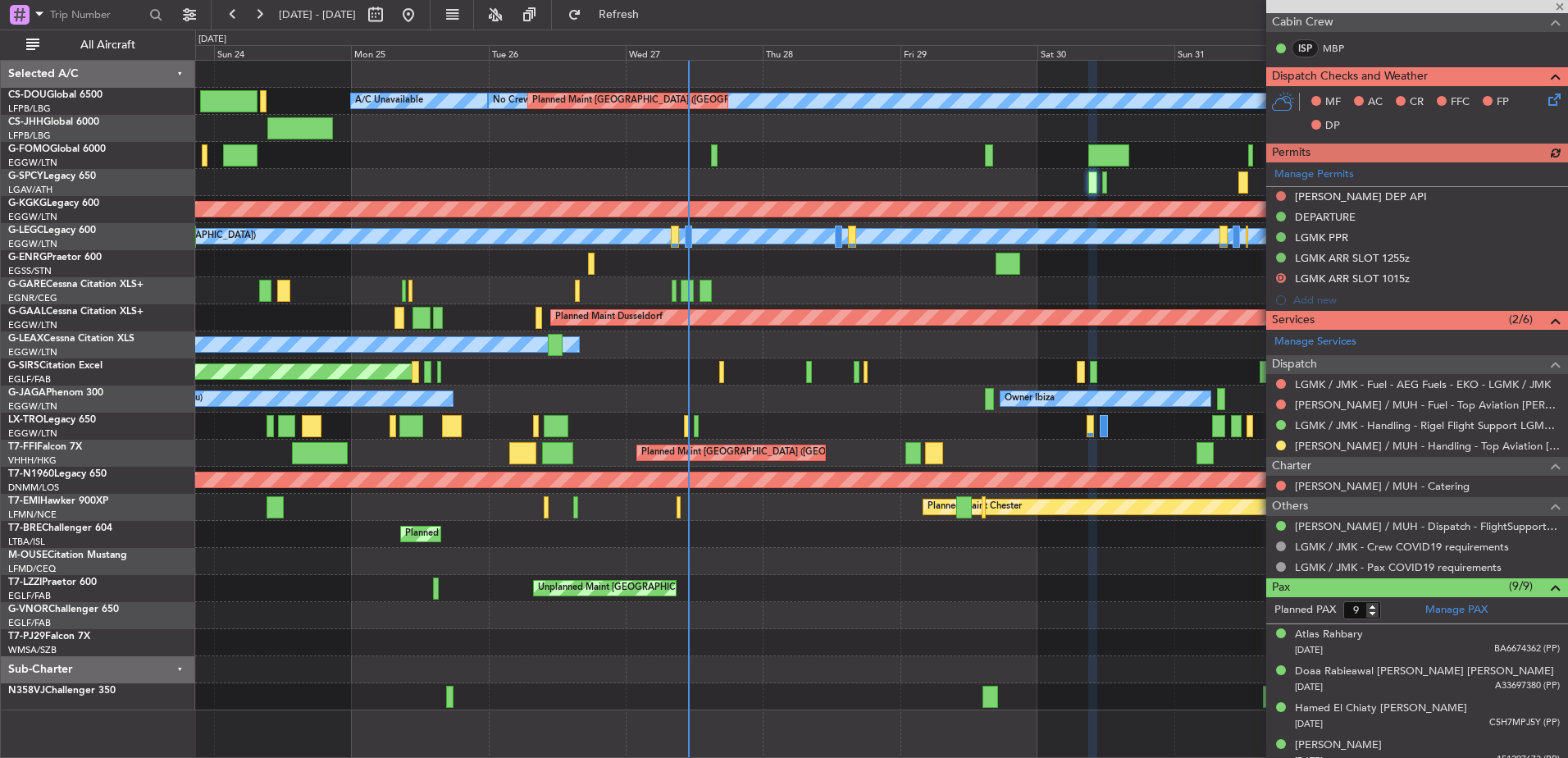
scroll to position [633, 0]
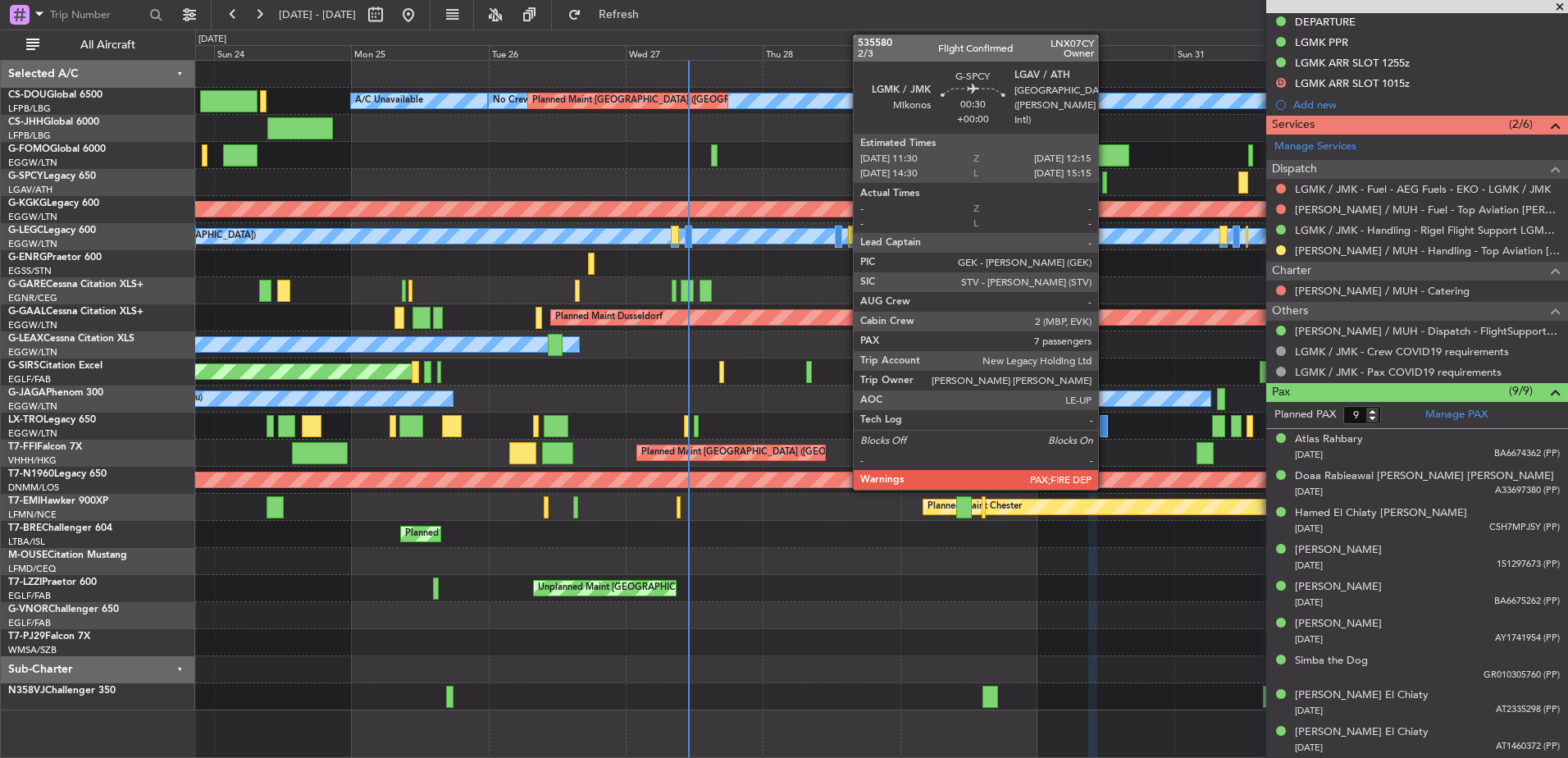
click at [1106, 184] on div at bounding box center [1105, 183] width 5 height 23
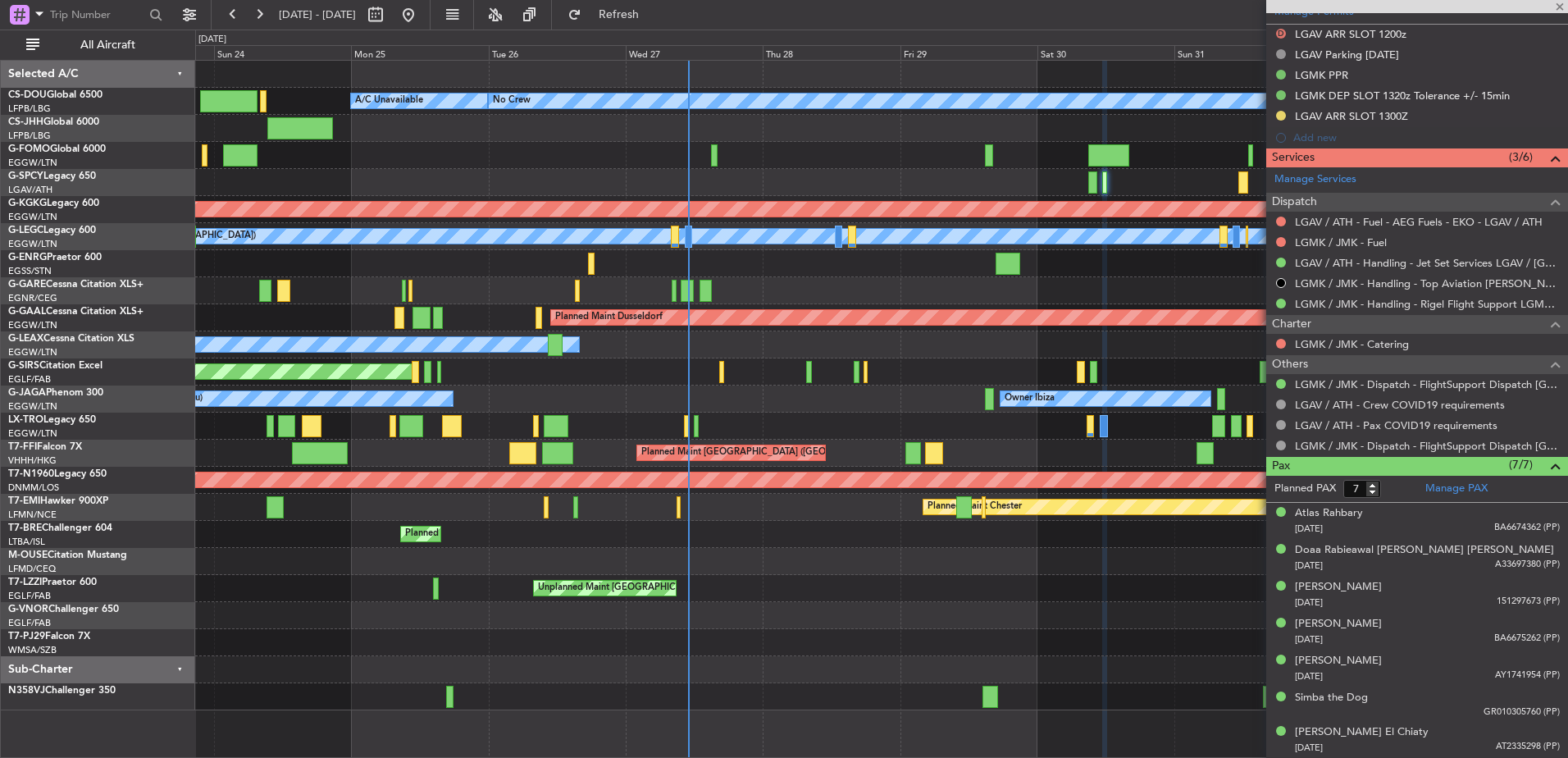
scroll to position [0, 0]
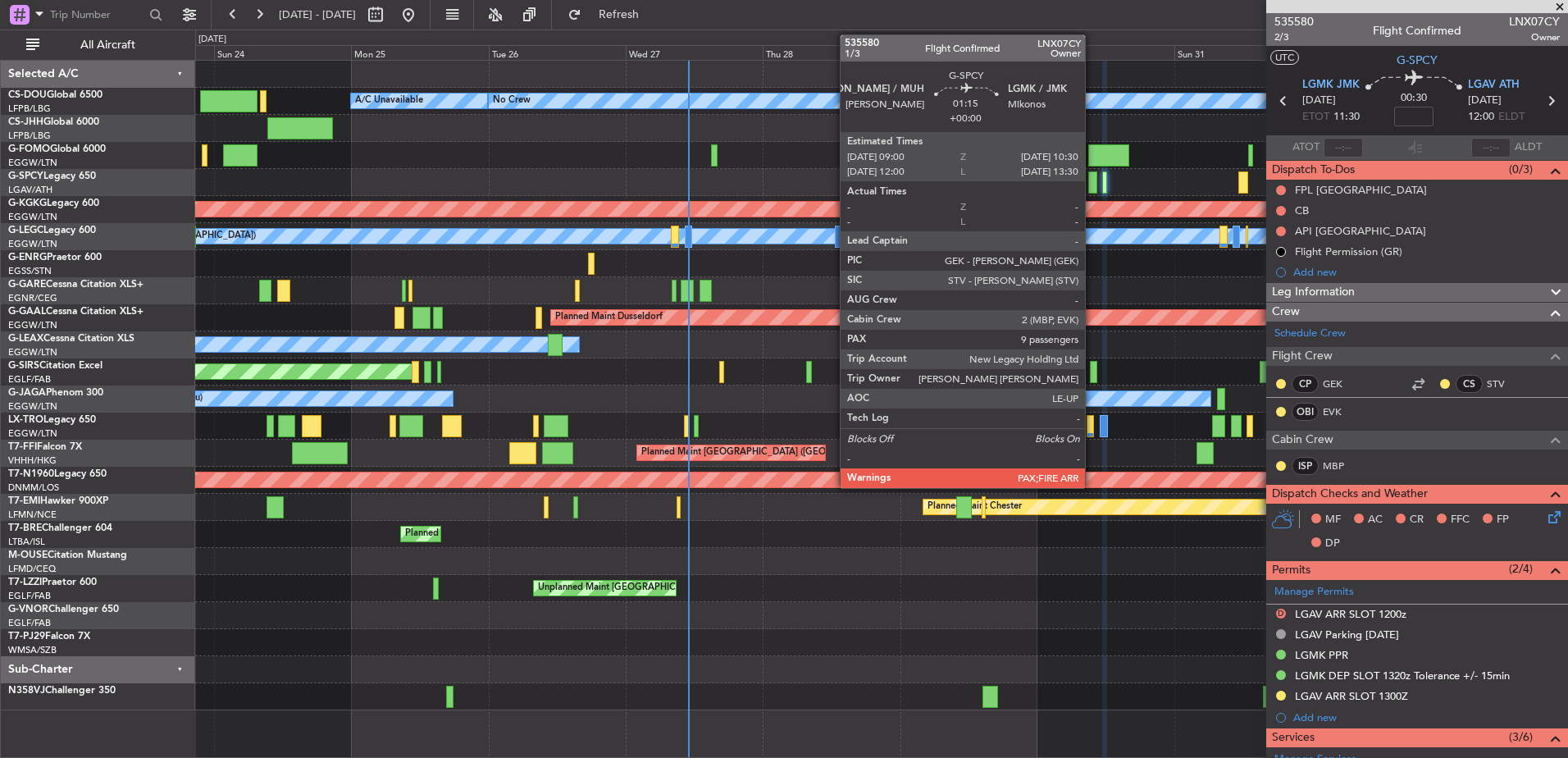
click at [1092, 186] on div at bounding box center [1093, 183] width 9 height 23
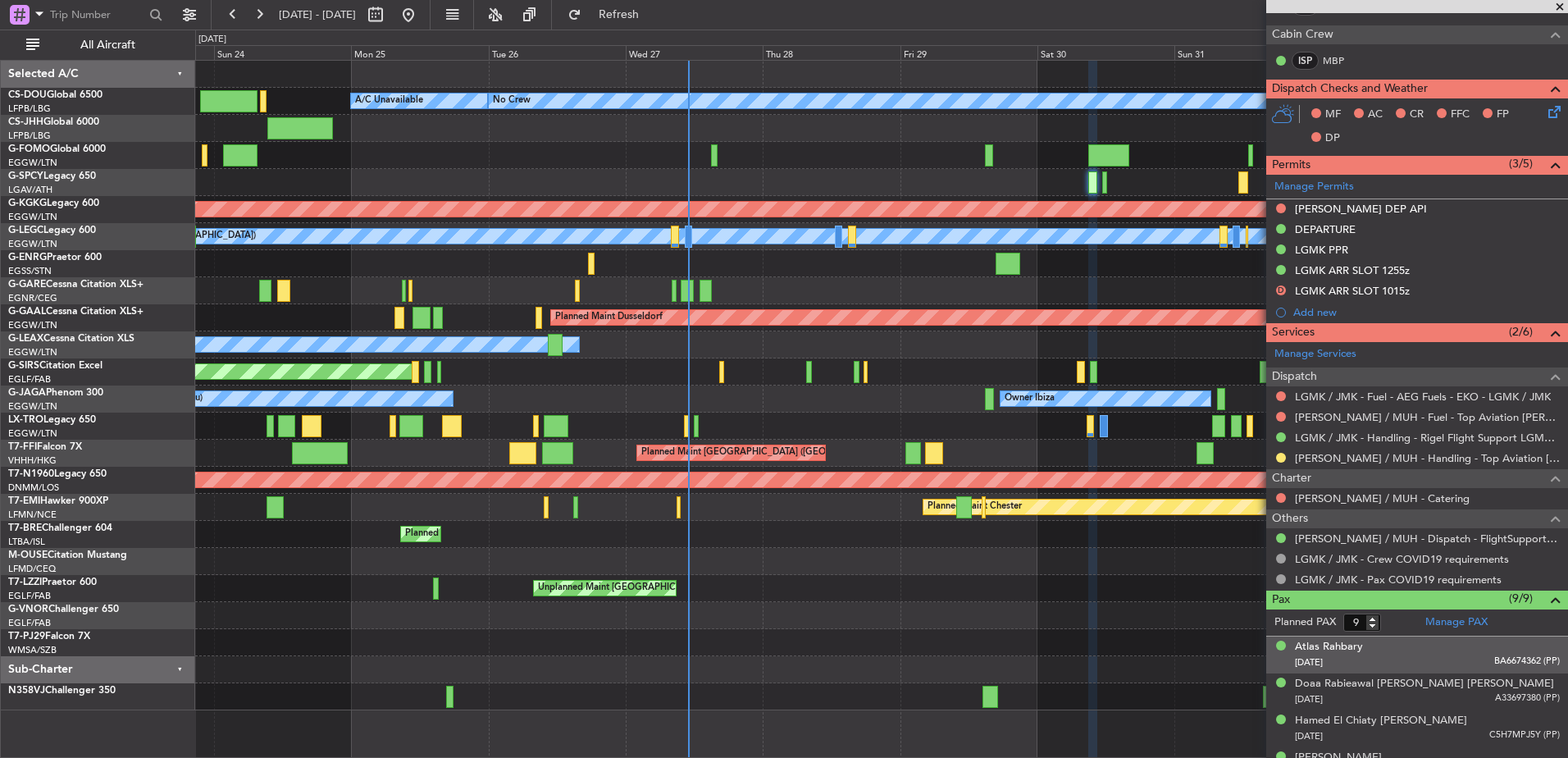
scroll to position [425, 0]
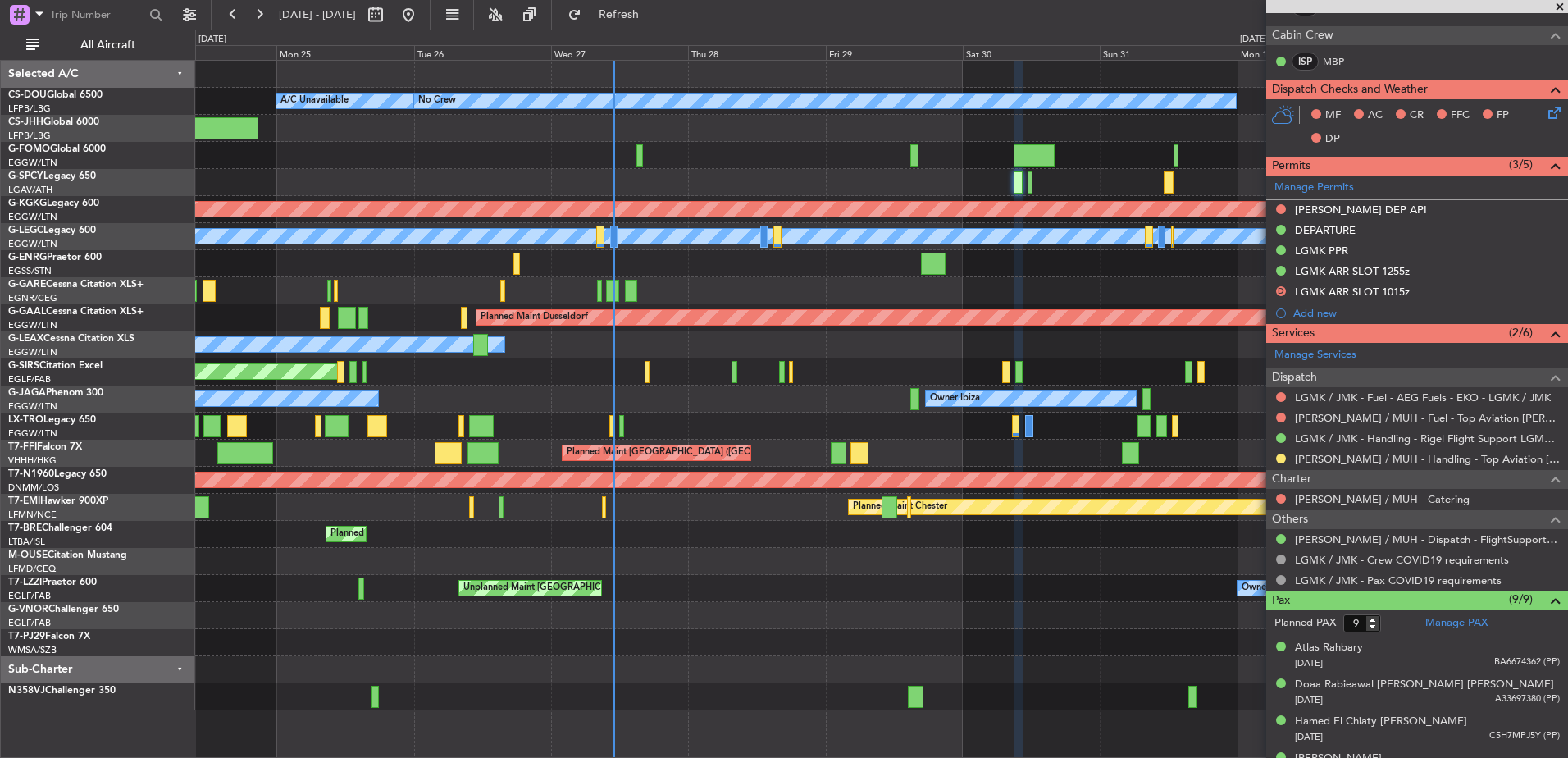
click at [654, 413] on div "Planned Maint Paris (Le Bourget) A/C Unavailable No Crew Planned Maint Paris (L…" at bounding box center [881, 385] width 1372 height 650
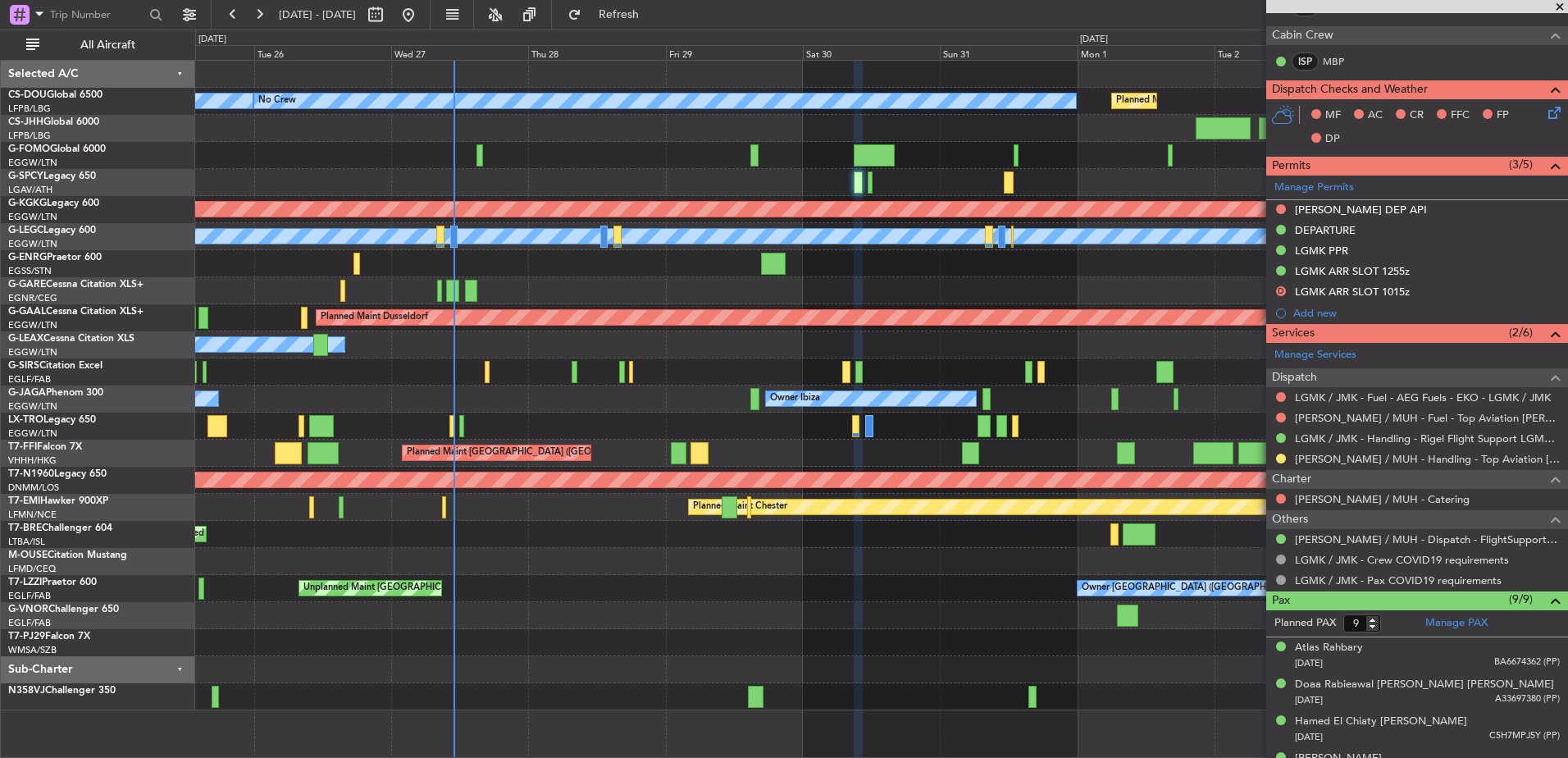
scroll to position [633, 0]
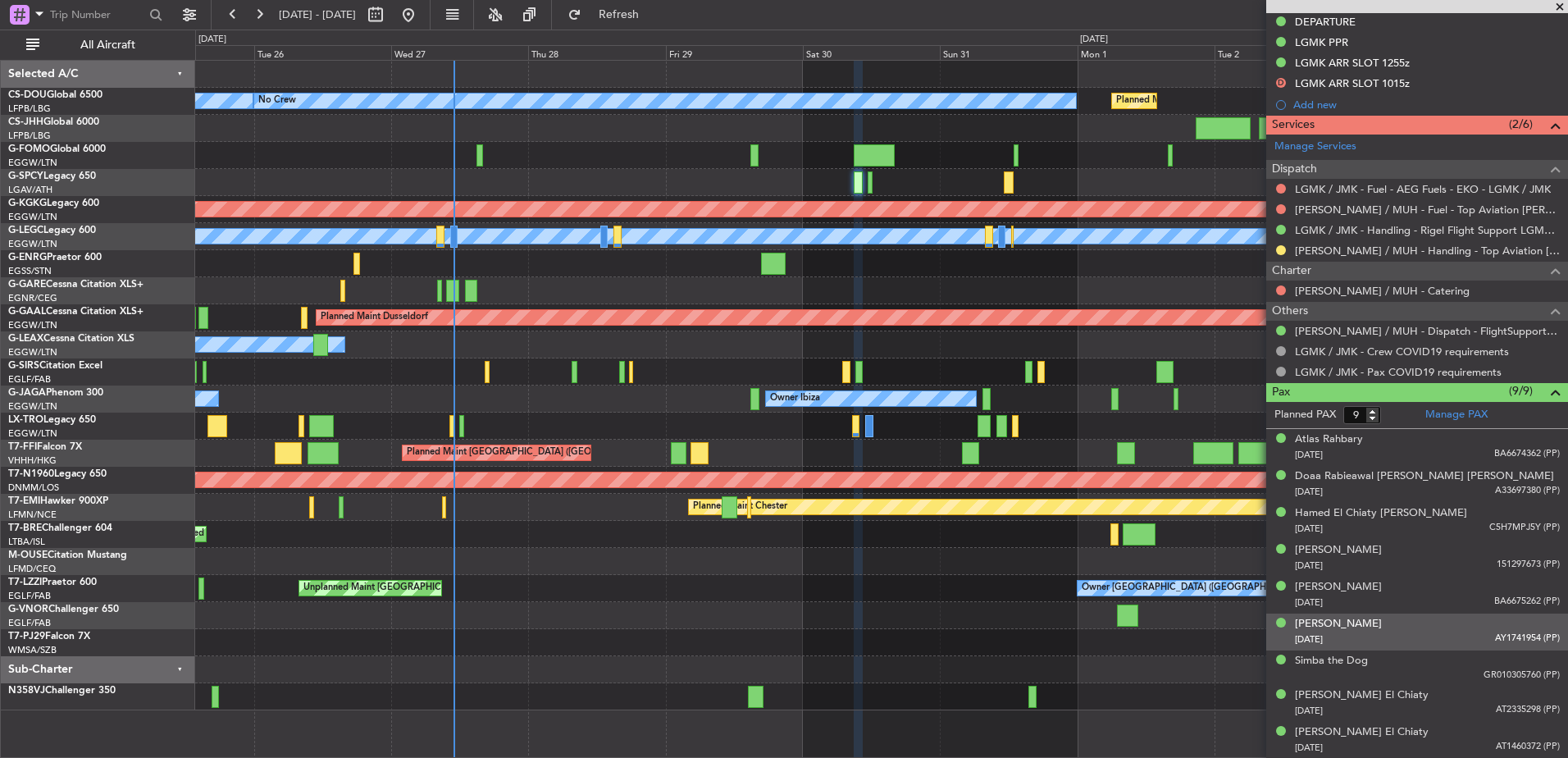
click at [1368, 637] on div "11/05/1976 AY1741954 (PP)" at bounding box center [1427, 639] width 265 height 16
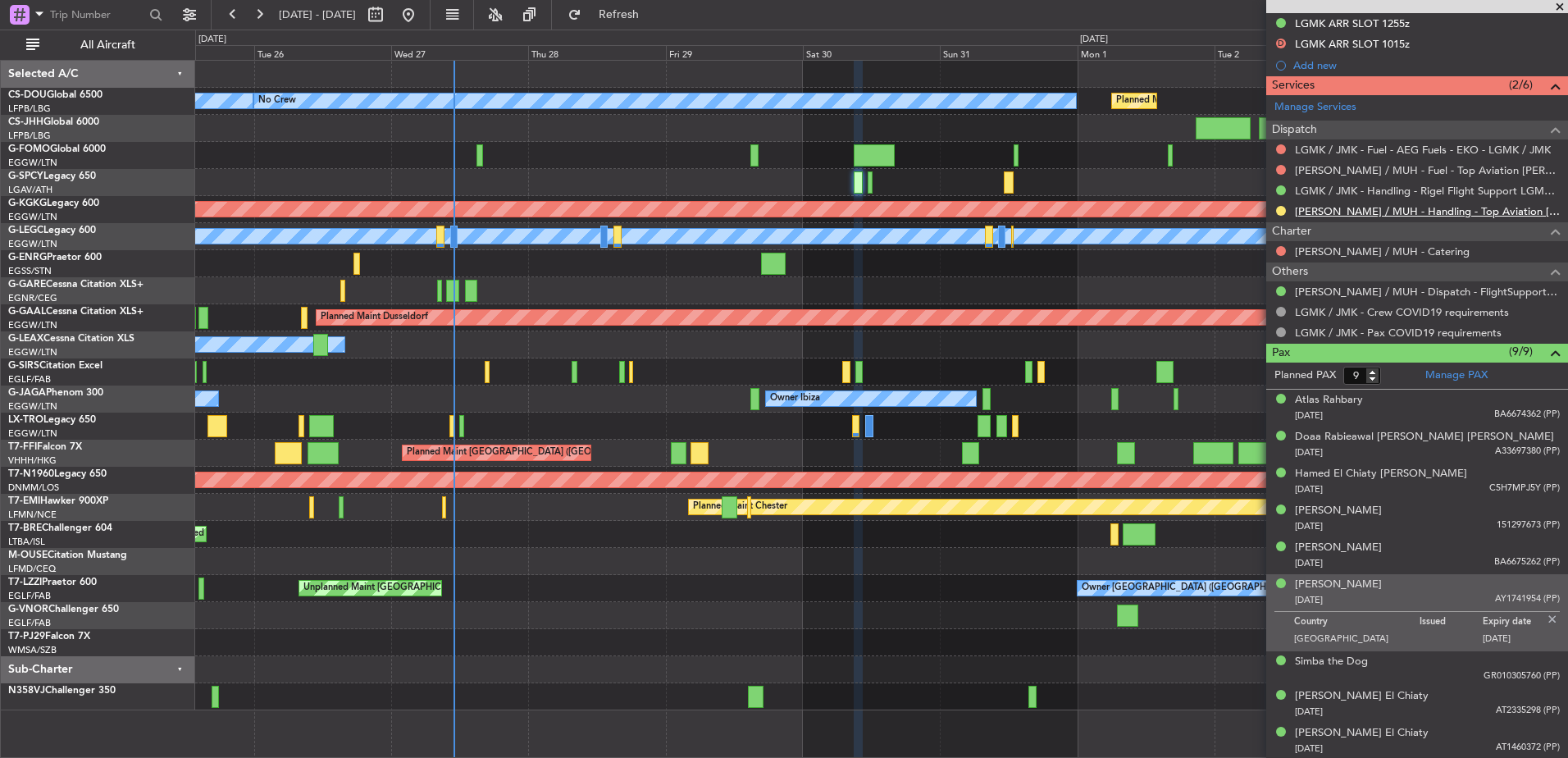
scroll to position [0, 0]
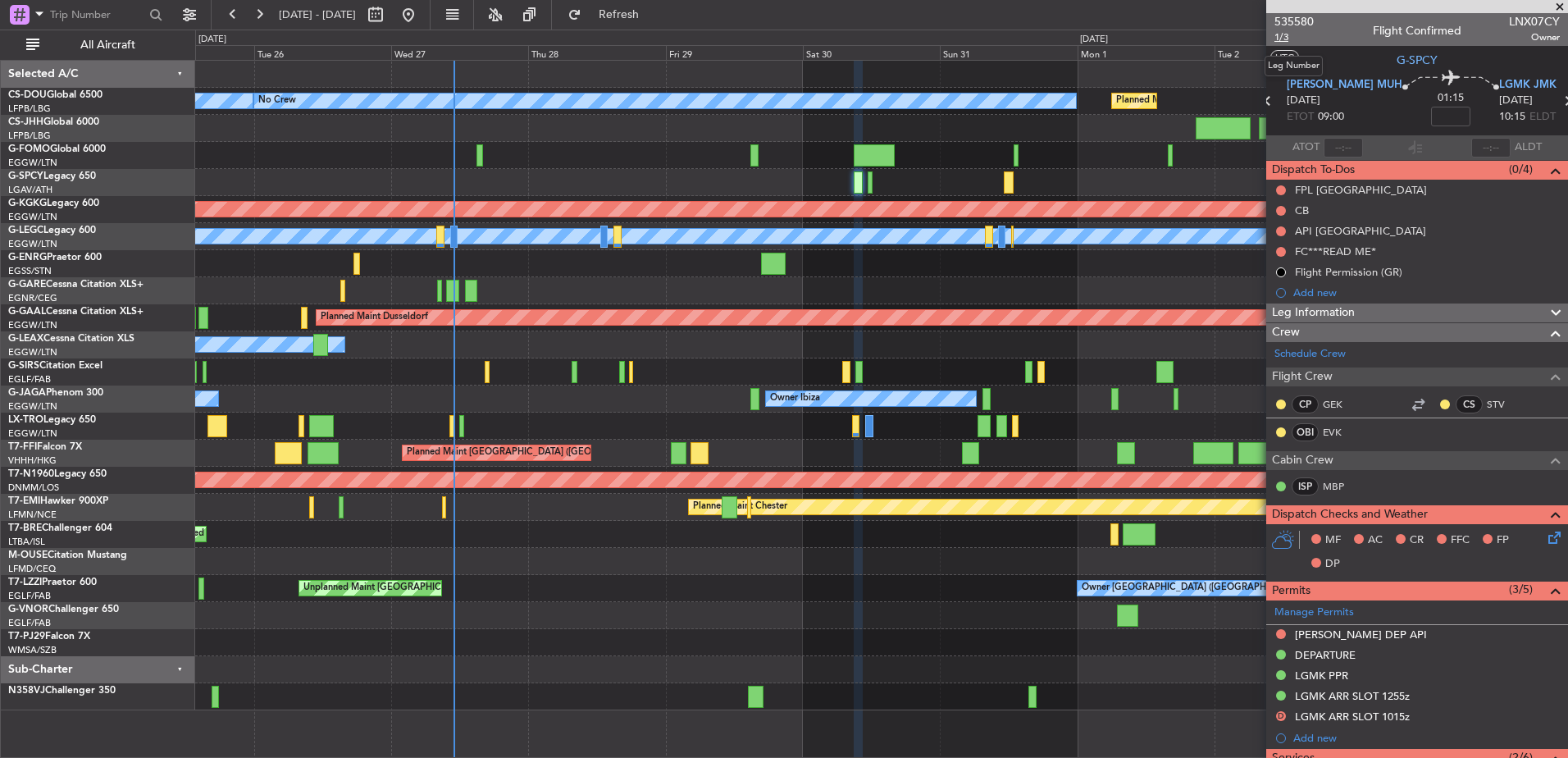
click at [1281, 40] on span "1/3" at bounding box center [1295, 37] width 40 height 14
click at [690, 31] on div "0 0 Mon 25 Tue 26 Wed 27 Thu 28 Fri 29 Sat 30 Sun 31 Sep 2025 Mon 1 Tue 2 Wed 3…" at bounding box center [881, 44] width 1371 height 29
click at [658, 24] on button "Refresh" at bounding box center [609, 15] width 99 height 26
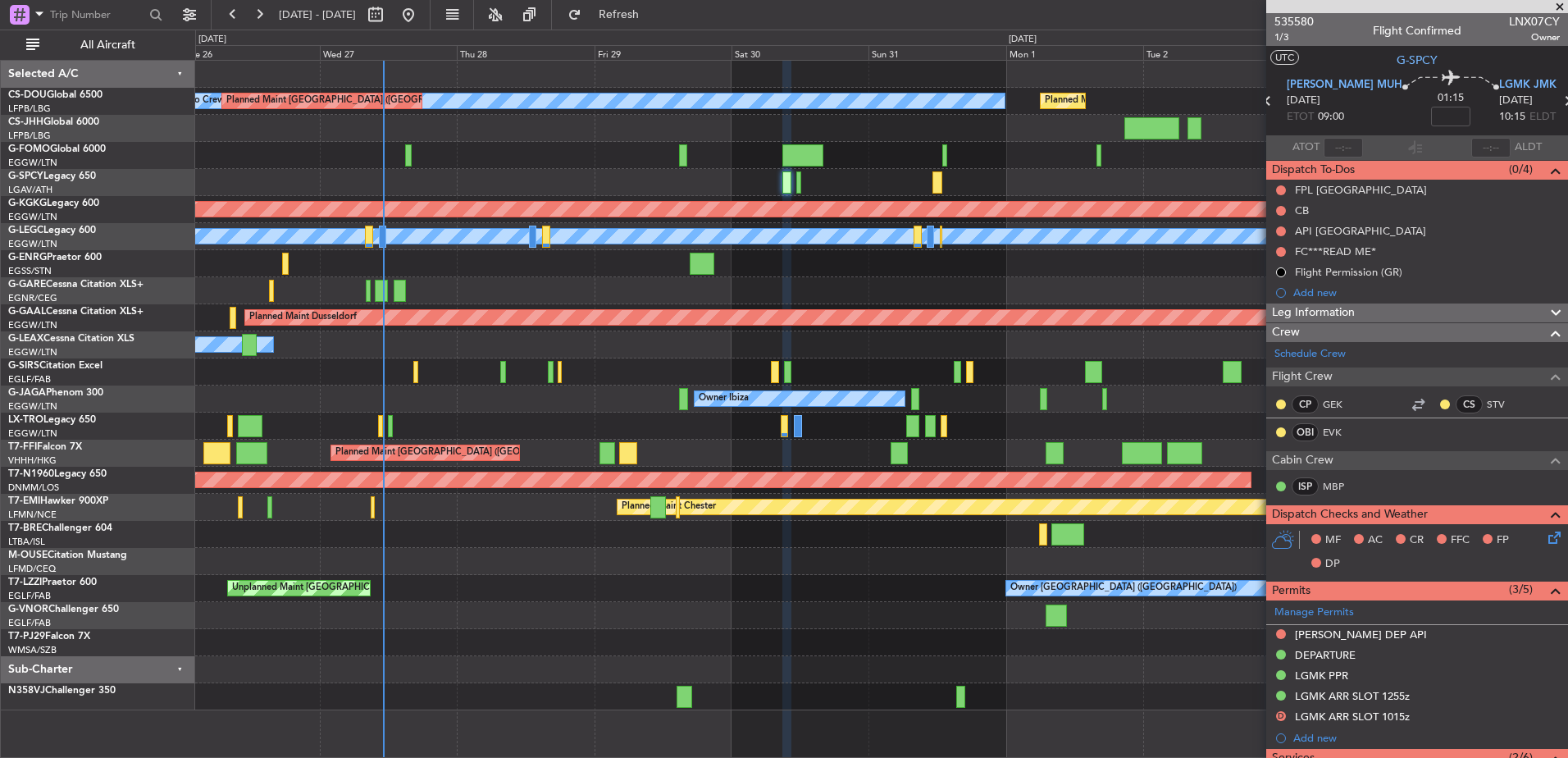
click at [340, 605] on div at bounding box center [881, 615] width 1372 height 27
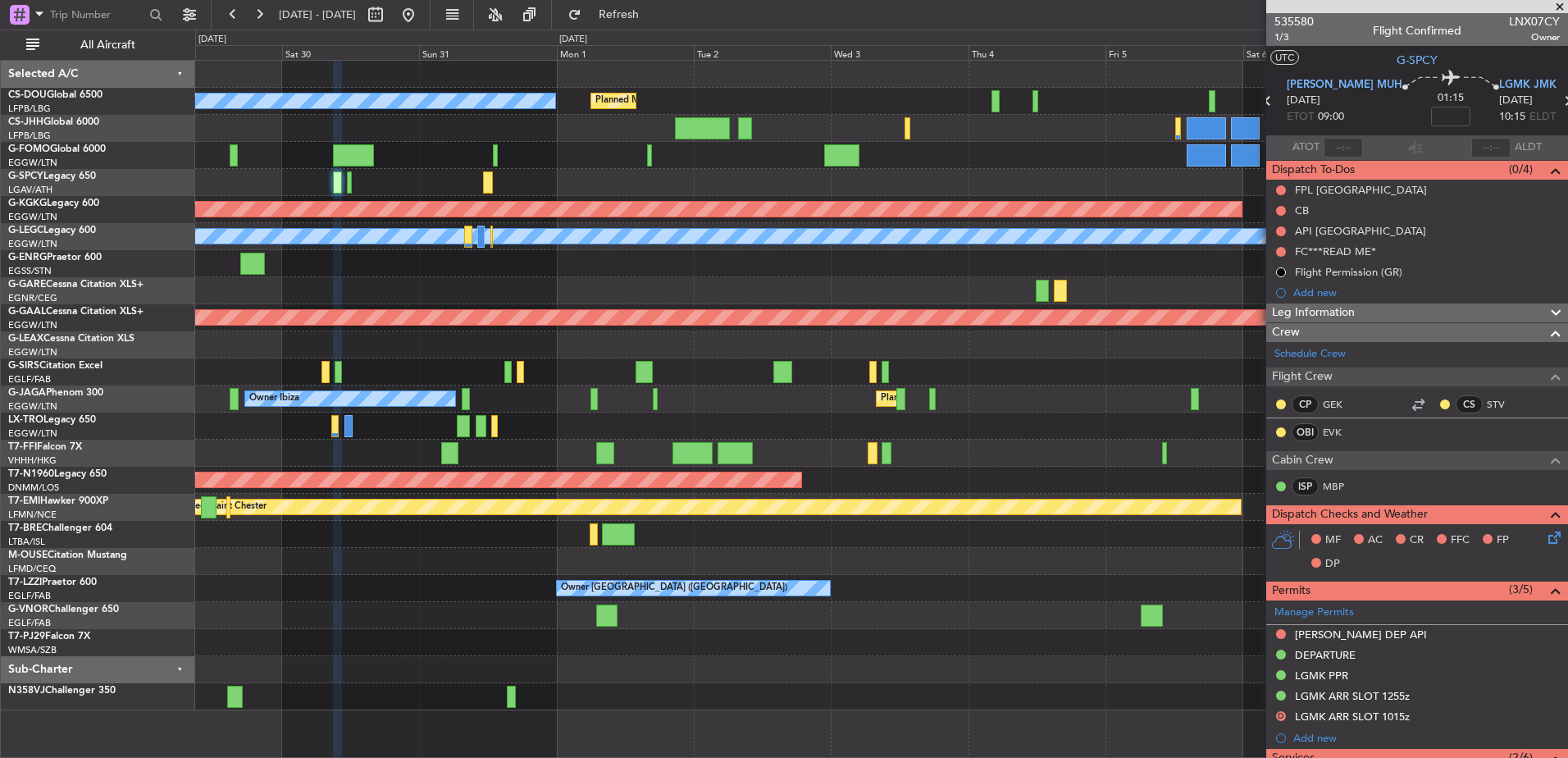
click at [634, 617] on div at bounding box center [881, 615] width 1372 height 27
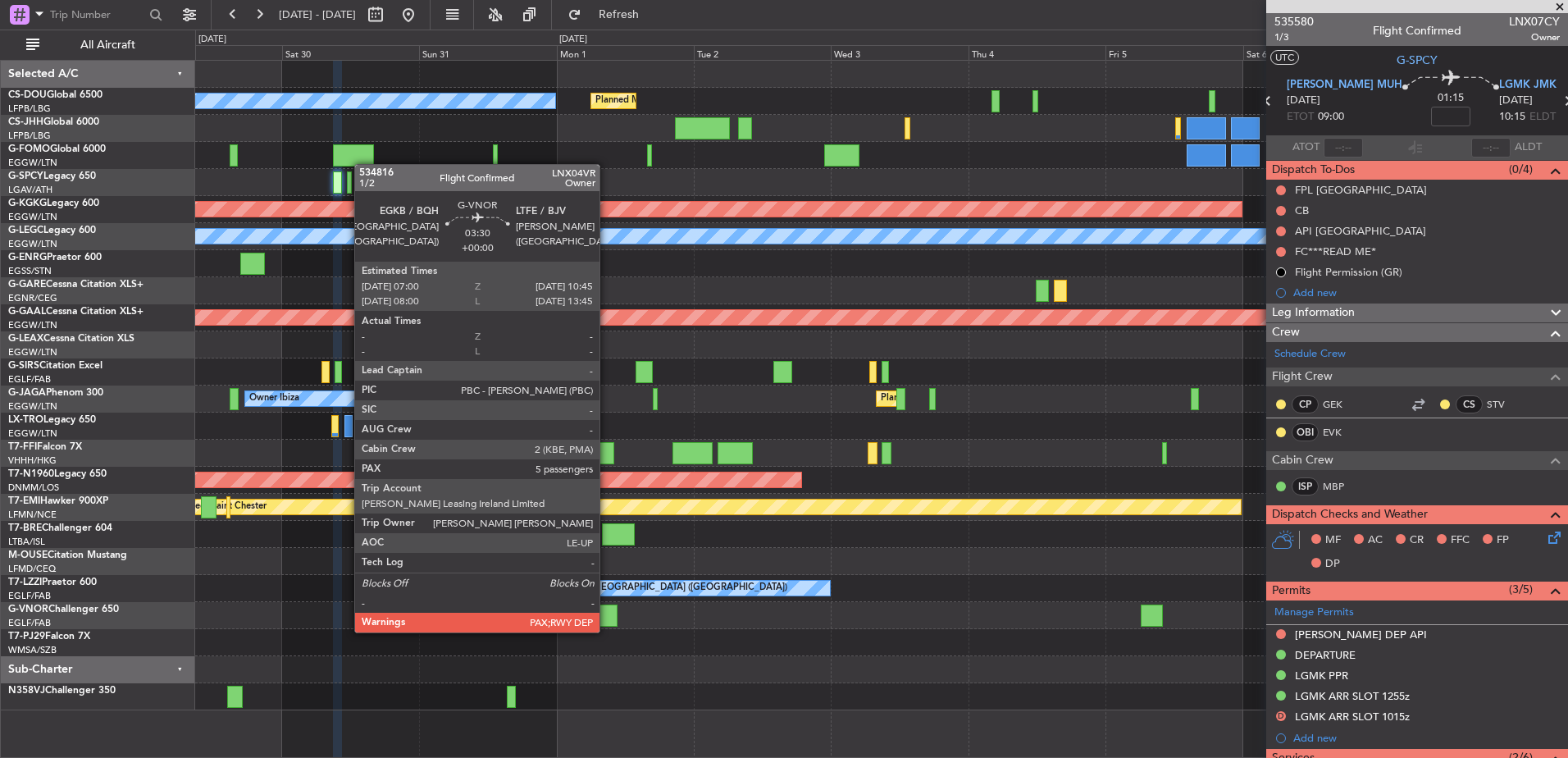
click at [607, 616] on div at bounding box center [607, 616] width 23 height 23
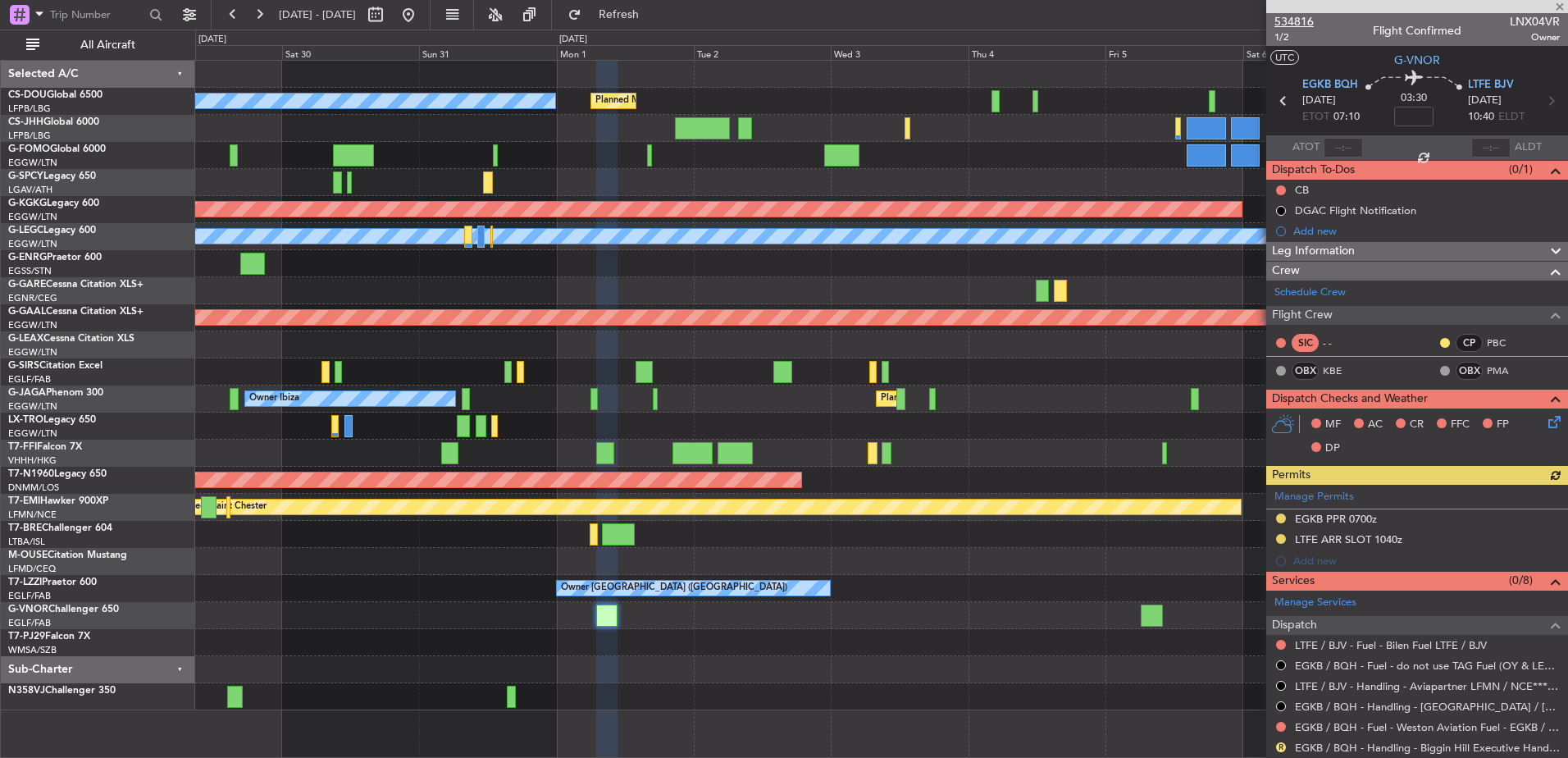
click at [1295, 22] on span "534816" at bounding box center [1295, 22] width 40 height 17
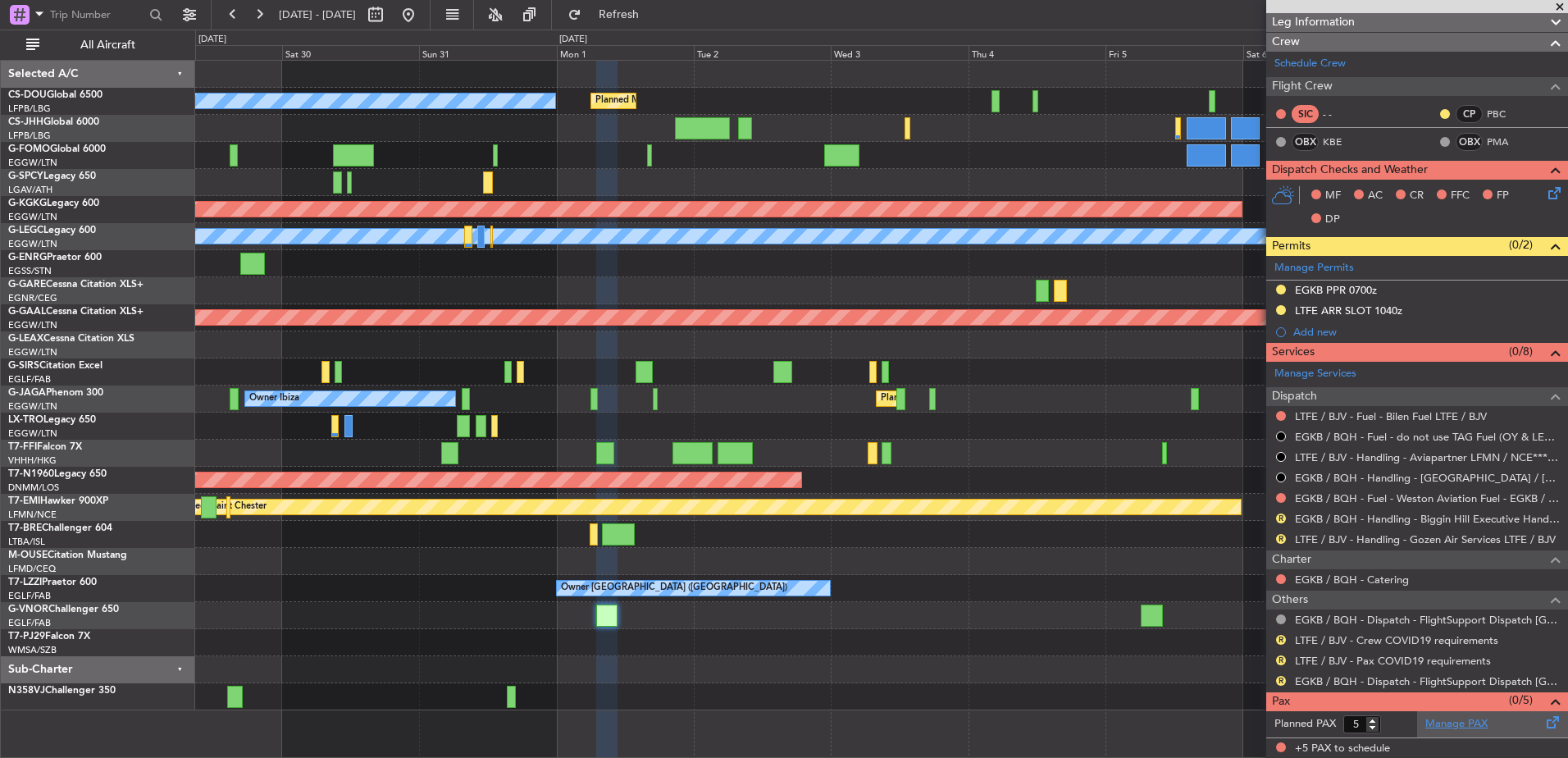
click at [1434, 722] on link "Manage PAX" at bounding box center [1457, 723] width 62 height 16
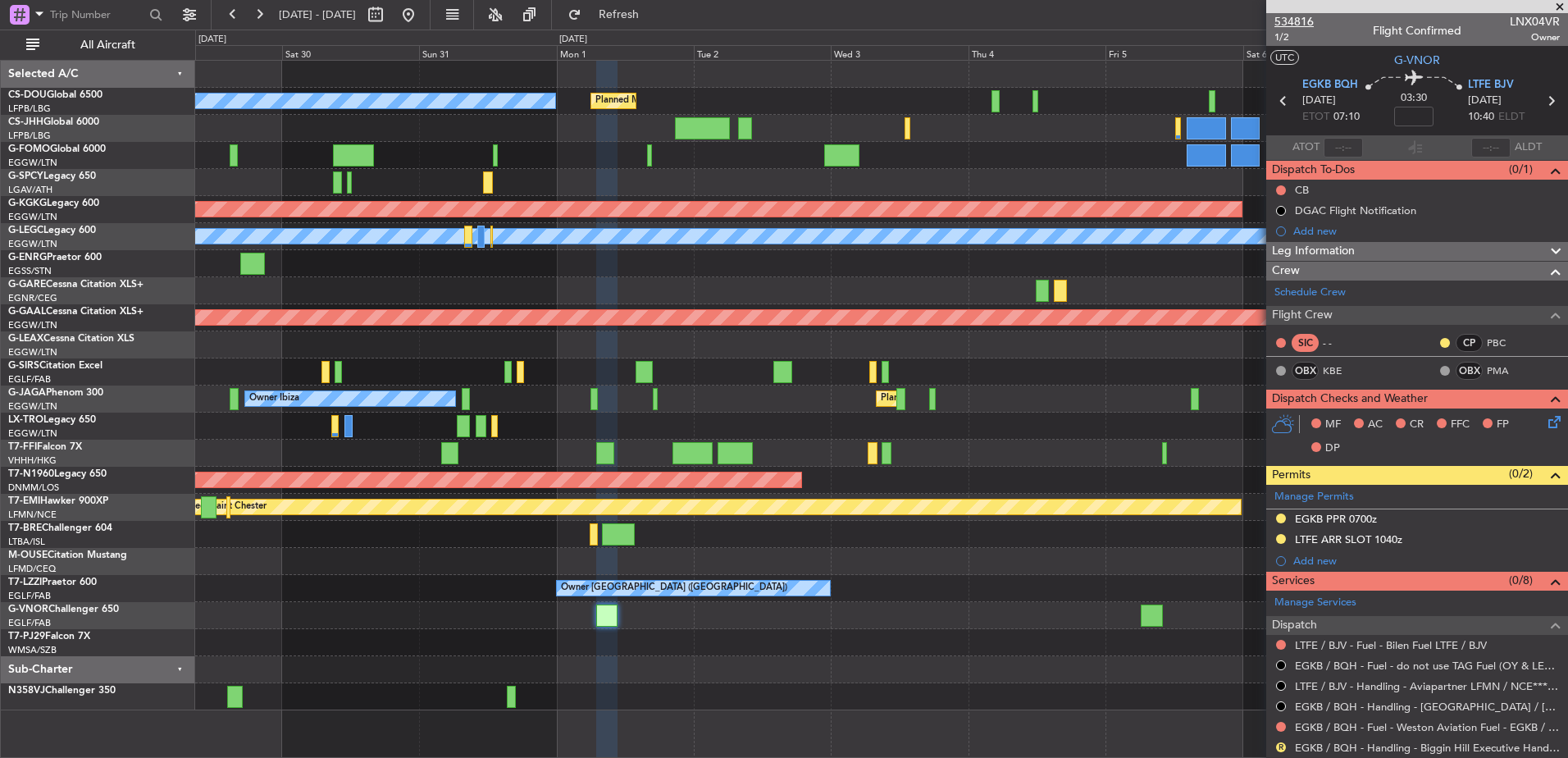
click at [1292, 14] on span "534816" at bounding box center [1295, 22] width 40 height 17
click at [520, 392] on div "Planned Maint Paris (Le Bourget) No Crew Planned Maint Paris (Le Bourget) AOG M…" at bounding box center [881, 385] width 1372 height 650
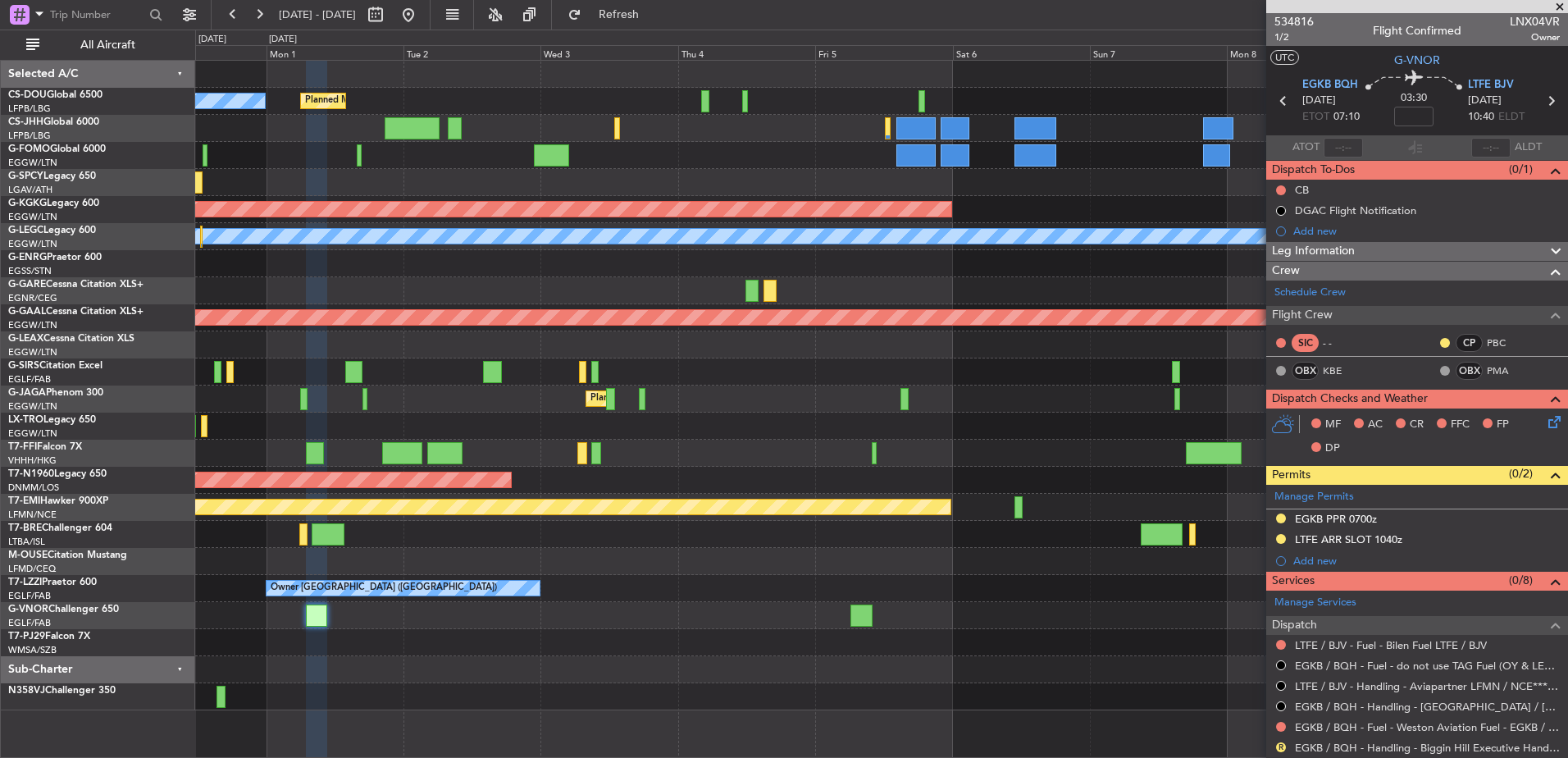
scroll to position [229, 0]
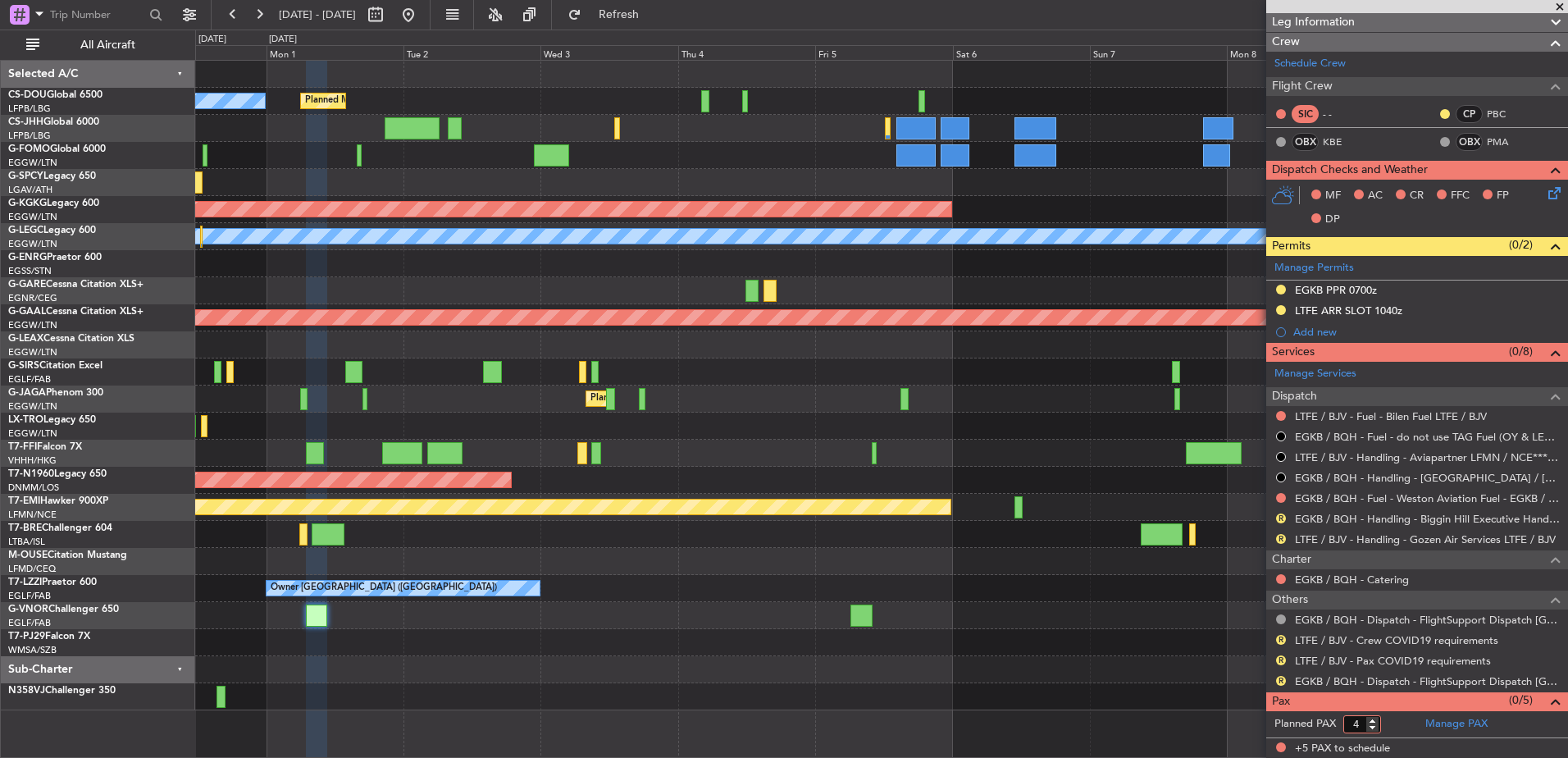
click at [1373, 728] on input "4" at bounding box center [1363, 724] width 38 height 18
click at [1373, 728] on input "3" at bounding box center [1363, 724] width 38 height 18
click at [1373, 728] on input "2" at bounding box center [1363, 724] width 38 height 18
type input "1"
click at [1373, 728] on input "1" at bounding box center [1363, 724] width 38 height 18
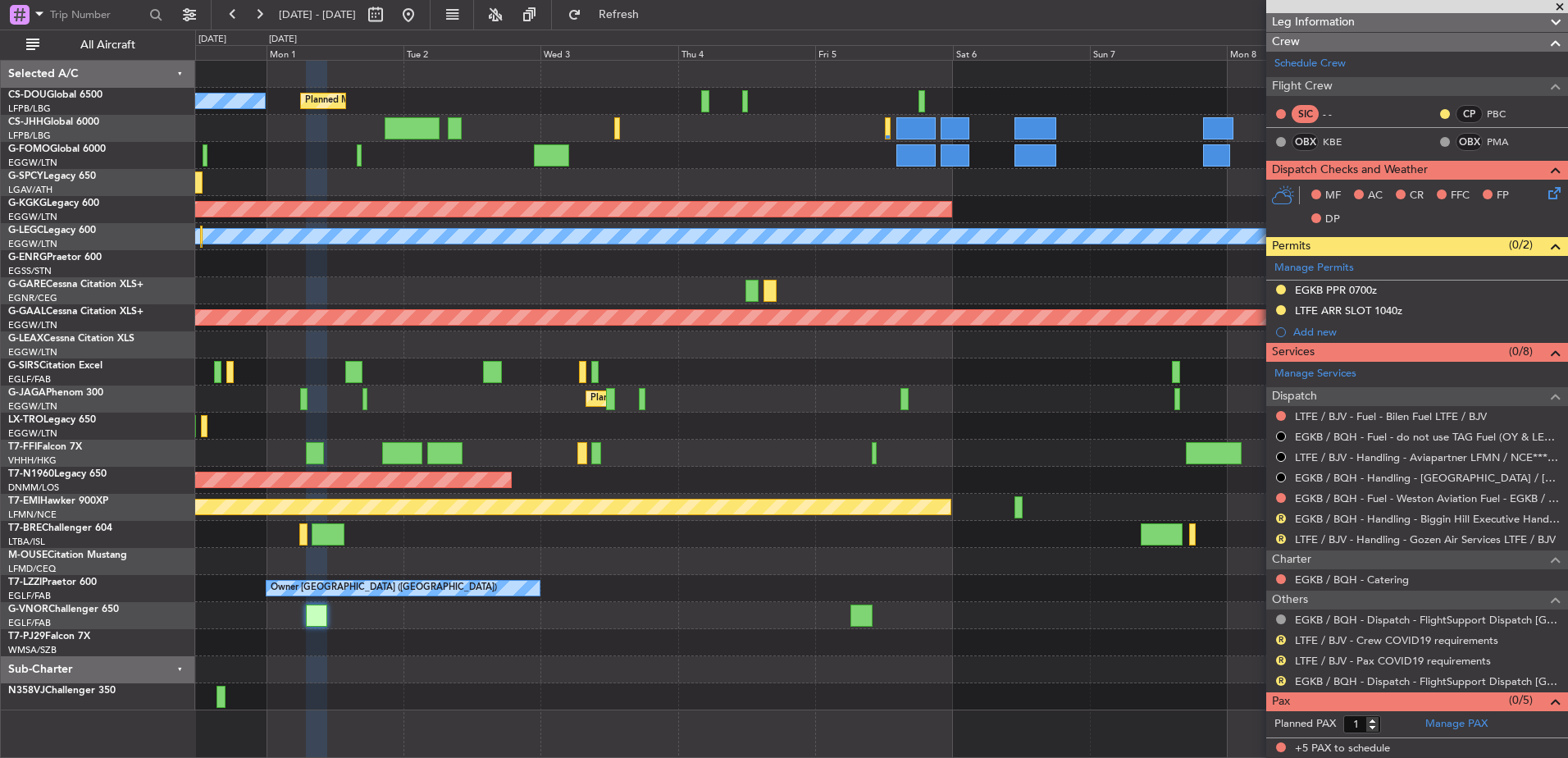
click at [1397, 725] on form "Planned PAX 1" at bounding box center [1342, 724] width 151 height 26
click at [1463, 728] on link "Manage PAX" at bounding box center [1457, 723] width 62 height 16
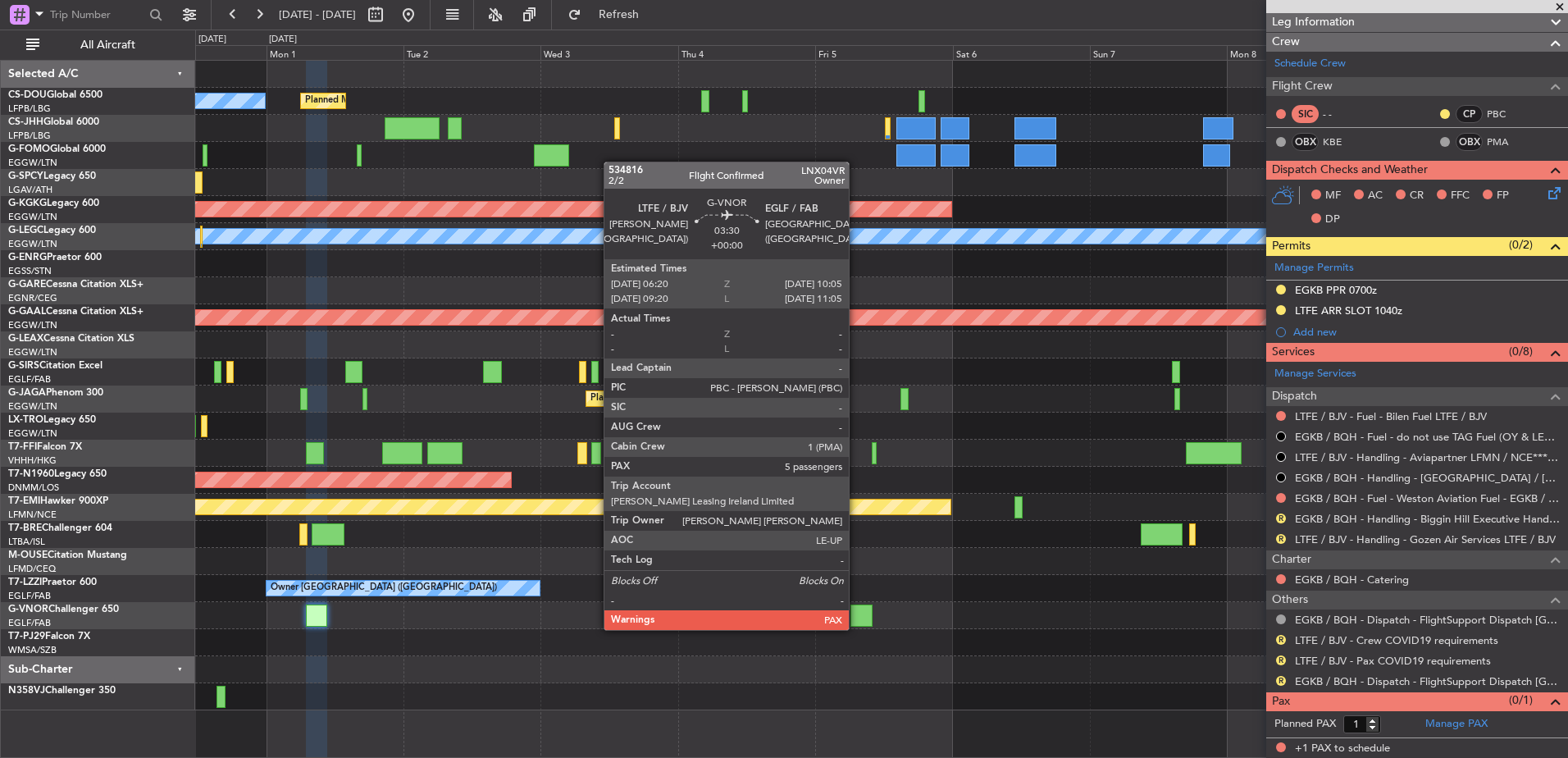
click at [857, 614] on div at bounding box center [862, 616] width 23 height 23
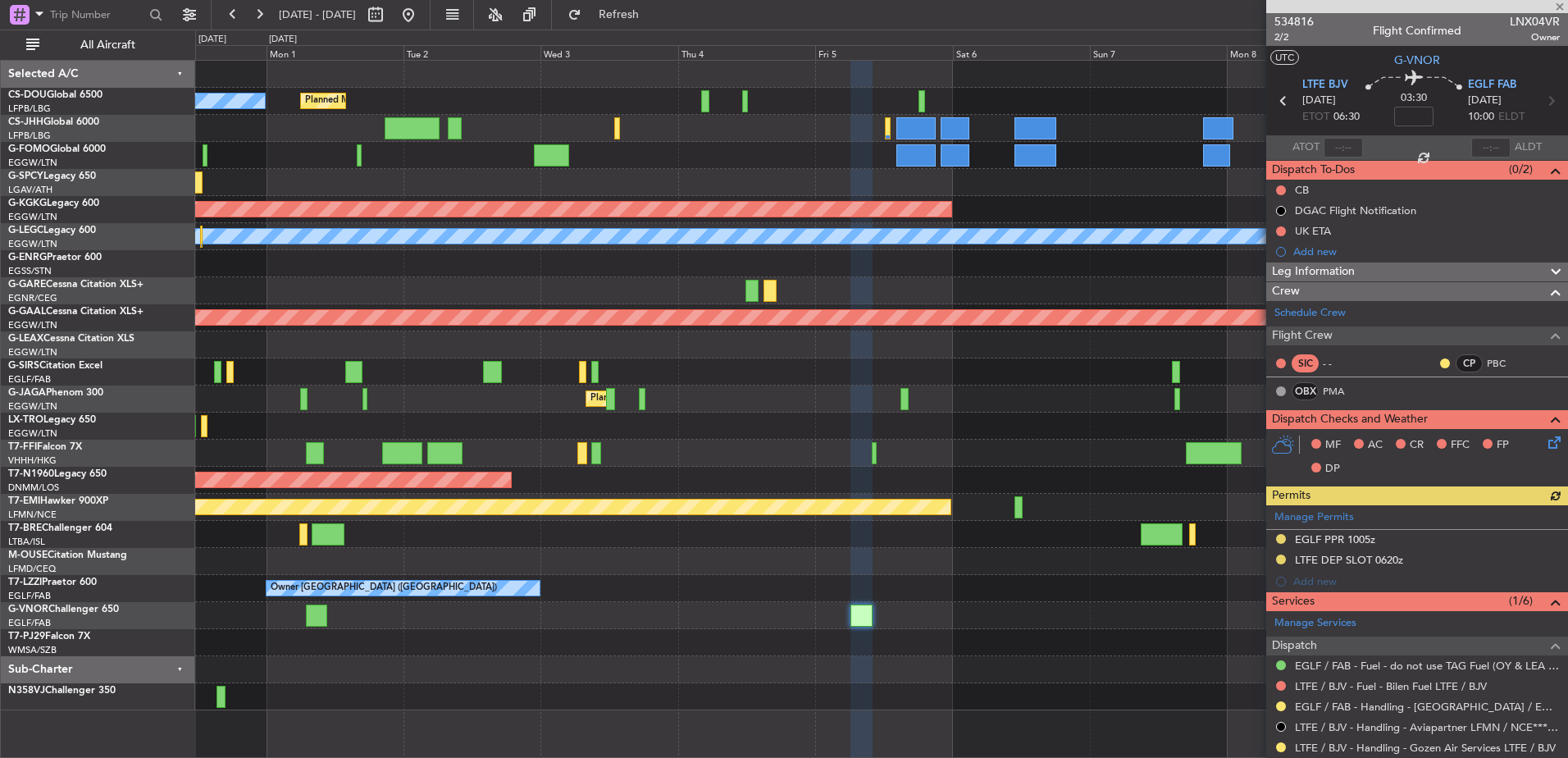
scroll to position [245, 0]
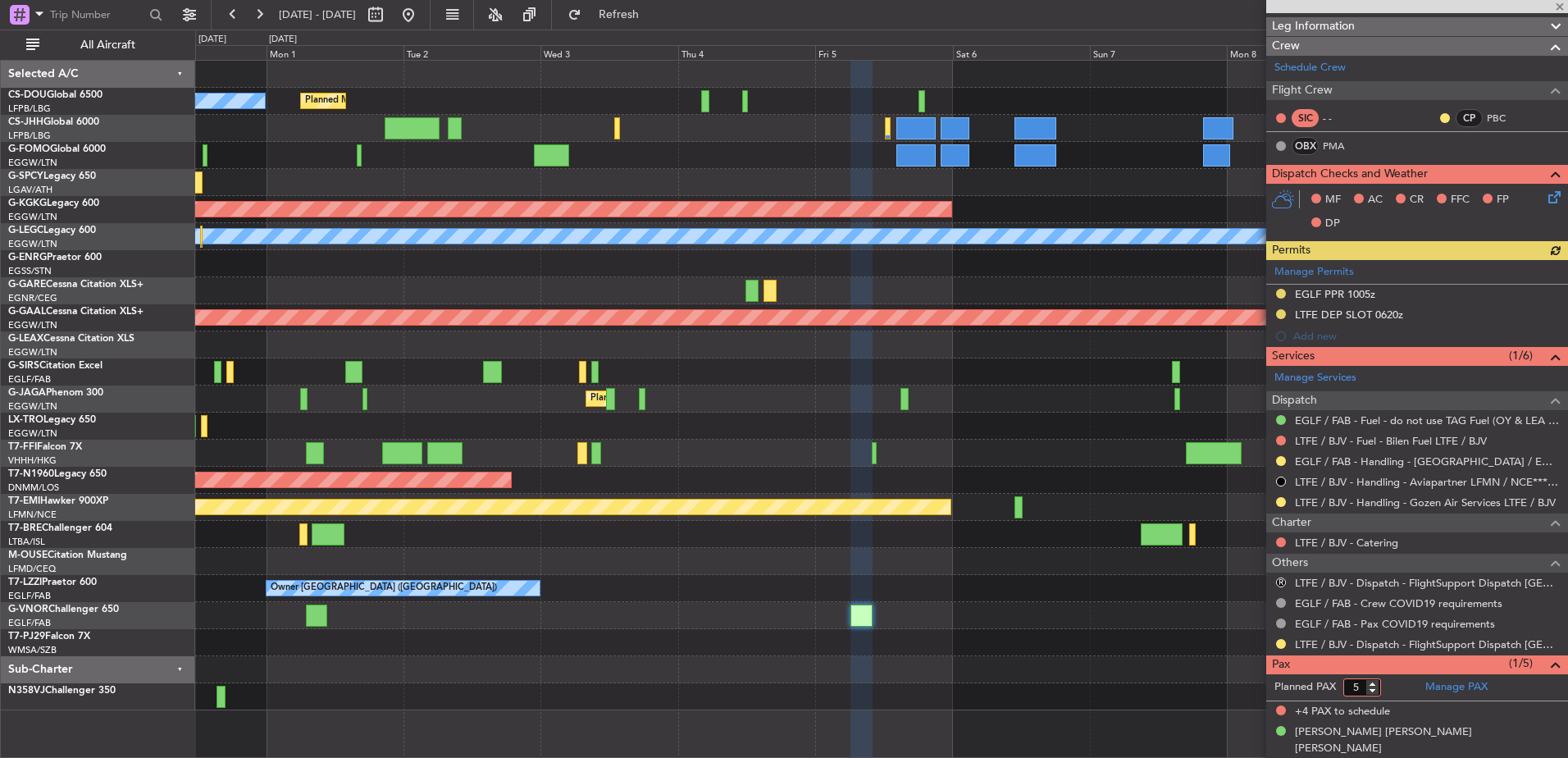
click at [1351, 688] on input "5" at bounding box center [1363, 686] width 38 height 18
type input "1"
click at [1394, 690] on form "Planned PAX 1" at bounding box center [1342, 687] width 151 height 26
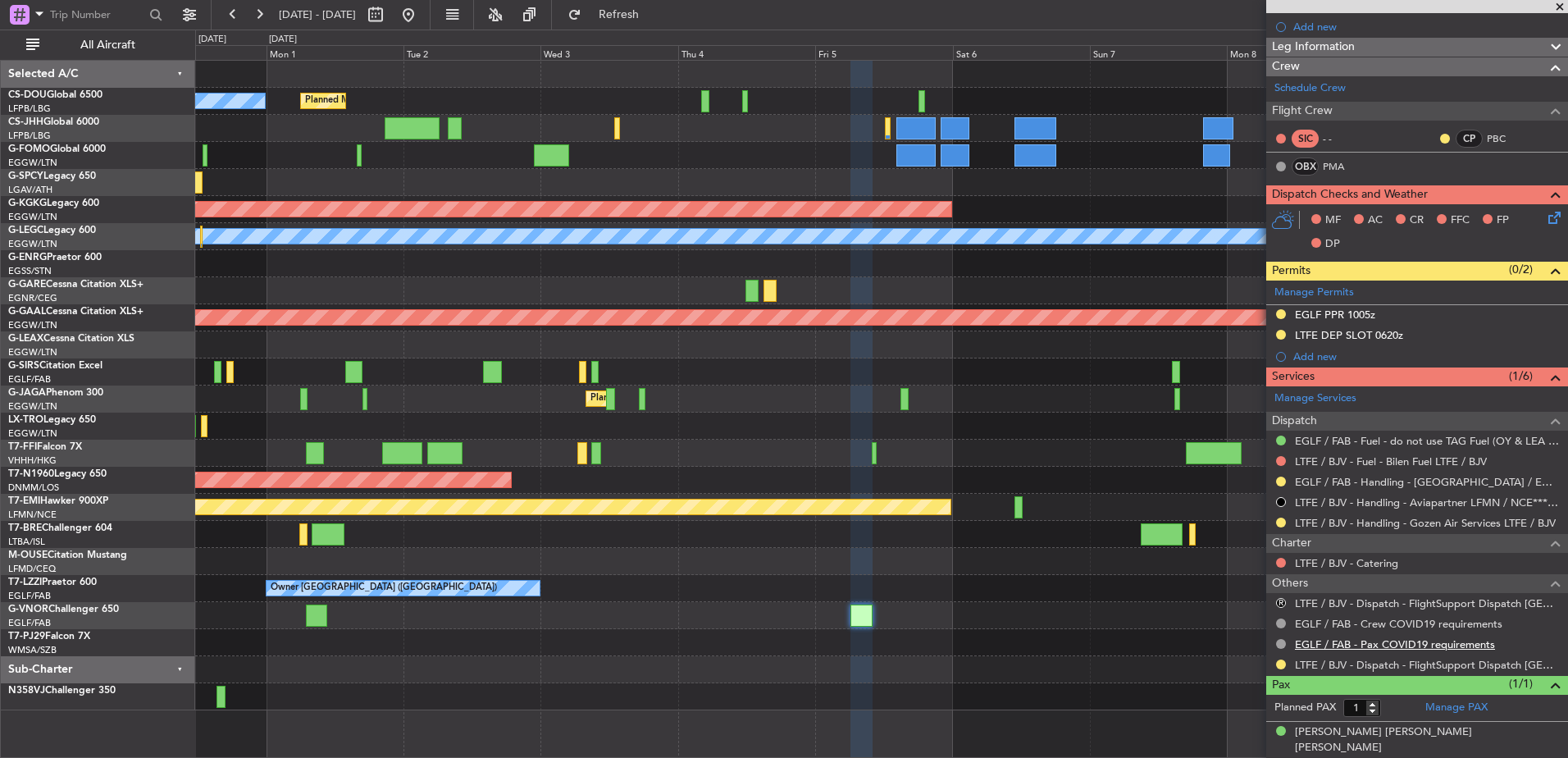
scroll to position [0, 0]
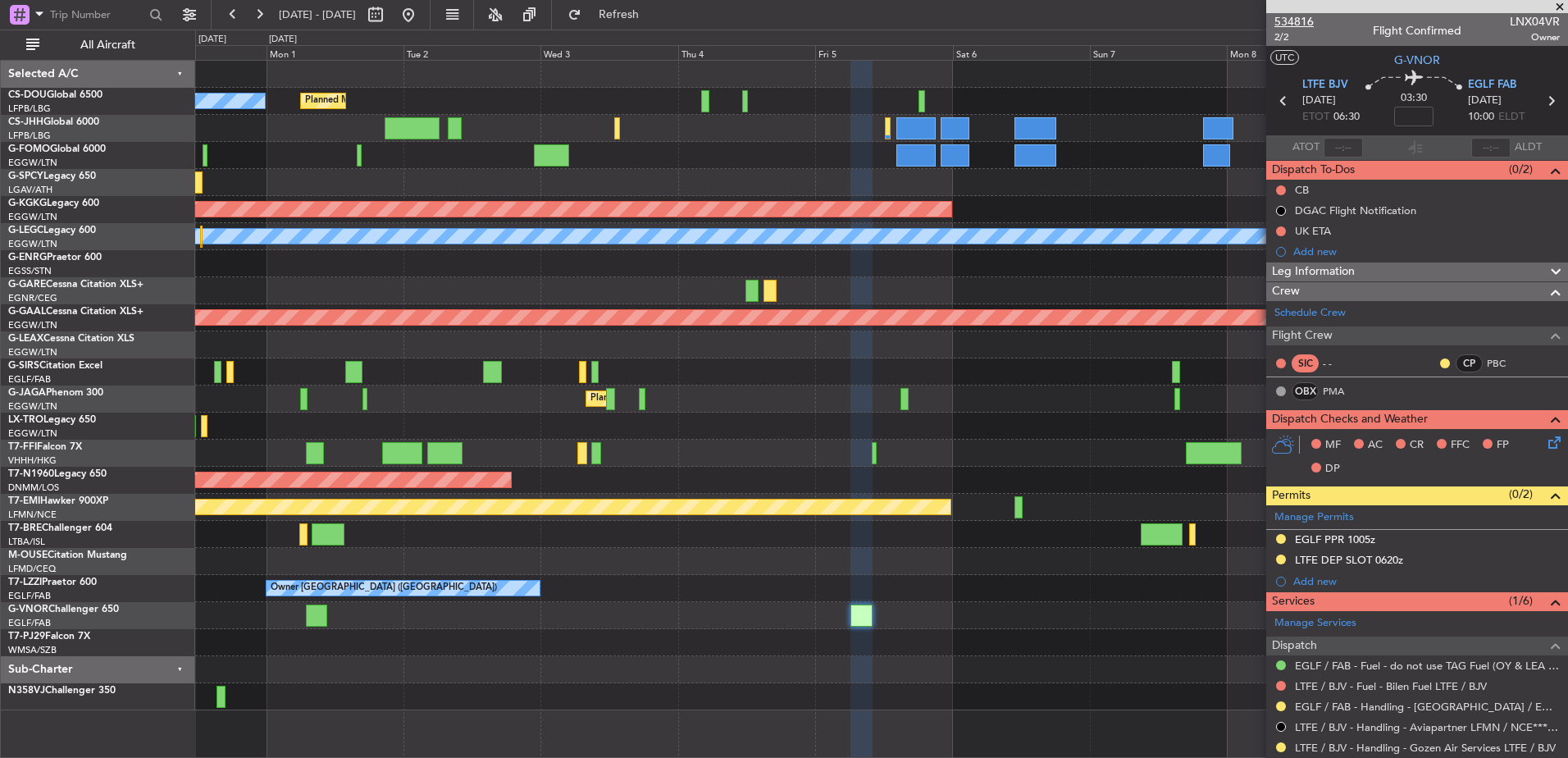
click at [1305, 24] on span "534816" at bounding box center [1295, 22] width 40 height 17
click at [258, 15] on button at bounding box center [259, 15] width 26 height 26
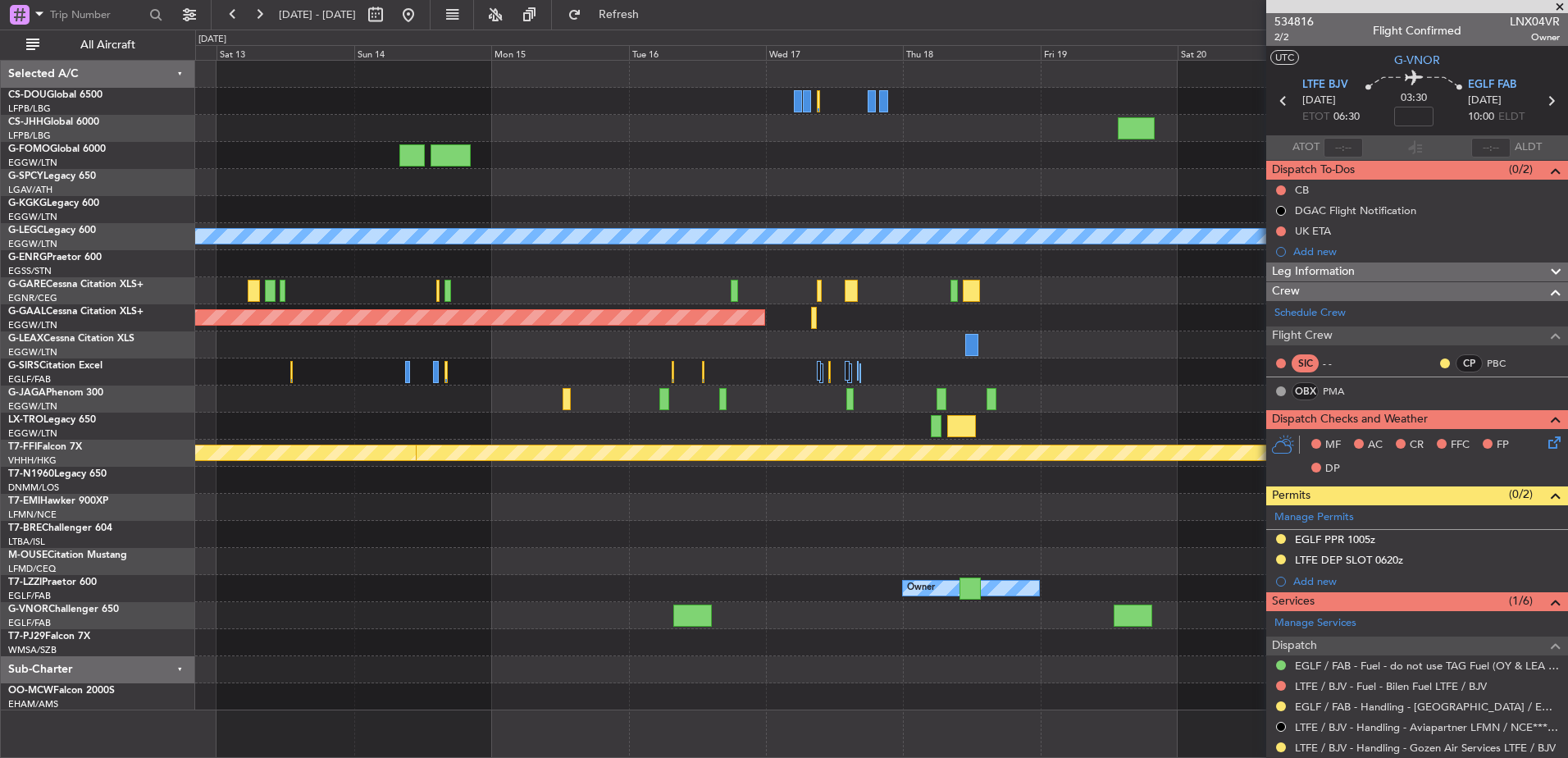
click at [519, 493] on div "A/C Unavailable London (Luton) Planned Maint Dusseldorf Planned Maint Geneva (C…" at bounding box center [881, 385] width 1372 height 650
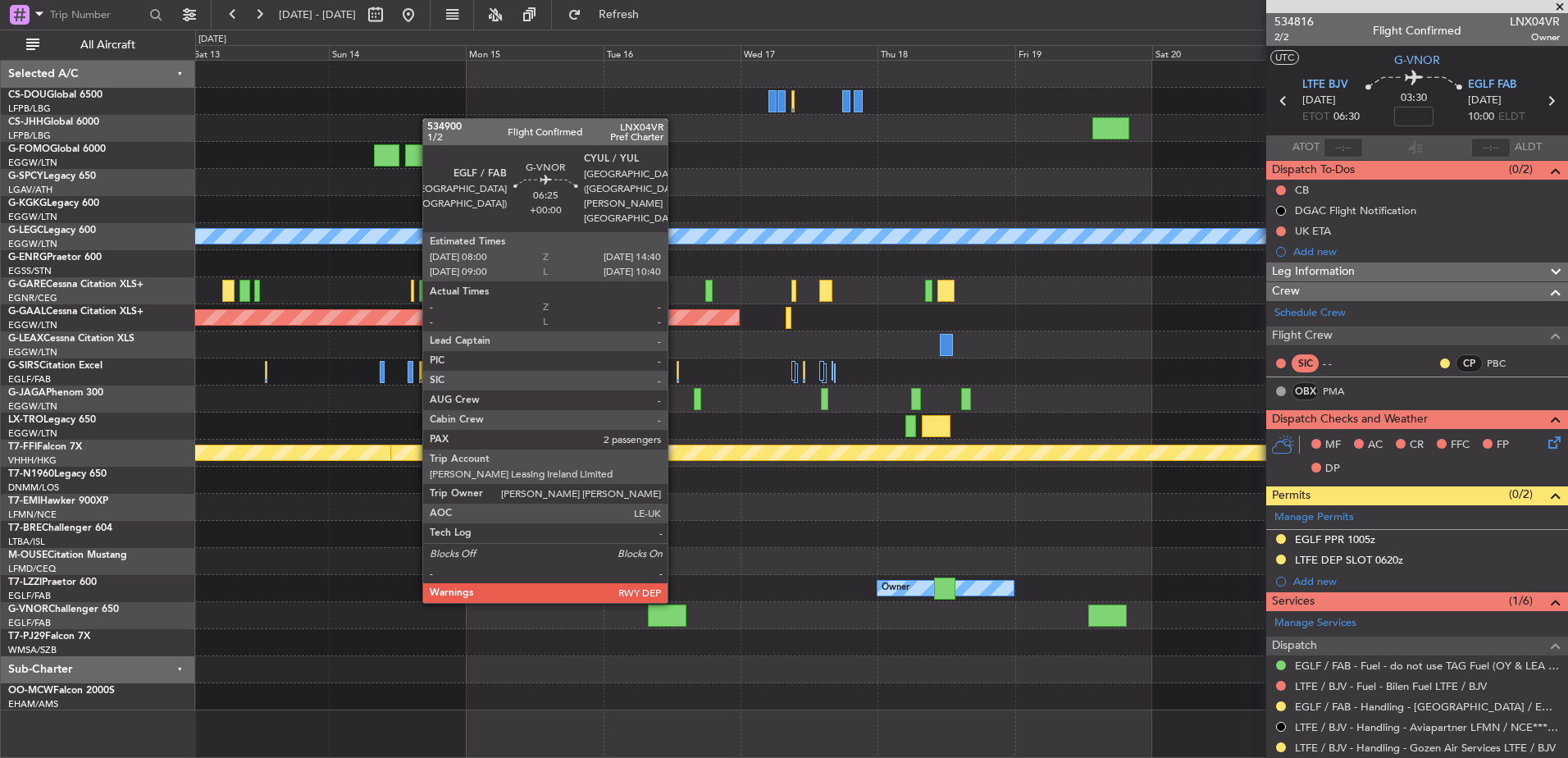
click at [675, 616] on div at bounding box center [667, 616] width 39 height 23
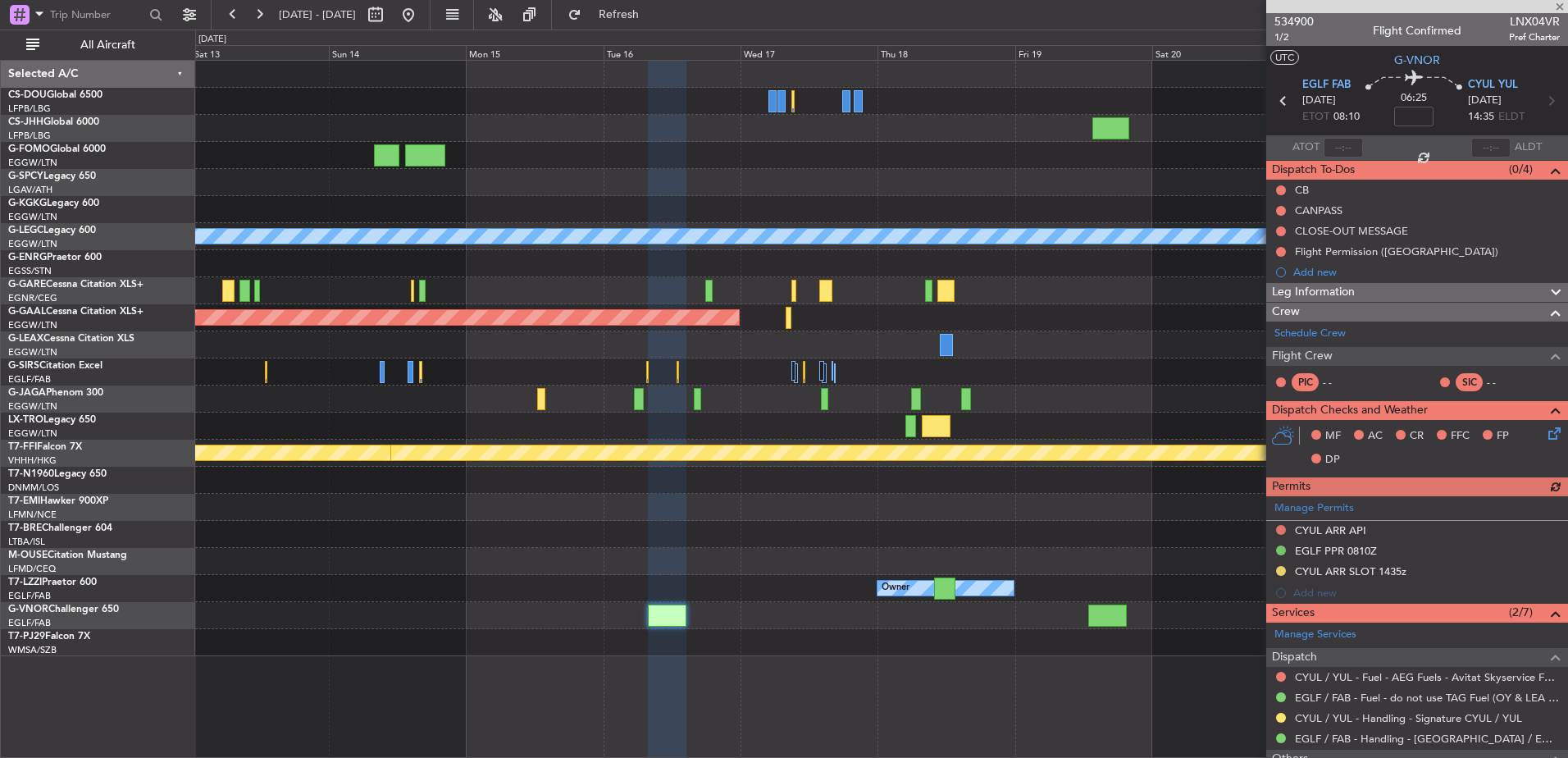
scroll to position [192, 0]
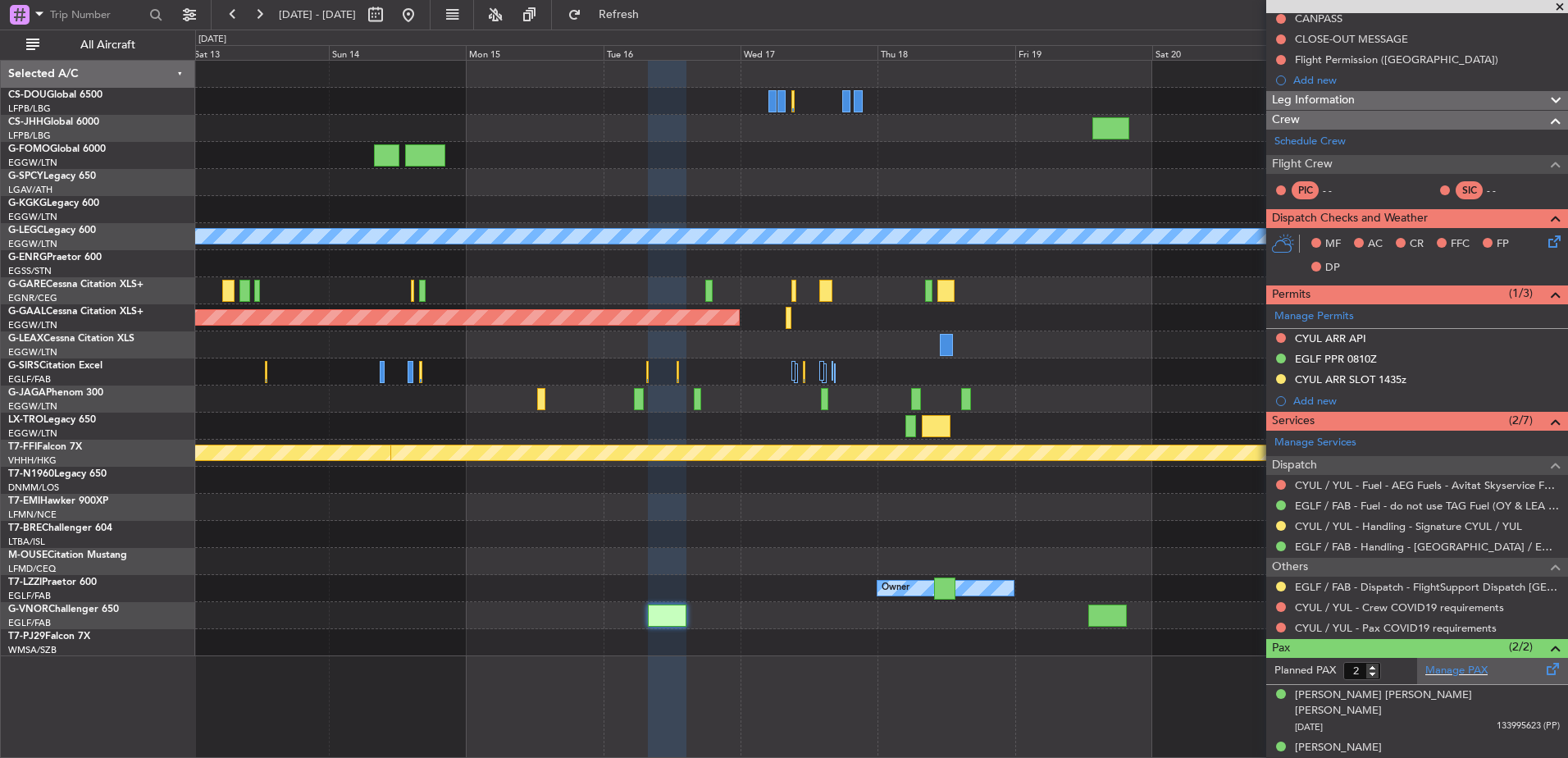
click at [1447, 683] on div "Manage PAX" at bounding box center [1493, 671] width 151 height 26
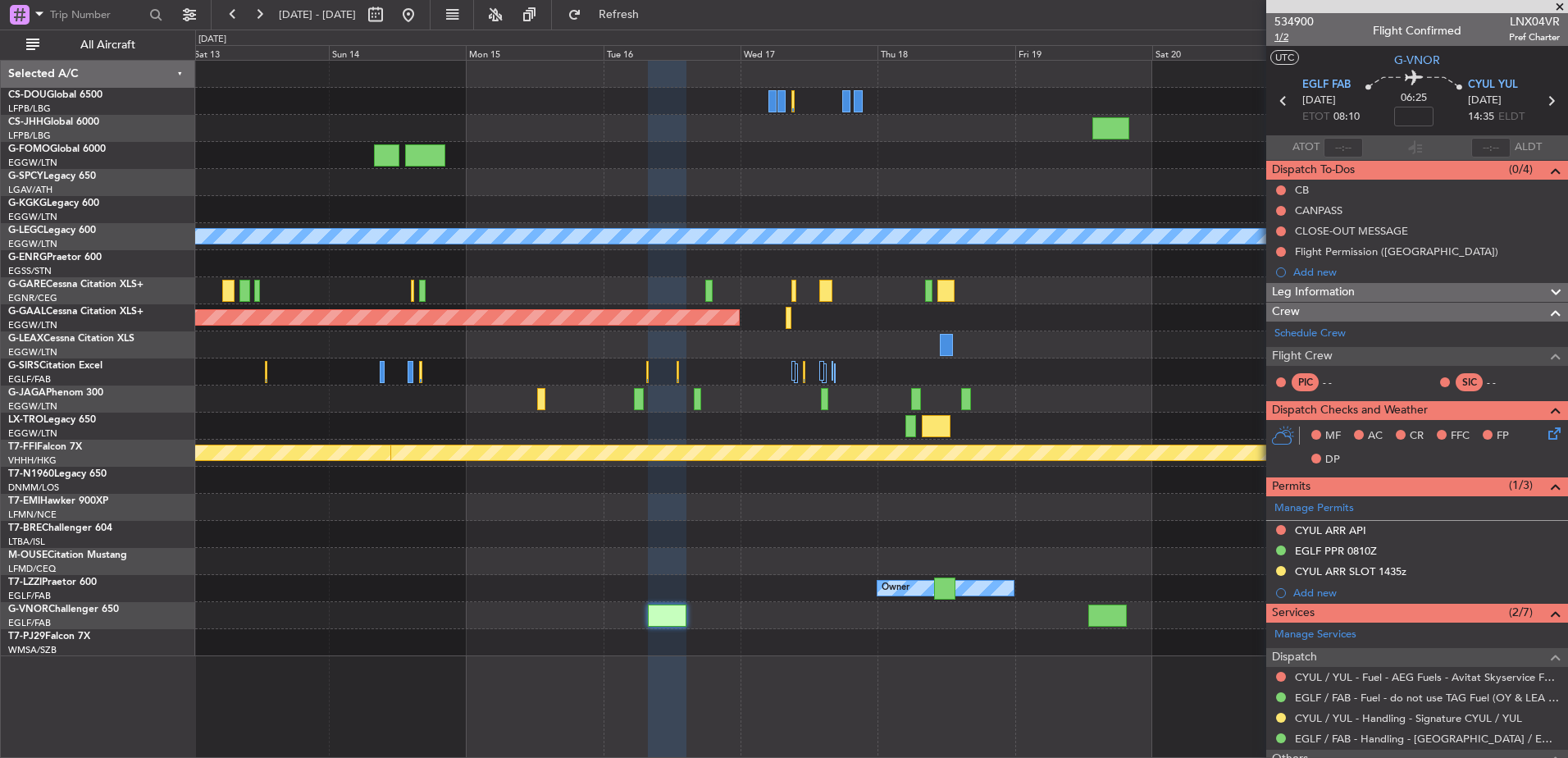
click at [1280, 38] on span "1/2" at bounding box center [1295, 37] width 40 height 14
click at [658, 23] on button "Refresh" at bounding box center [609, 15] width 99 height 26
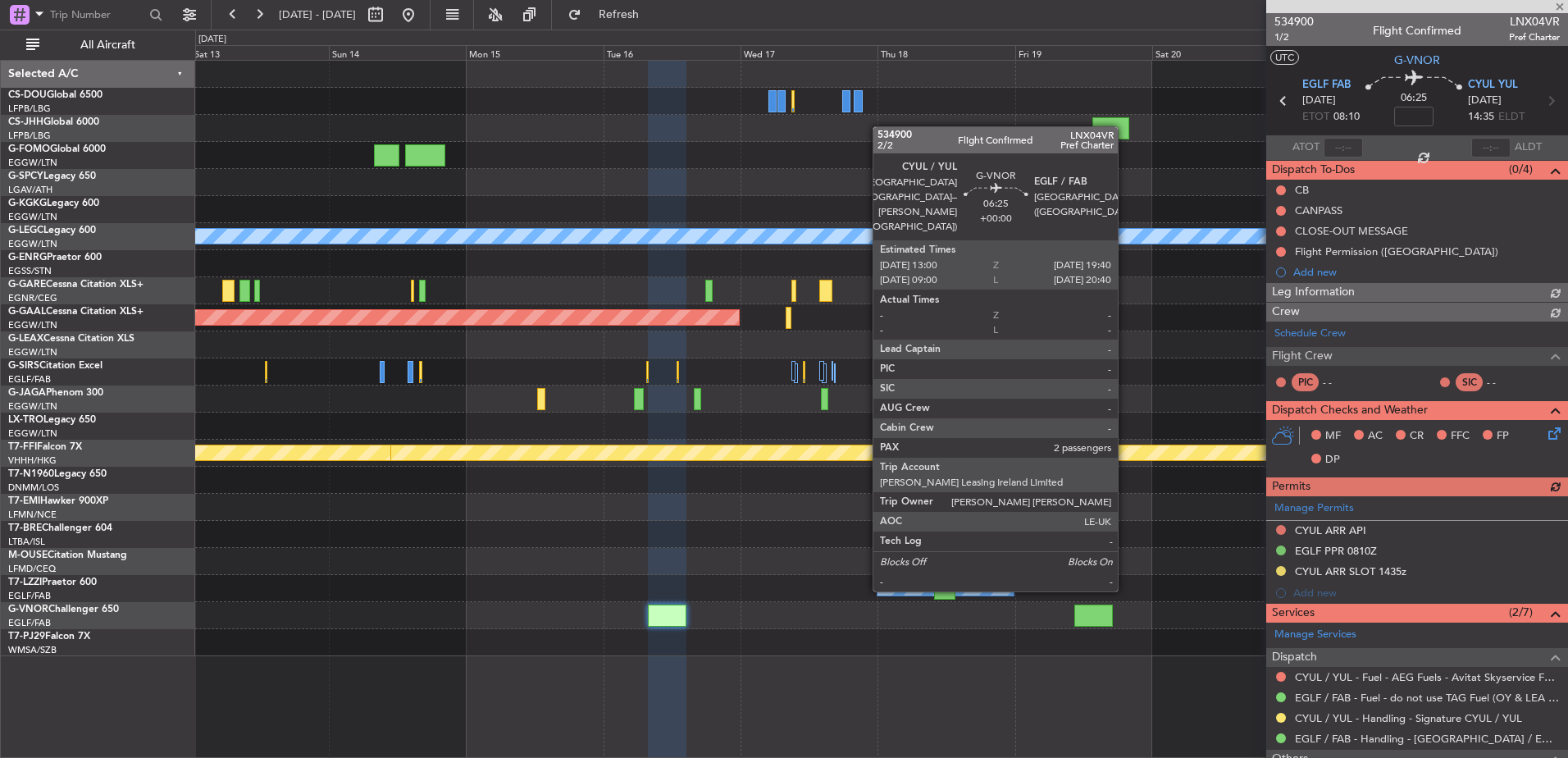
scroll to position [192, 0]
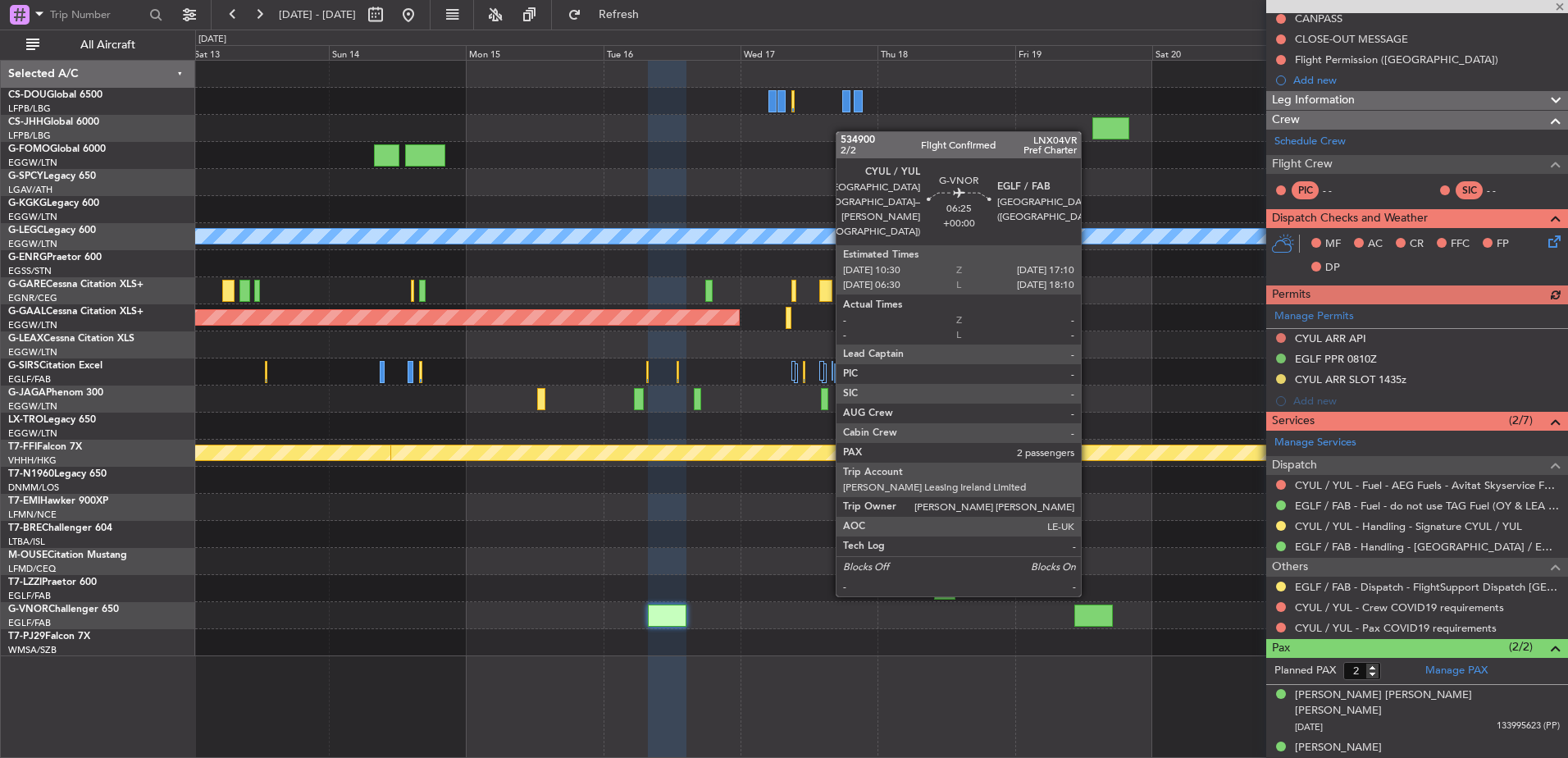
click at [1089, 609] on div at bounding box center [1093, 616] width 39 height 23
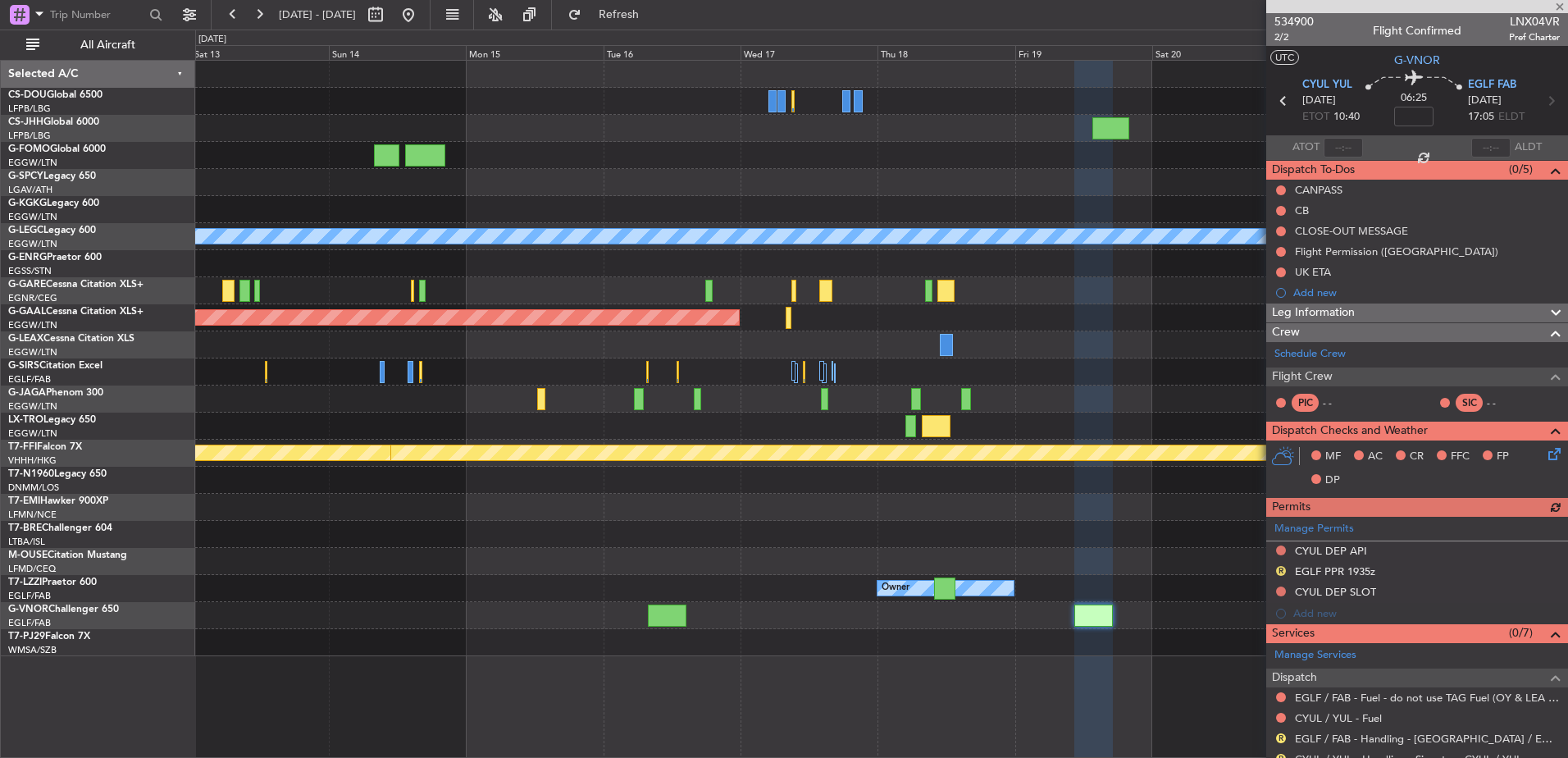
scroll to position [213, 0]
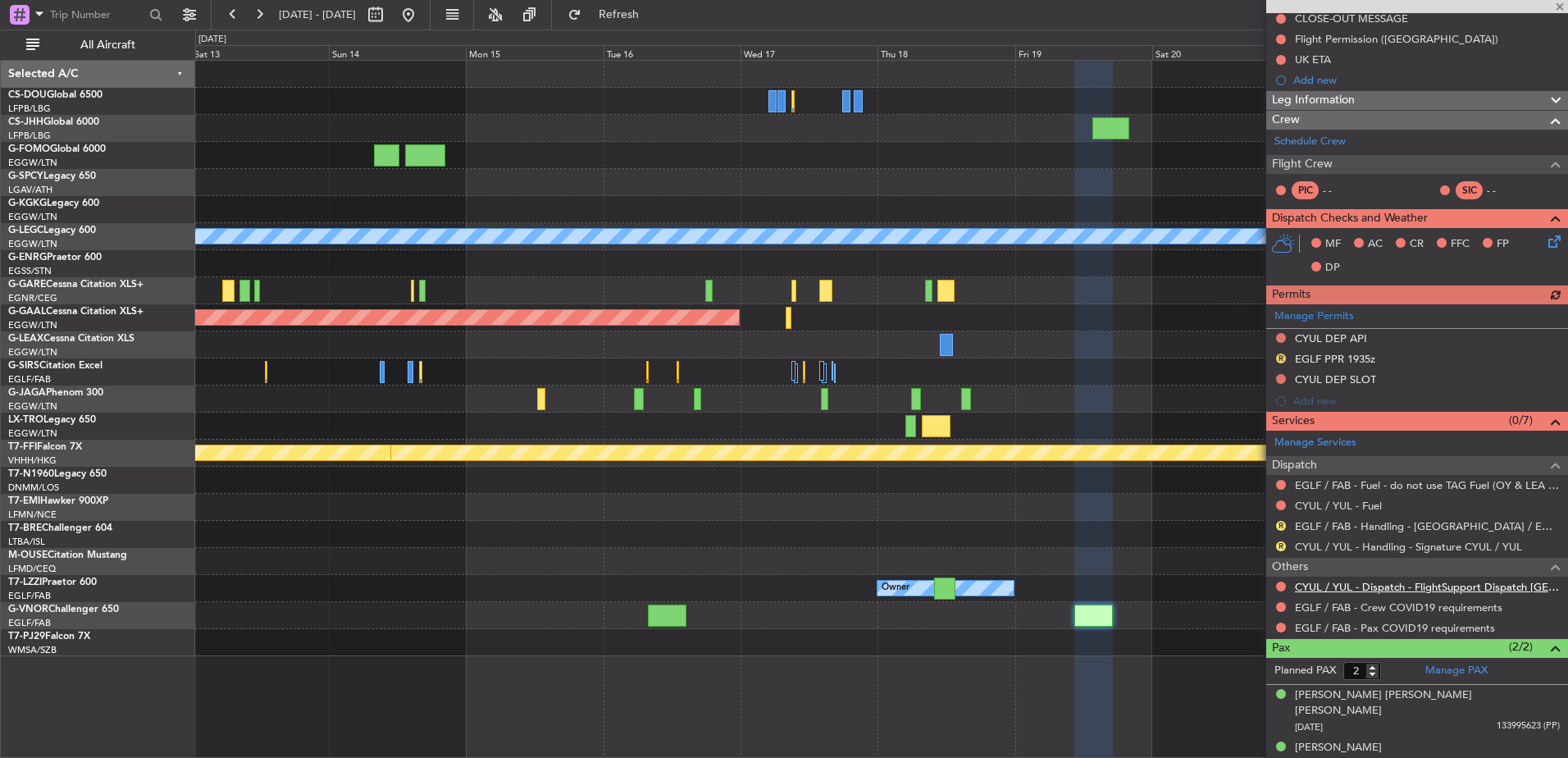
click at [1350, 584] on link "CYUL / YUL - Dispatch - FlightSupport Dispatch UK" at bounding box center [1427, 587] width 265 height 14
click at [422, 19] on button at bounding box center [409, 15] width 26 height 26
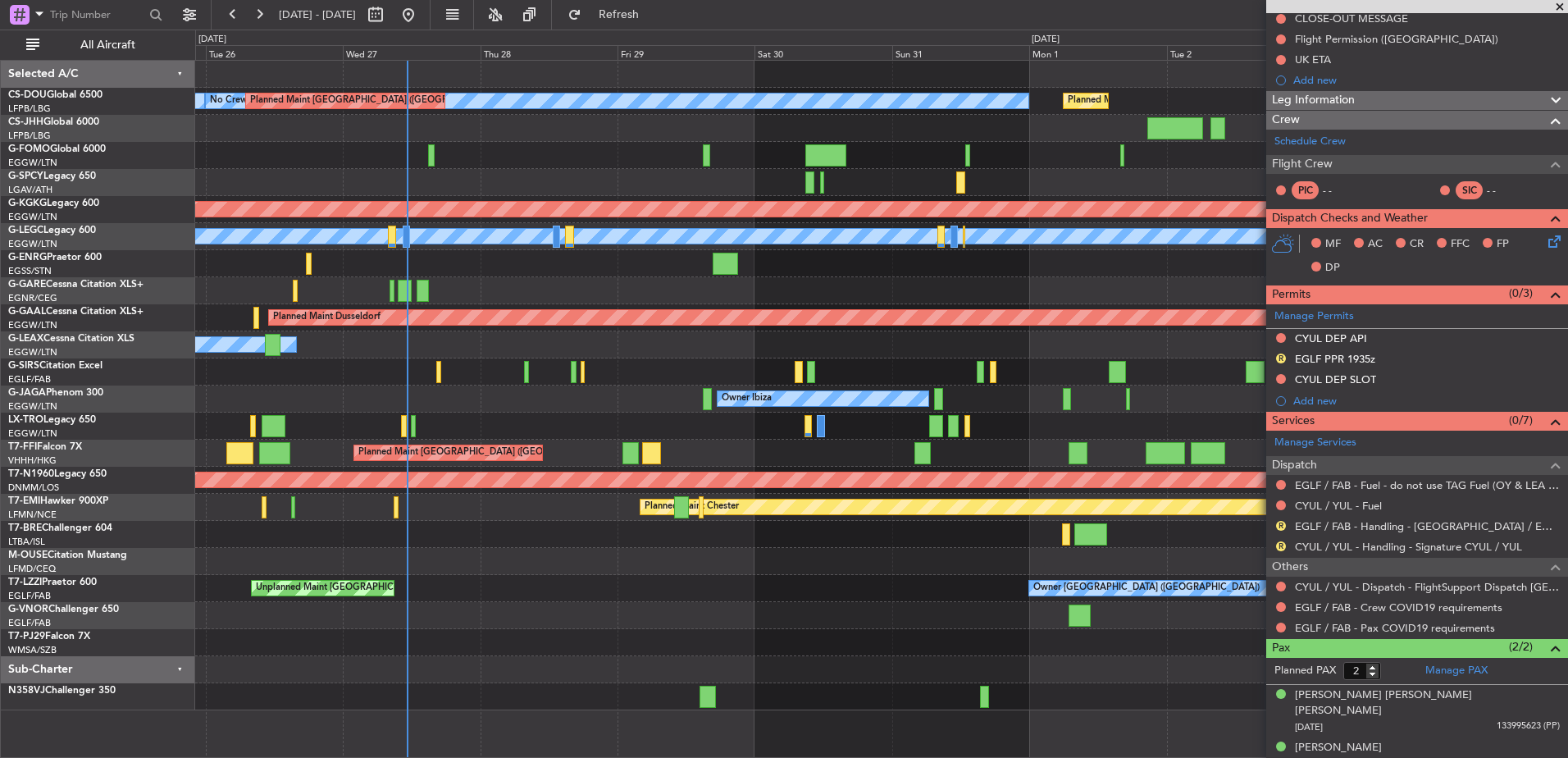
click at [424, 648] on div "Planned Maint [GEOGRAPHIC_DATA] ([GEOGRAPHIC_DATA]) No Crew Planned Maint [GEOG…" at bounding box center [881, 385] width 1372 height 650
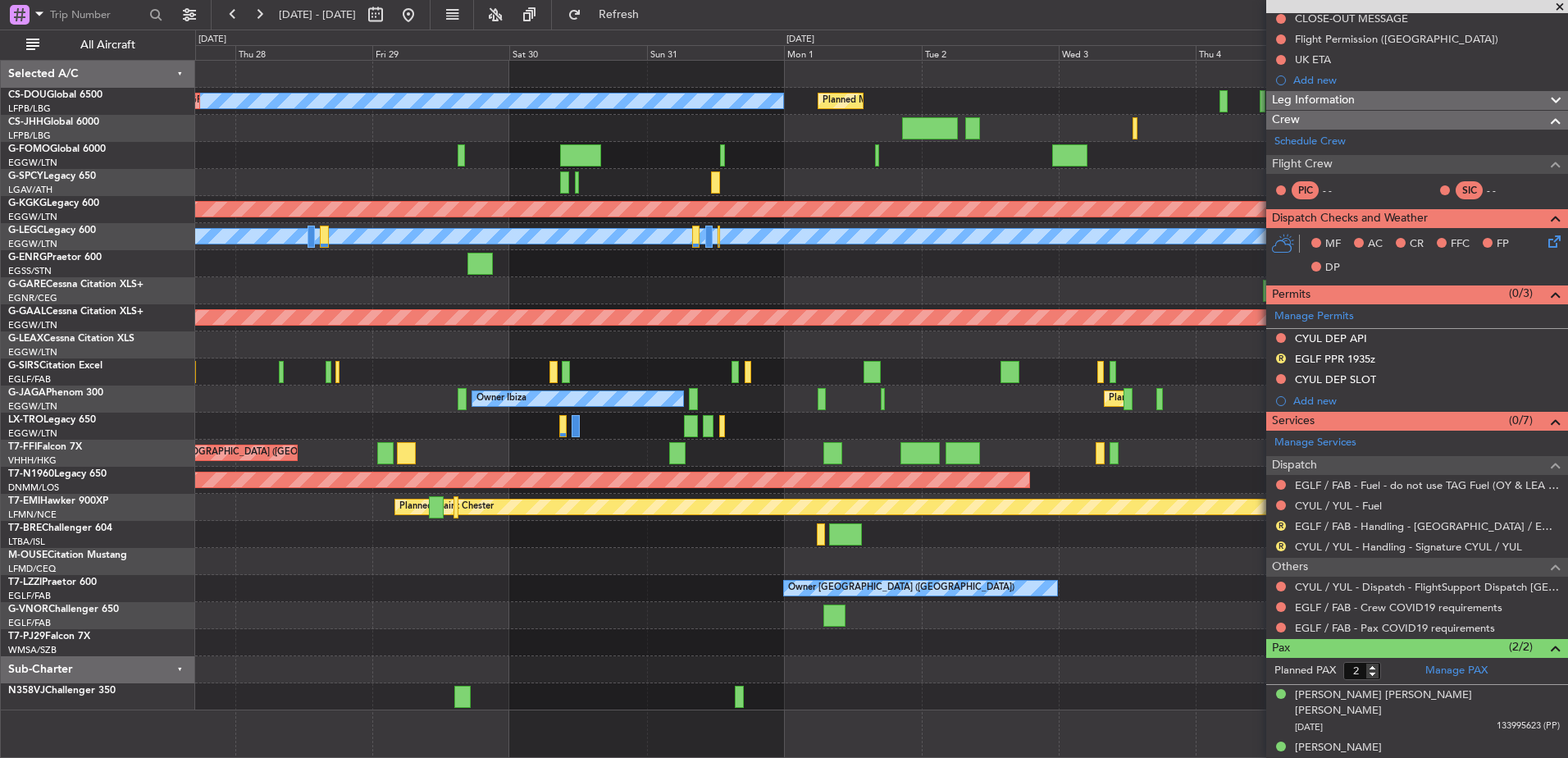
click at [688, 637] on div at bounding box center [881, 642] width 1372 height 27
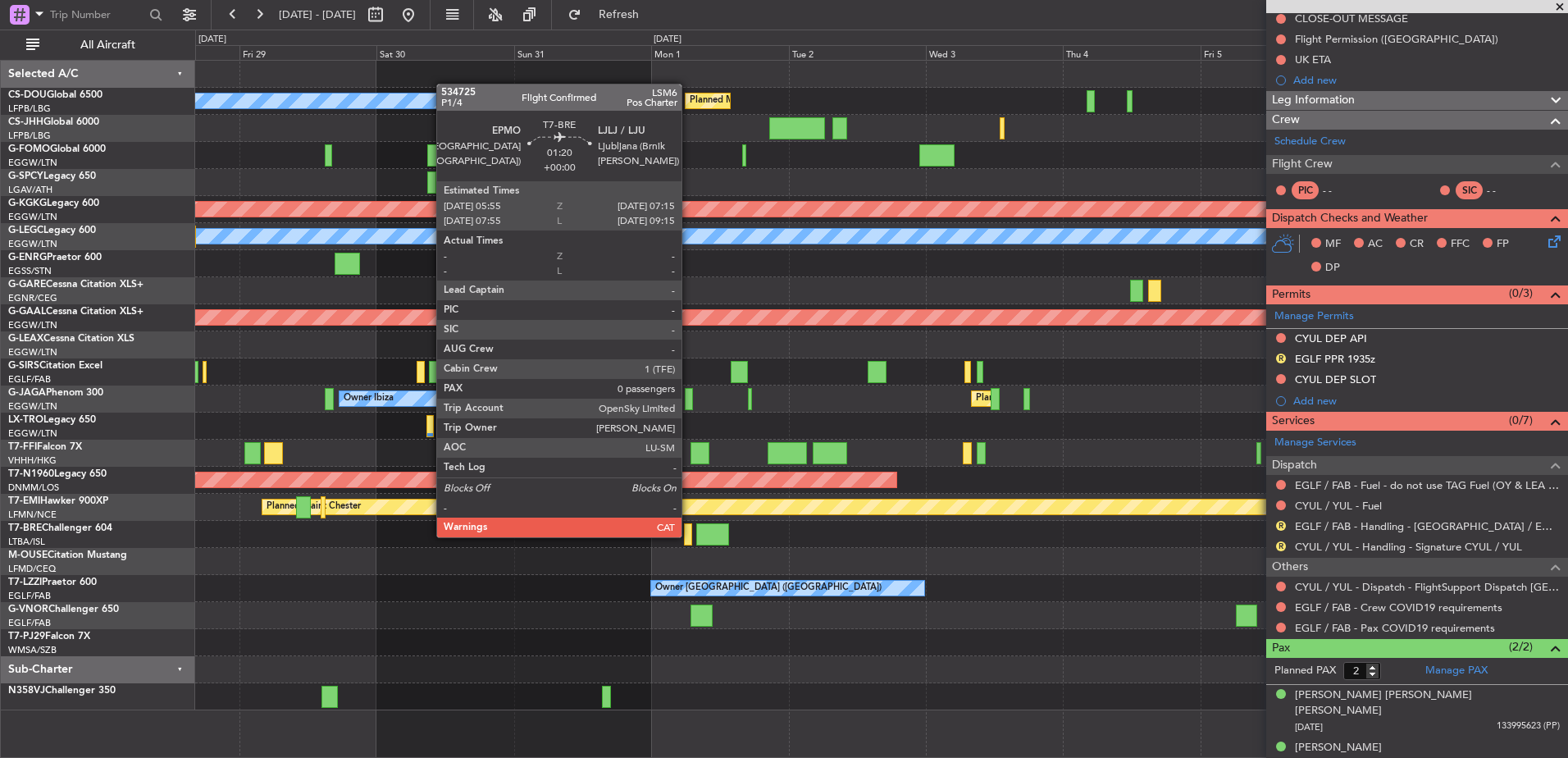
click at [689, 536] on div at bounding box center [687, 535] width 8 height 23
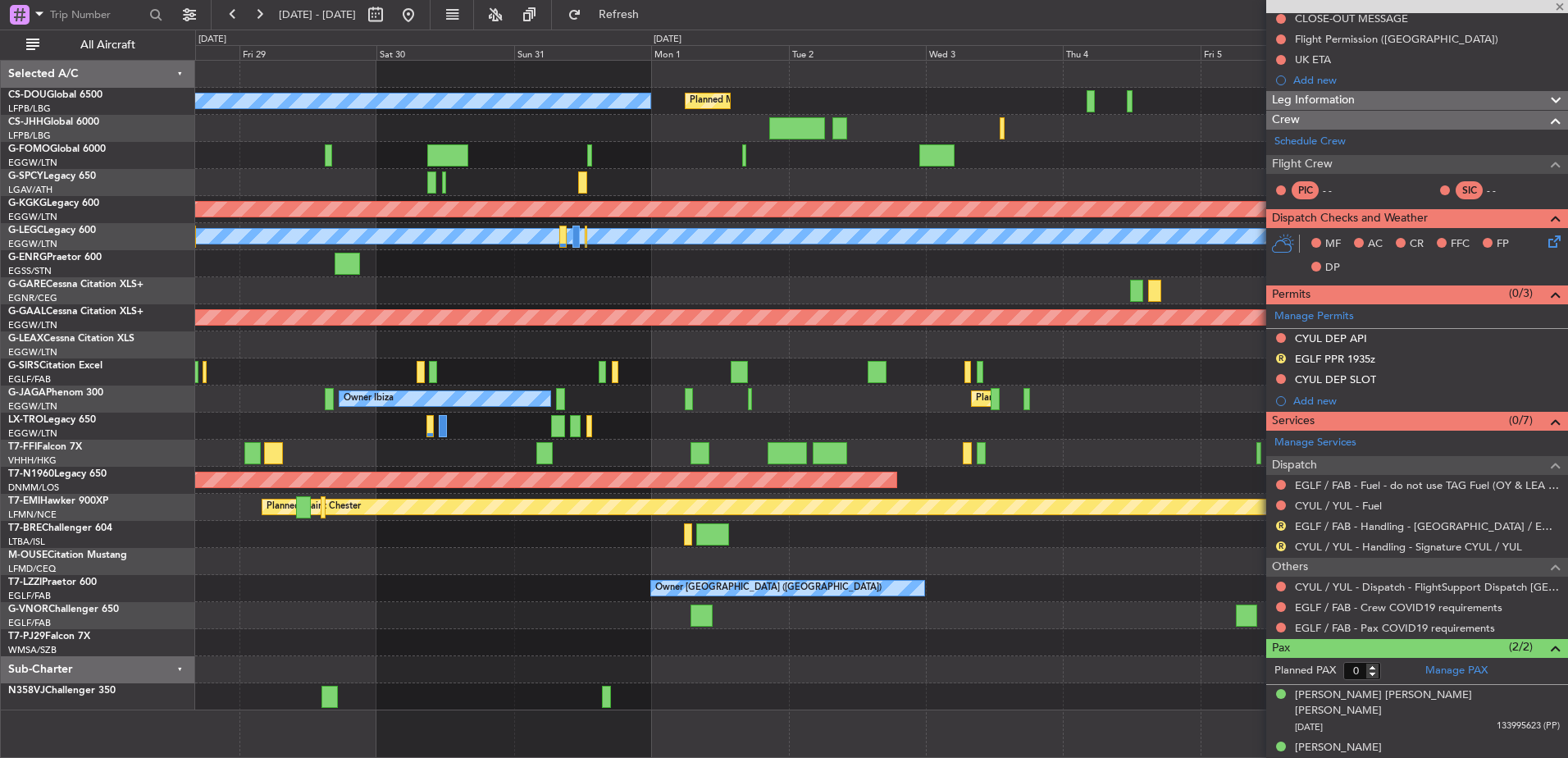
scroll to position [0, 0]
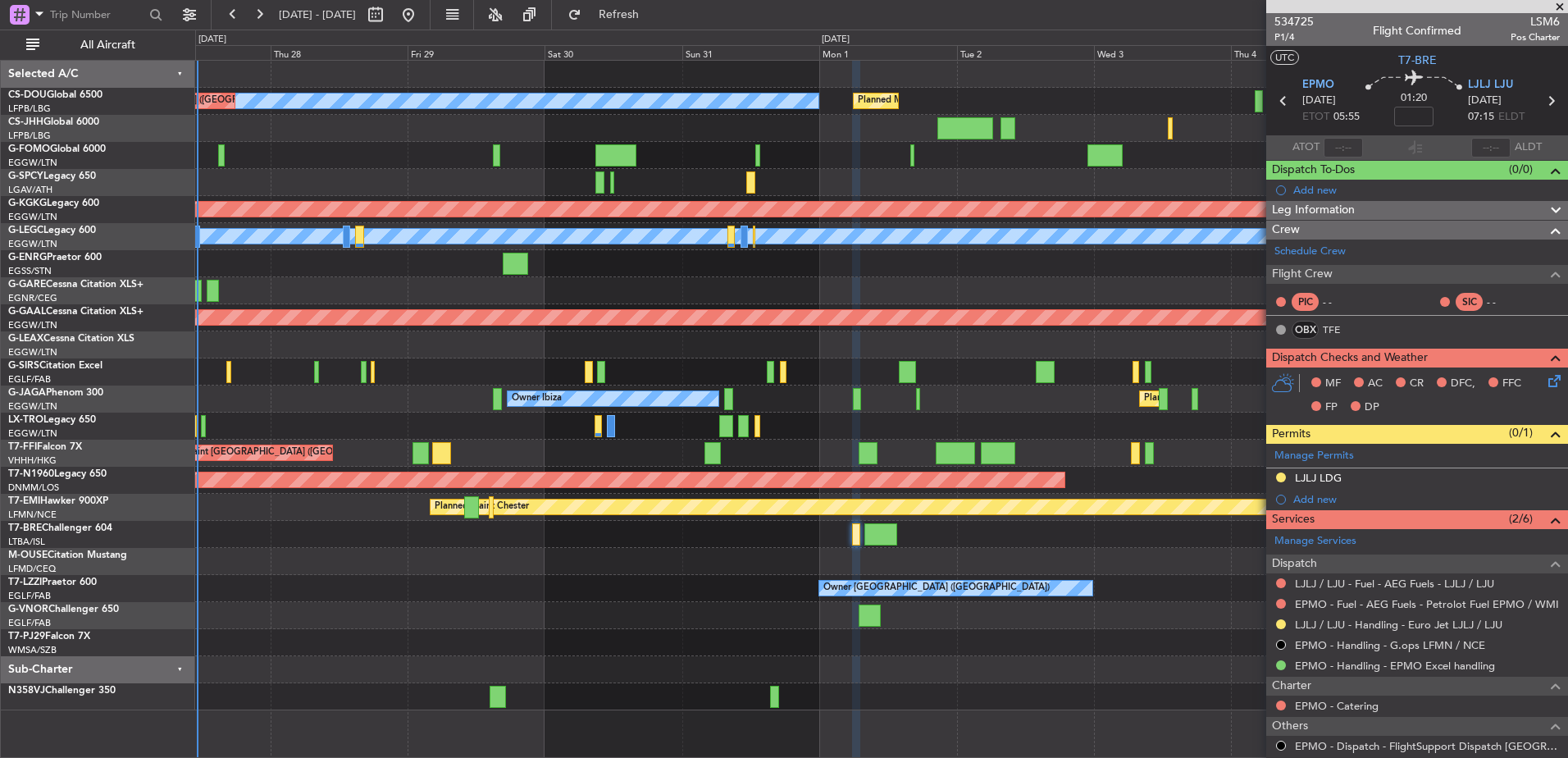
click at [1241, 578] on div "No Crew Planned Maint Paris (Le Bourget) Planned Maint Paris (Le Bourget) A/C U…" at bounding box center [881, 385] width 1372 height 650
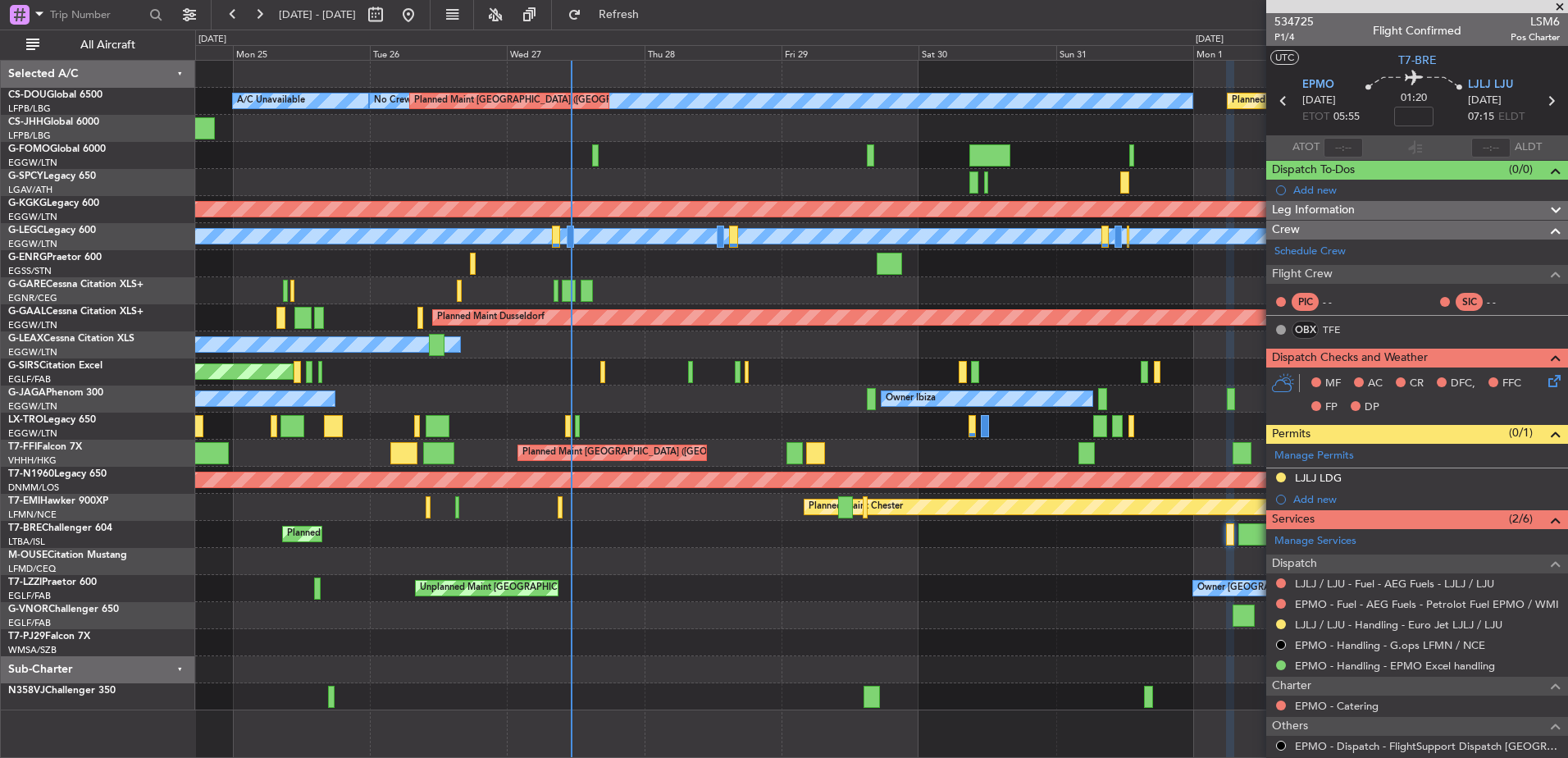
click at [802, 540] on div "Planned Maint Warsaw ([GEOGRAPHIC_DATA])" at bounding box center [881, 534] width 1372 height 27
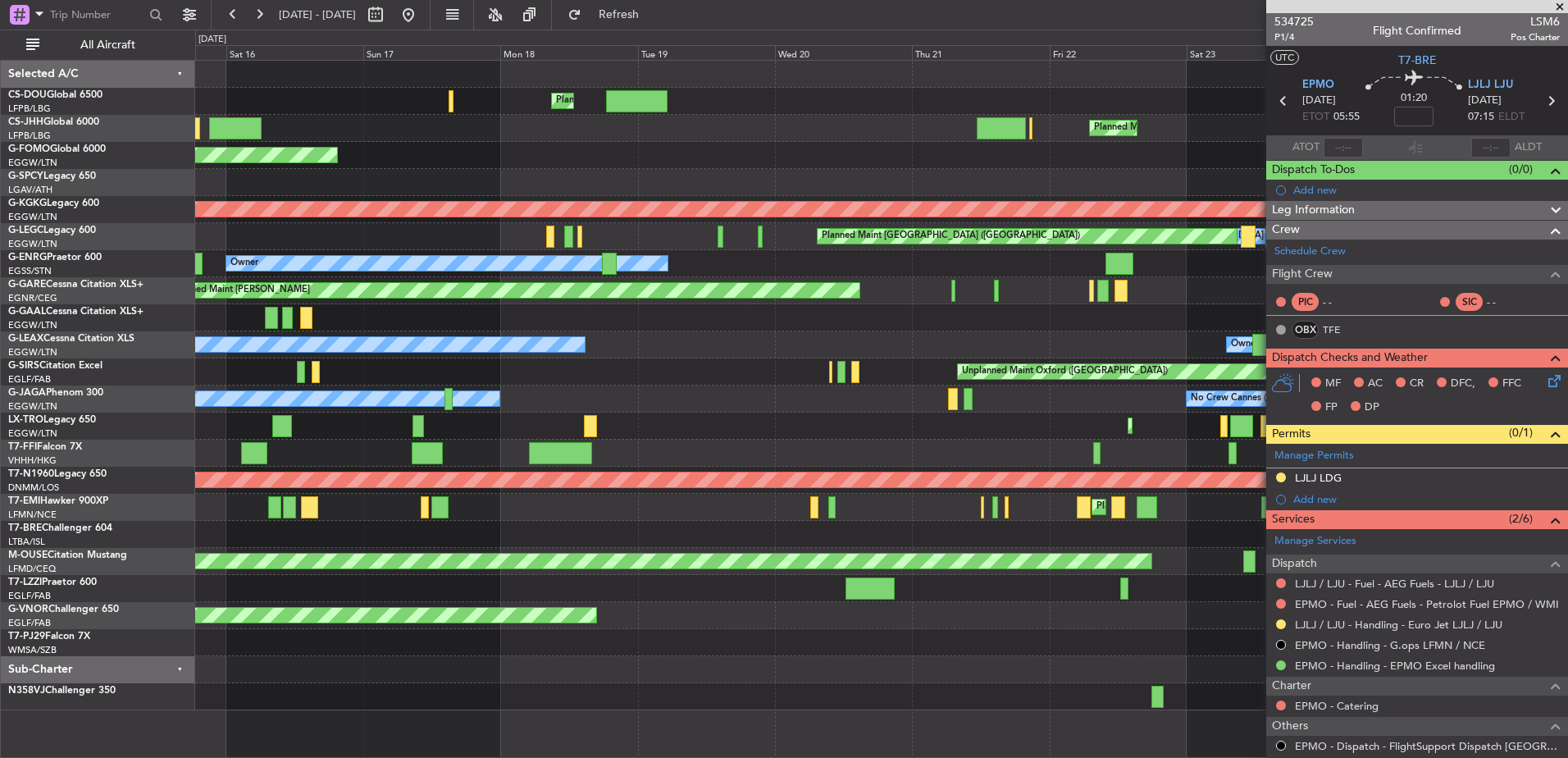
click at [1021, 556] on div "A/C Unavailable Planned Maint London (Luton) Unplanned Maint Paris (Le Bourget)…" at bounding box center [881, 385] width 1372 height 650
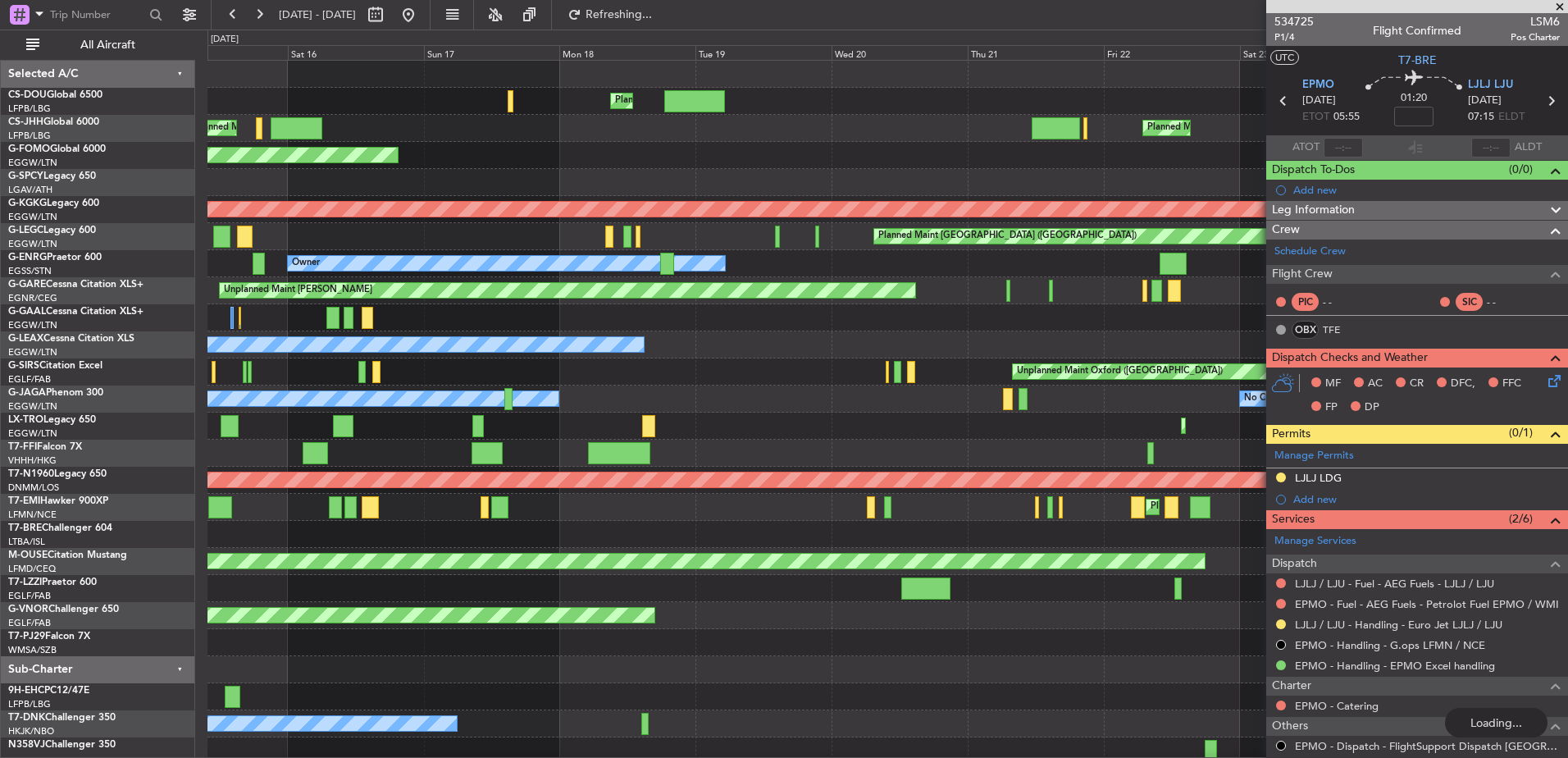
click at [1155, 519] on div "Planned Maint Chester" at bounding box center [887, 507] width 1360 height 27
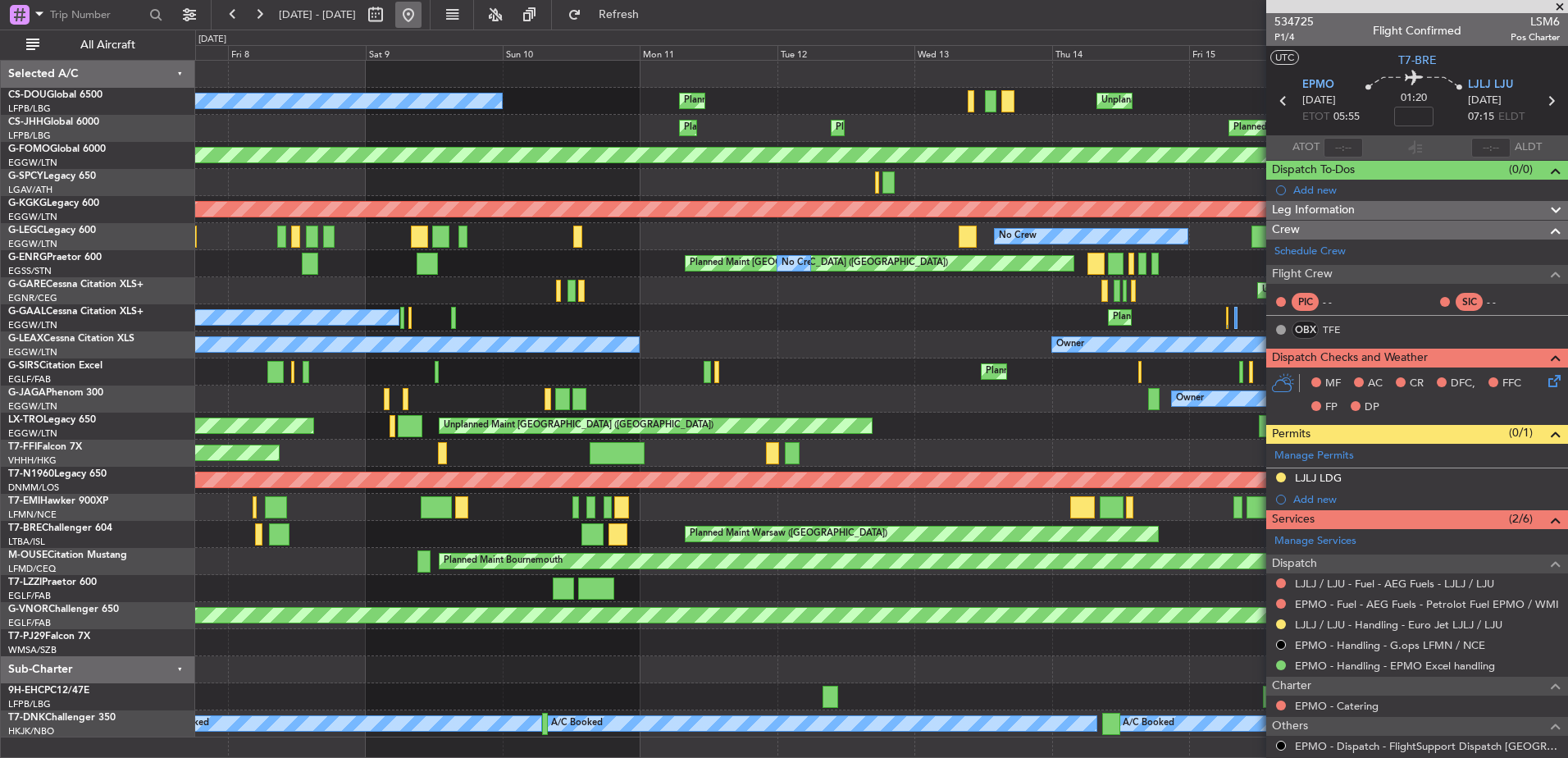
click at [422, 19] on button at bounding box center [409, 15] width 26 height 26
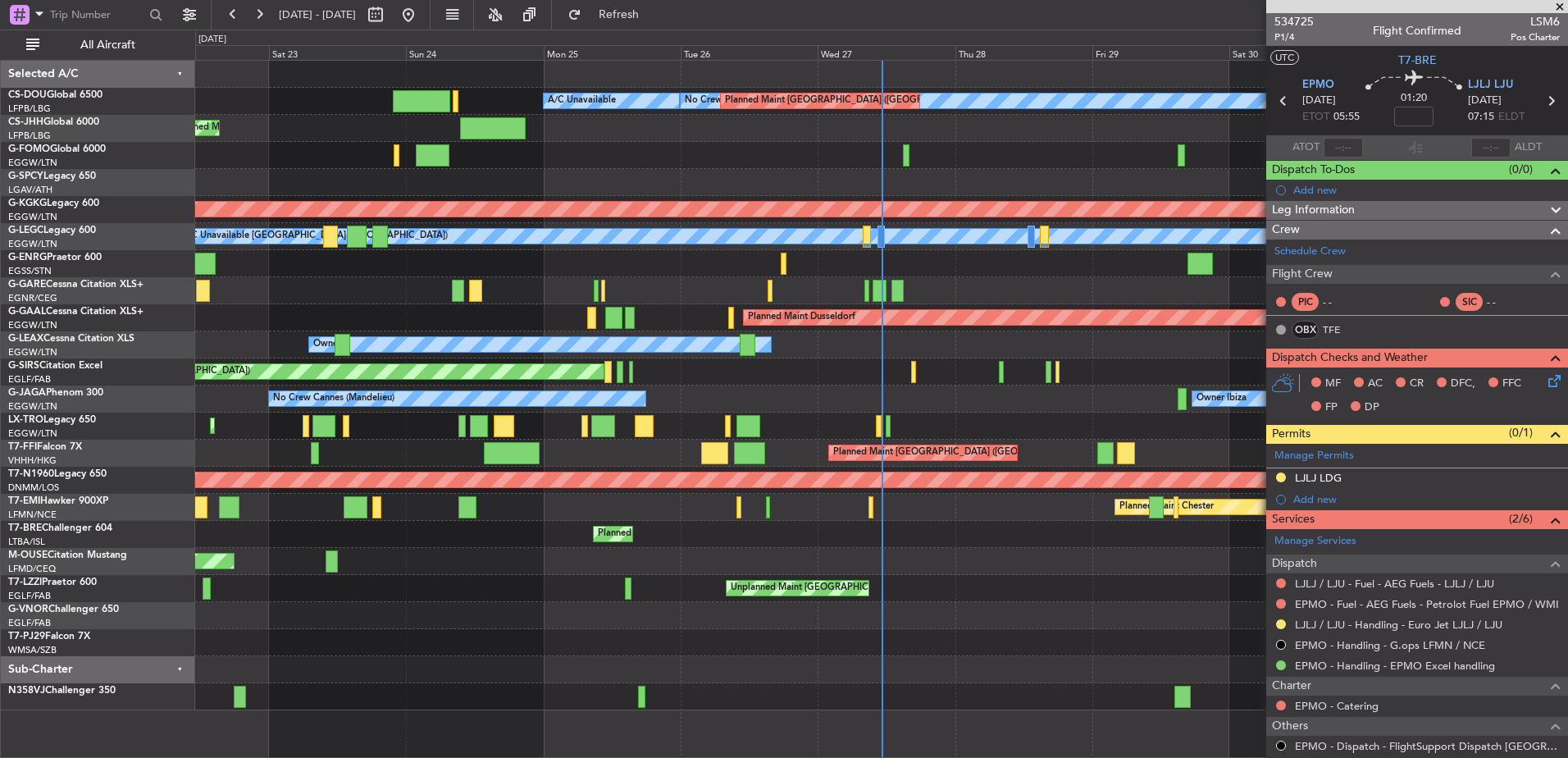
click at [1164, 582] on div "Unplanned Maint London (Farnborough) Owner London (Farnborough)" at bounding box center [881, 589] width 1372 height 27
click at [411, 569] on div "Planned Maint Bournemouth" at bounding box center [881, 561] width 1372 height 27
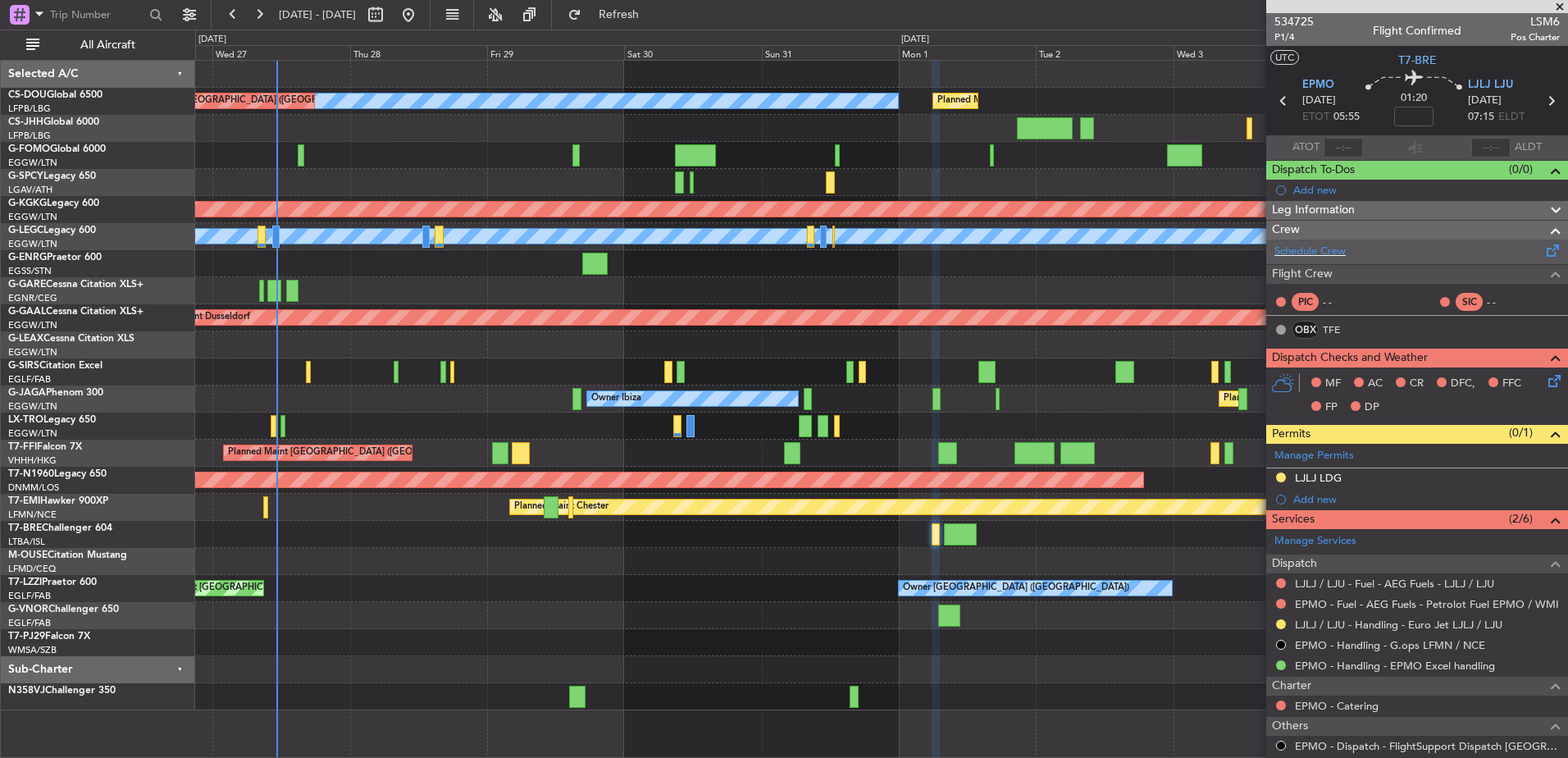
click at [1338, 240] on div "Schedule Crew" at bounding box center [1417, 251] width 302 height 24
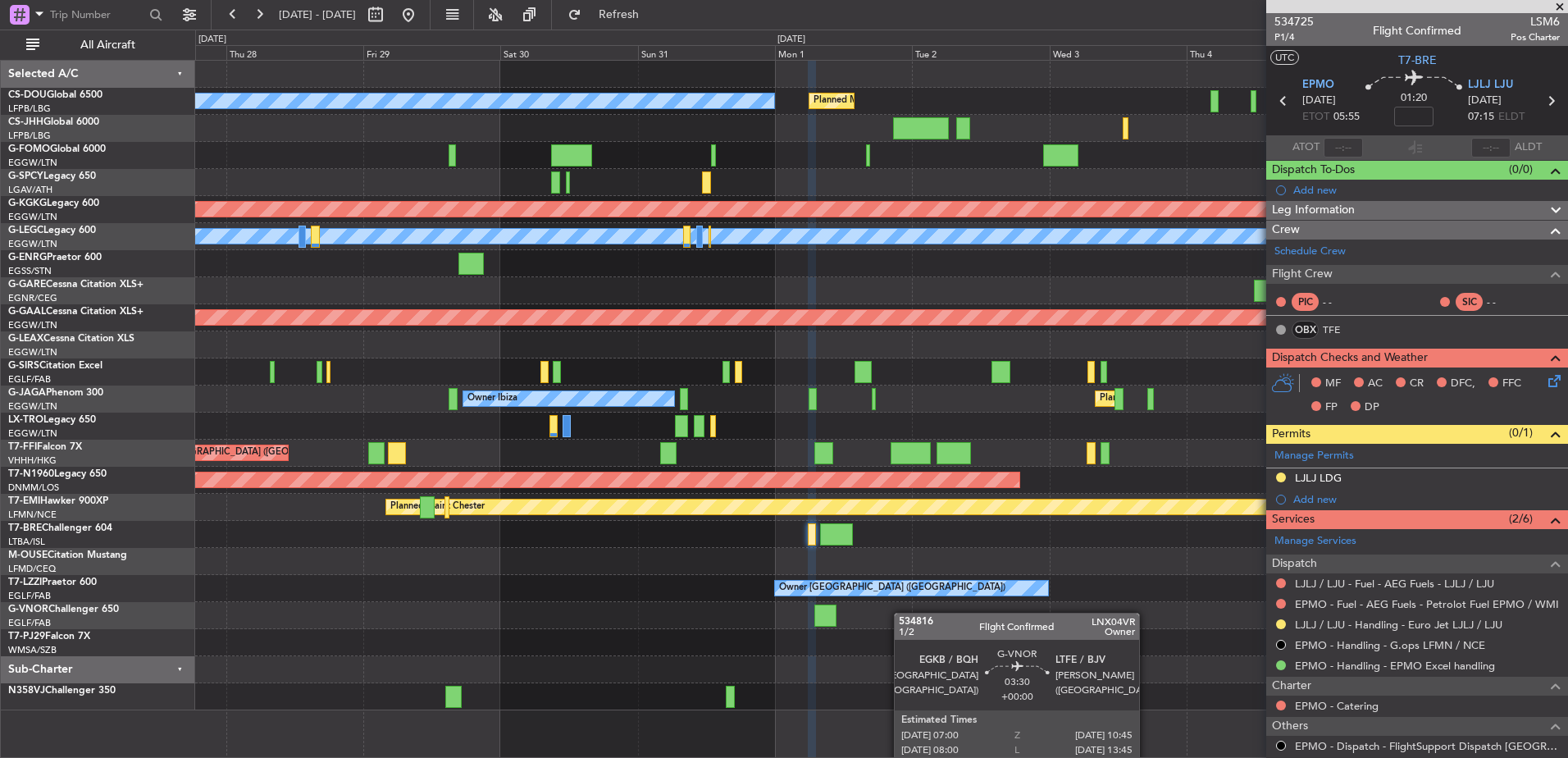
click at [712, 599] on div "No Crew Planned Maint Paris (Le Bourget) Planned Maint Paris (Le Bourget) A/C U…" at bounding box center [881, 385] width 1372 height 650
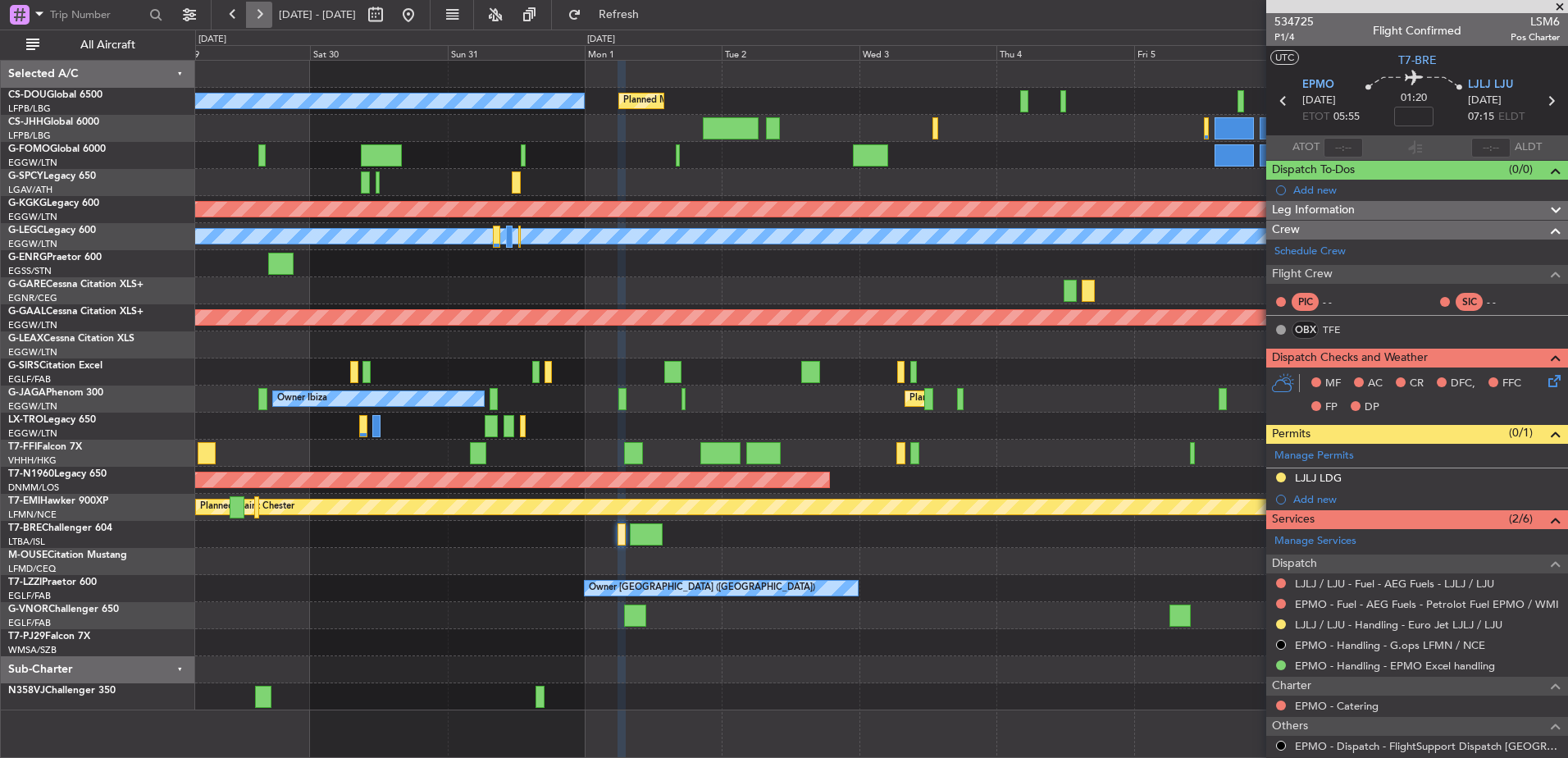
click at [260, 13] on button at bounding box center [259, 15] width 26 height 26
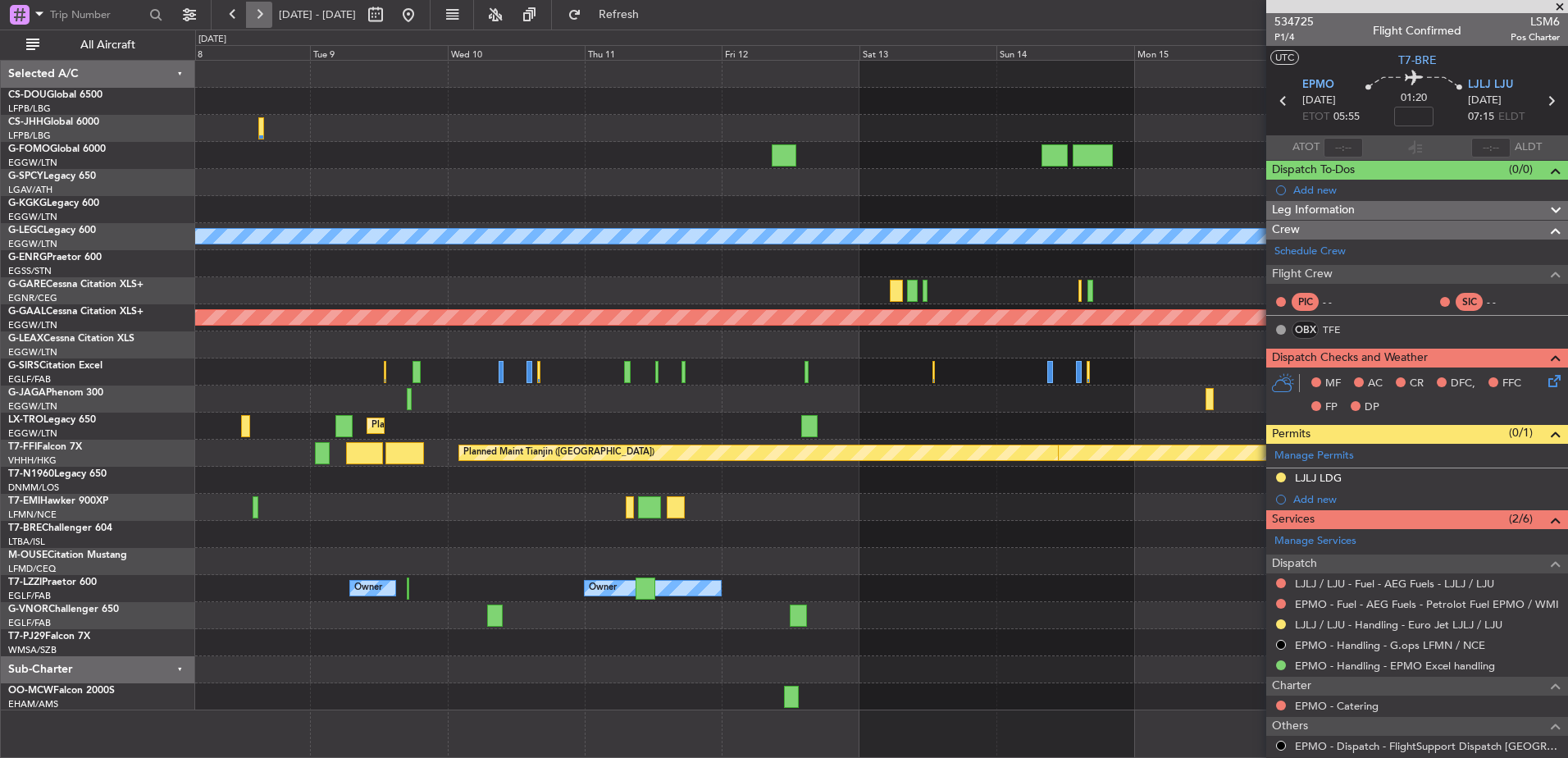
click at [260, 13] on button at bounding box center [259, 15] width 26 height 26
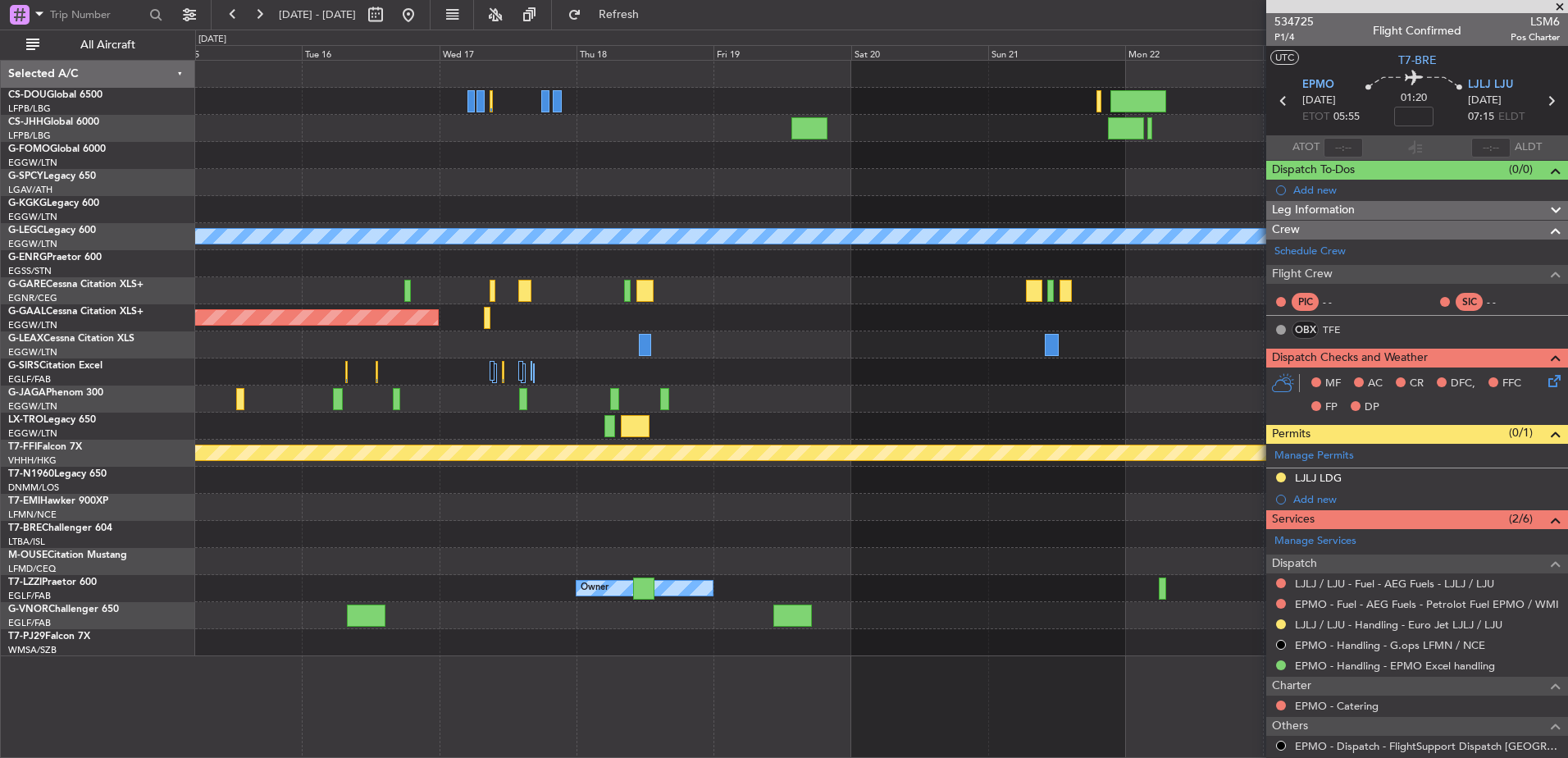
click at [378, 613] on div at bounding box center [365, 616] width 39 height 23
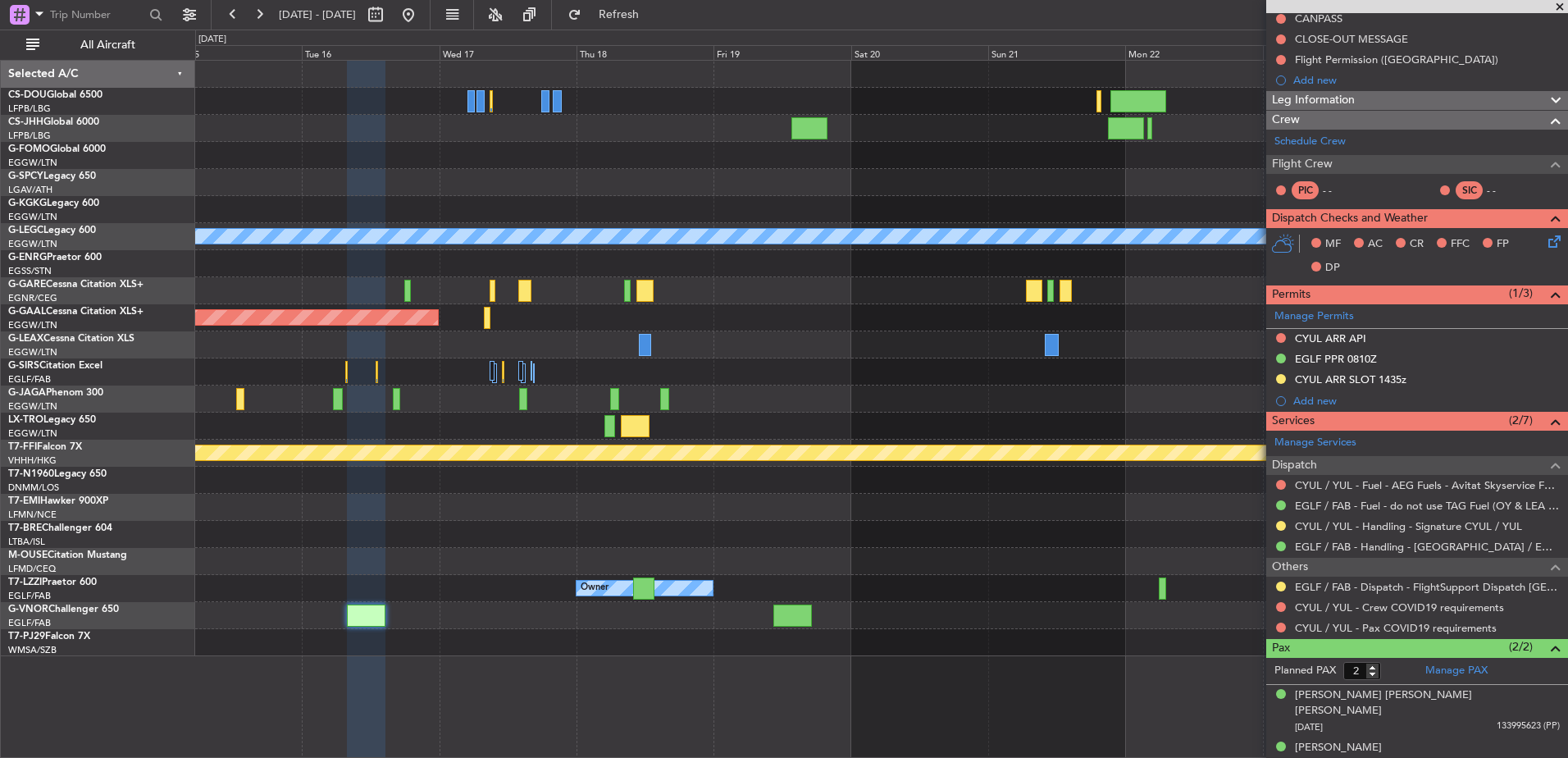
click at [1459, 653] on div "Pax (2/2)" at bounding box center [1417, 649] width 302 height 19
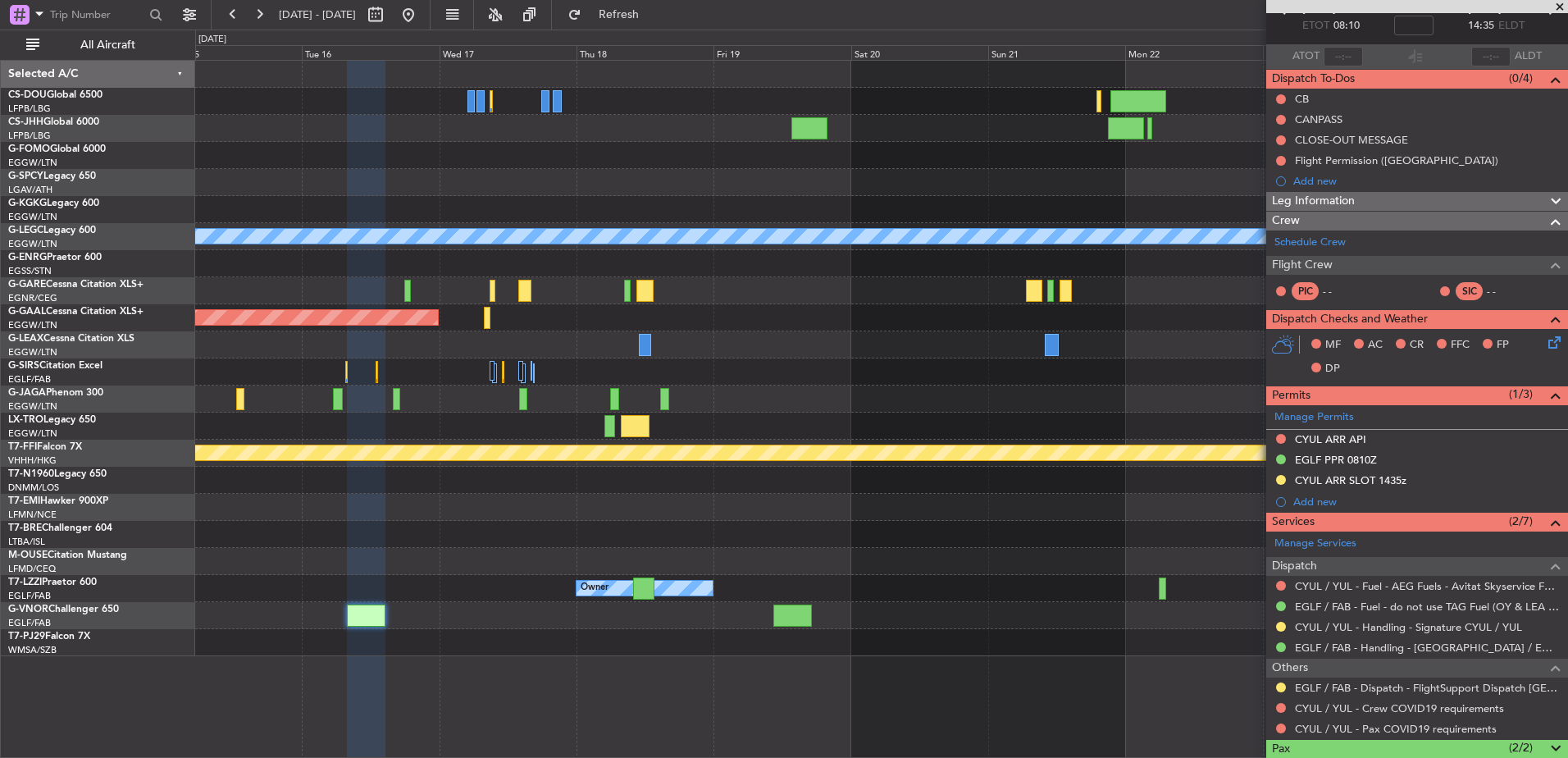
click at [1422, 750] on div "Pax (2/2)" at bounding box center [1417, 750] width 302 height 19
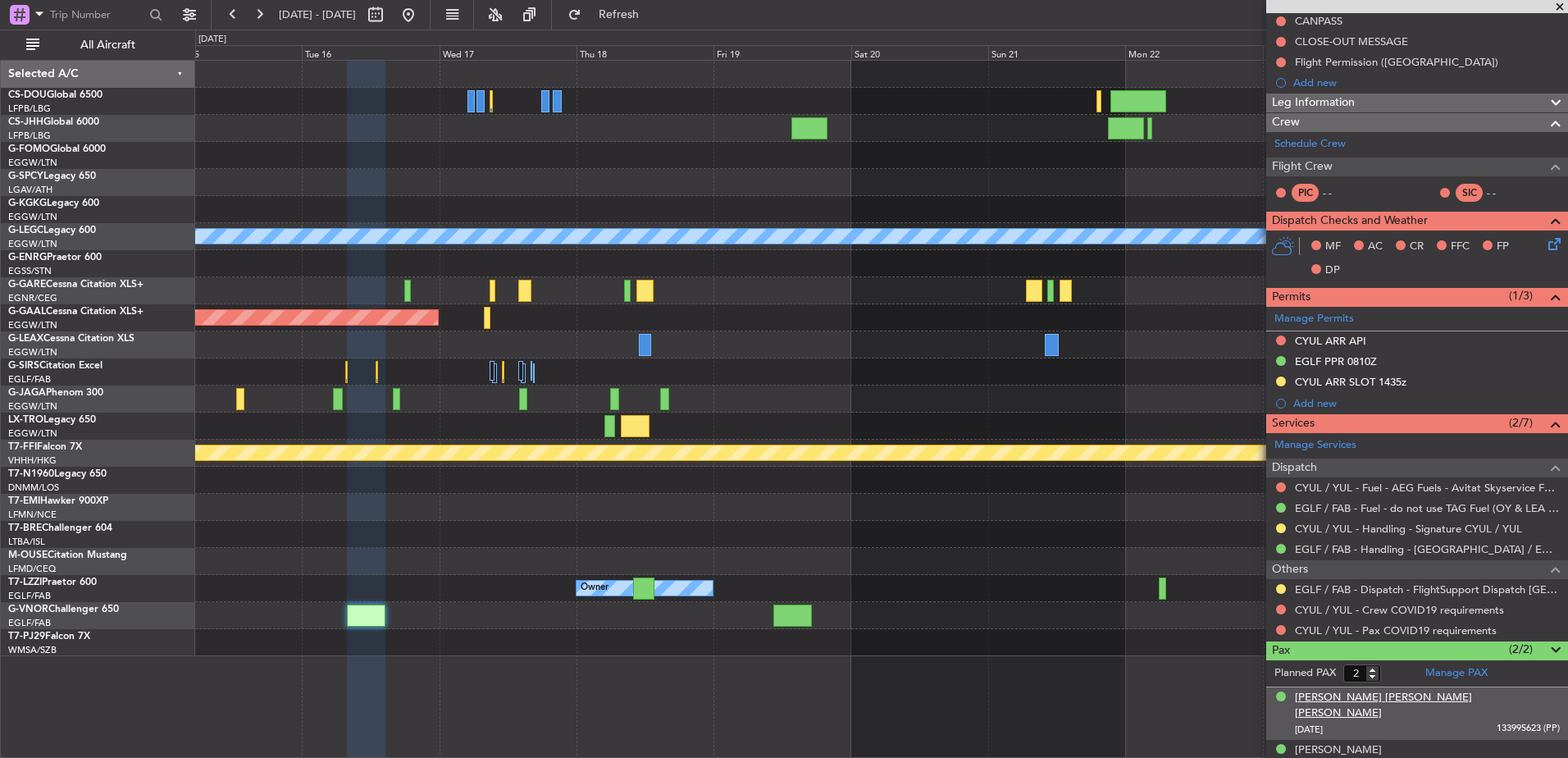
scroll to position [192, 0]
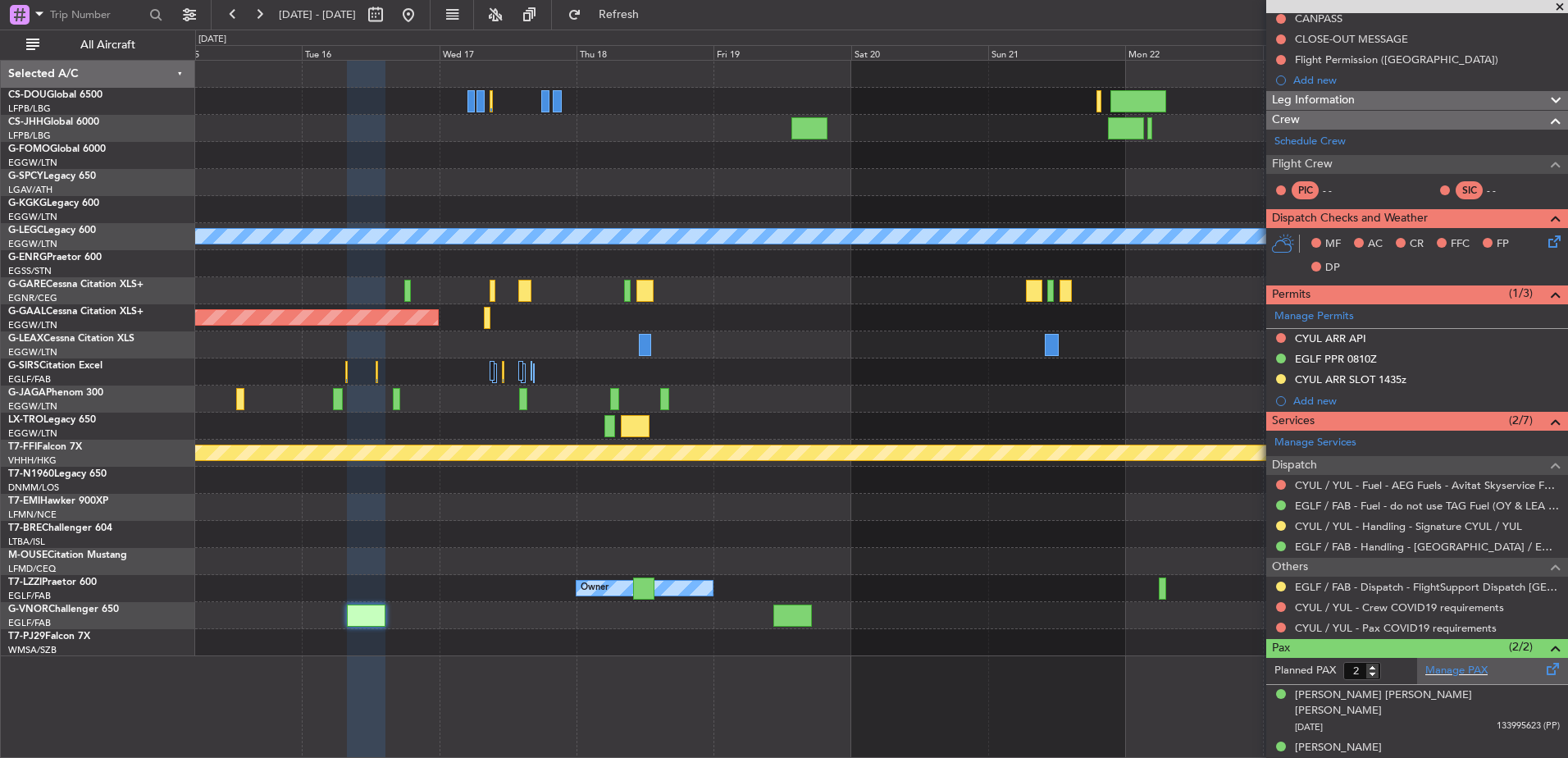
click at [1461, 678] on div "Manage PAX" at bounding box center [1493, 671] width 151 height 26
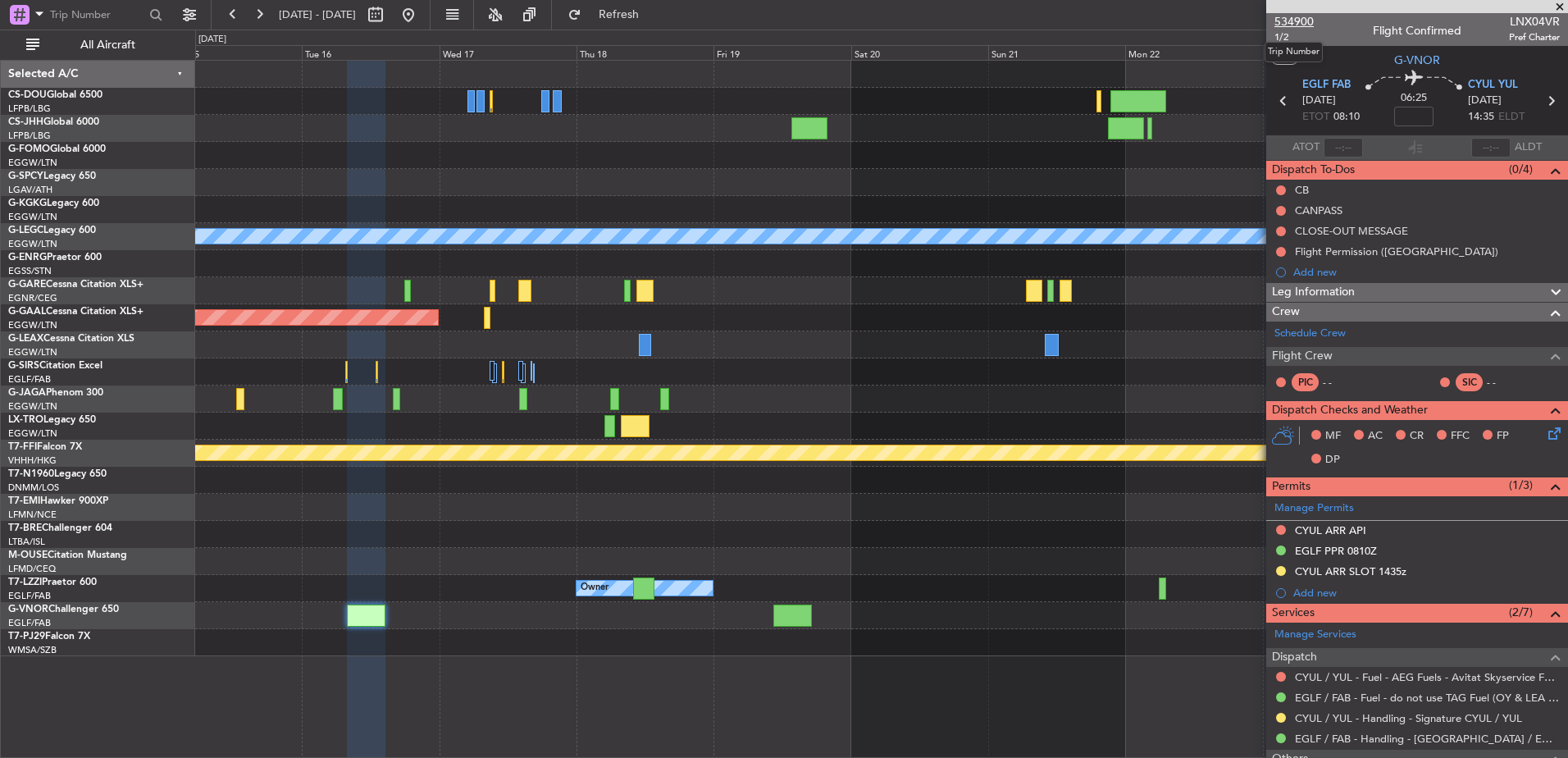
click at [1294, 17] on span "534900" at bounding box center [1295, 22] width 40 height 17
type input "3"
